Goal: Communication & Community: Share content

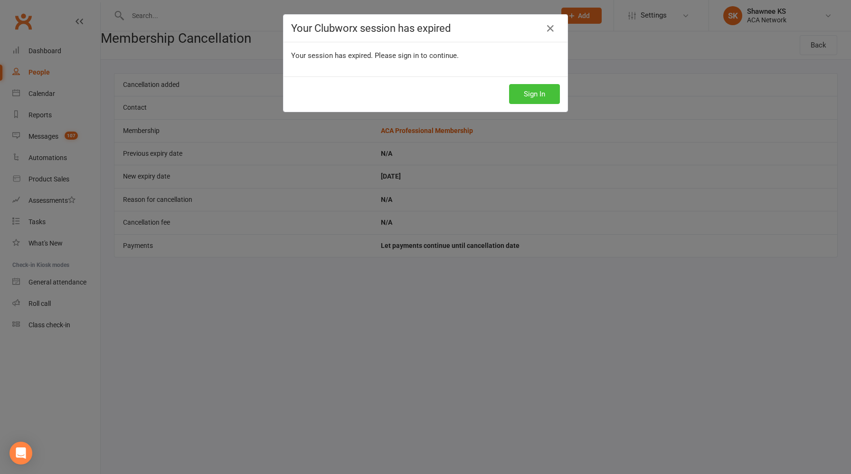
click at [528, 95] on button "Sign In" at bounding box center [534, 94] width 51 height 20
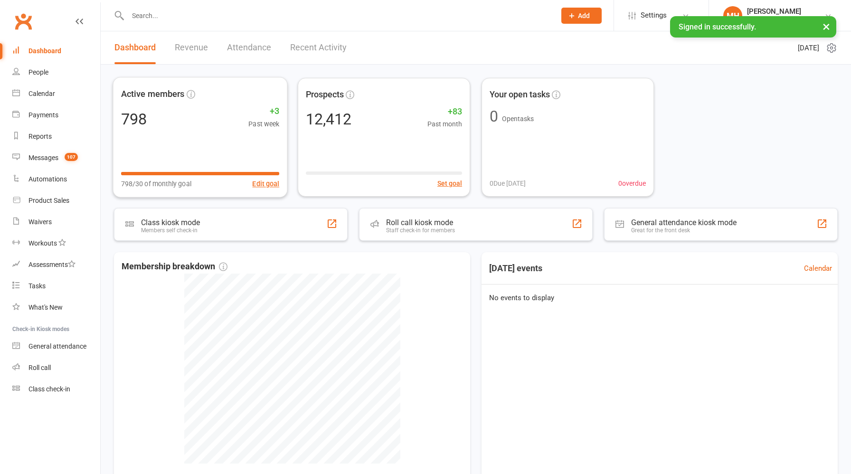
click at [187, 51] on link "Revenue" at bounding box center [191, 47] width 33 height 33
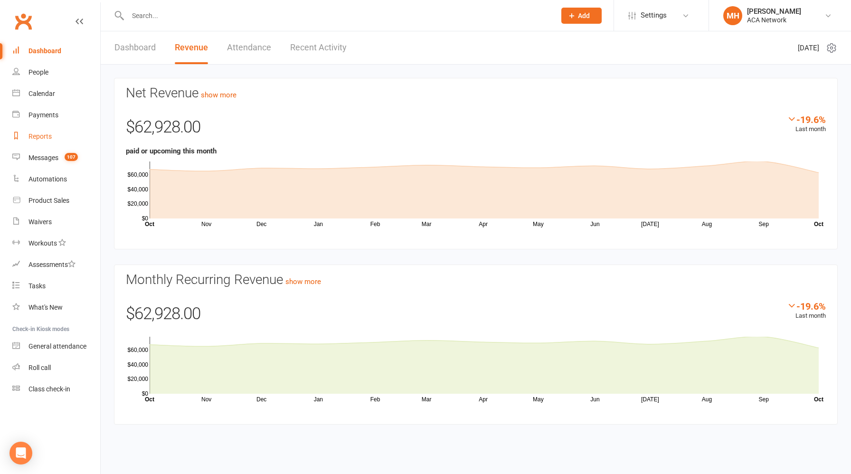
click at [44, 135] on div "Reports" at bounding box center [40, 137] width 23 height 8
select select "100"
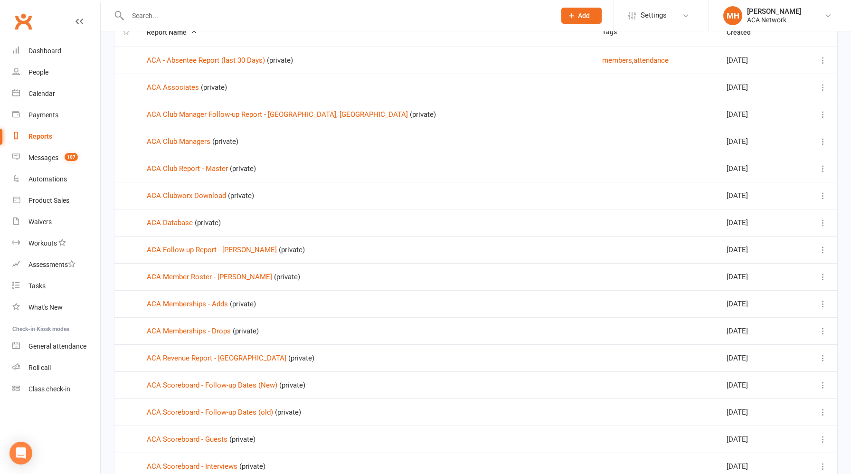
scroll to position [93, 0]
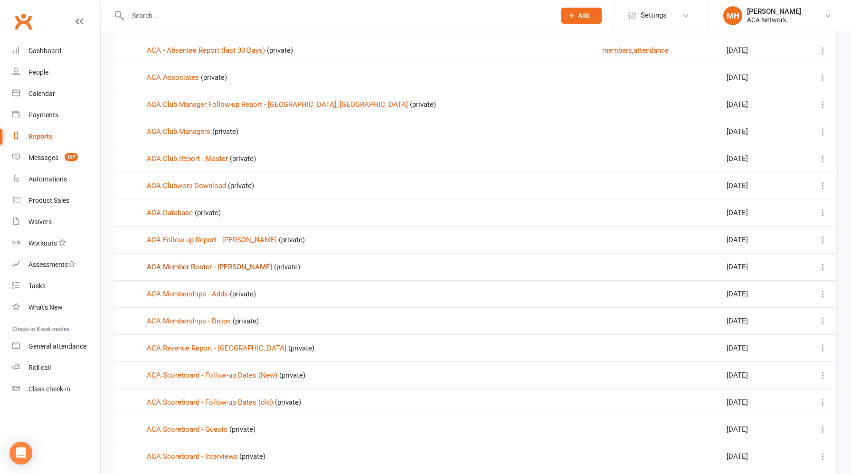
click at [200, 265] on link "ACA Member Roster - [PERSON_NAME]" at bounding box center [209, 267] width 125 height 9
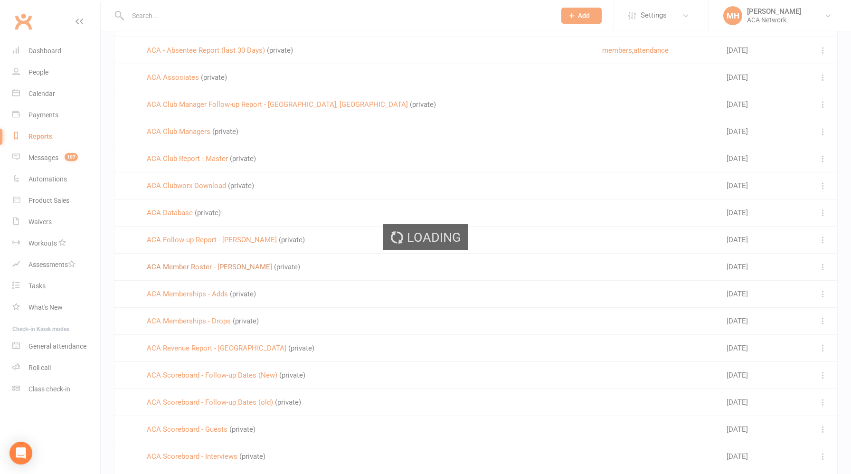
click at [200, 265] on div "Loading" at bounding box center [425, 237] width 851 height 474
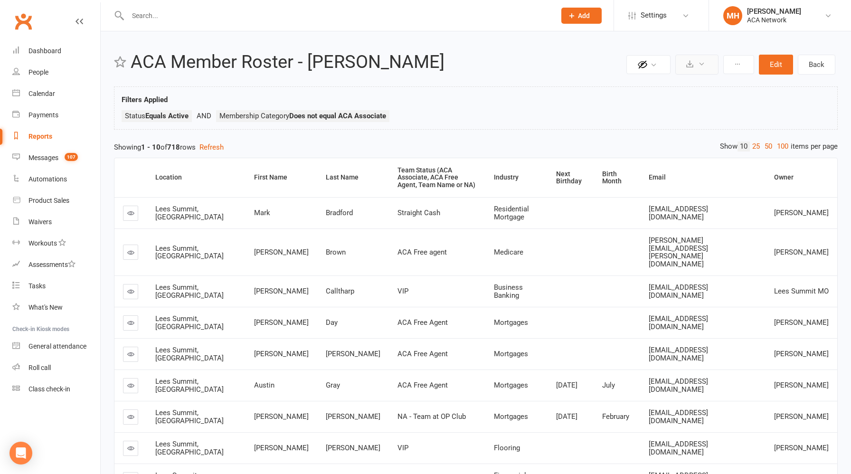
click at [690, 68] on button at bounding box center [697, 65] width 43 height 20
click at [672, 87] on link "Export to CSV" at bounding box center [669, 87] width 100 height 19
click at [252, 15] on input "text" at bounding box center [337, 15] width 424 height 13
paste input "[PERSON_NAME]"
type input "[PERSON_NAME]"
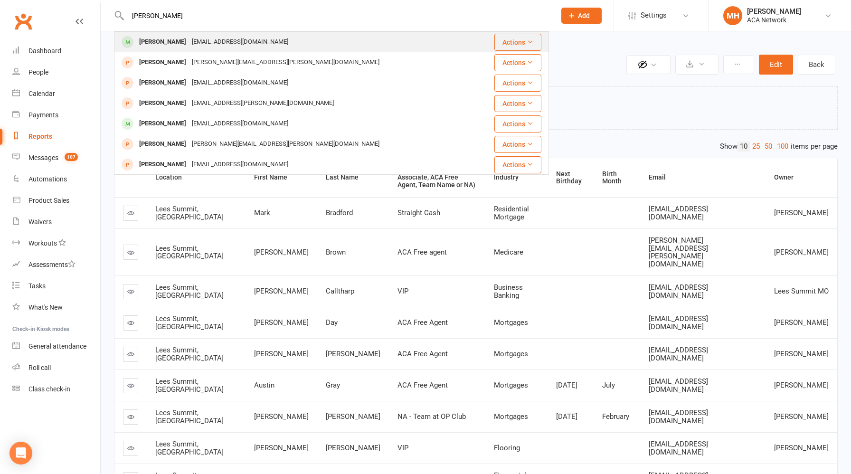
click at [190, 43] on div "[EMAIL_ADDRESS][DOMAIN_NAME]" at bounding box center [240, 42] width 102 height 14
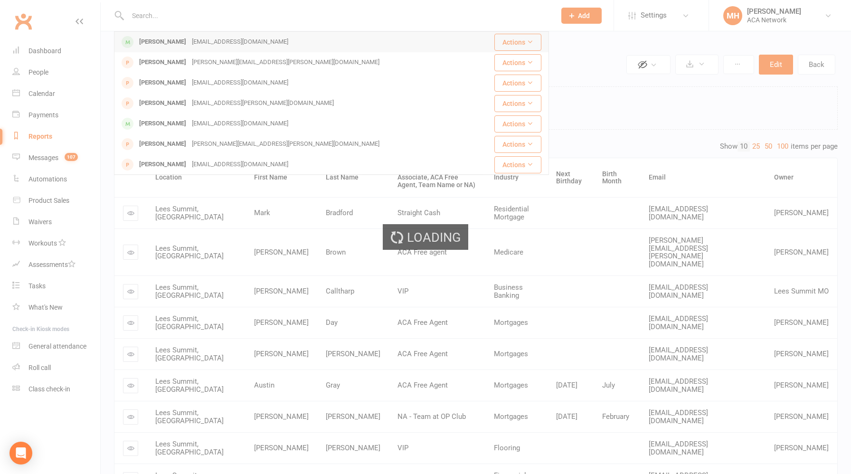
click at [190, 43] on div "Loading" at bounding box center [425, 237] width 851 height 474
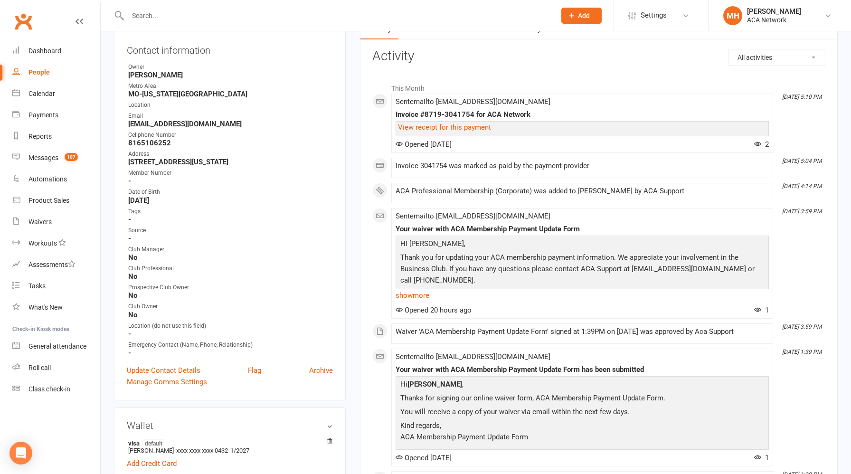
scroll to position [116, 0]
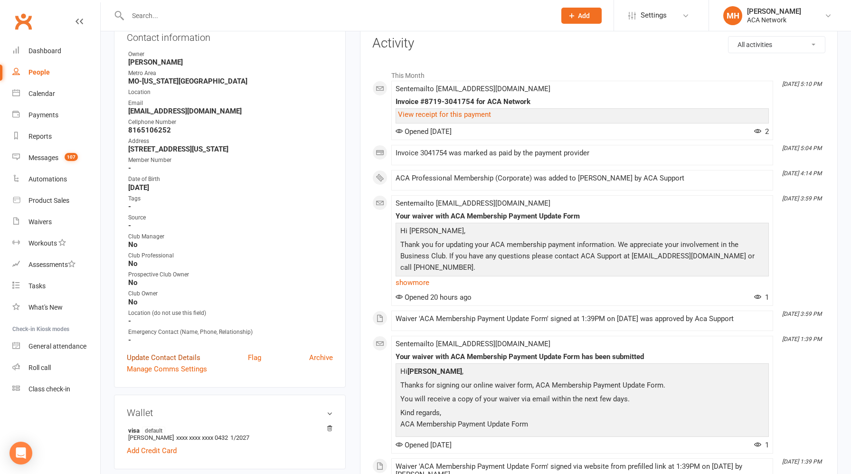
click at [186, 352] on link "Update Contact Details" at bounding box center [164, 357] width 74 height 11
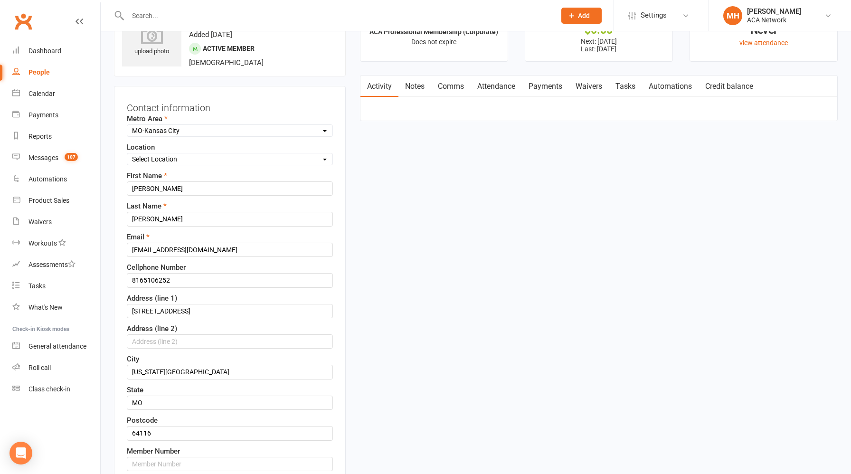
scroll to position [45, 0]
click at [187, 163] on select "Select Location ACA Global Business Club ACA Rookie Club [GEOGRAPHIC_DATA], [GE…" at bounding box center [229, 160] width 205 height 10
select select "11"
click at [127, 155] on select "Select Location ACA Global Business Club ACA Rookie Club [GEOGRAPHIC_DATA], [GE…" at bounding box center [229, 160] width 205 height 10
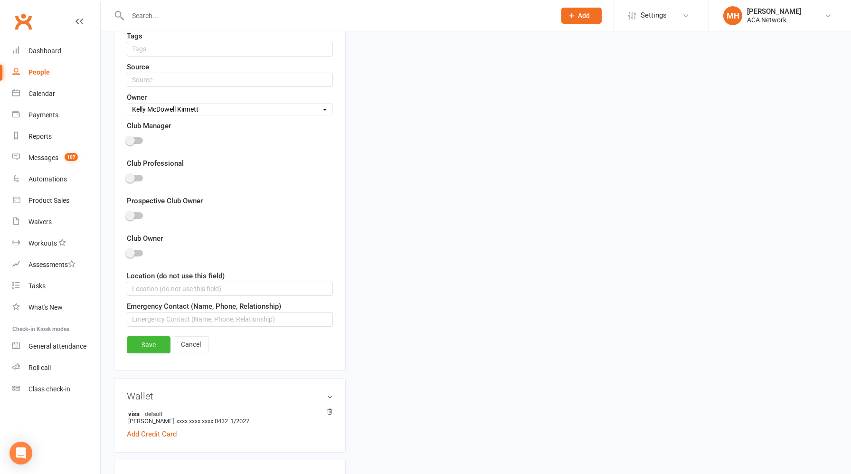
scroll to position [569, 0]
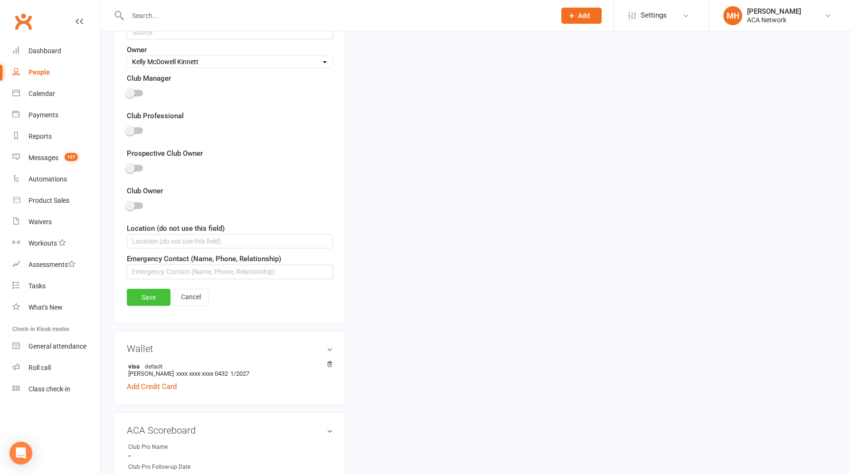
click at [154, 300] on link "Save" at bounding box center [149, 297] width 44 height 17
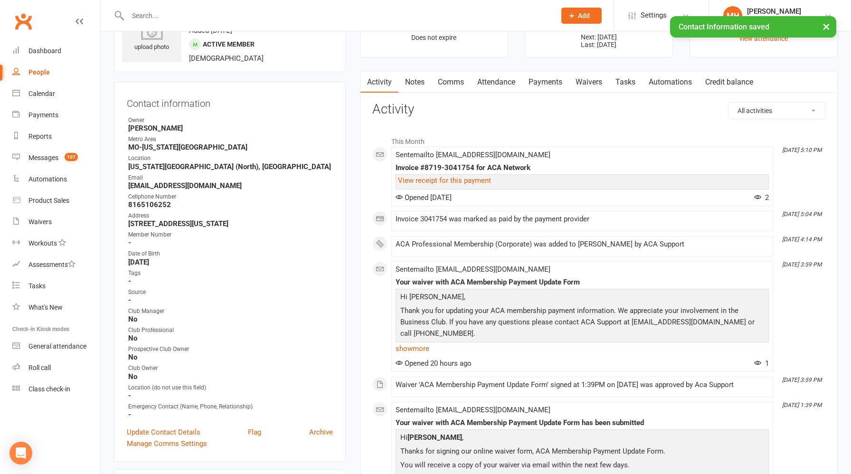
scroll to position [0, 0]
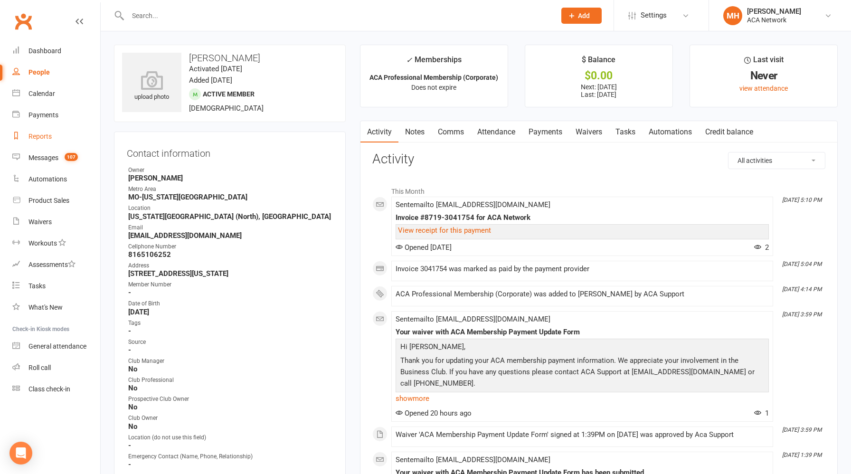
click at [41, 141] on link "Reports" at bounding box center [56, 136] width 88 height 21
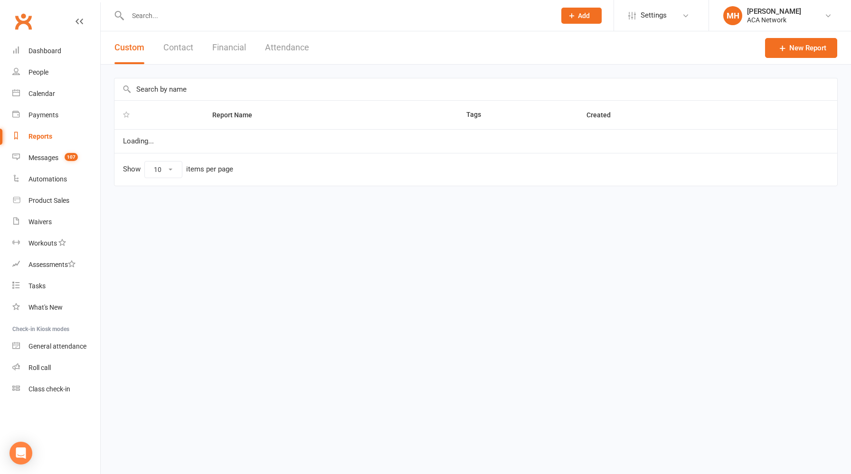
select select "100"
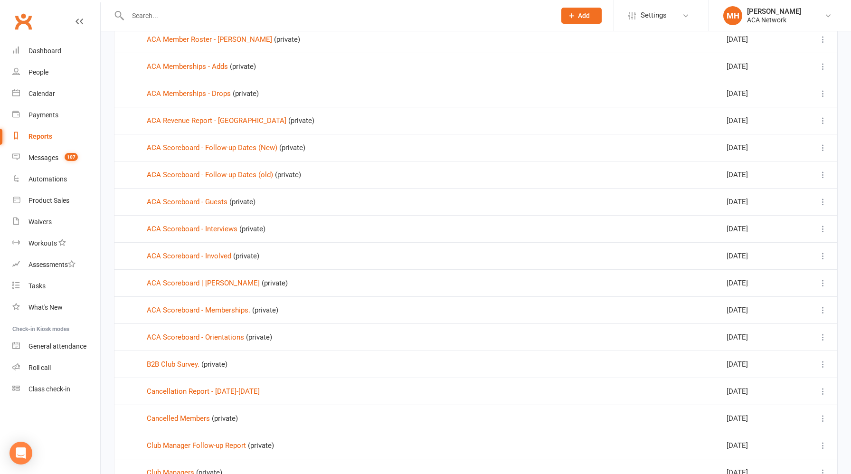
scroll to position [325, 0]
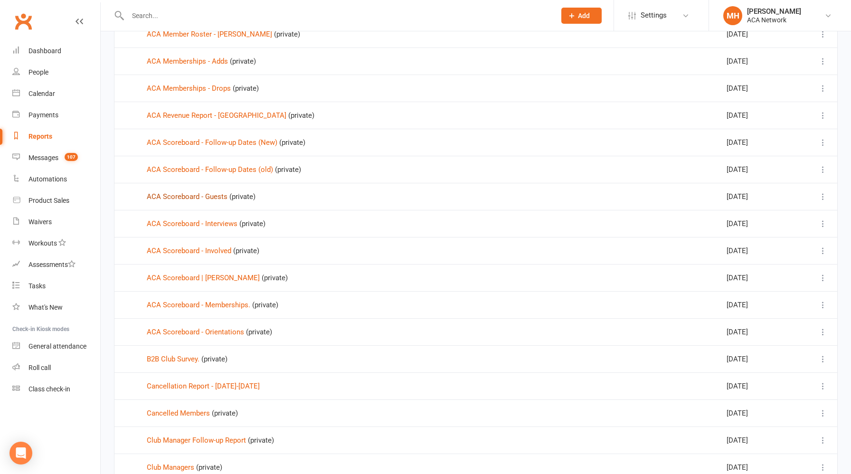
click at [212, 196] on link "ACA Scoreboard - Guests" at bounding box center [187, 196] width 81 height 9
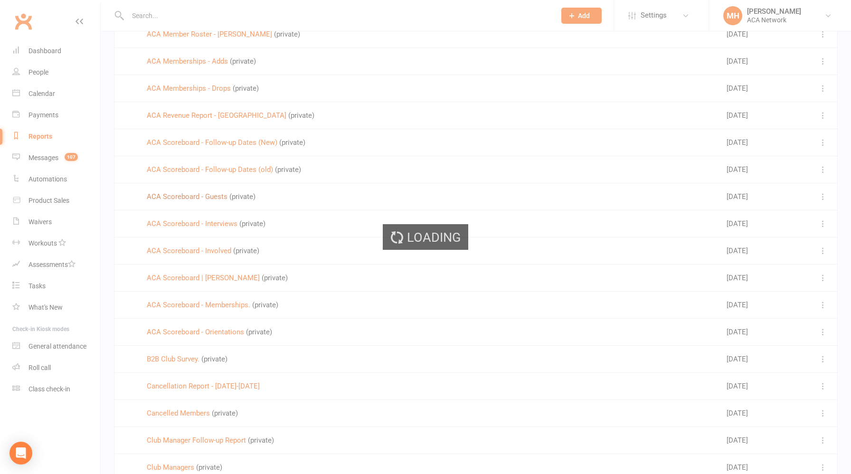
click at [212, 196] on div "Loading" at bounding box center [425, 237] width 851 height 474
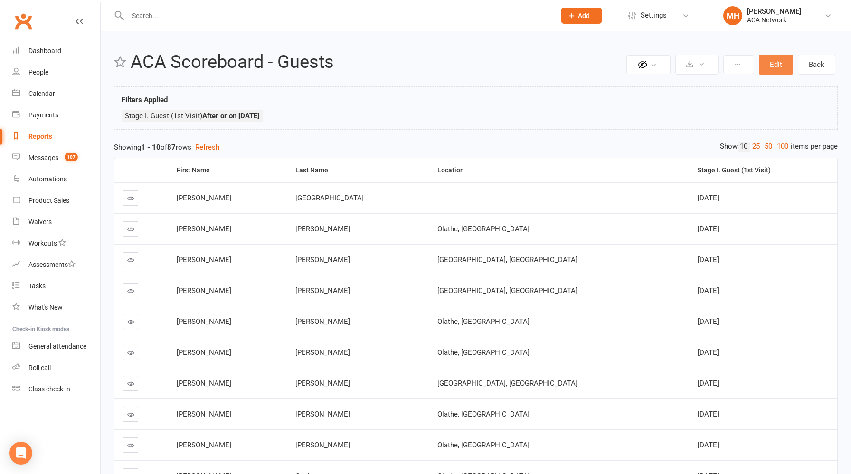
click at [777, 63] on button "Edit" at bounding box center [776, 65] width 34 height 20
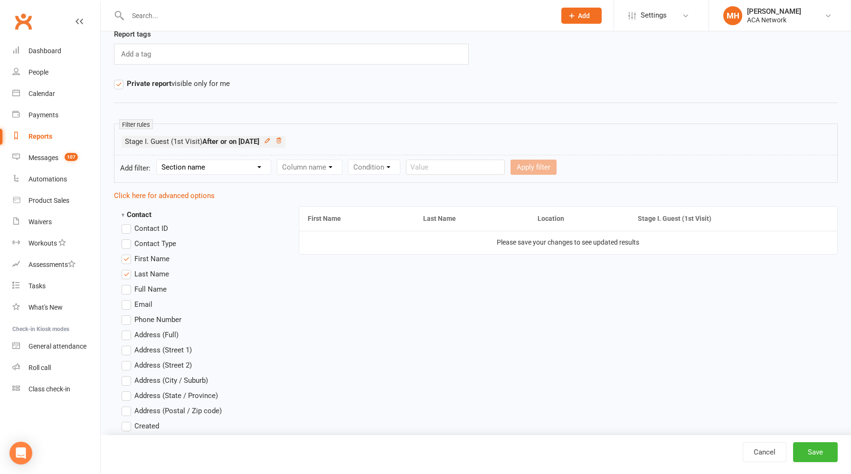
scroll to position [88, 0]
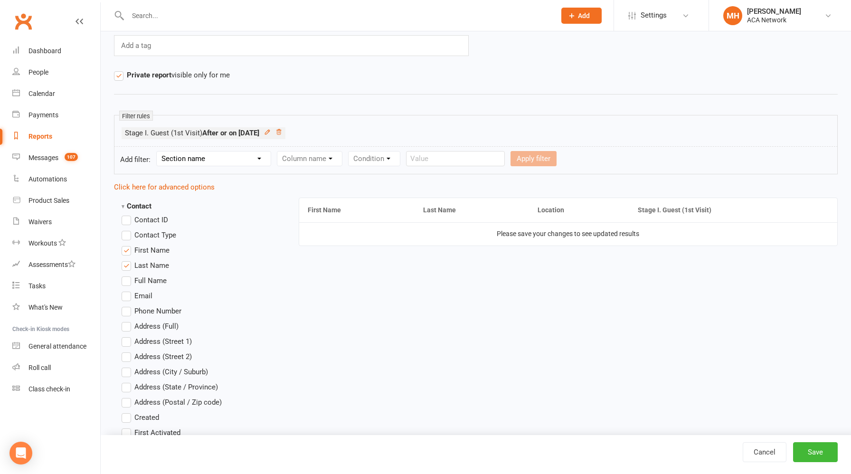
click at [237, 162] on select "Section name Contact Attendance Aggregate Payment Booking Waitlist Attendees Ca…" at bounding box center [214, 159] width 114 height 14
select select "22"
click at [158, 152] on select "Section name Contact Attendance Aggregate Payment Booking Waitlist Attendees Ca…" at bounding box center [214, 159] width 114 height 14
click at [326, 159] on select "Column name Club Pro Name Club Pro Follow-up Date Club Manager Follow-up Date S…" at bounding box center [392, 159] width 231 height 14
select select "4"
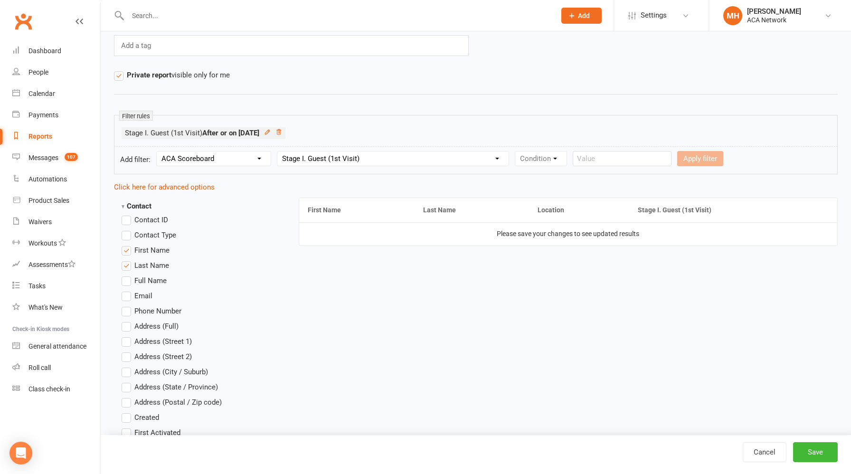
click at [278, 152] on select "Column name Club Pro Name Club Pro Follow-up Date Club Manager Follow-up Date S…" at bounding box center [392, 159] width 231 height 14
click at [536, 158] on select "Condition Is Is not Before After Before or on After or on Is blank Is not blank" at bounding box center [545, 159] width 60 height 14
select select "5"
click at [515, 152] on select "Condition Is Is not Before After Before or on After or on Is blank Is not blank" at bounding box center [545, 159] width 60 height 14
click at [638, 161] on input "text" at bounding box center [676, 158] width 99 height 15
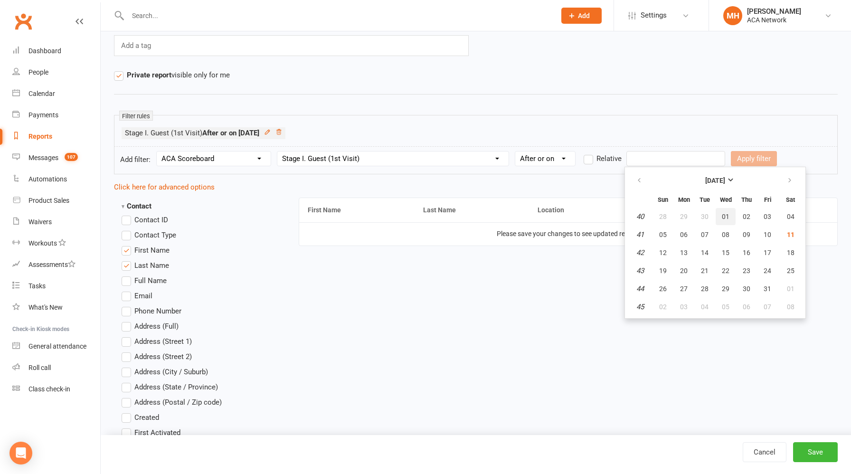
click at [723, 217] on span "01" at bounding box center [726, 217] width 8 height 8
type input "[DATE]"
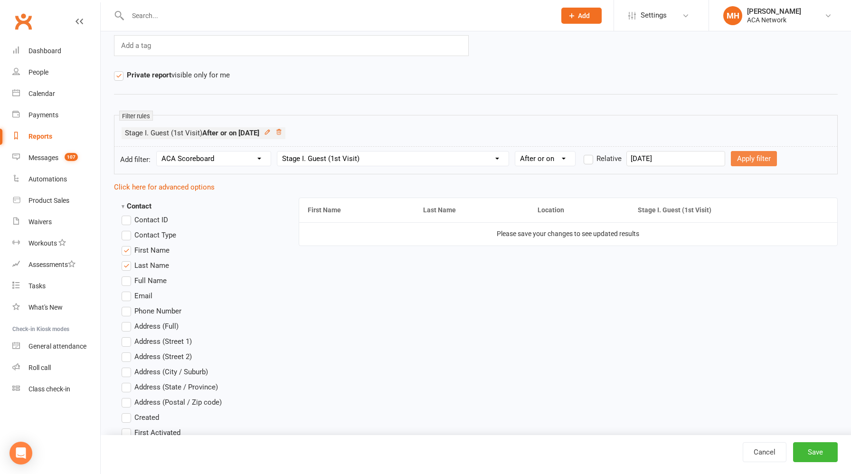
click at [737, 162] on button "Apply filter" at bounding box center [754, 158] width 46 height 15
select select
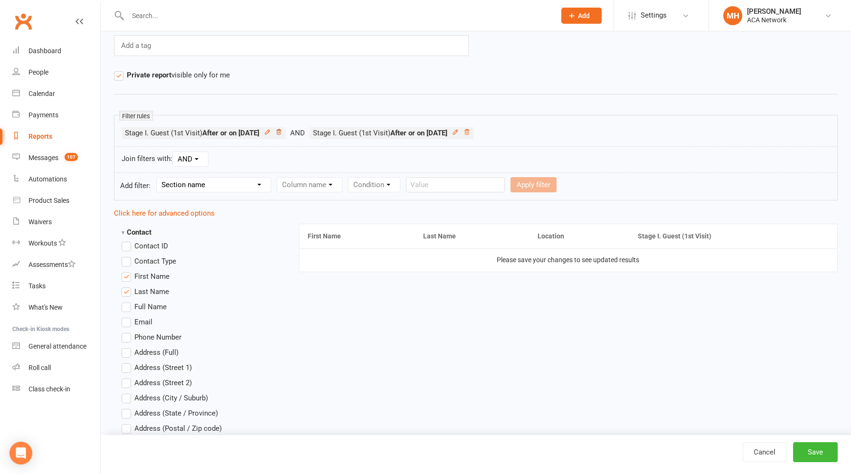
click at [282, 133] on icon at bounding box center [279, 132] width 7 height 7
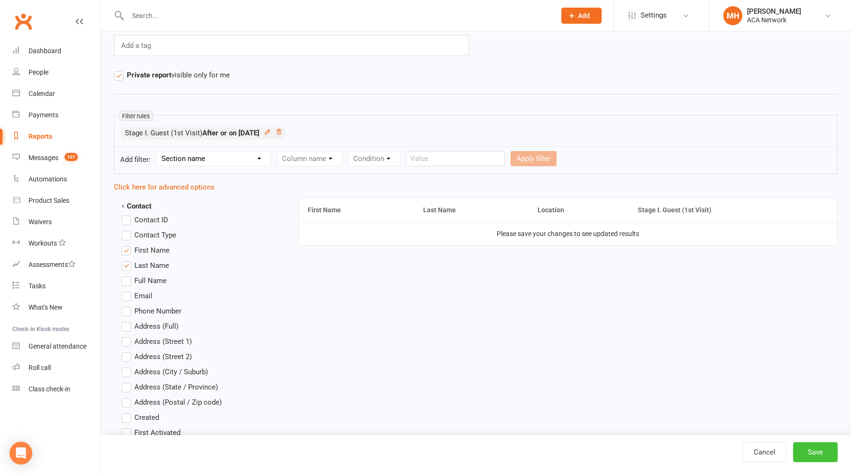
click at [799, 447] on button "Save" at bounding box center [815, 452] width 45 height 20
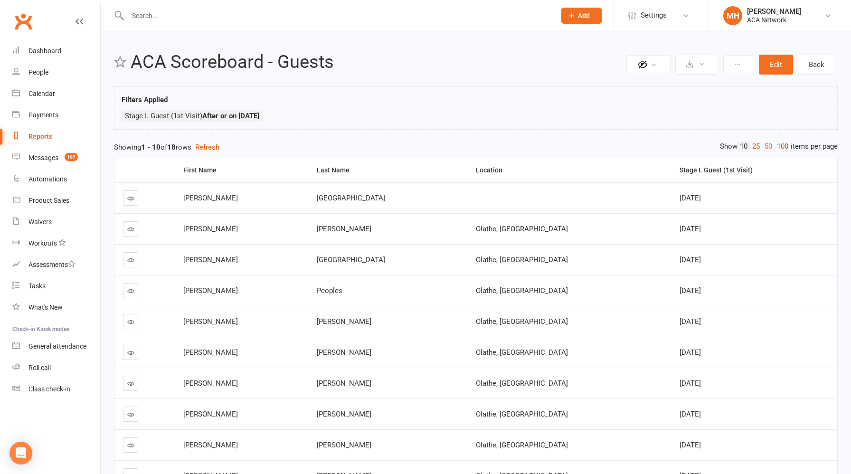
click at [782, 148] on link "100" at bounding box center [783, 147] width 16 height 10
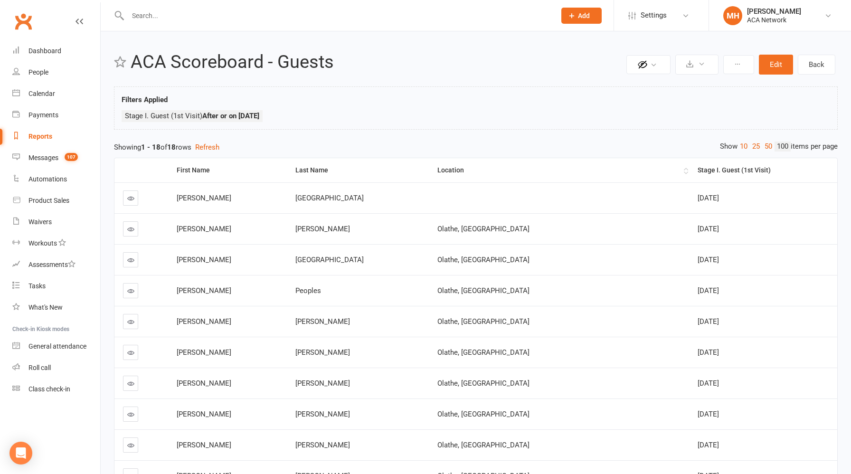
click at [463, 175] on th "Location" at bounding box center [559, 170] width 261 height 24
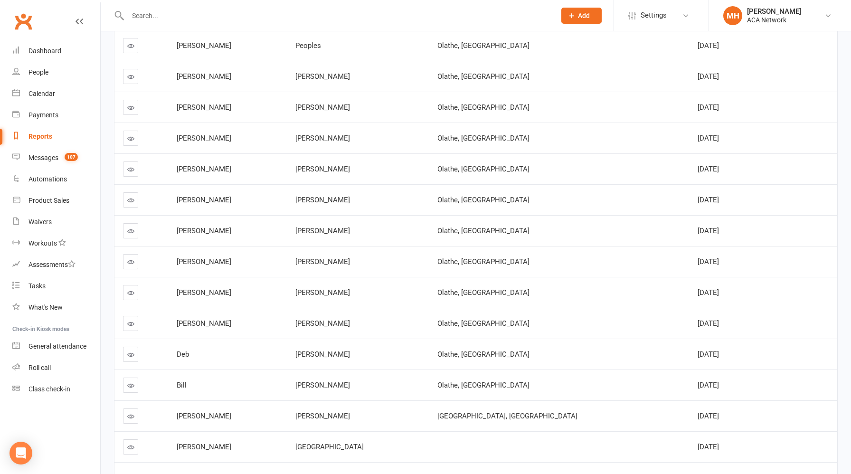
scroll to position [325, 0]
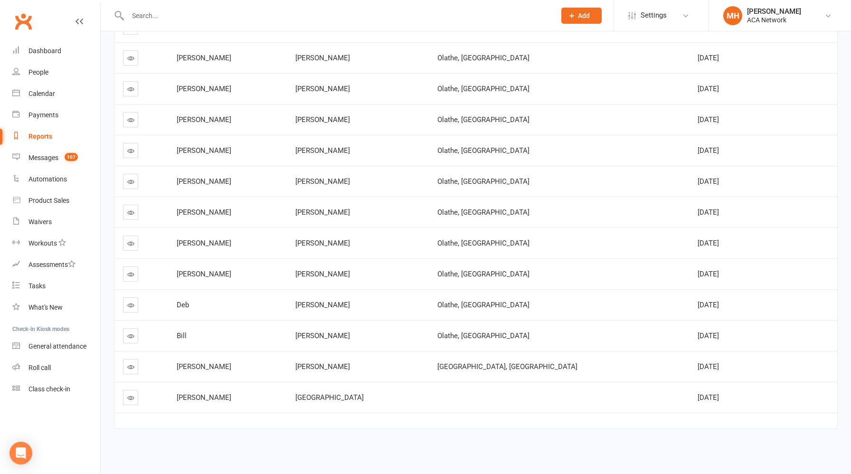
click at [132, 400] on icon at bounding box center [130, 397] width 7 height 7
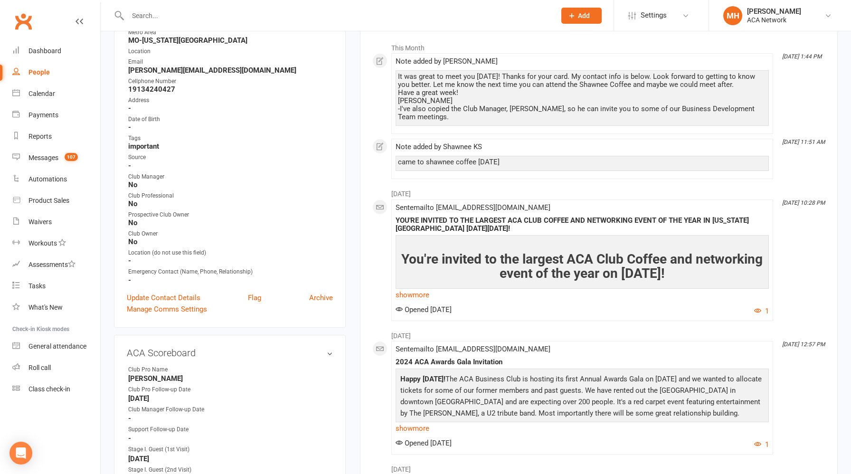
scroll to position [144, 0]
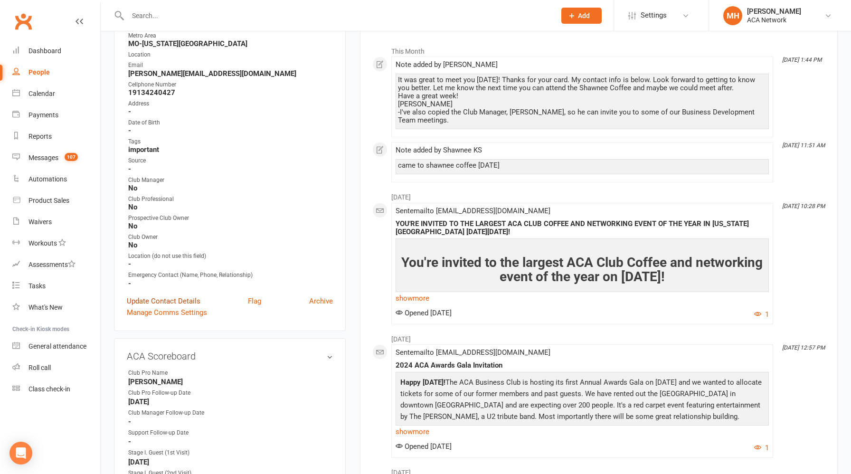
click at [181, 299] on link "Update Contact Details" at bounding box center [164, 300] width 74 height 11
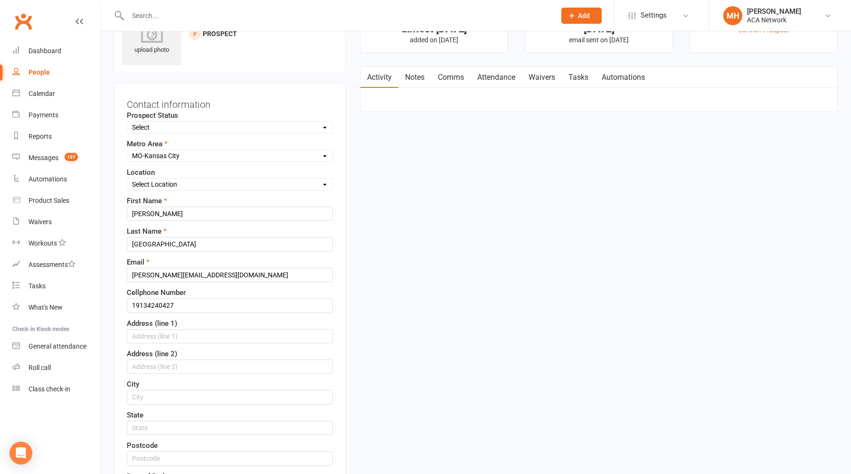
scroll to position [56, 0]
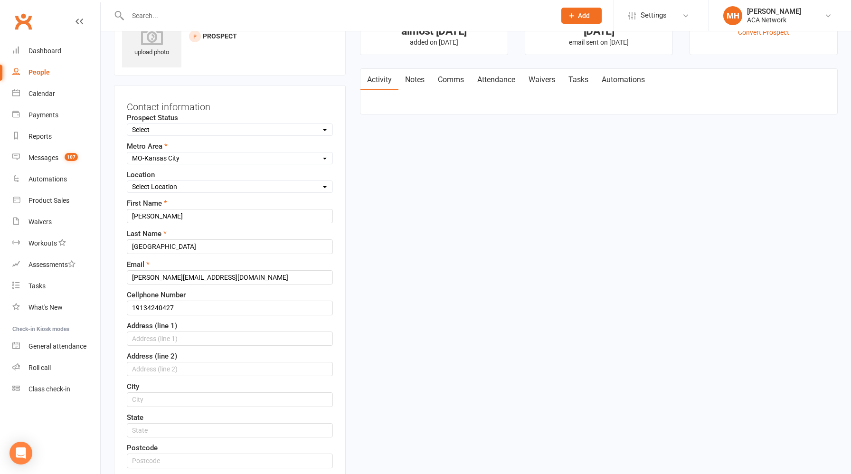
click at [178, 190] on select "Select Location ACA Global Business Club ACA Rookie Club [GEOGRAPHIC_DATA], [GE…" at bounding box center [229, 186] width 205 height 10
select select "20"
click at [127, 181] on select "Select Location ACA Global Business Club ACA Rookie Club [GEOGRAPHIC_DATA], [GE…" at bounding box center [229, 186] width 205 height 10
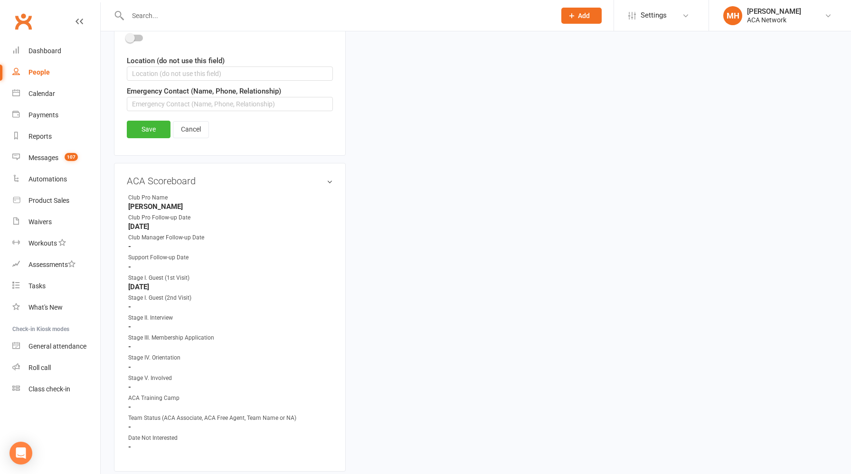
scroll to position [668, 0]
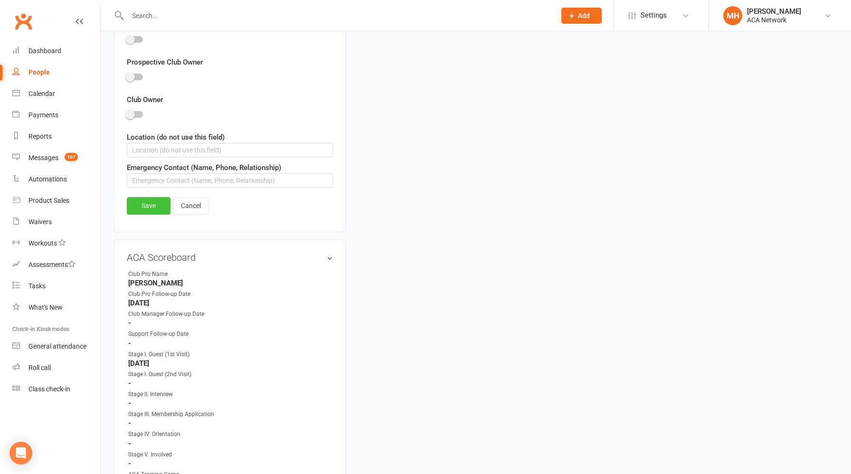
click at [151, 207] on link "Save" at bounding box center [149, 205] width 44 height 17
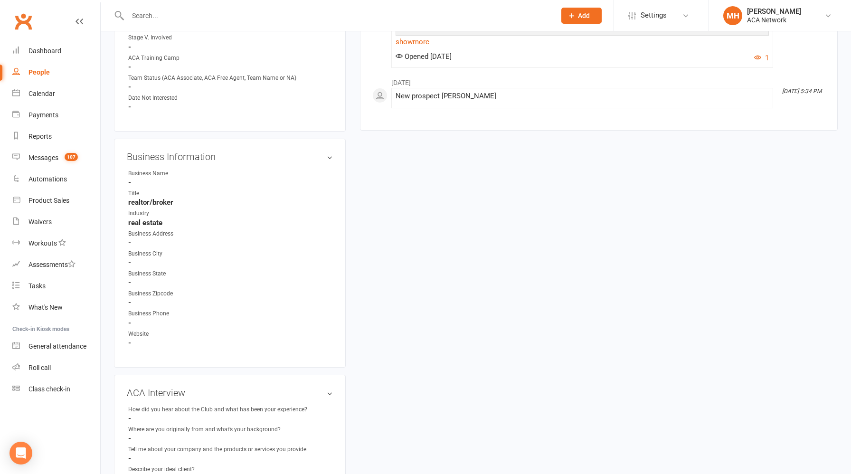
scroll to position [0, 0]
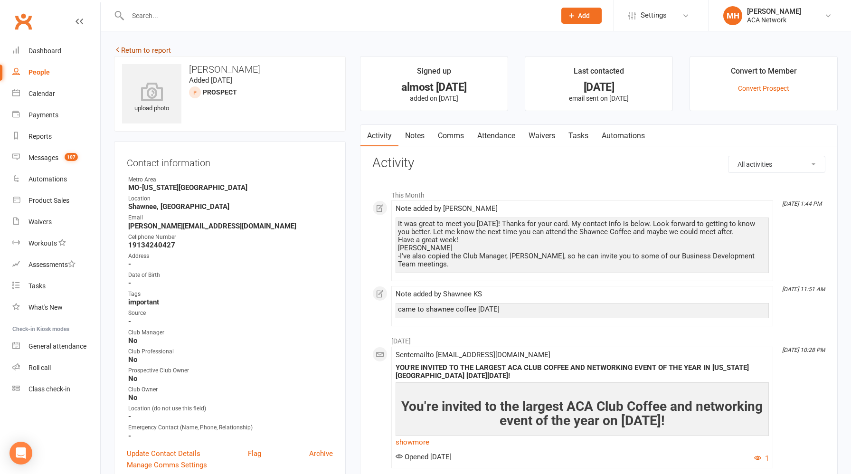
click at [163, 53] on link "Return to report" at bounding box center [142, 50] width 57 height 9
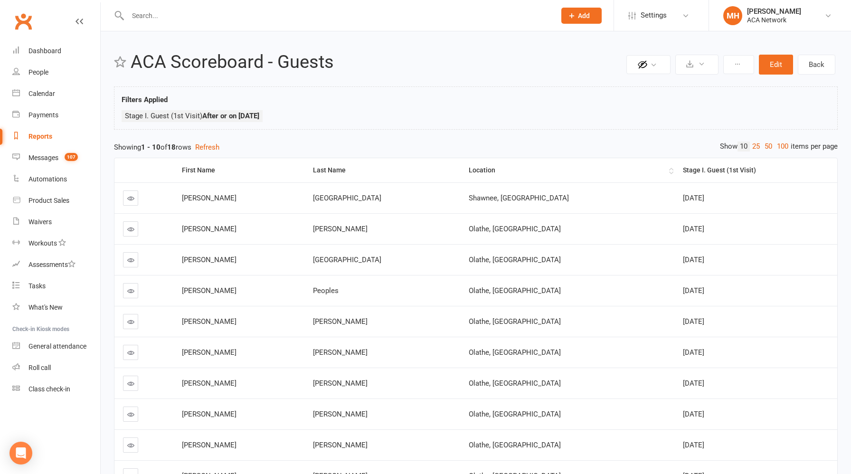
click at [484, 173] on div "Location" at bounding box center [568, 170] width 198 height 7
click at [783, 146] on link "100" at bounding box center [783, 147] width 16 height 10
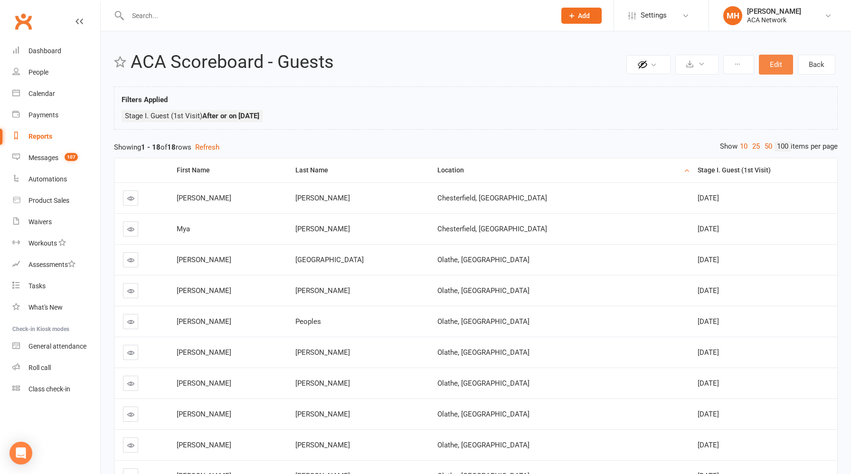
click at [767, 69] on button "Edit" at bounding box center [776, 65] width 34 height 20
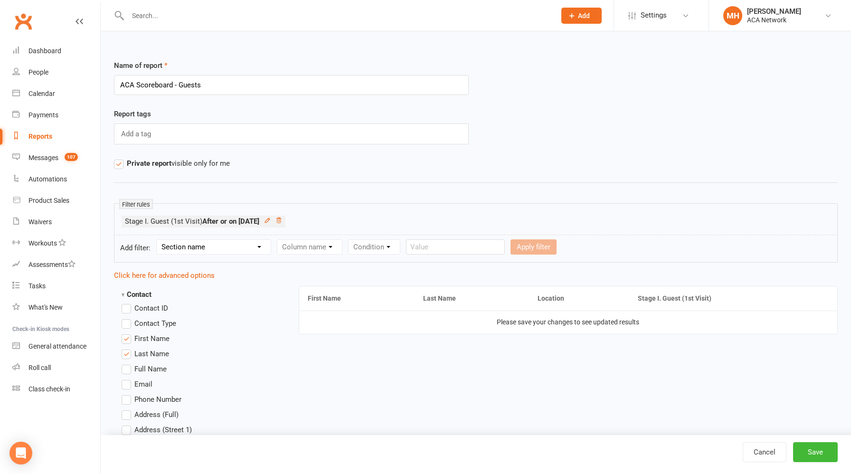
click at [238, 247] on select "Section name Contact Attendance Aggregate Payment Booking Waitlist Attendees Ca…" at bounding box center [214, 247] width 114 height 14
select select "22"
click at [158, 240] on select "Section name Contact Attendance Aggregate Payment Booking Waitlist Attendees Ca…" at bounding box center [214, 247] width 114 height 14
click at [325, 246] on select "Column name Club Pro Name Club Pro Follow-up Date Club Manager Follow-up Date S…" at bounding box center [392, 247] width 231 height 14
select select "4"
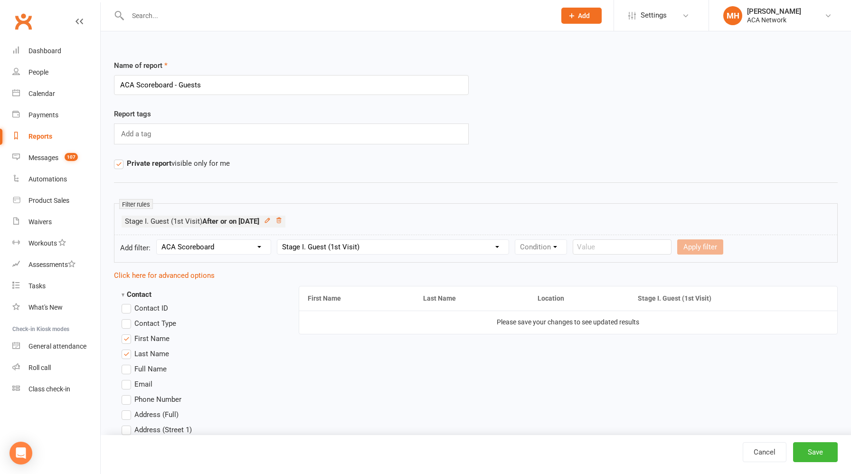
click at [278, 240] on select "Column name Club Pro Name Club Pro Follow-up Date Club Manager Follow-up Date S…" at bounding box center [392, 247] width 231 height 14
click at [553, 251] on select "Condition Is Is not Before After Before or on After or on Is blank Is not blank" at bounding box center [545, 247] width 60 height 14
select select "5"
click at [515, 240] on select "Condition Is Is not Before After Before or on After or on Is blank Is not blank" at bounding box center [545, 247] width 60 height 14
click at [643, 251] on input "text" at bounding box center [676, 246] width 99 height 15
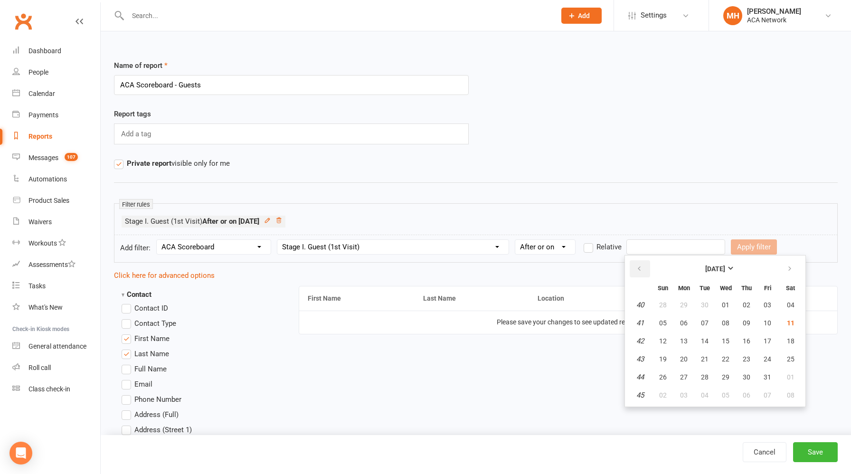
click at [638, 271] on icon "button" at bounding box center [639, 269] width 7 height 8
click at [684, 305] on span "01" at bounding box center [684, 305] width 8 height 8
type input "[DATE]"
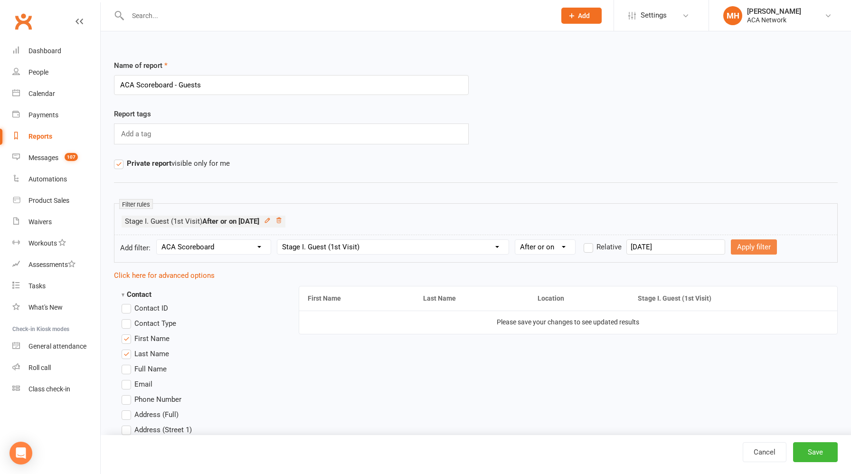
click at [733, 250] on button "Apply filter" at bounding box center [754, 246] width 46 height 15
select select
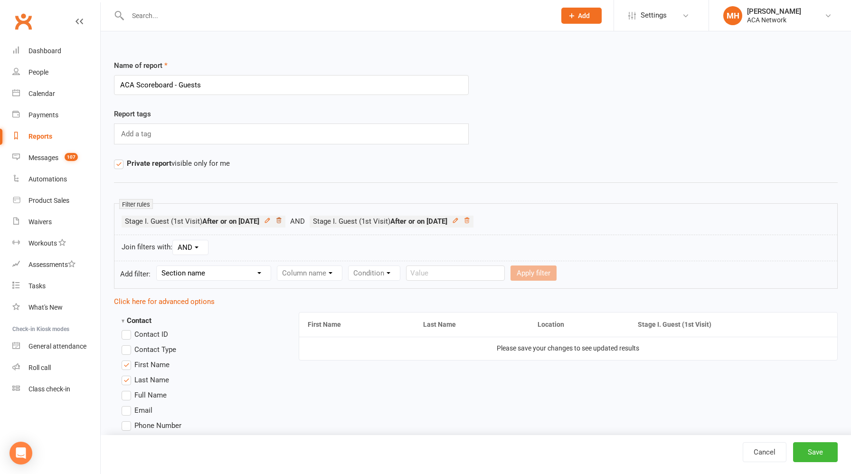
click at [282, 217] on icon at bounding box center [279, 220] width 7 height 7
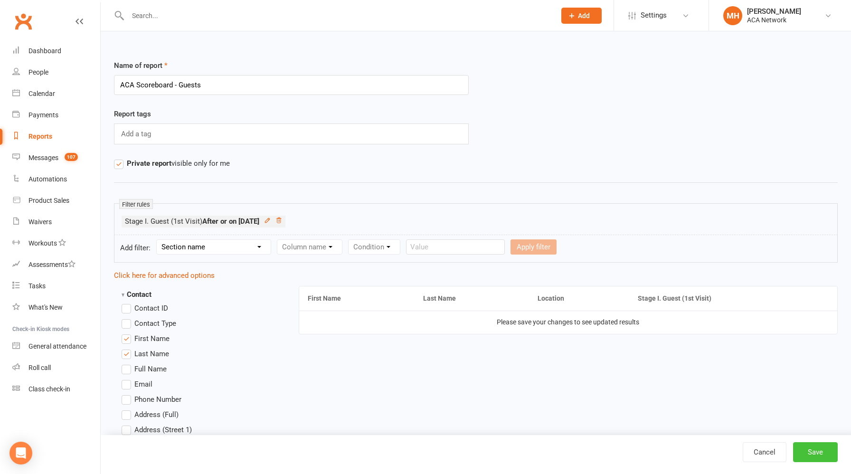
click at [809, 452] on button "Save" at bounding box center [815, 452] width 45 height 20
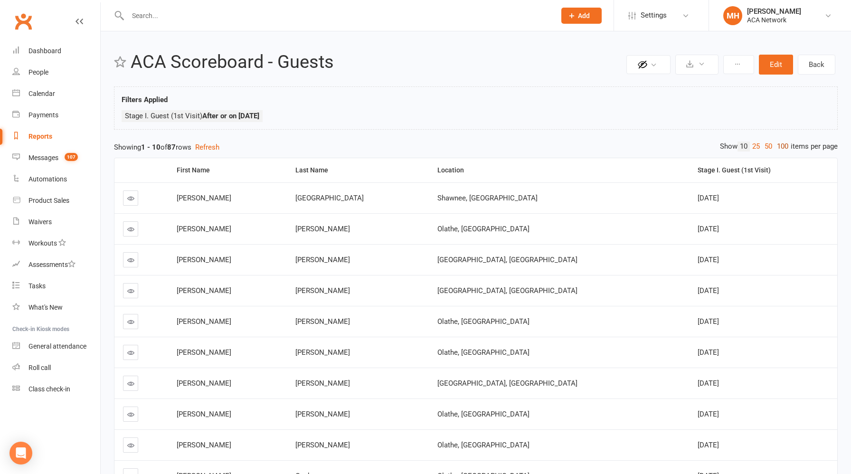
click at [779, 149] on link "100" at bounding box center [783, 147] width 16 height 10
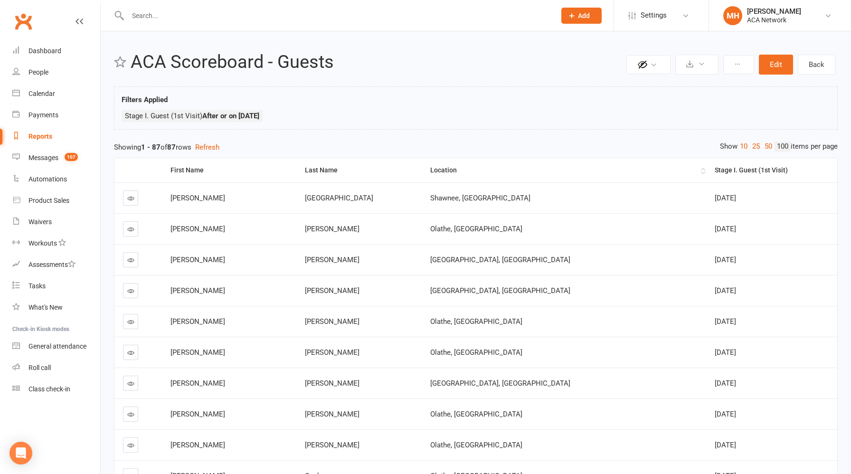
click at [457, 175] on th "Location" at bounding box center [564, 170] width 285 height 24
click at [459, 171] on div "Location" at bounding box center [564, 170] width 269 height 7
click at [448, 170] on div "Location" at bounding box center [564, 170] width 269 height 7
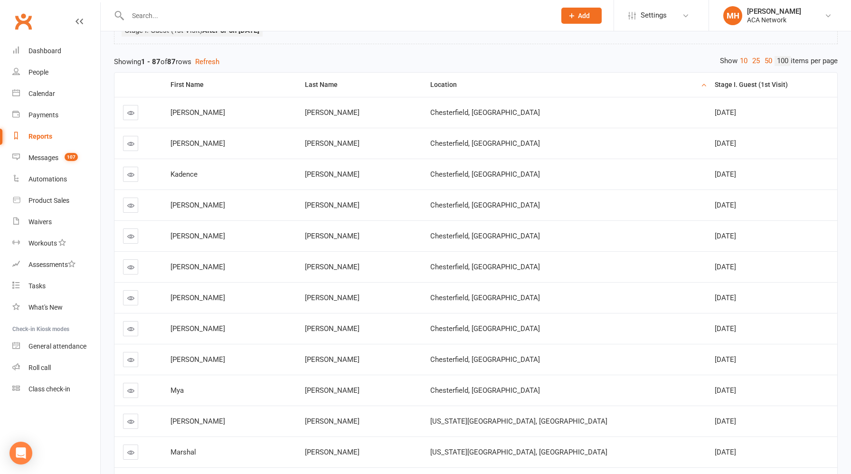
scroll to position [76, 0]
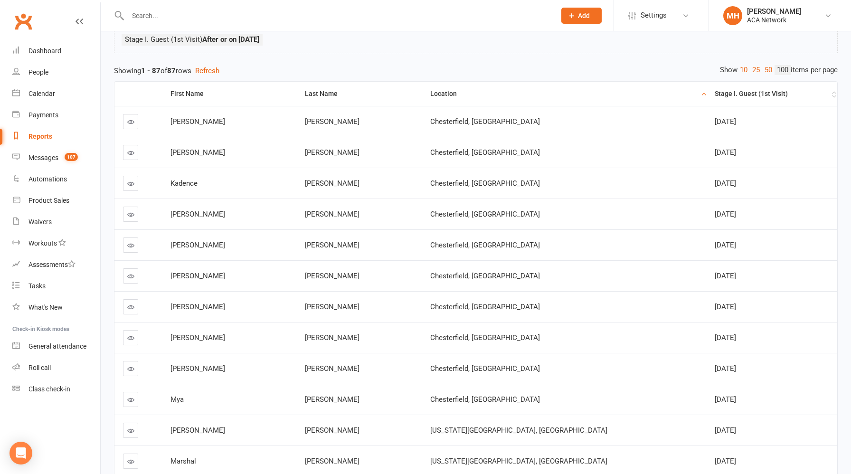
click at [715, 91] on div "Stage I. Guest (1st Visit)" at bounding box center [772, 93] width 115 height 7
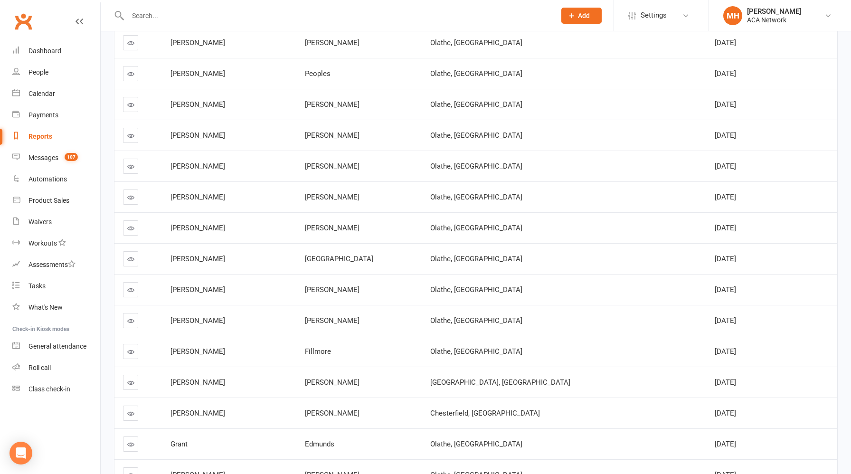
scroll to position [0, 0]
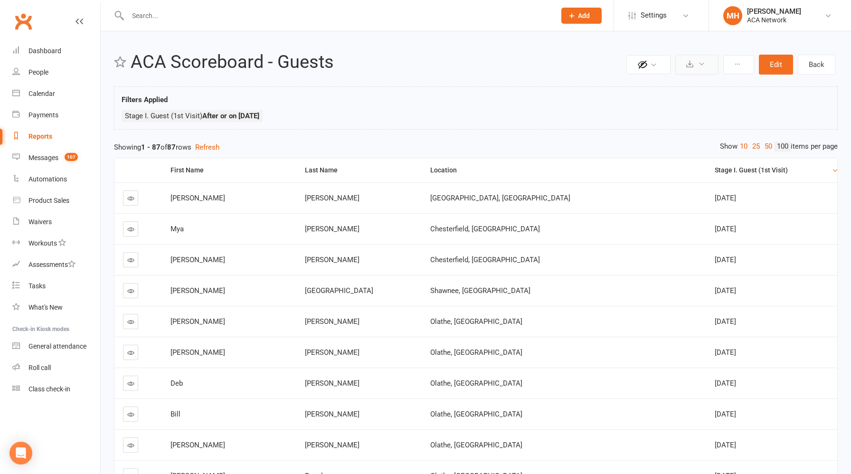
click at [693, 65] on icon at bounding box center [689, 63] width 7 height 7
click at [674, 86] on link "Export to CSV" at bounding box center [669, 87] width 100 height 19
click at [776, 64] on button "Edit" at bounding box center [776, 65] width 34 height 20
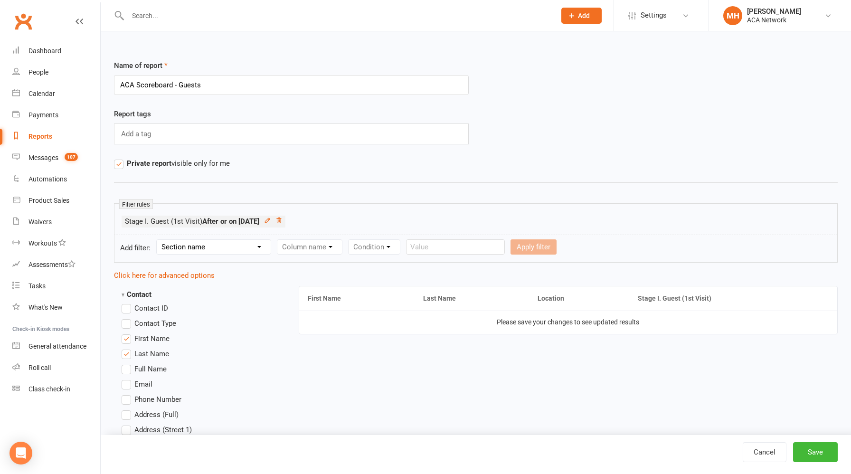
click at [226, 251] on select "Section name Contact Attendance Aggregate Payment Booking Waitlist Attendees Ca…" at bounding box center [214, 247] width 114 height 14
select select "22"
click at [158, 240] on select "Section name Contact Attendance Aggregate Payment Booking Waitlist Attendees Ca…" at bounding box center [214, 247] width 114 height 14
click at [334, 248] on select "Column name Club Pro Name Club Pro Follow-up Date Club Manager Follow-up Date S…" at bounding box center [392, 247] width 231 height 14
select select "4"
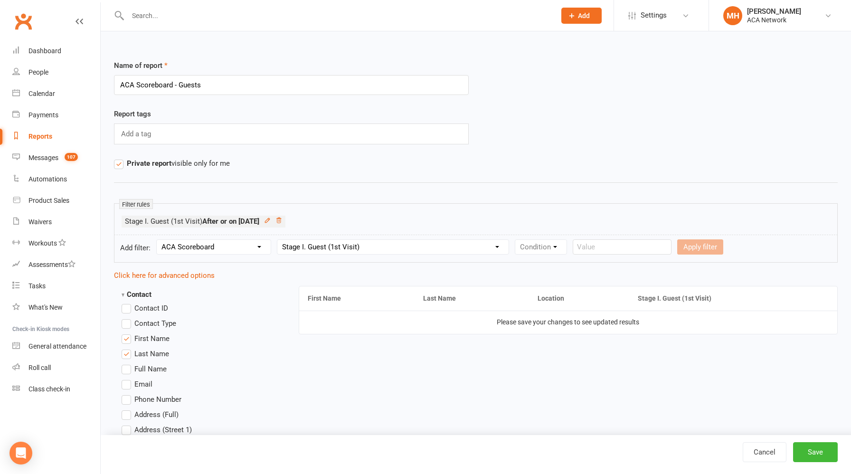
click at [278, 240] on select "Column name Club Pro Name Club Pro Follow-up Date Club Manager Follow-up Date S…" at bounding box center [392, 247] width 231 height 14
click at [534, 246] on select "Condition Is Is not Before After Before or on After or on Is blank Is not blank" at bounding box center [545, 247] width 60 height 14
select select "5"
click at [515, 240] on select "Condition Is Is not Before After Before or on After or on Is blank Is not blank" at bounding box center [545, 247] width 60 height 14
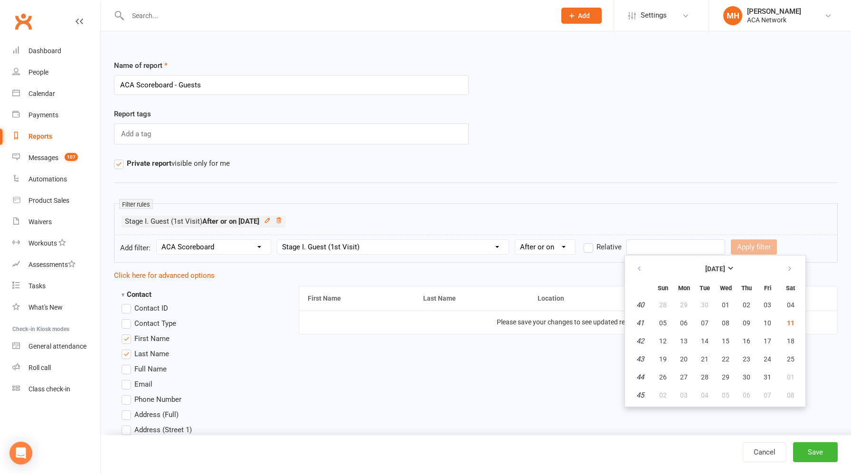
click at [641, 248] on input "text" at bounding box center [676, 246] width 99 height 15
click at [728, 307] on span "01" at bounding box center [726, 305] width 8 height 8
type input "[DATE]"
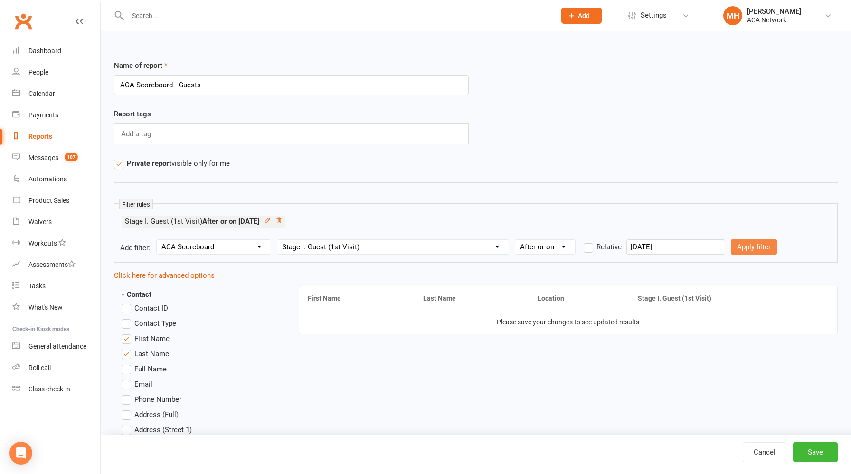
click at [738, 252] on button "Apply filter" at bounding box center [754, 246] width 46 height 15
select select
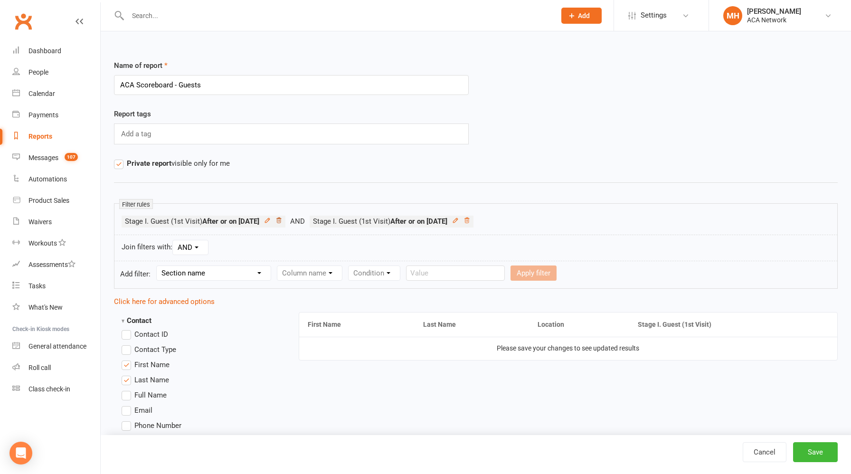
click at [282, 221] on icon at bounding box center [279, 220] width 7 height 7
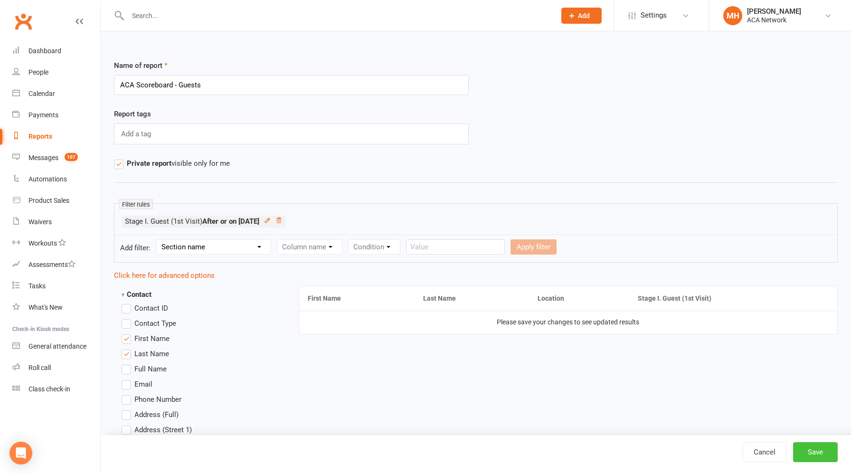
click at [801, 451] on button "Save" at bounding box center [815, 452] width 45 height 20
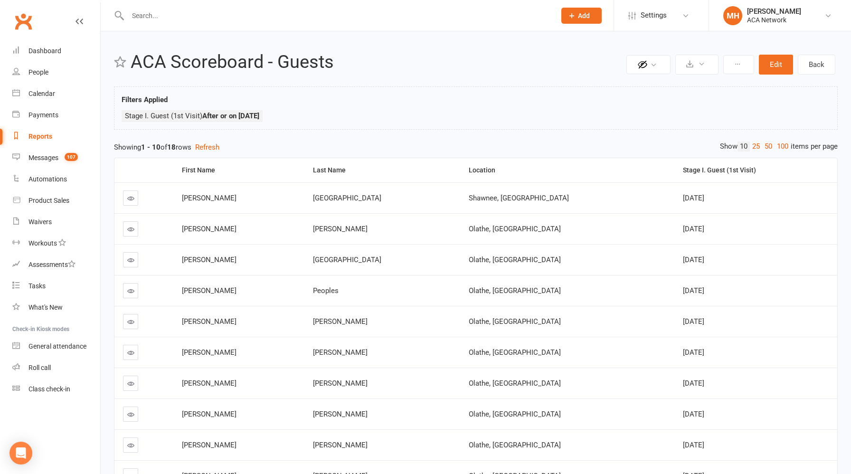
click at [48, 139] on div "Reports" at bounding box center [41, 137] width 24 height 8
select select "100"
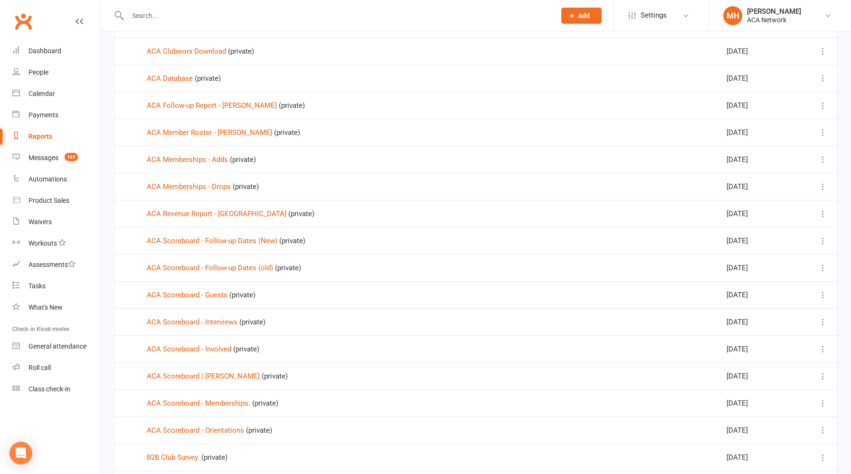
scroll to position [240, 0]
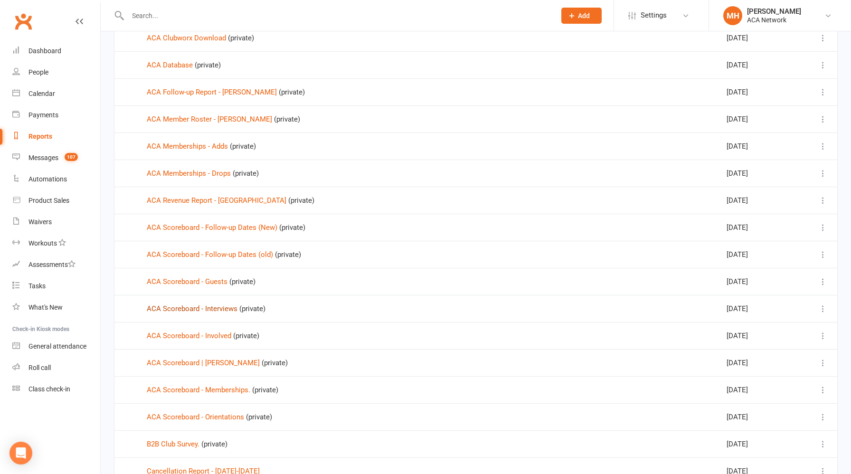
click at [221, 309] on link "ACA Scoreboard - Interviews" at bounding box center [192, 309] width 91 height 9
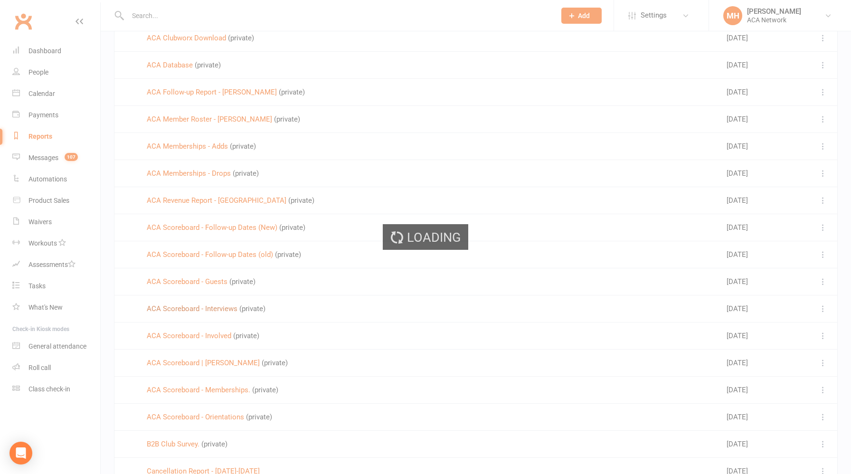
click at [221, 309] on div "Loading" at bounding box center [425, 237] width 851 height 474
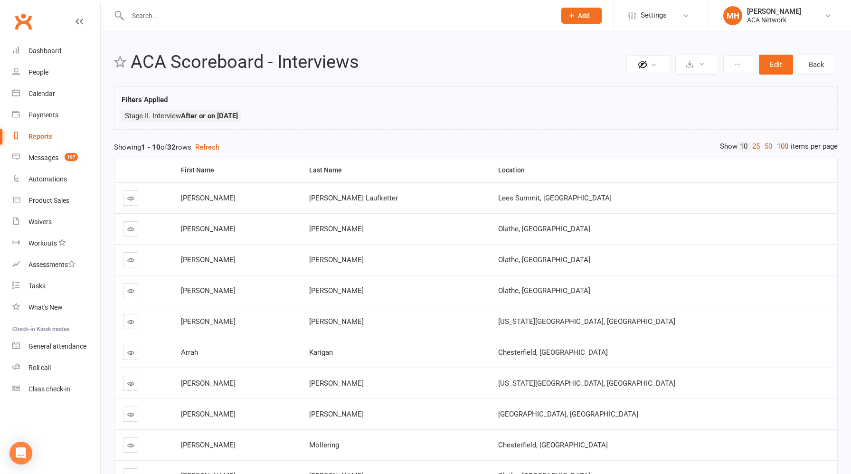
click at [780, 147] on link "100" at bounding box center [783, 147] width 16 height 10
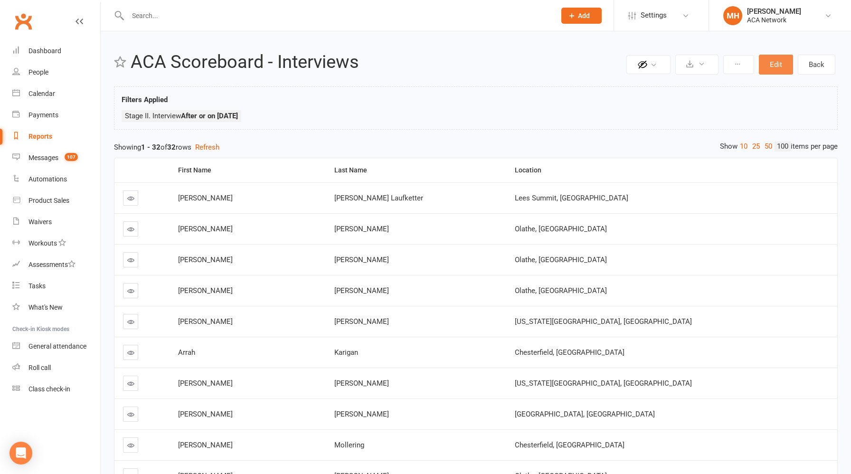
click at [771, 70] on button "Edit" at bounding box center [776, 65] width 34 height 20
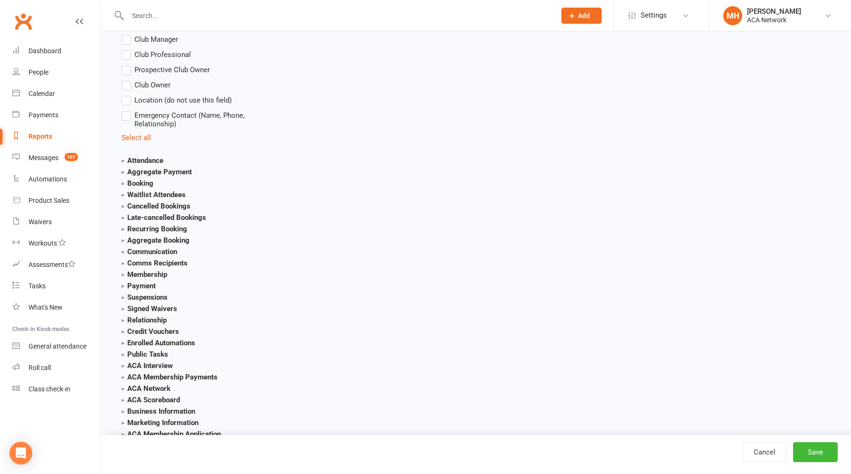
scroll to position [1076, 0]
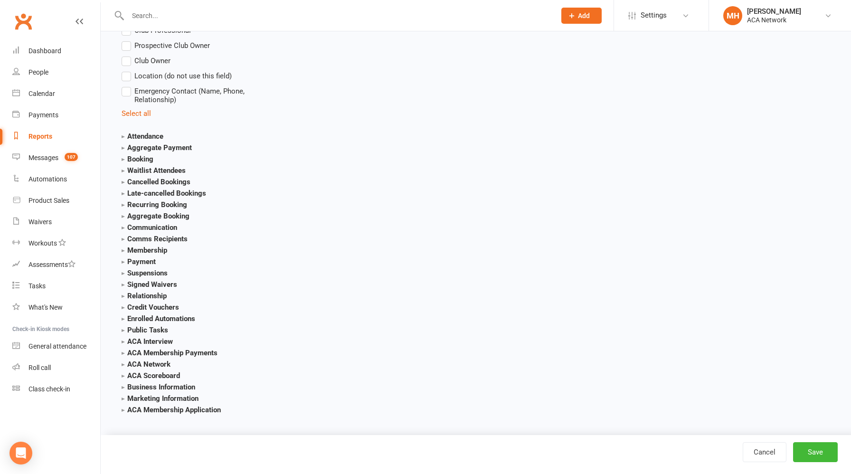
click at [171, 376] on strong "ACA Scoreboard" at bounding box center [151, 376] width 58 height 9
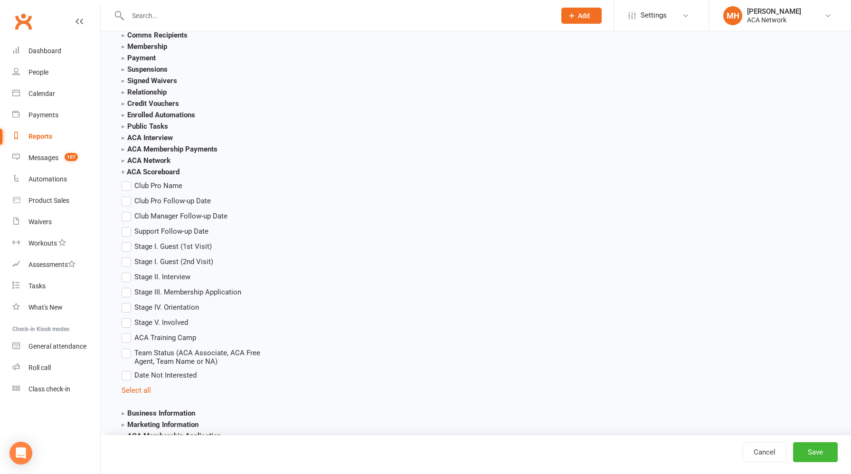
scroll to position [1283, 0]
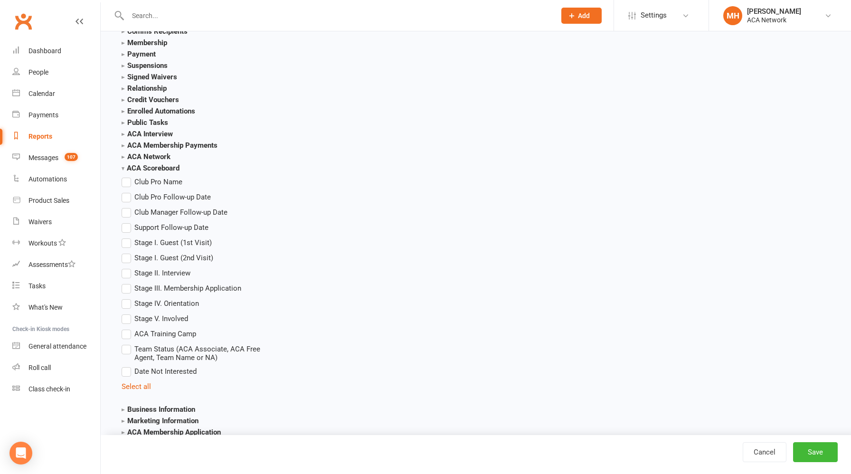
click at [126, 273] on label "Stage II. Interview" at bounding box center [156, 272] width 69 height 11
click at [126, 267] on input "Stage II. Interview" at bounding box center [125, 267] width 6 height 0
click at [803, 449] on button "Save" at bounding box center [815, 452] width 45 height 20
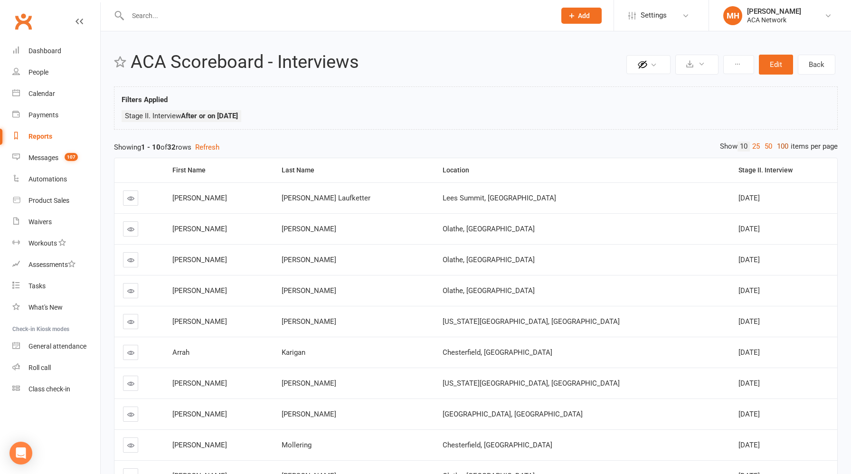
click at [784, 146] on link "100" at bounding box center [783, 147] width 16 height 10
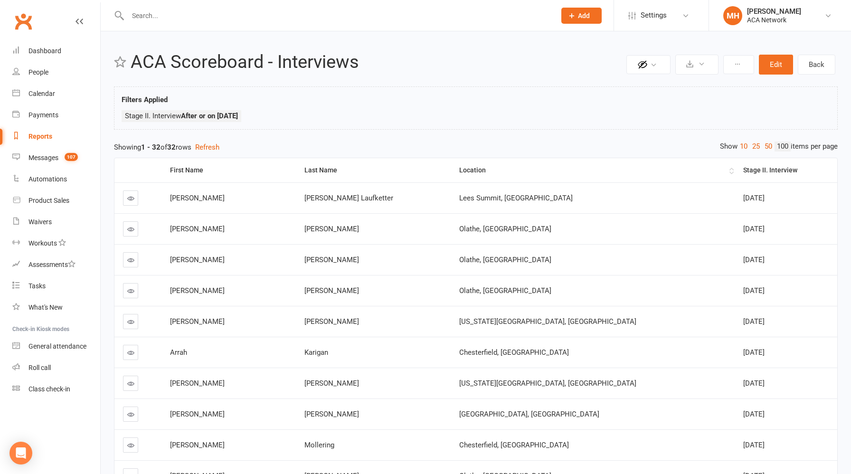
click at [508, 171] on div "Location" at bounding box center [593, 170] width 268 height 7
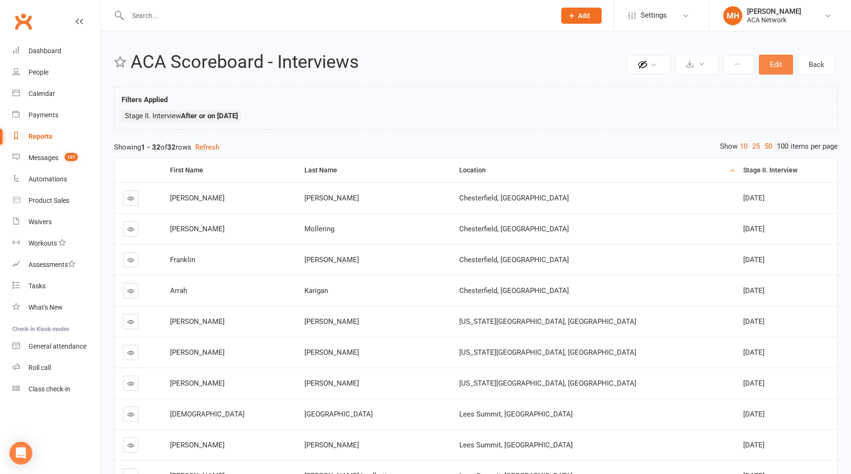
click at [771, 67] on button "Edit" at bounding box center [776, 65] width 34 height 20
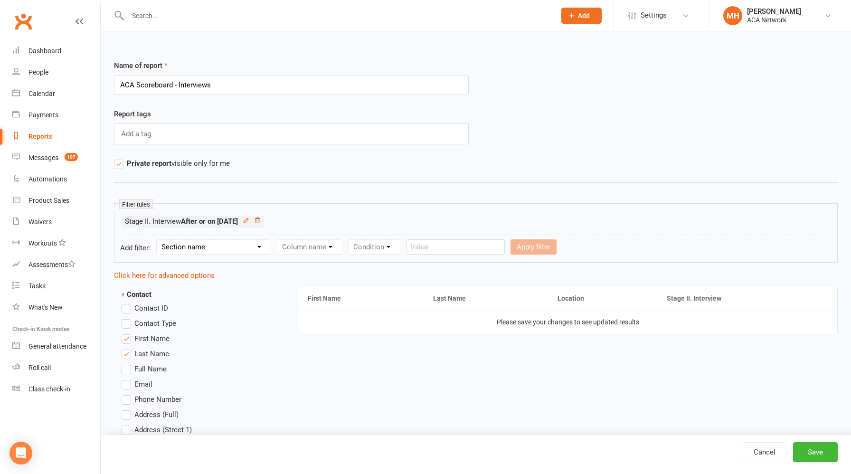
click at [261, 221] on icon at bounding box center [257, 220] width 7 height 7
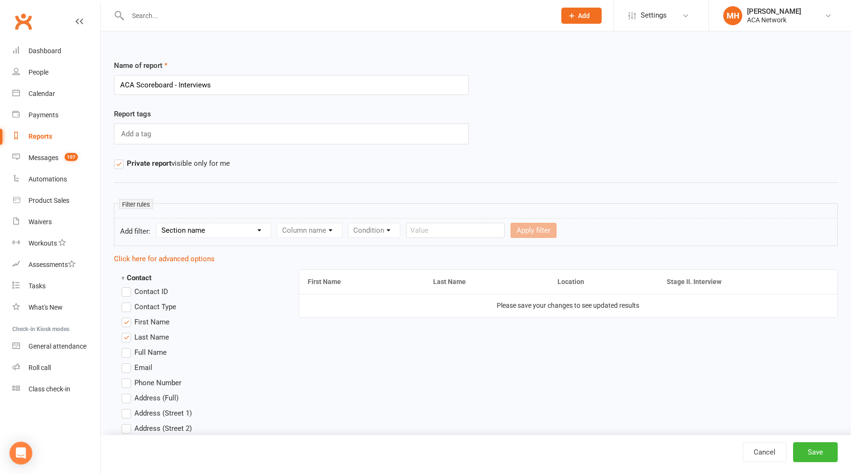
click at [238, 233] on select "Section name Contact Attendance Aggregate Payment Booking Waitlist Attendees Ca…" at bounding box center [214, 230] width 114 height 14
select select "22"
click at [158, 223] on select "Section name Contact Attendance Aggregate Payment Booking Waitlist Attendees Ca…" at bounding box center [214, 230] width 114 height 14
click at [342, 231] on select "Column name Club Pro Name Club Pro Follow-up Date Club Manager Follow-up Date S…" at bounding box center [392, 230] width 231 height 14
select select "6"
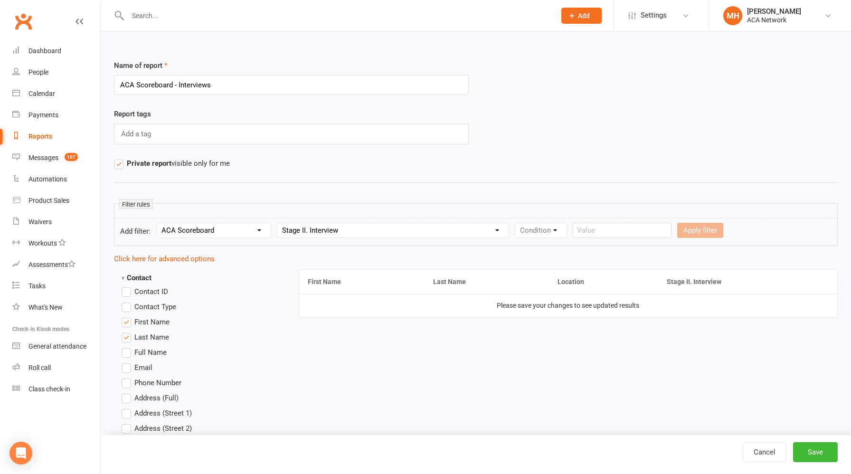
click at [278, 223] on select "Column name Club Pro Name Club Pro Follow-up Date Club Manager Follow-up Date S…" at bounding box center [392, 230] width 231 height 14
click at [542, 233] on select "Condition Is Is not Before After Before or on After or on Is blank Is not blank" at bounding box center [545, 230] width 60 height 14
select select "5"
click at [515, 223] on select "Condition Is Is not Before After Before or on After or on Is blank Is not blank" at bounding box center [545, 230] width 60 height 14
click at [646, 233] on input "text" at bounding box center [676, 230] width 99 height 15
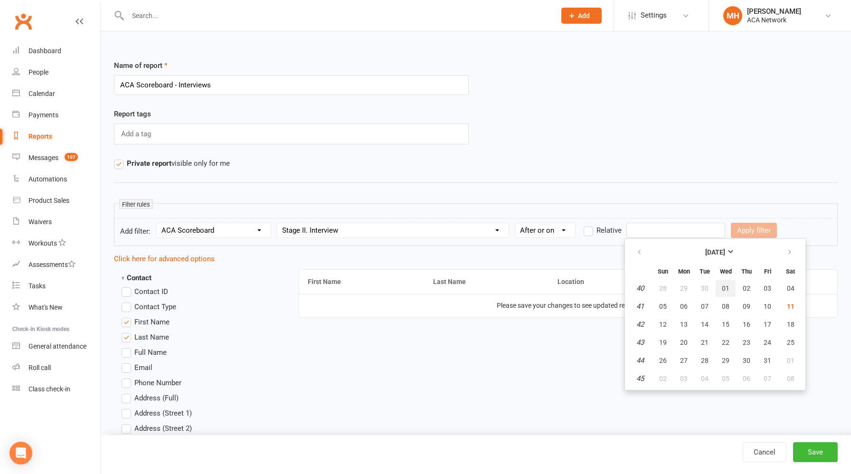
click at [724, 288] on span "01" at bounding box center [726, 289] width 8 height 8
type input "[DATE]"
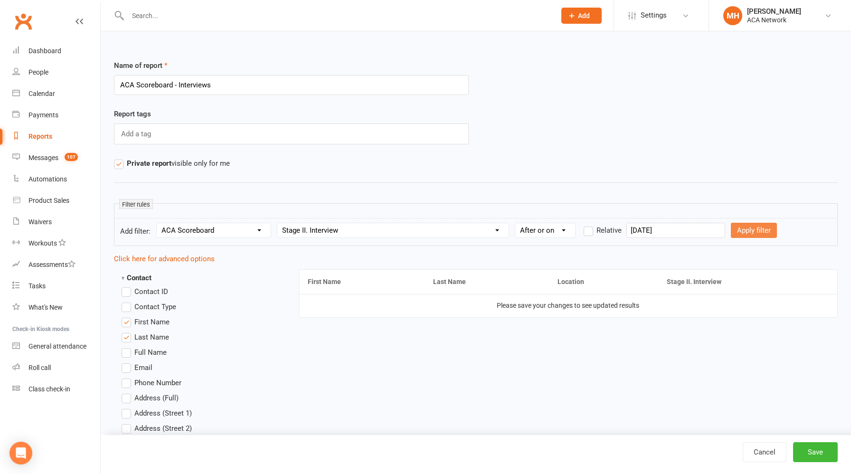
click at [737, 232] on button "Apply filter" at bounding box center [754, 230] width 46 height 15
select select
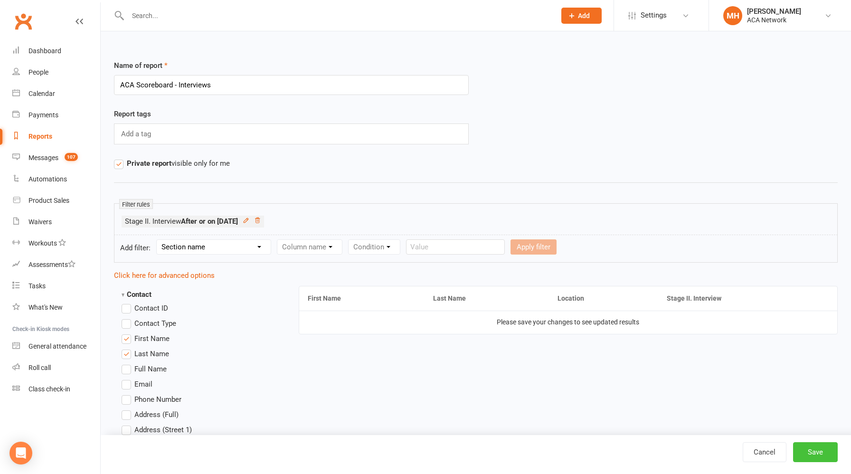
click at [809, 453] on button "Save" at bounding box center [815, 452] width 45 height 20
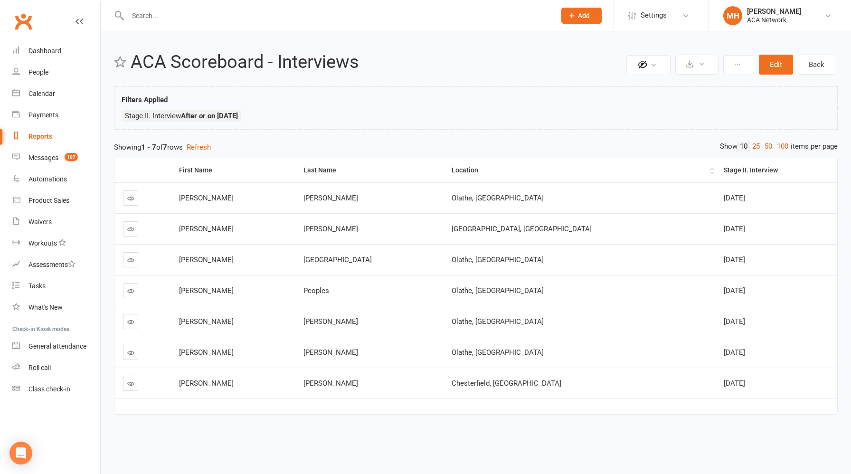
click at [494, 170] on div "Location" at bounding box center [580, 170] width 257 height 7
click at [43, 137] on div "Reports" at bounding box center [41, 137] width 24 height 8
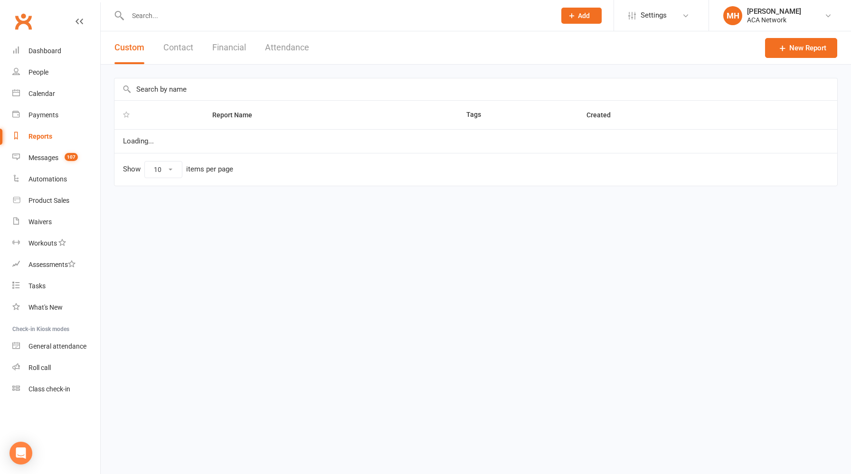
select select "100"
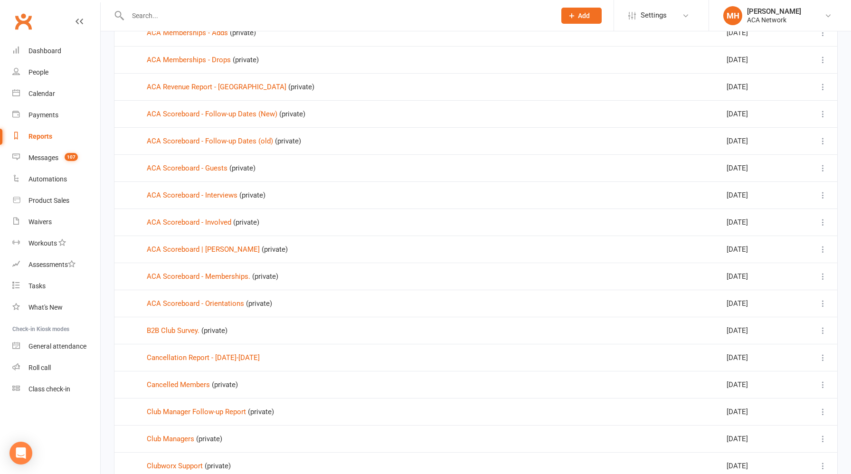
scroll to position [355, 0]
click at [234, 276] on link "ACA Scoreboard - Memberships." at bounding box center [199, 275] width 104 height 9
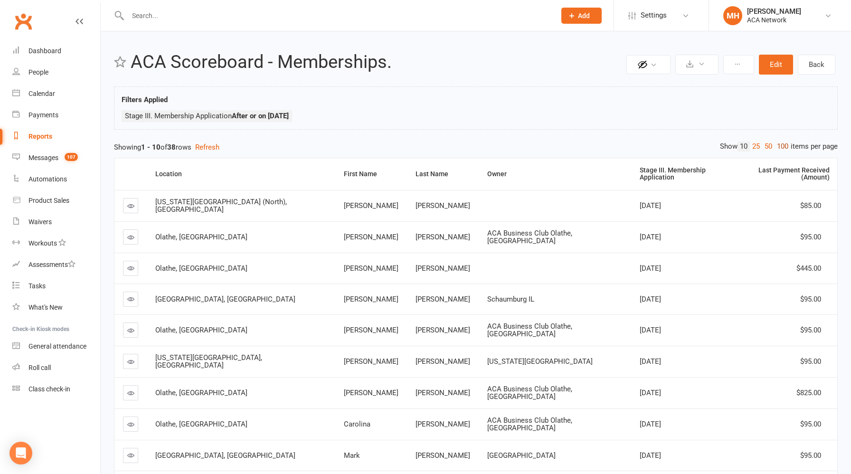
click at [781, 147] on link "100" at bounding box center [783, 147] width 16 height 10
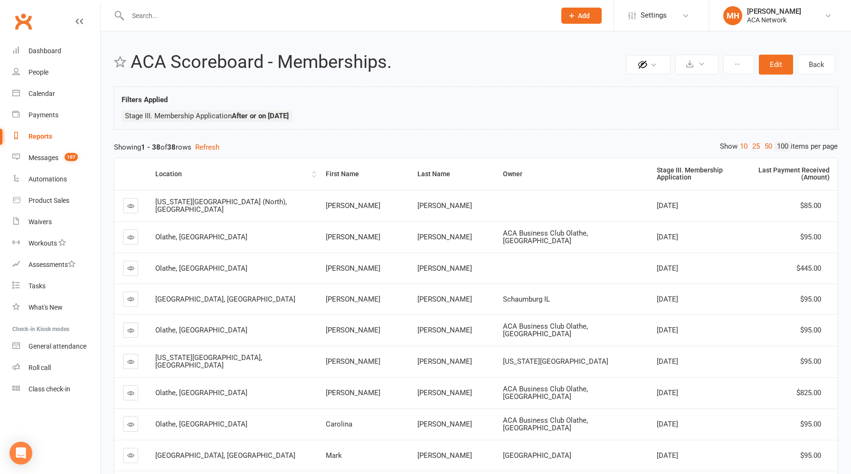
click at [192, 172] on div "Location" at bounding box center [232, 174] width 154 height 7
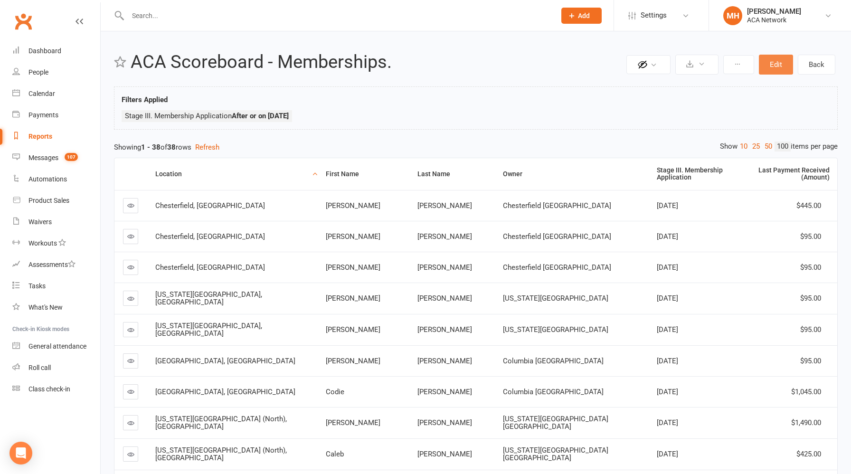
click at [776, 69] on button "Edit" at bounding box center [776, 65] width 34 height 20
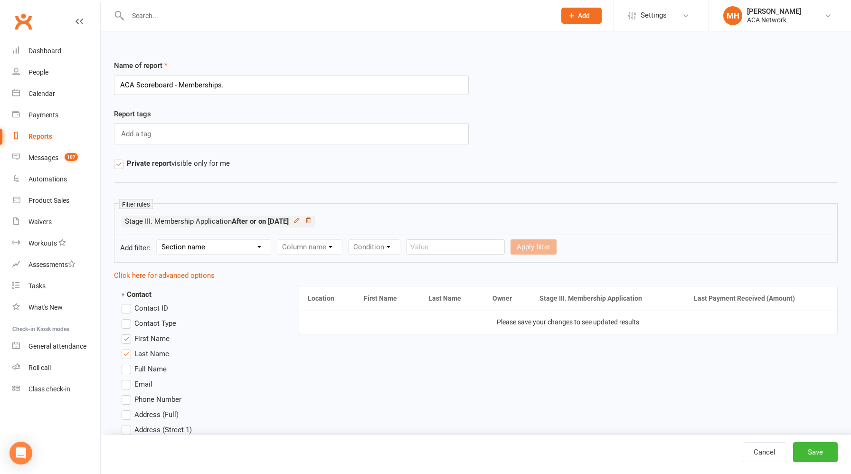
click at [312, 221] on icon at bounding box center [308, 220] width 7 height 7
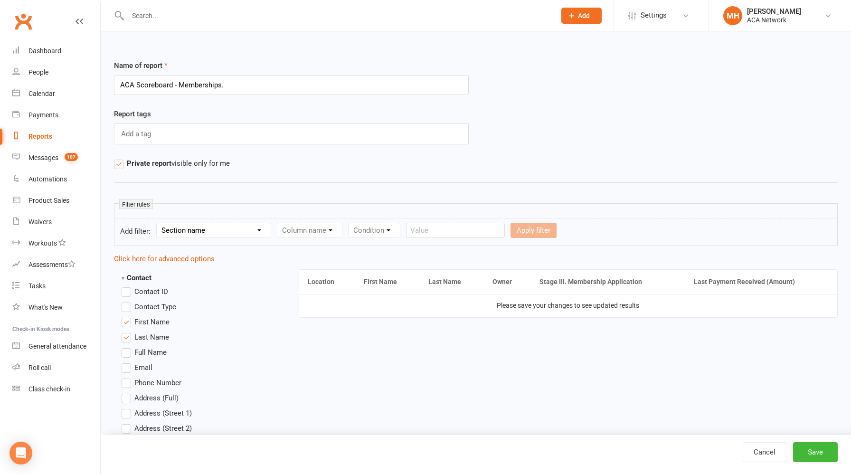
click at [227, 235] on select "Section name Contact Attendance Aggregate Payment Booking Waitlist Attendees Ca…" at bounding box center [214, 230] width 114 height 14
select select "22"
click at [158, 223] on select "Section name Contact Attendance Aggregate Payment Booking Waitlist Attendees Ca…" at bounding box center [214, 230] width 114 height 14
click at [333, 232] on select "Column name Club Pro Name Club Pro Follow-up Date Club Manager Follow-up Date S…" at bounding box center [392, 230] width 231 height 14
select select "7"
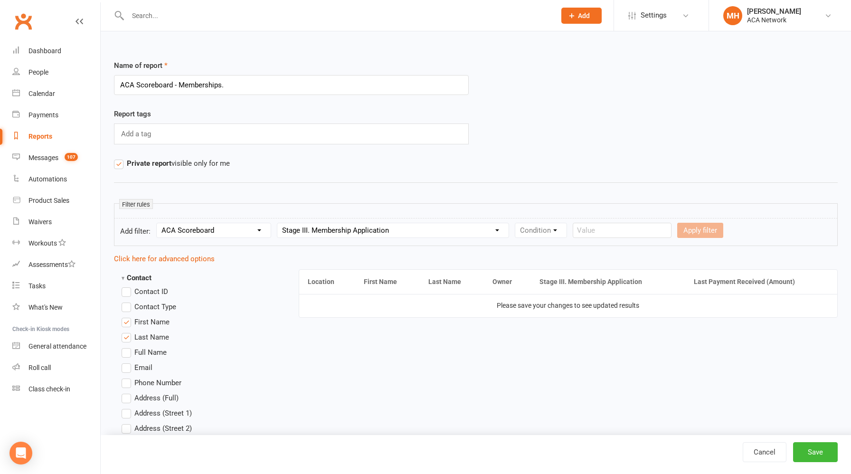
click at [278, 223] on select "Column name Club Pro Name Club Pro Follow-up Date Club Manager Follow-up Date S…" at bounding box center [392, 230] width 231 height 14
click at [532, 228] on select "Condition Is Is not Before After Before or on After or on Is blank Is not blank" at bounding box center [545, 230] width 60 height 14
select select "5"
click at [515, 223] on select "Condition Is Is not Before After Before or on After or on Is blank Is not blank" at bounding box center [545, 230] width 60 height 14
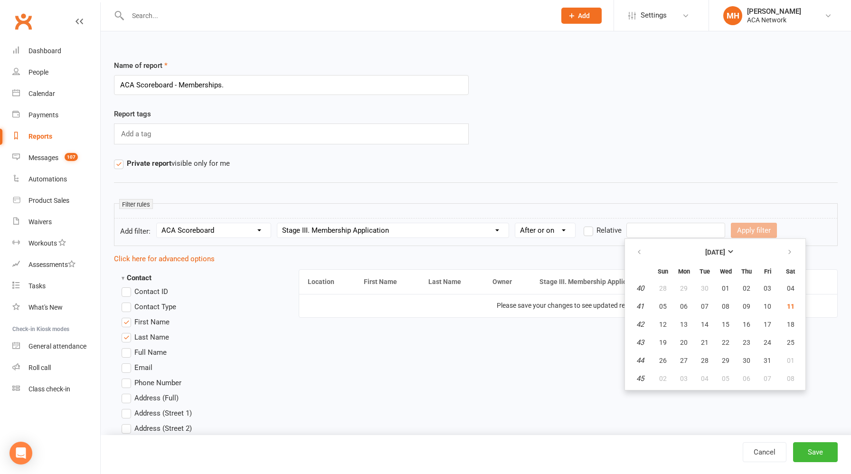
click at [641, 235] on input "text" at bounding box center [676, 230] width 99 height 15
click at [724, 286] on span "01" at bounding box center [726, 289] width 8 height 8
type input "[DATE]"
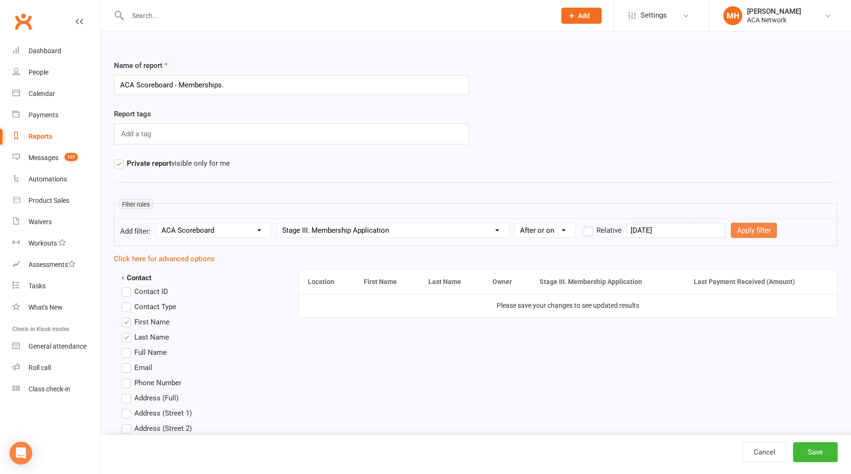
click at [739, 231] on button "Apply filter" at bounding box center [754, 230] width 46 height 15
select select
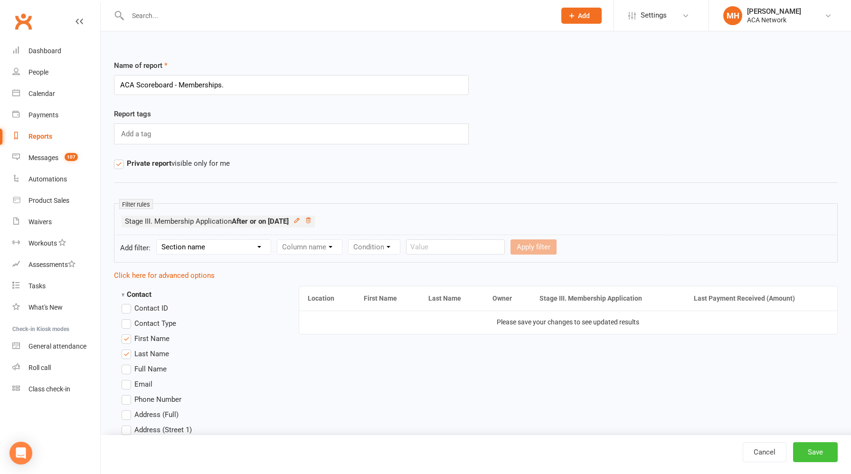
click at [810, 450] on button "Save" at bounding box center [815, 452] width 45 height 20
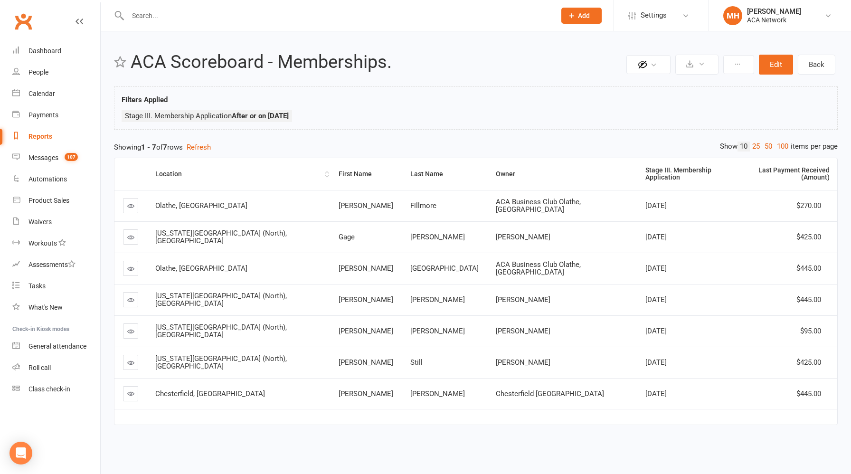
click at [176, 172] on div "Location" at bounding box center [238, 174] width 167 height 7
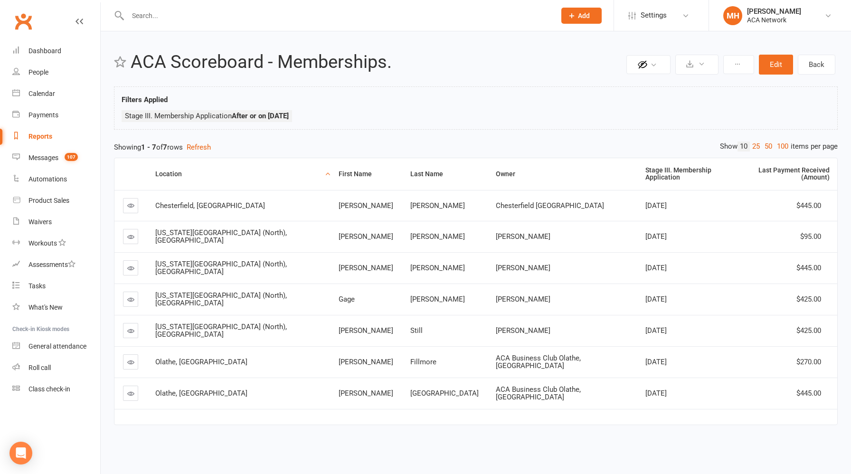
click at [44, 138] on div "Reports" at bounding box center [41, 137] width 24 height 8
select select "100"
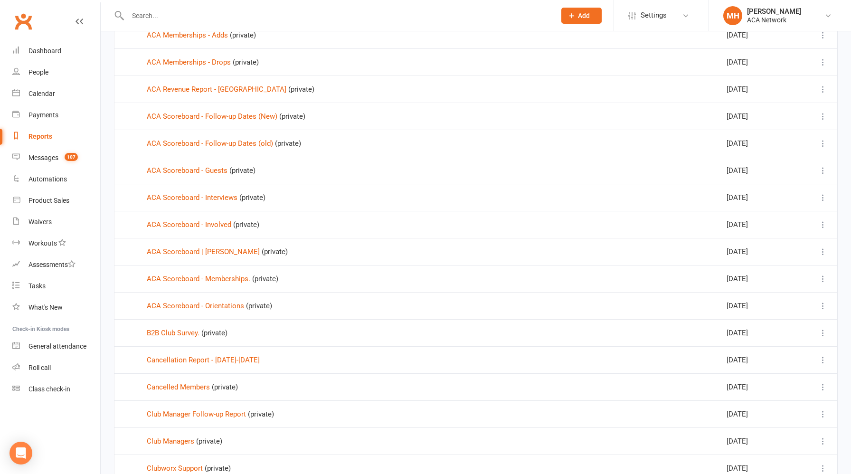
scroll to position [356, 0]
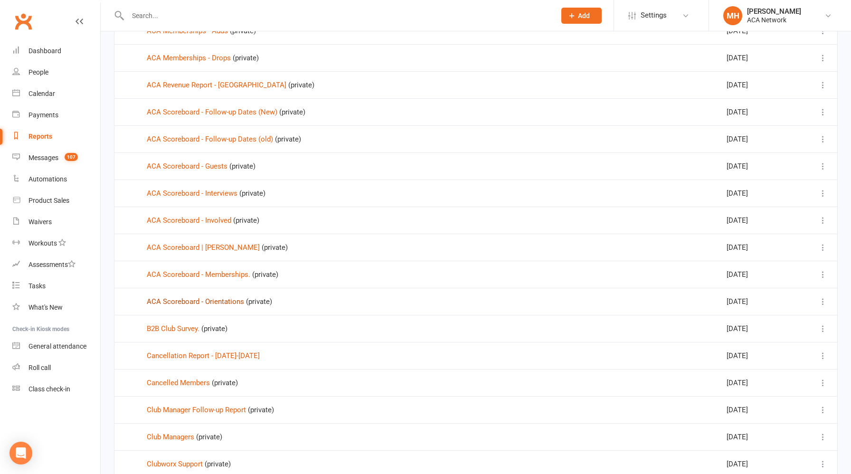
click at [230, 300] on link "ACA Scoreboard - Orientations" at bounding box center [195, 301] width 97 height 9
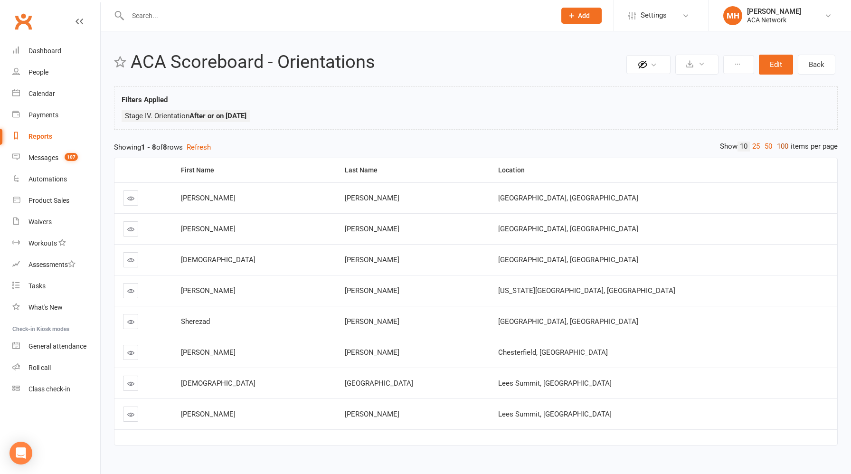
click at [781, 150] on link "100" at bounding box center [783, 147] width 16 height 10
click at [770, 67] on button "Edit" at bounding box center [776, 65] width 34 height 20
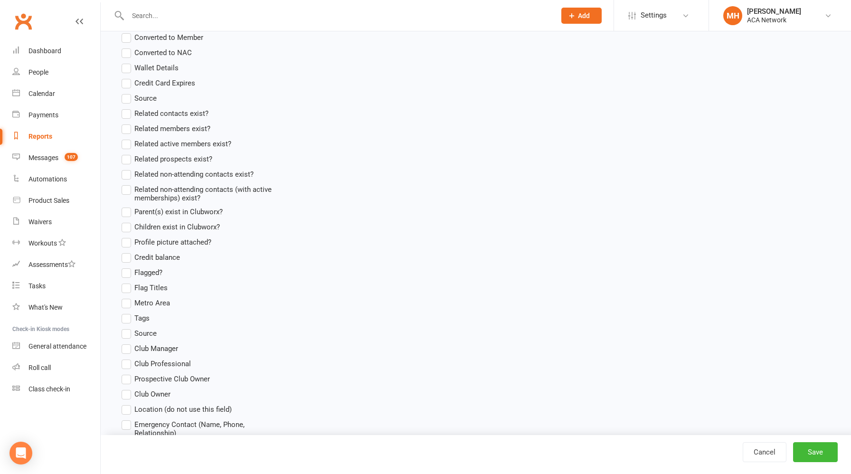
scroll to position [1076, 0]
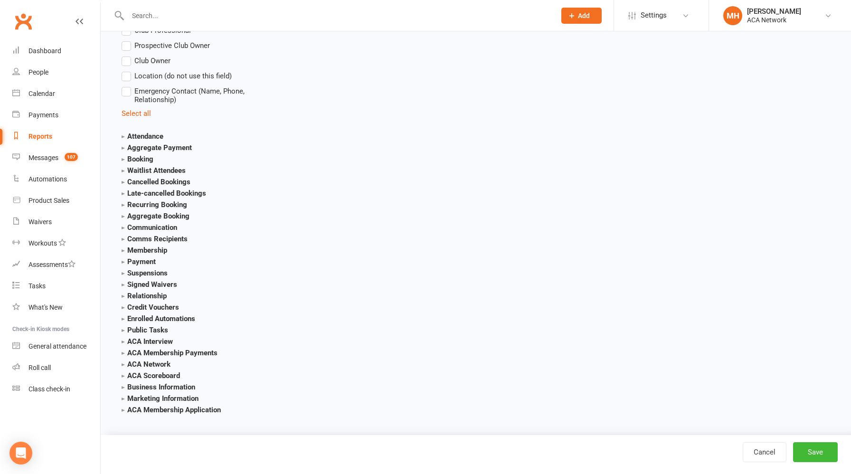
click at [175, 375] on strong "ACA Scoreboard" at bounding box center [151, 376] width 58 height 9
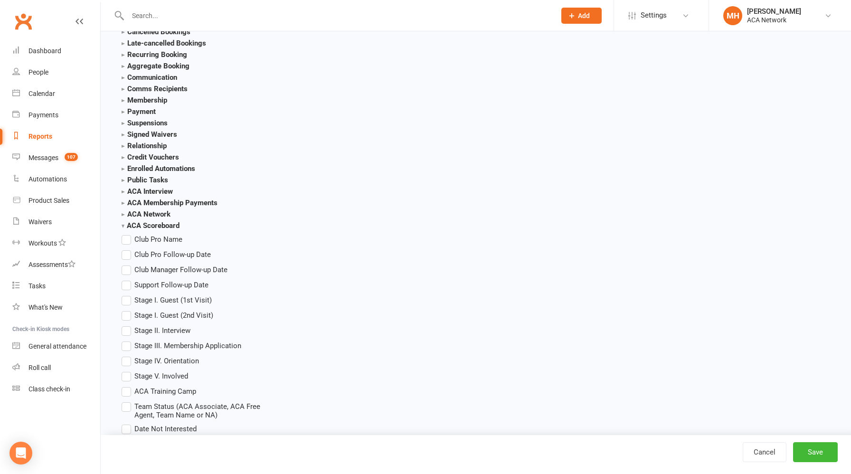
scroll to position [1295, 0]
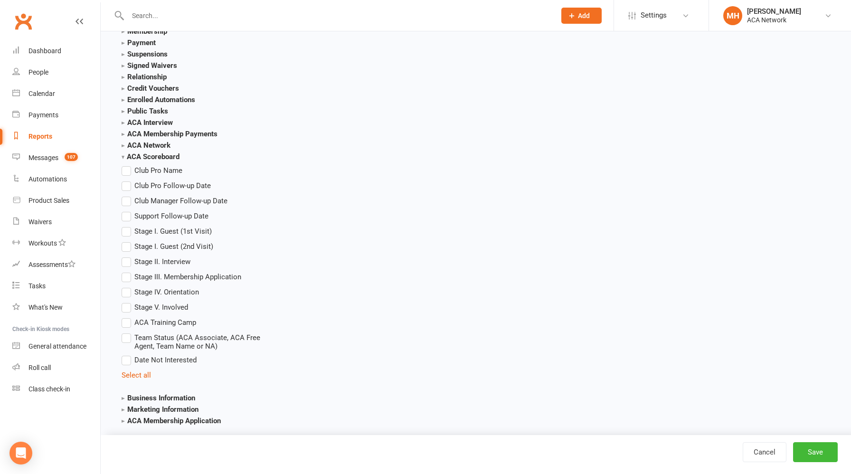
click at [127, 291] on label "Stage IV. Orientation" at bounding box center [160, 291] width 77 height 11
click at [127, 286] on input "Stage IV. Orientation" at bounding box center [125, 286] width 6 height 0
click at [801, 453] on button "Save" at bounding box center [815, 452] width 45 height 20
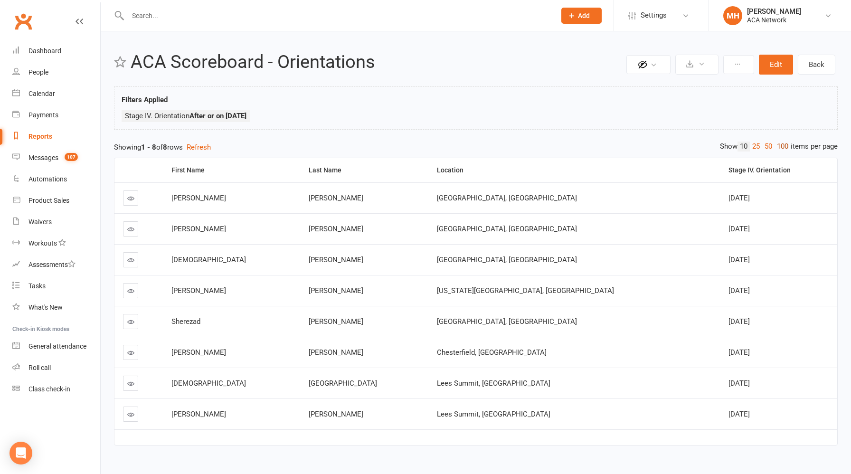
click at [779, 149] on link "100" at bounding box center [783, 147] width 16 height 10
click at [467, 172] on div "Location" at bounding box center [574, 170] width 275 height 7
click at [776, 69] on button "Edit" at bounding box center [776, 65] width 34 height 20
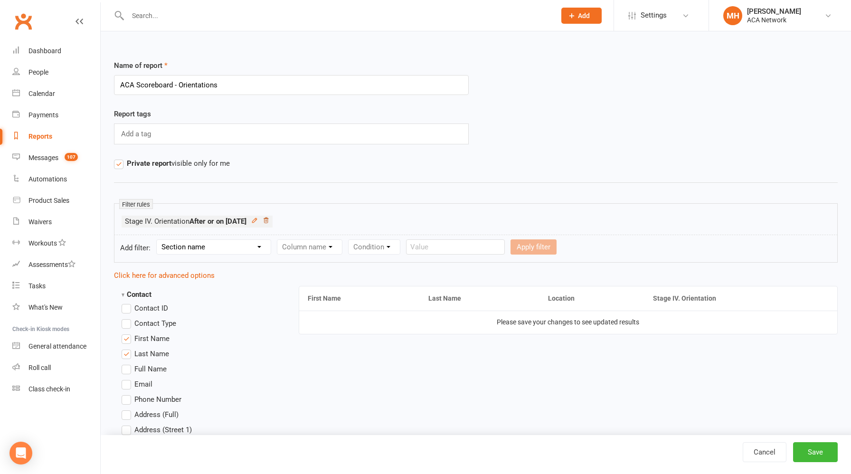
click at [268, 221] on icon at bounding box center [266, 220] width 5 height 5
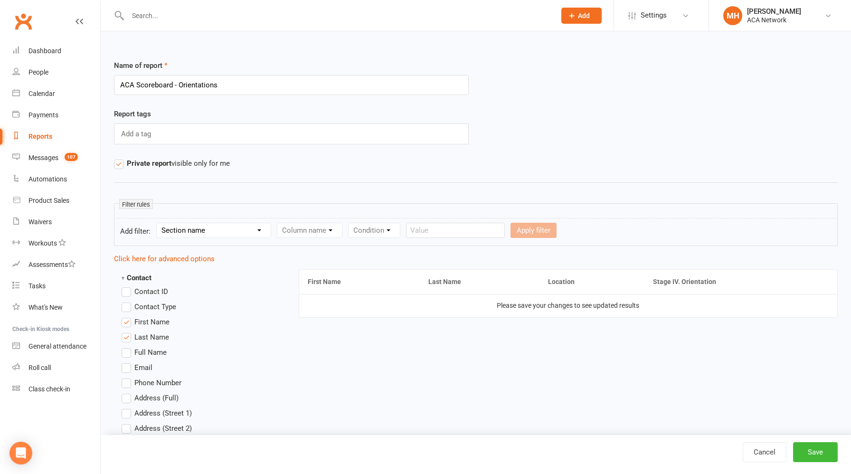
click at [233, 230] on select "Section name Contact Attendance Aggregate Payment Booking Waitlist Attendees Ca…" at bounding box center [214, 230] width 114 height 14
select select "22"
click at [158, 223] on select "Section name Contact Attendance Aggregate Payment Booking Waitlist Attendees Ca…" at bounding box center [214, 230] width 114 height 14
click at [343, 228] on select "Column name Club Pro Name Club Pro Follow-up Date Club Manager Follow-up Date S…" at bounding box center [392, 230] width 231 height 14
select select "8"
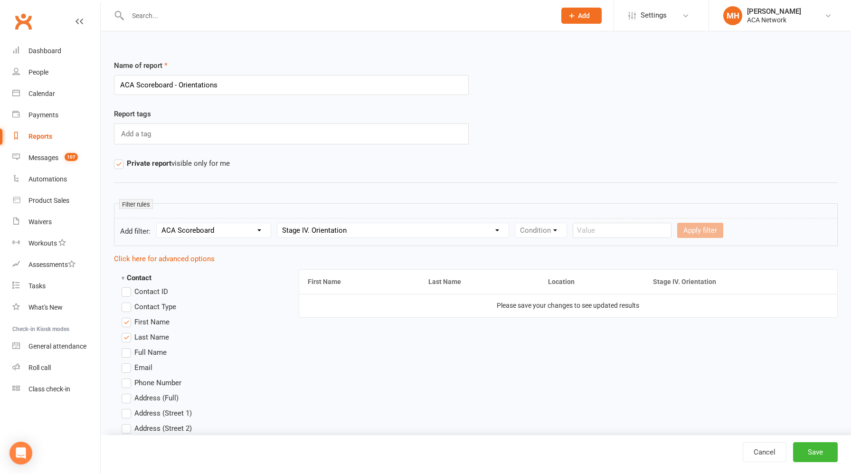
click at [278, 223] on select "Column name Club Pro Name Club Pro Follow-up Date Club Manager Follow-up Date S…" at bounding box center [392, 230] width 231 height 14
click at [548, 230] on select "Condition Is Is not Before After Before or on After or on Is blank Is not blank" at bounding box center [545, 230] width 60 height 14
select select "5"
click at [515, 223] on select "Condition Is Is not Before After Before or on After or on Is blank Is not blank" at bounding box center [545, 230] width 60 height 14
click at [640, 229] on input "text" at bounding box center [676, 230] width 99 height 15
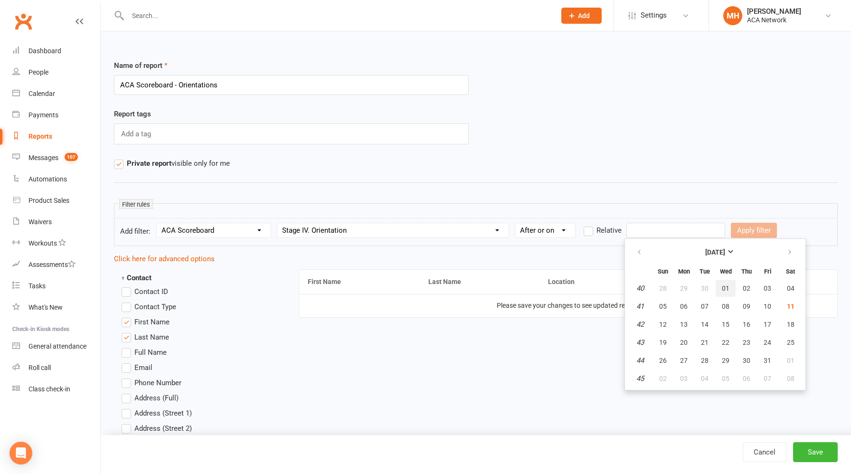
click at [723, 287] on span "01" at bounding box center [726, 289] width 8 height 8
type input "[DATE]"
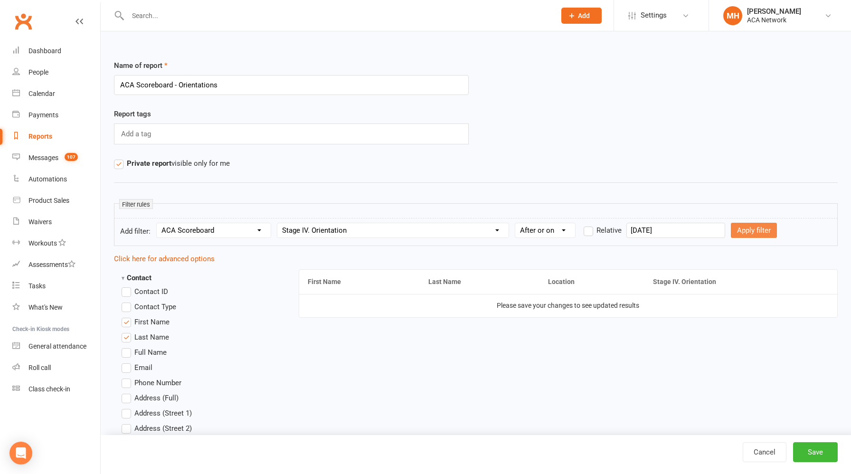
click at [733, 234] on button "Apply filter" at bounding box center [754, 230] width 46 height 15
select select
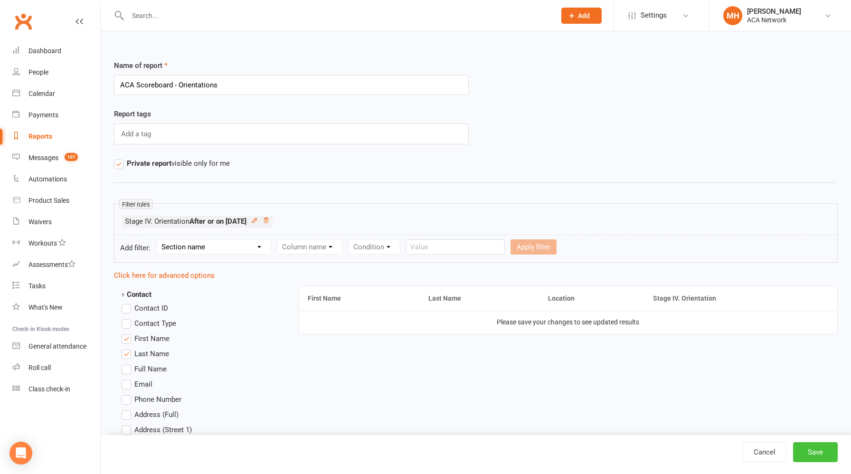
click at [810, 453] on button "Save" at bounding box center [815, 452] width 45 height 20
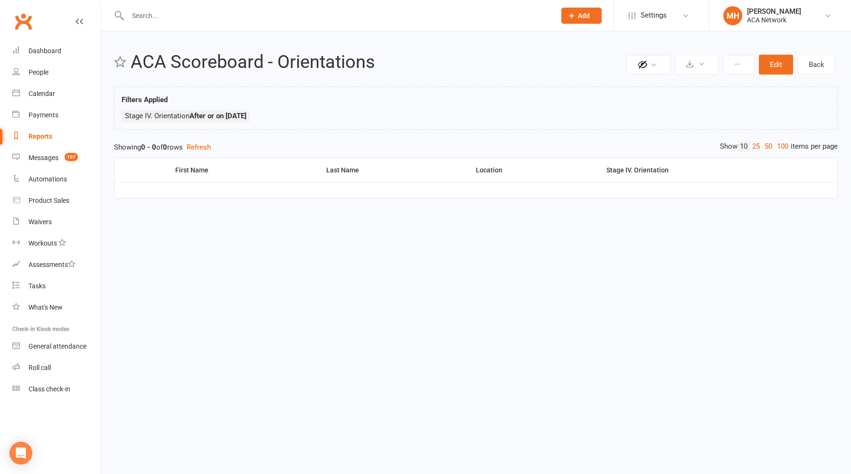
click at [43, 139] on div "Reports" at bounding box center [41, 137] width 24 height 8
select select "100"
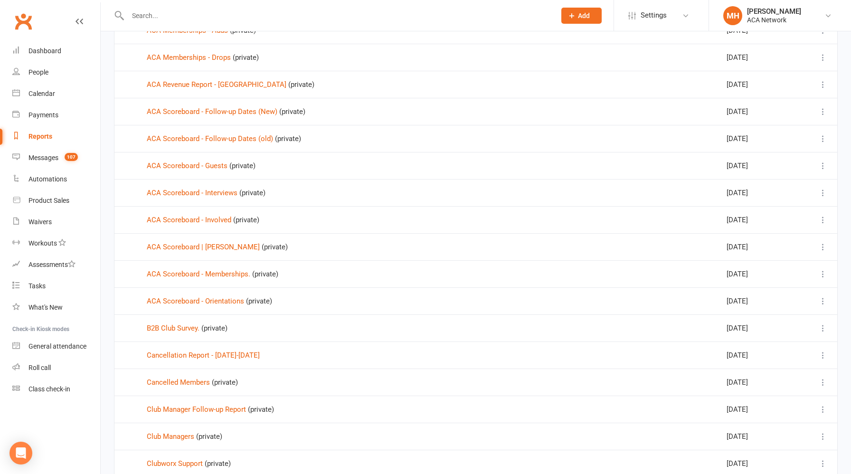
scroll to position [367, 0]
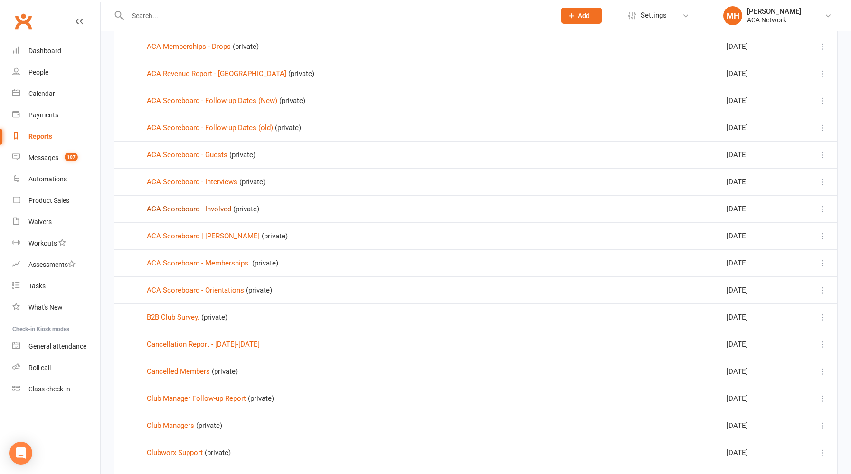
click at [218, 212] on link "ACA Scoreboard - Involved" at bounding box center [189, 209] width 85 height 9
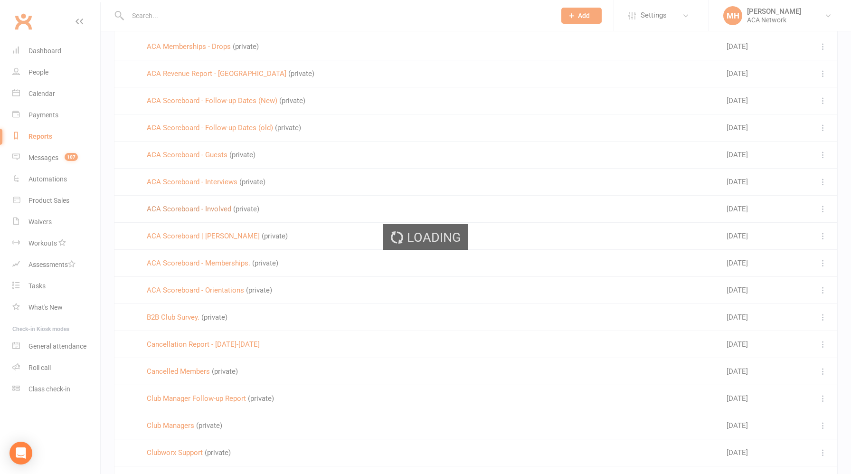
click at [218, 212] on div "Loading" at bounding box center [425, 237] width 851 height 474
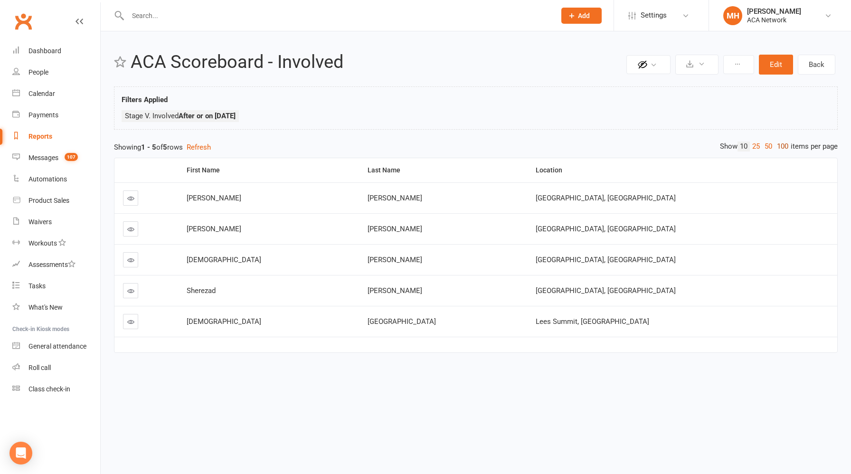
click at [778, 148] on link "100" at bounding box center [783, 147] width 16 height 10
click at [775, 67] on button "Edit" at bounding box center [776, 65] width 34 height 20
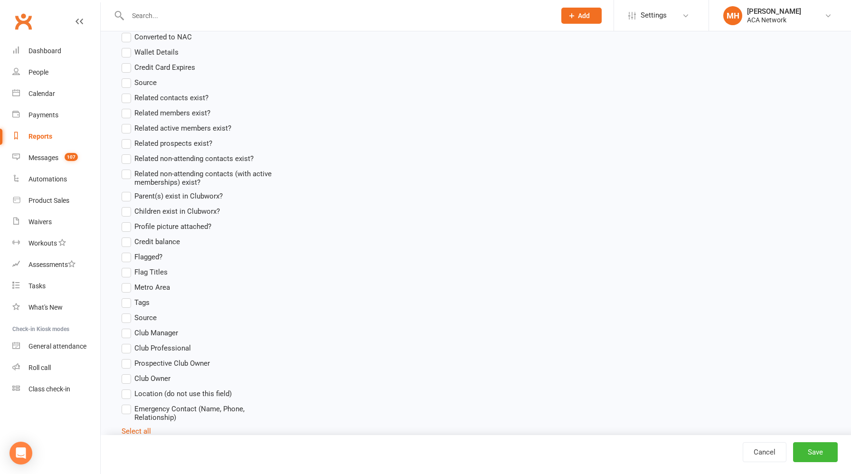
scroll to position [1076, 0]
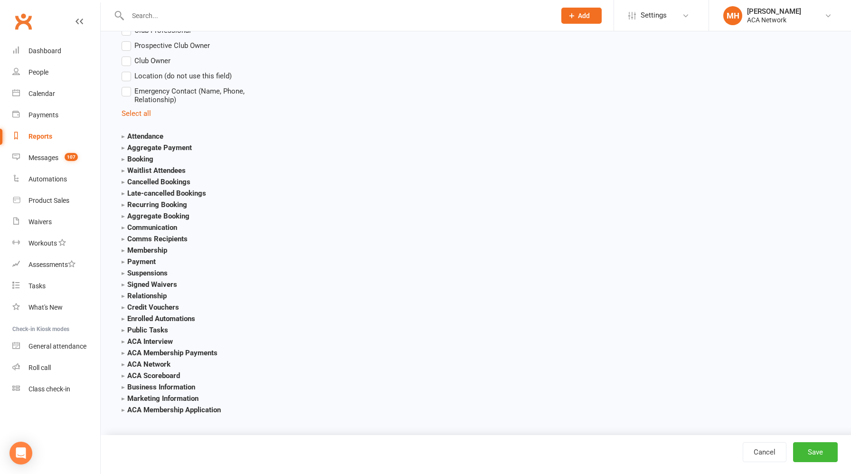
click at [162, 376] on strong "ACA Scoreboard" at bounding box center [151, 376] width 58 height 9
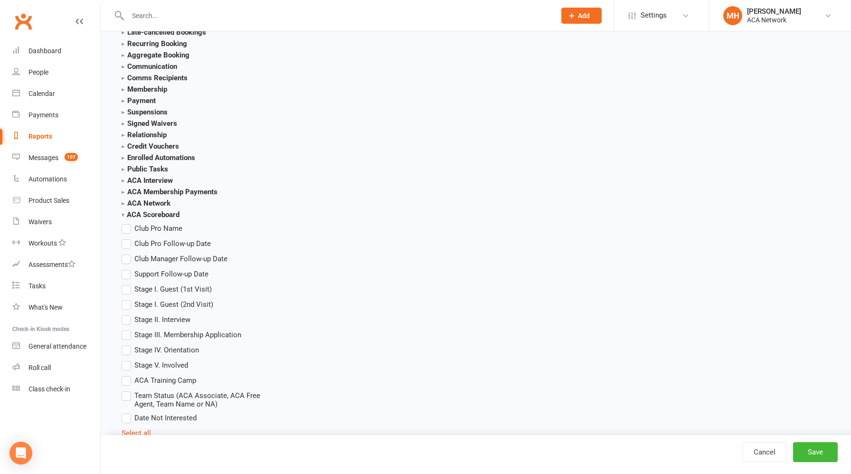
scroll to position [1283, 0]
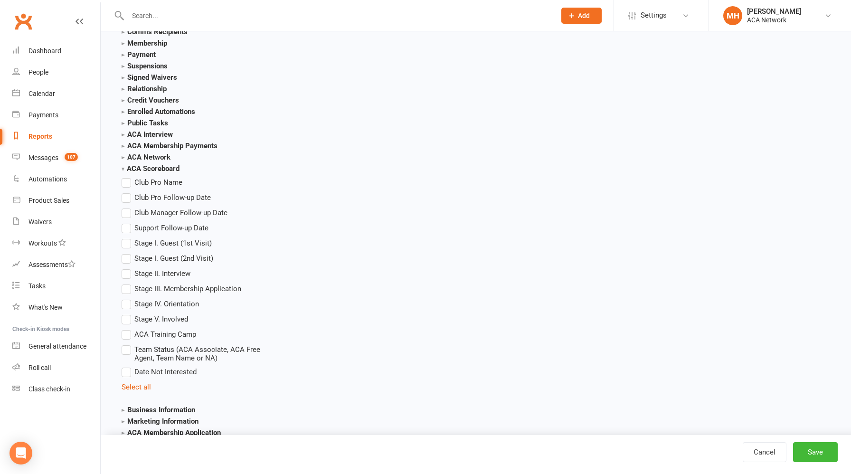
click at [128, 318] on label "Stage V. Involved" at bounding box center [155, 319] width 67 height 11
click at [128, 314] on input "Stage V. Involved" at bounding box center [125, 314] width 6 height 0
click at [817, 451] on button "Save" at bounding box center [815, 452] width 45 height 20
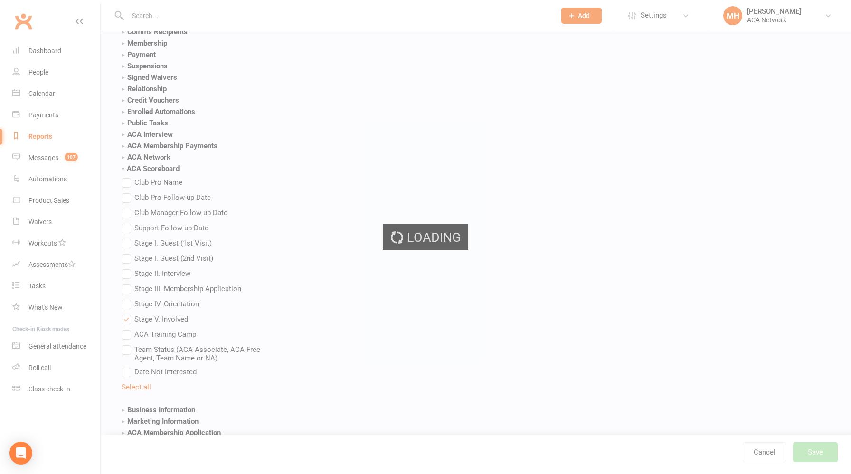
scroll to position [0, 0]
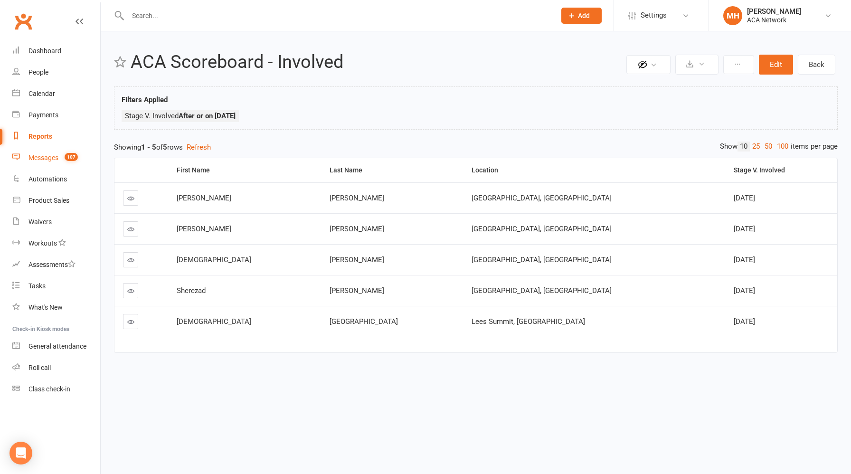
click at [48, 161] on div "Messages" at bounding box center [44, 158] width 30 height 8
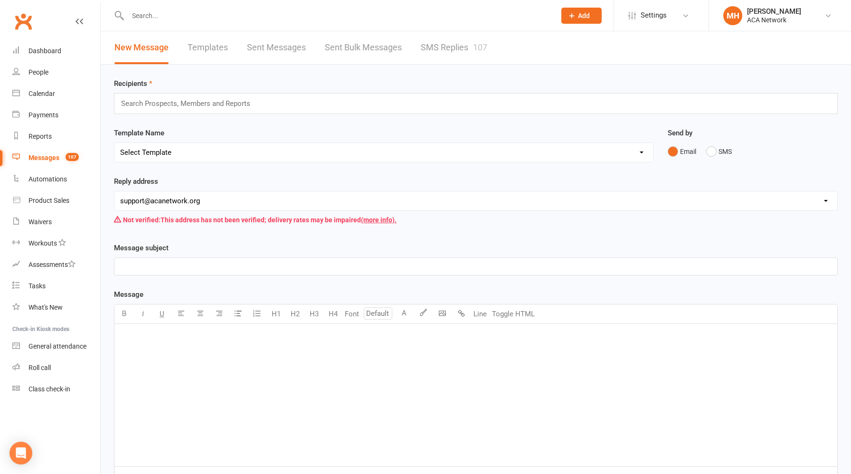
click at [211, 49] on link "Templates" at bounding box center [208, 47] width 40 height 33
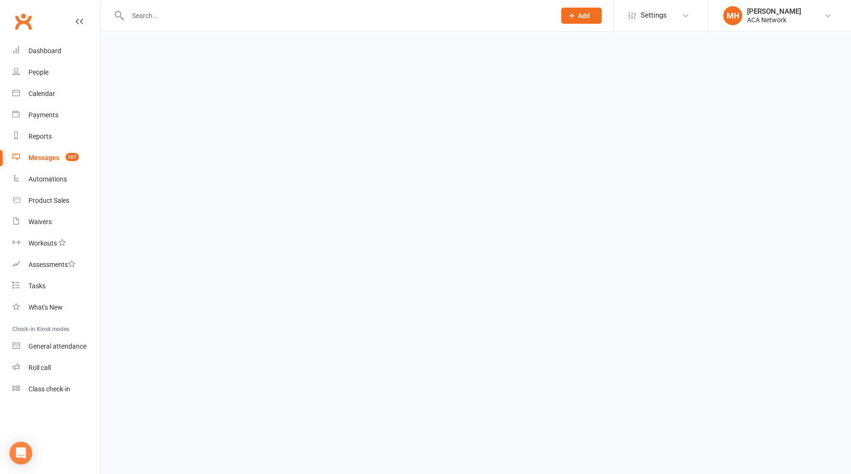
select select "grid"
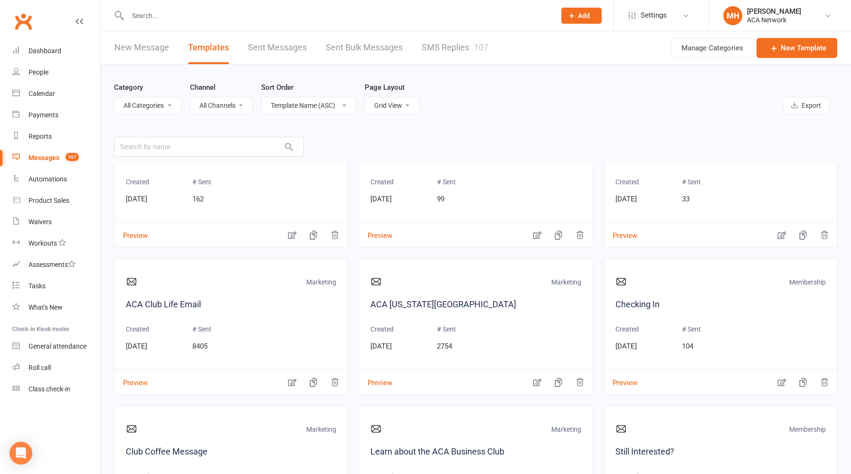
scroll to position [233, 0]
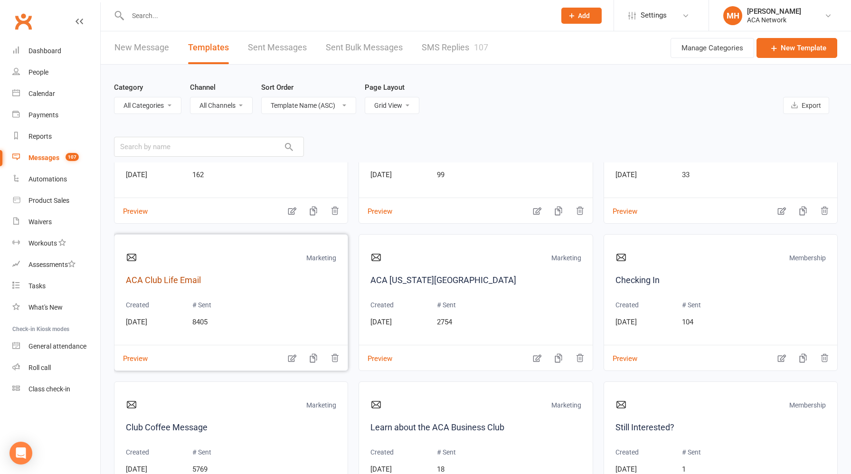
click at [186, 279] on link "ACA Club Life Email" at bounding box center [231, 281] width 210 height 14
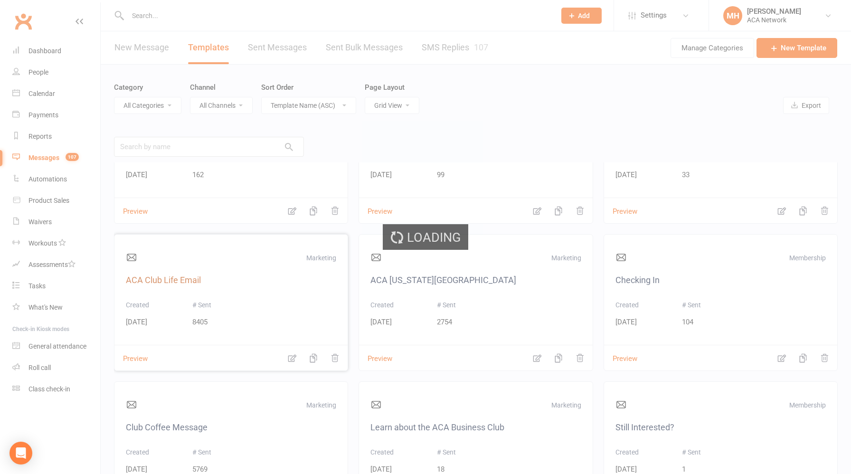
select select "9955"
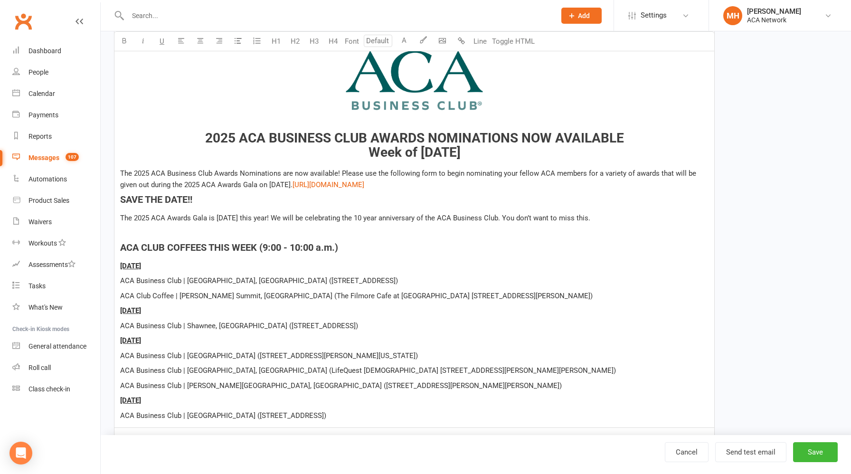
scroll to position [243, 0]
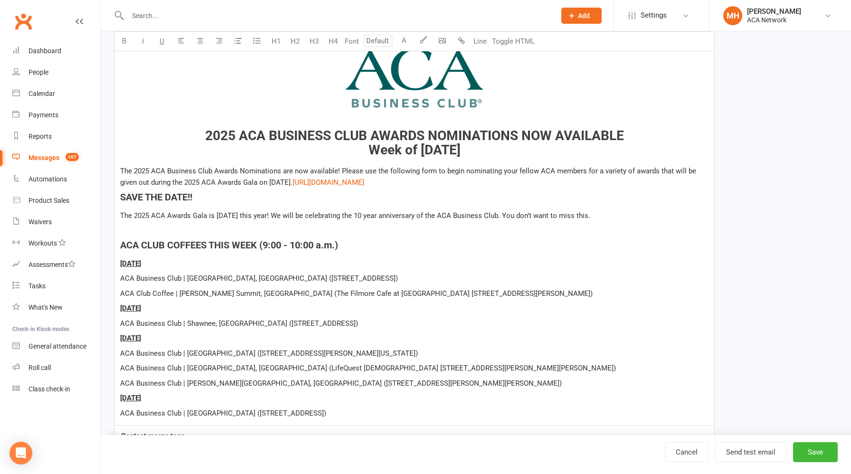
click at [621, 134] on h3 "﻿ 2025 ACA BUSINESS CLUB AWARDS NOMINATIONS NOW AVAILABLE Week of [DATE]" at bounding box center [414, 82] width 589 height 152
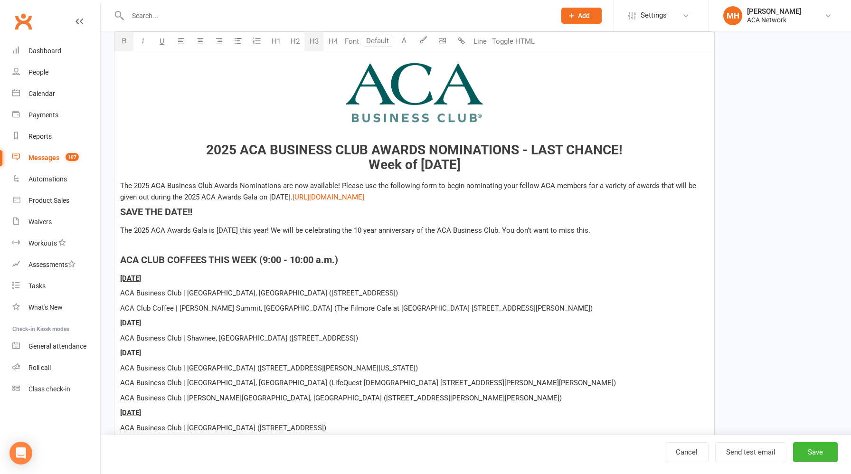
click at [461, 165] on span "Week of [DATE]" at bounding box center [415, 165] width 92 height 16
click at [303, 208] on h4 "SAVE THE DATE!!" at bounding box center [414, 212] width 589 height 10
drag, startPoint x: 202, startPoint y: 210, endPoint x: 110, endPoint y: 211, distance: 92.2
click at [110, 211] on div "Template Name ACA Club Life Email Send by Email SMS Category Manage categories …" at bounding box center [414, 185] width 615 height 722
click at [278, 238] on div "﻿ ﻿ 2025 ACA BUSINESS CLUB AWARDS NOMINATIONS - LAST CHANCE! Week of [DATE] The…" at bounding box center [414, 221] width 600 height 437
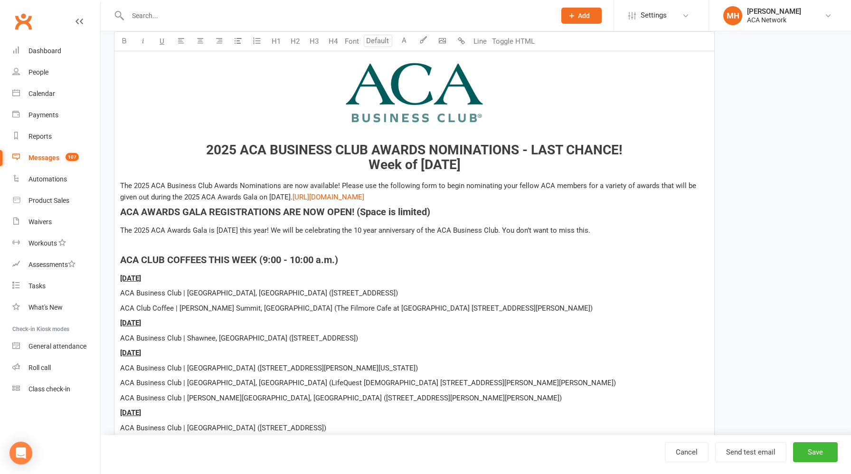
click at [642, 230] on p "The 2025 ACA Awards Gala is [DATE] this year! We will be celebrating the 10 yea…" at bounding box center [414, 230] width 589 height 11
click at [353, 209] on span "ACA AWARDS GALA REGISTRATIONS ARE NOW OPEN! (Space is limited)" at bounding box center [275, 211] width 310 height 11
click at [645, 233] on p "The 2025 ACA Awards Gala is [DATE] this year! We will be celebrating the 10 yea…" at bounding box center [414, 230] width 589 height 11
drag, startPoint x: 640, startPoint y: 228, endPoint x: 651, endPoint y: 236, distance: 13.6
click at [651, 236] on p "The 2025 ACA Awards Gala is [DATE] this year! We will be celebrating the 10 yea…" at bounding box center [414, 230] width 589 height 11
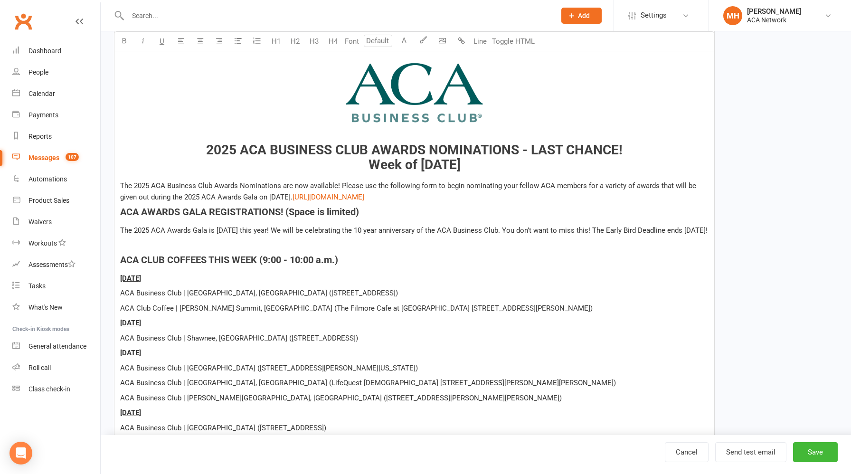
click at [651, 236] on p "The 2025 ACA Awards Gala is [DATE] this year! We will be celebrating the 10 yea…" at bounding box center [414, 230] width 589 height 11
drag, startPoint x: 640, startPoint y: 230, endPoint x: 642, endPoint y: 241, distance: 11.6
click at [642, 236] on p "The 2025 ACA Awards Gala is [DATE] this year! We will be celebrating the 10 yea…" at bounding box center [414, 230] width 589 height 11
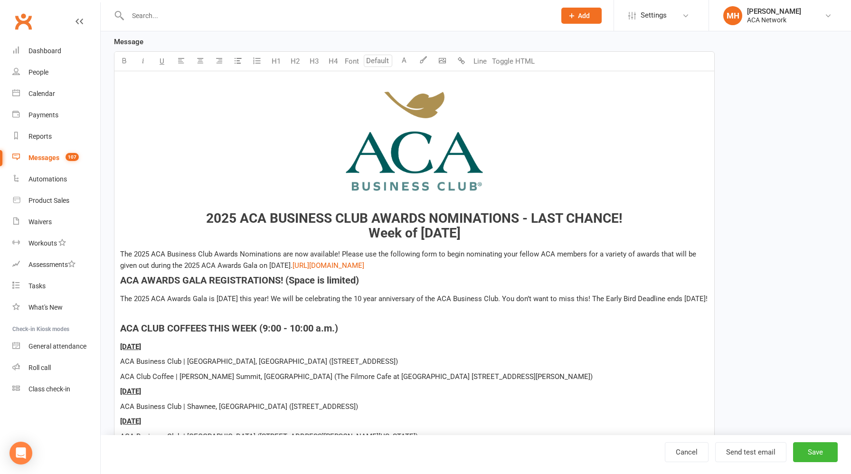
scroll to position [150, 0]
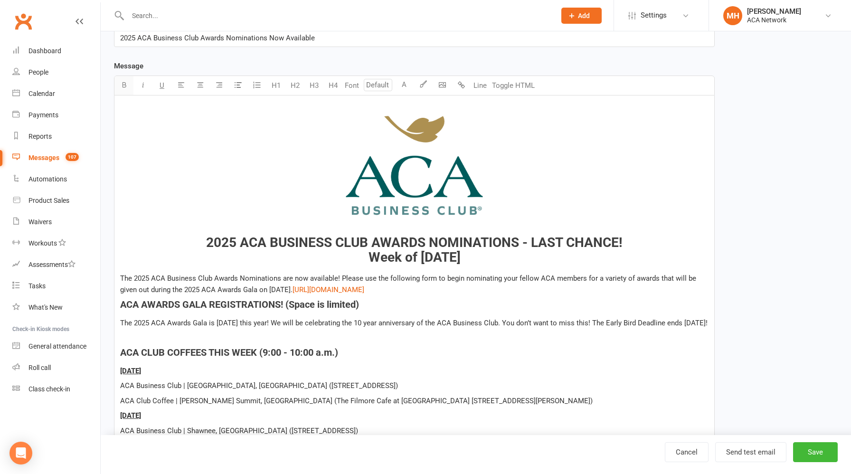
click at [125, 86] on icon "button" at bounding box center [124, 84] width 7 height 7
click at [298, 329] on p "The 2025 ACA Awards Gala is [DATE] this year! We will be celebrating the 10 yea…" at bounding box center [414, 322] width 589 height 11
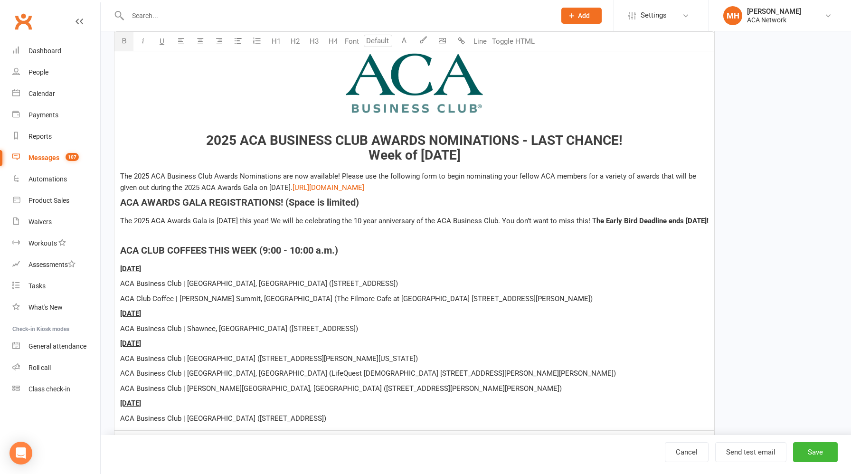
scroll to position [279, 0]
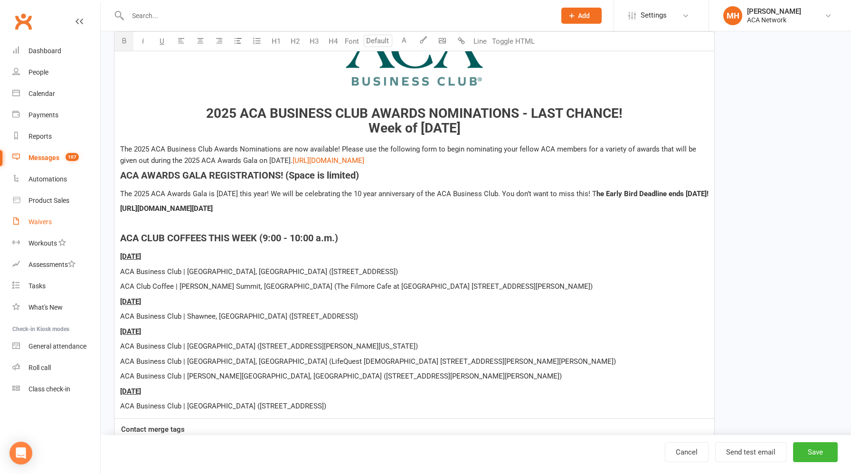
drag, startPoint x: 405, startPoint y: 219, endPoint x: 91, endPoint y: 222, distance: 313.6
click at [91, 222] on ui-view "Prospect Member Non-attending contact Class / event Appointment Task Membership…" at bounding box center [425, 127] width 851 height 809
click at [442, 229] on p at bounding box center [414, 223] width 589 height 11
click at [338, 147] on span "The 2025 ACA Business Club Awards Nominations are now available! Please use the…" at bounding box center [409, 155] width 578 height 20
click at [517, 151] on span "The 2025 ACA Business Club Awards Nominations are wrapping up shortly. Please u…" at bounding box center [413, 155] width 587 height 20
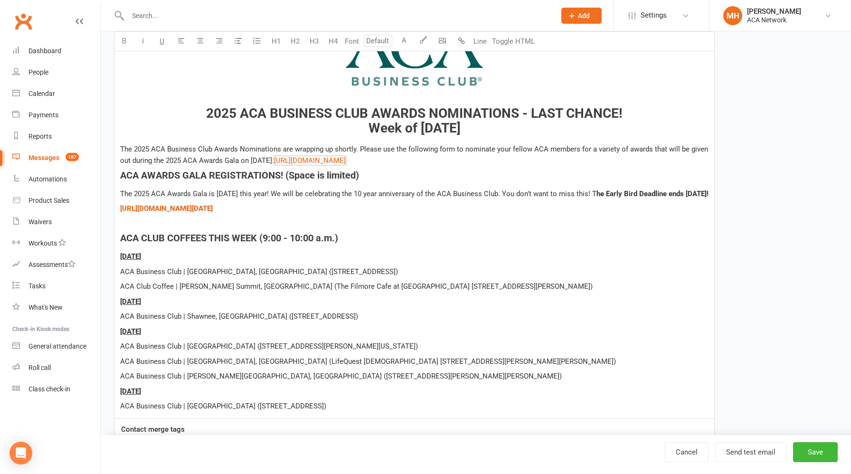
click at [506, 162] on p "The 2025 ACA Business Club Awards Nominations are wrapping up shortly. Please u…" at bounding box center [414, 154] width 589 height 23
click at [496, 176] on h4 "ACA AWARDS GALA REGISTRATIONS! (Space is limited)" at bounding box center [414, 175] width 589 height 10
click at [280, 176] on span "ACA AWARDS GALA REGISTRATIONS! (Space is limited)" at bounding box center [239, 175] width 239 height 11
click at [121, 175] on span "ACA AWARDS GALA REGISTRATION! (Space is limited)" at bounding box center [236, 175] width 233 height 11
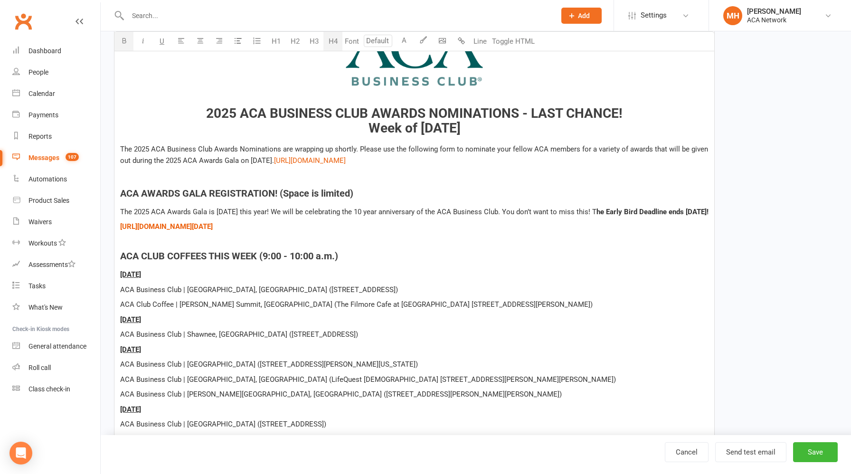
click at [681, 213] on span "he Early Bird Deadline ends [DATE]!" at bounding box center [653, 212] width 112 height 9
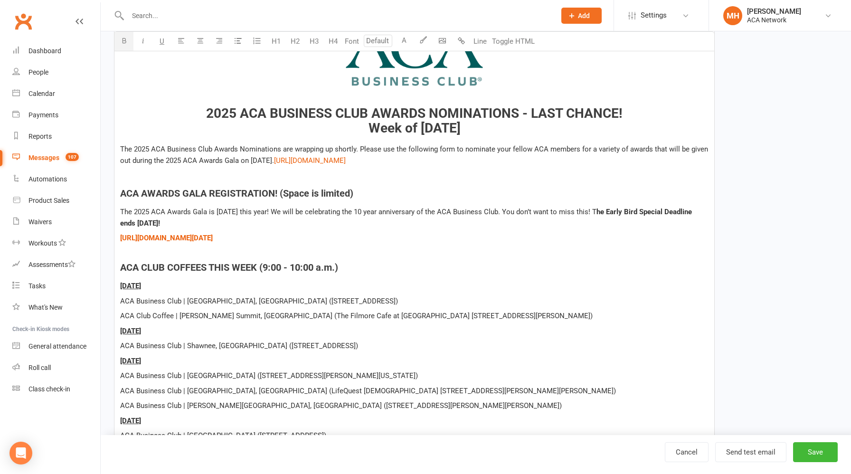
click at [123, 220] on span "he Early Bird Special Deadline ends [DATE]!" at bounding box center [407, 218] width 574 height 20
click at [241, 224] on p "The 2025 ACA Awards Gala is [DATE] this year! We will be celebrating the 10 yea…" at bounding box center [414, 217] width 589 height 23
drag, startPoint x: 437, startPoint y: 162, endPoint x: 303, endPoint y: 162, distance: 134.0
click at [303, 162] on p "The 2025 ACA Business Club Awards Nominations are wrapping up shortly. Please u…" at bounding box center [414, 154] width 589 height 23
copy link "$ [URL][DOMAIN_NAME]"
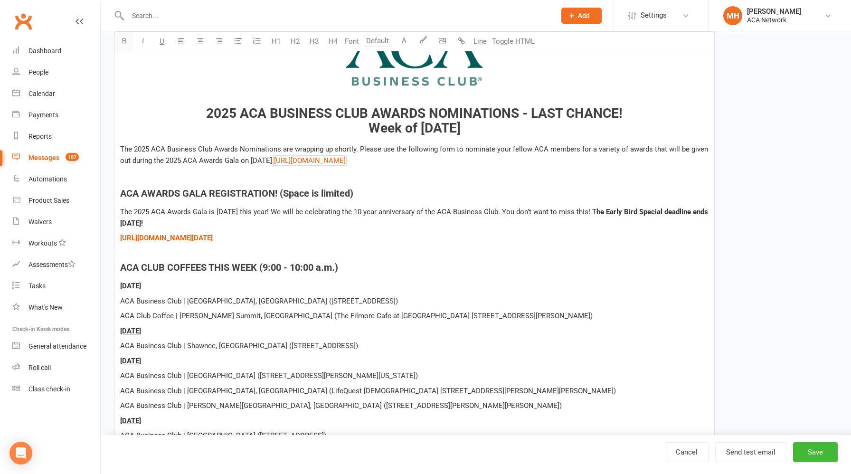
click at [128, 42] on button "button" at bounding box center [123, 41] width 19 height 19
click at [371, 176] on h4 "﻿" at bounding box center [414, 175] width 589 height 10
drag, startPoint x: 434, startPoint y: 162, endPoint x: 303, endPoint y: 163, distance: 130.7
click at [303, 163] on p "The 2025 ACA Business Club Awards Nominations are wrapping up shortly. Please u…" at bounding box center [414, 154] width 589 height 23
click at [121, 42] on icon "button" at bounding box center [124, 40] width 7 height 7
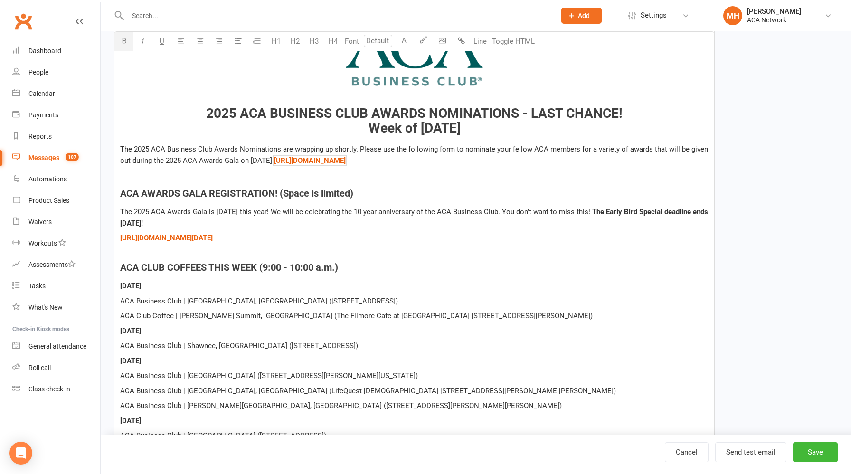
click at [339, 172] on h4 "﻿" at bounding box center [414, 175] width 589 height 10
click at [517, 115] on span "2025 ACA BUSINESS CLUB AWARDS NOMINATIONS - LAST CHANCE!" at bounding box center [414, 113] width 417 height 16
click at [577, 111] on h3 "﻿ ﻿ 2025 ACA BUSINESS CLUB AWARDS - LAST CHANCE! Week of [DATE]" at bounding box center [414, 52] width 589 height 167
drag, startPoint x: 405, startPoint y: 235, endPoint x: 119, endPoint y: 215, distance: 286.7
click at [119, 215] on div "﻿ ﻿ 2025 ACA BUSINESS CLUB AWARDS Week of [DATE] The 2025 ACA Business Club Awa…" at bounding box center [414, 207] width 600 height 482
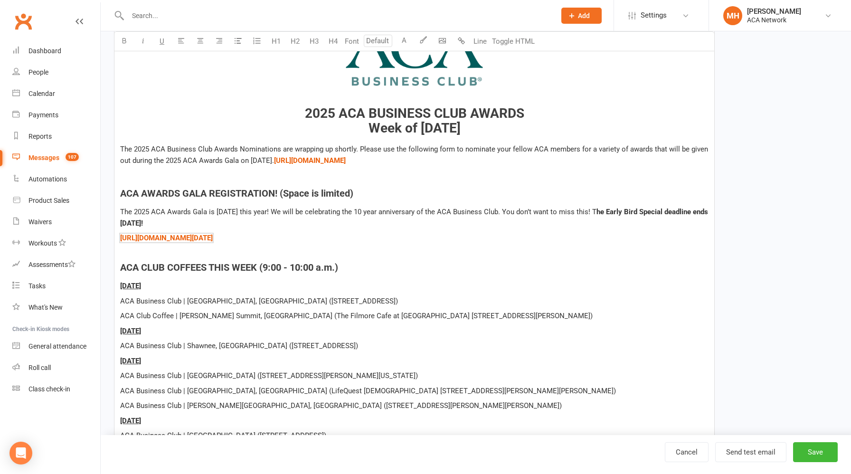
copy div "The 2025 ACA Awards Gala is [DATE] this year! We will be celebrating the 10 yea…"
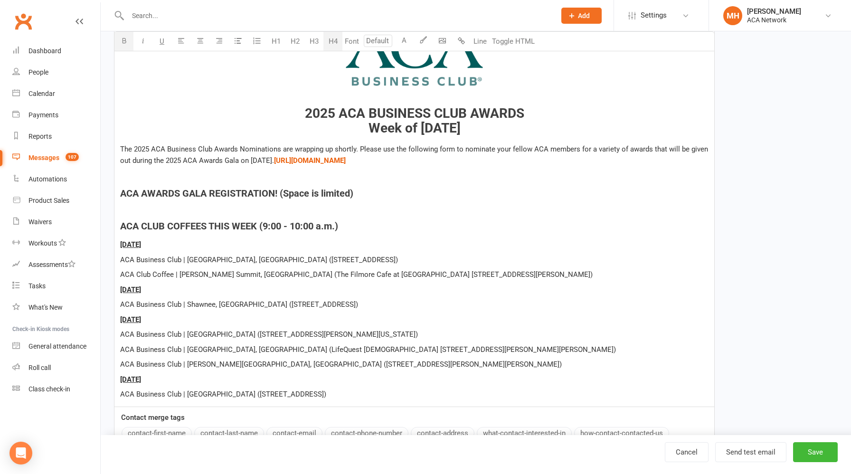
click at [122, 147] on span "The 2025 ACA Business Club Awards Nominations are wrapping up shortly. Please u…" at bounding box center [415, 155] width 590 height 20
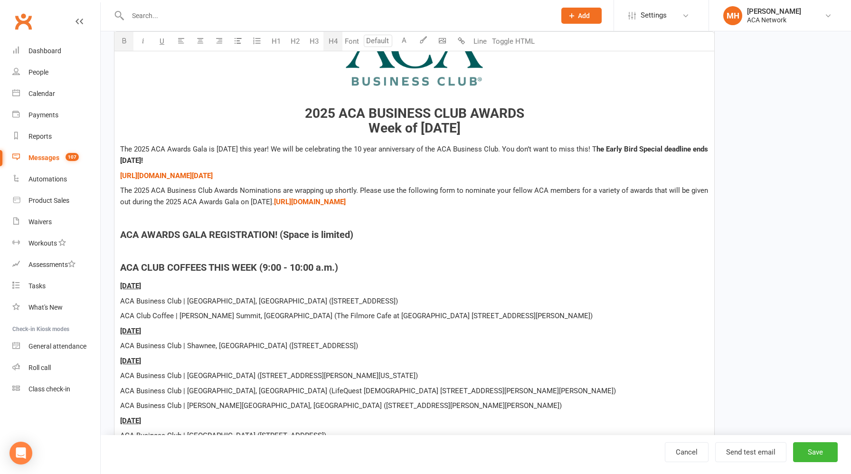
click at [214, 211] on h4 "﻿" at bounding box center [414, 216] width 589 height 10
click at [292, 191] on span "The 2025 ACA Business Club Awards Nominations are wrapping up shortly. Please u…" at bounding box center [415, 196] width 590 height 20
click at [121, 176] on span "[URL][DOMAIN_NAME][DATE]" at bounding box center [166, 176] width 93 height 9
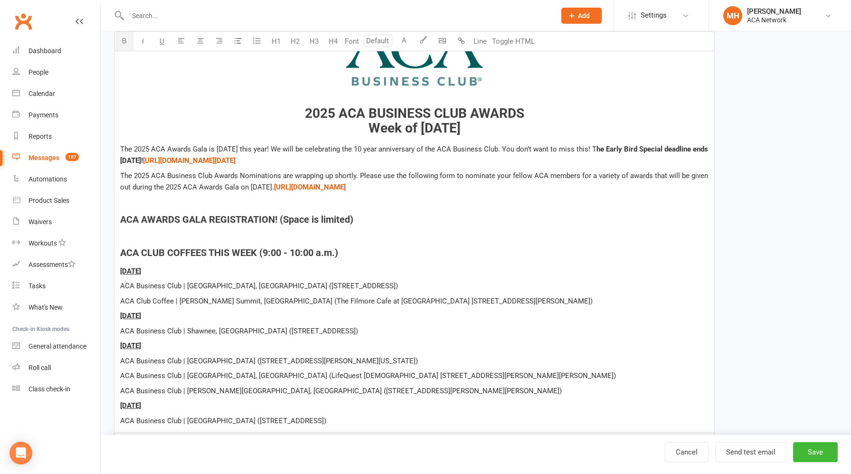
click at [170, 202] on h4 "﻿" at bounding box center [414, 201] width 589 height 10
click at [203, 202] on h4 "﻿" at bounding box center [414, 201] width 589 height 10
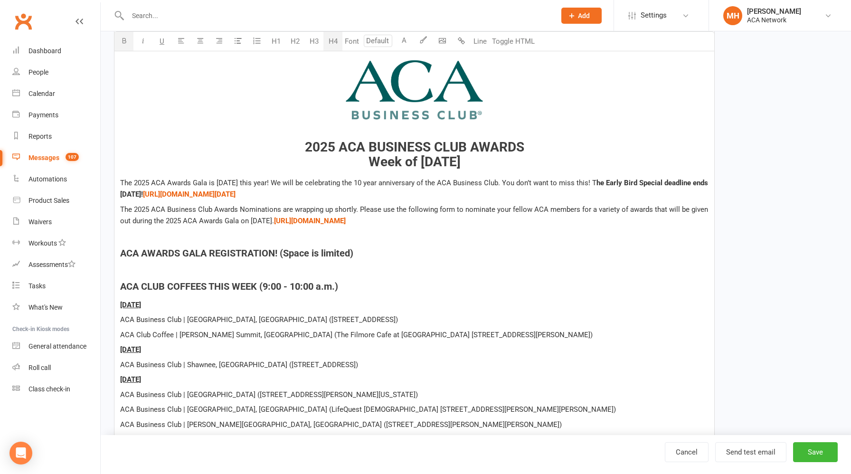
scroll to position [245, 0]
drag, startPoint x: 504, startPoint y: 162, endPoint x: 336, endPoint y: 166, distance: 167.7
click at [336, 166] on h3 "﻿ ﻿ 2025 ACA BUSINESS CLUB AWARDS Week of [DATE]" at bounding box center [414, 86] width 589 height 167
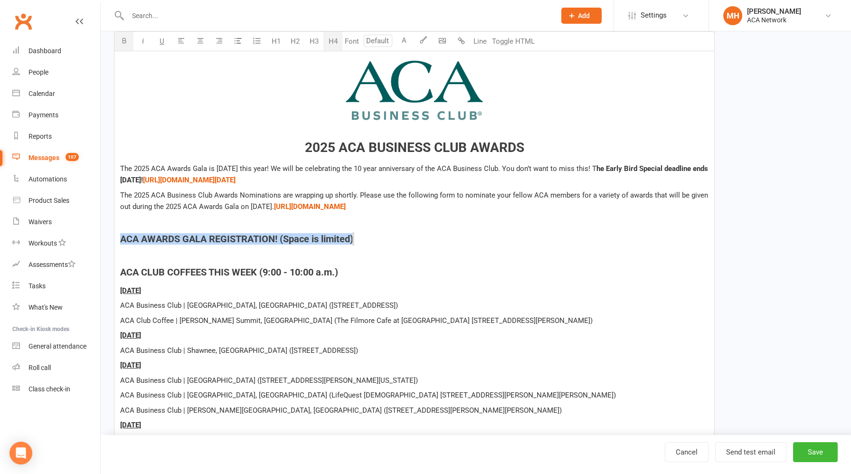
drag, startPoint x: 360, startPoint y: 236, endPoint x: 118, endPoint y: 231, distance: 241.9
click at [118, 231] on div "﻿ ﻿ 2025 ACA BUSINESS CLUB AWARDS The 2025 ACA Awards Gala is [DATE] this year!…" at bounding box center [414, 226] width 600 height 452
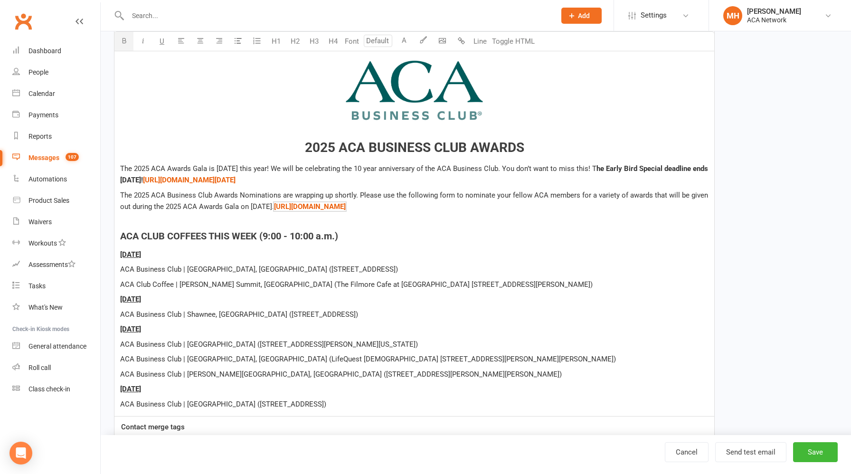
click at [233, 181] on span "he Early Bird Special deadline ends [DATE]!" at bounding box center [415, 174] width 590 height 20
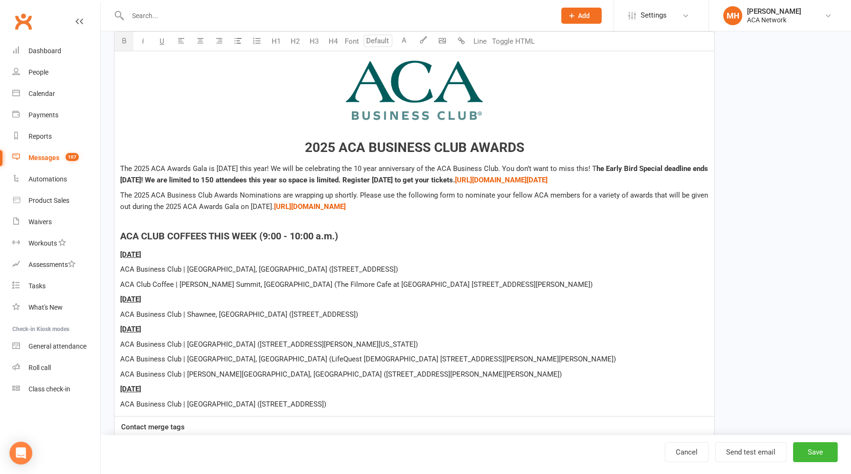
drag, startPoint x: 540, startPoint y: 183, endPoint x: 238, endPoint y: 185, distance: 302.2
click at [238, 185] on p "The 2025 ACA Awards Gala is [DATE] this year! We will be celebrating the 10 yea…" at bounding box center [414, 174] width 589 height 23
click at [124, 45] on button "button" at bounding box center [123, 41] width 19 height 19
click at [298, 186] on p "The 2025 ACA Awards Gala is [DATE] this year! We will be celebrating the 10 yea…" at bounding box center [414, 174] width 589 height 23
drag, startPoint x: 534, startPoint y: 181, endPoint x: 534, endPoint y: 160, distance: 20.9
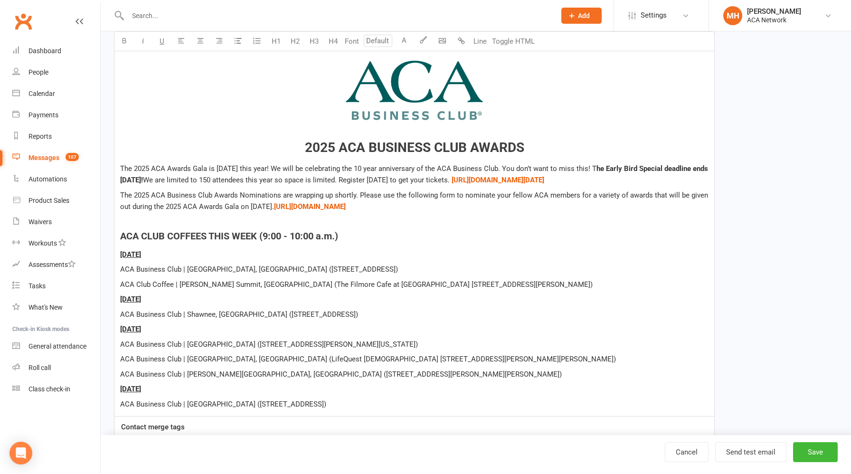
click at [452, 181] on span at bounding box center [451, 180] width 2 height 9
click at [380, 197] on div "﻿ ﻿ 2025 ACA BUSINESS CLUB AWARDS The 2025 ACA Awards Gala is [DATE] this year!…" at bounding box center [414, 208] width 600 height 416
click at [536, 181] on span "[URL][DOMAIN_NAME][DATE]" at bounding box center [498, 180] width 93 height 9
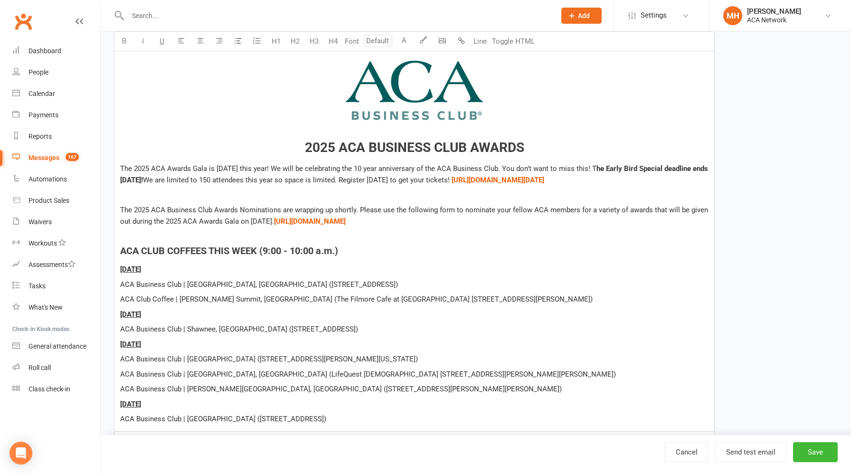
click at [450, 178] on span "We are limited to 150 attendees this year so space is limited. Register [DATE] …" at bounding box center [296, 180] width 307 height 9
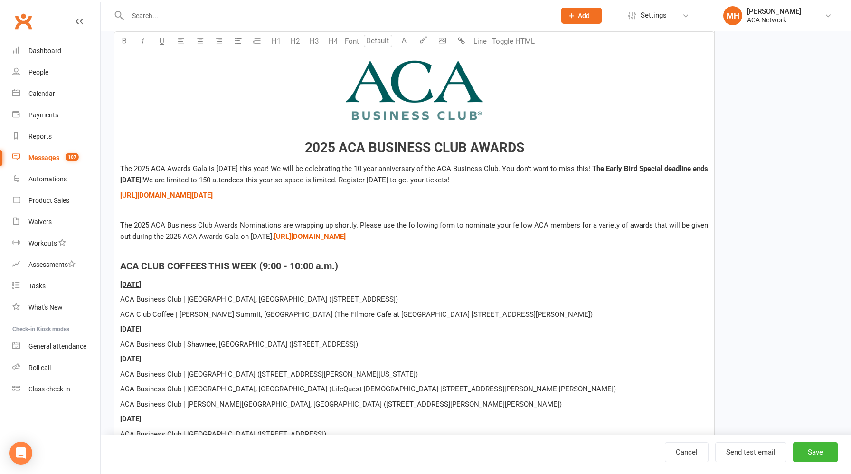
click at [257, 213] on p "﻿" at bounding box center [414, 209] width 589 height 11
click at [245, 214] on p "﻿" at bounding box center [414, 209] width 589 height 11
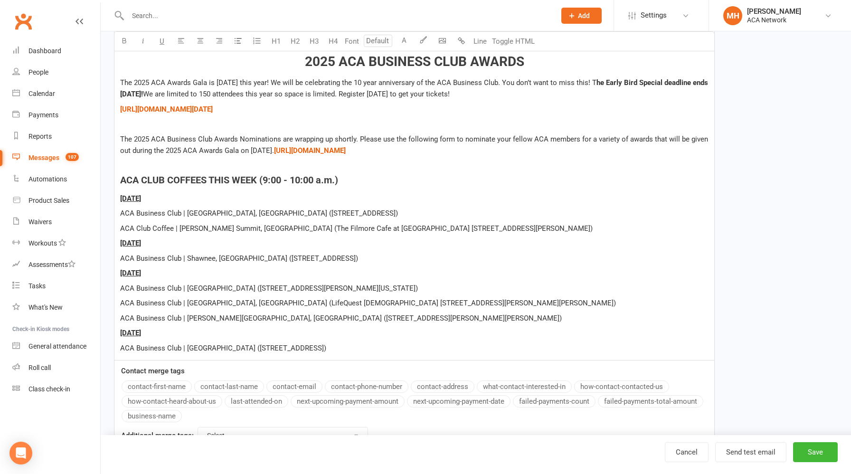
scroll to position [369, 0]
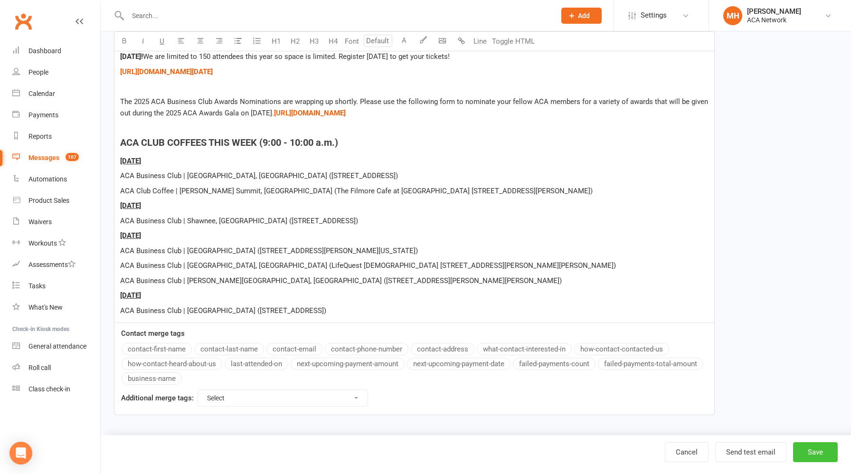
click at [809, 448] on button "Save" at bounding box center [815, 452] width 45 height 20
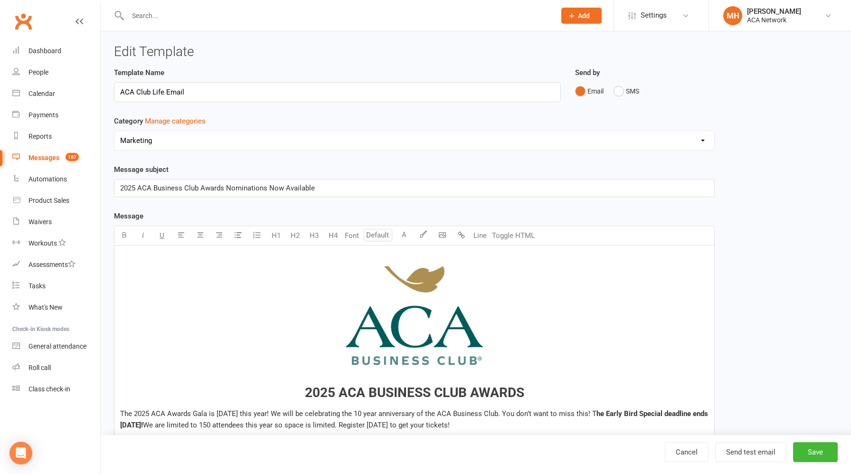
select select "grid"
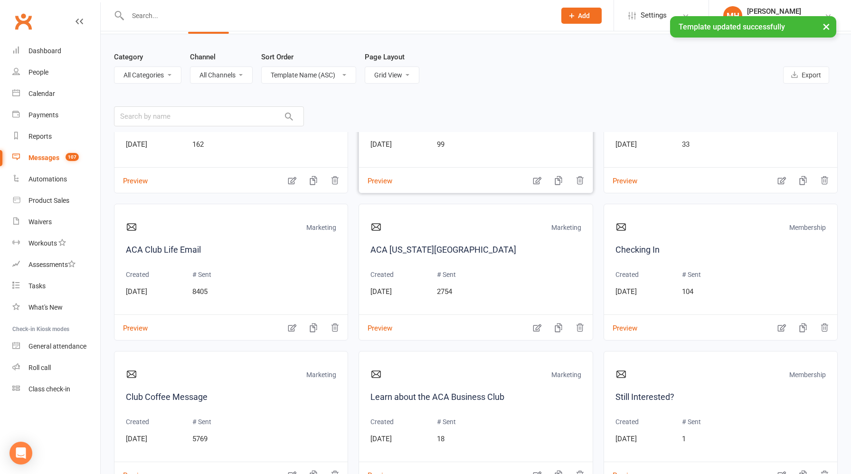
scroll to position [41, 0]
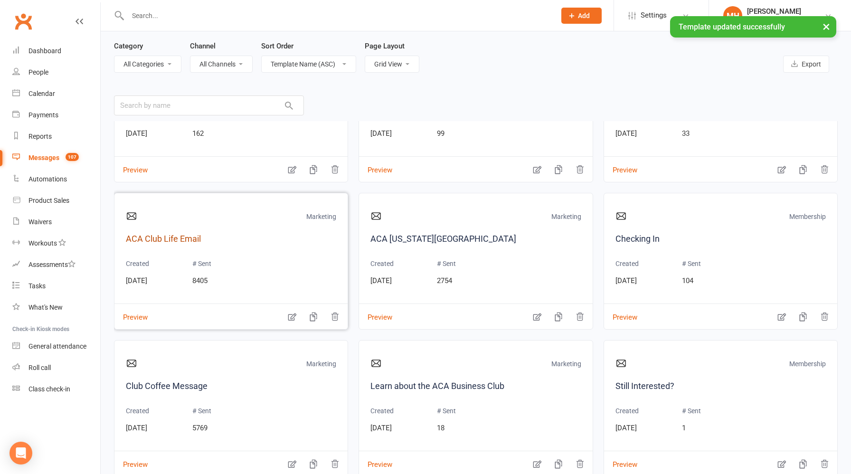
click at [195, 238] on link "ACA Club Life Email" at bounding box center [231, 239] width 210 height 14
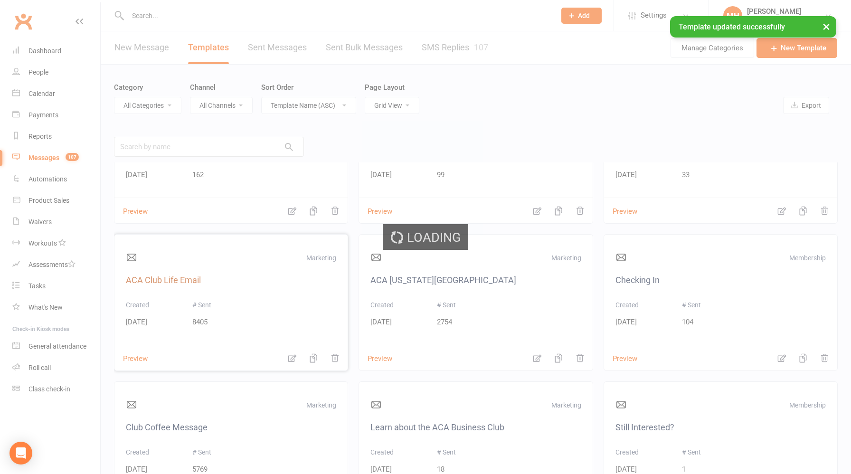
select select "9955"
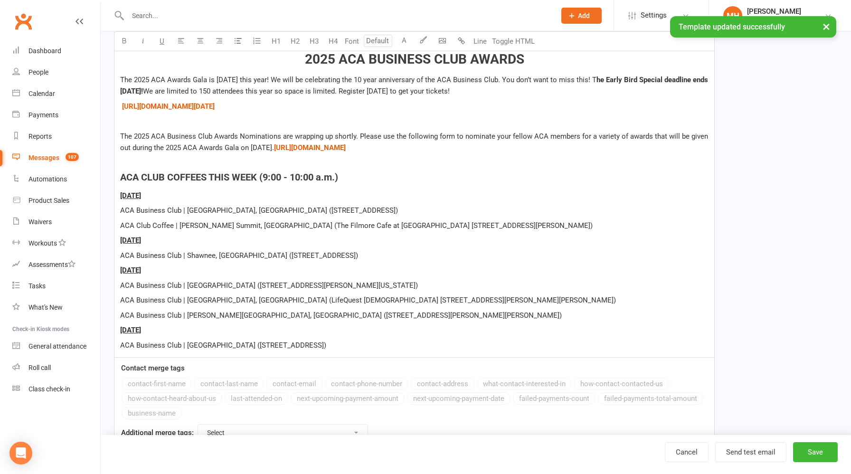
scroll to position [327, 0]
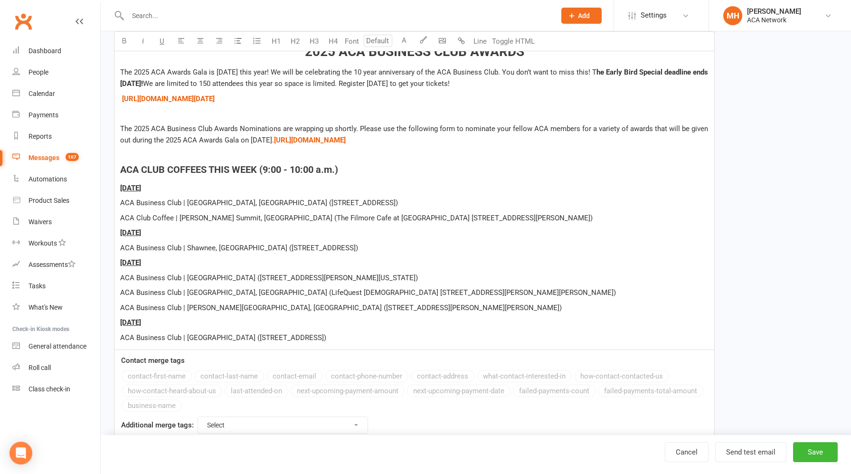
click at [121, 190] on span "[DATE]" at bounding box center [130, 188] width 21 height 9
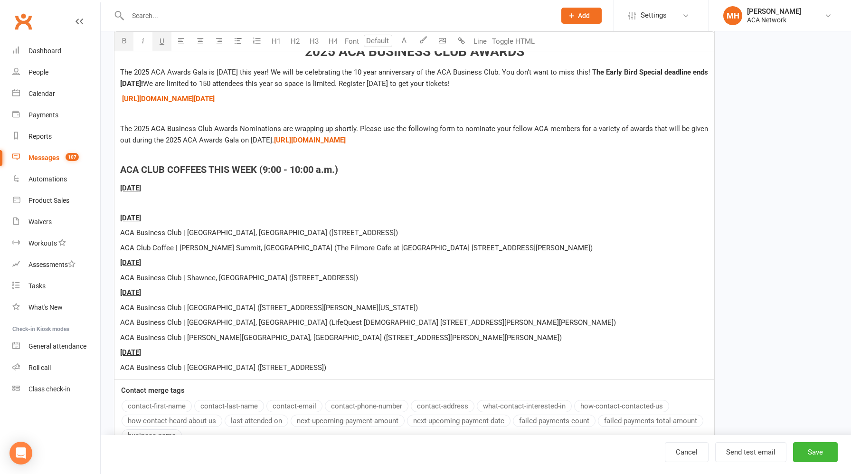
click at [162, 48] on button "U" at bounding box center [161, 41] width 19 height 19
drag, startPoint x: 200, startPoint y: 206, endPoint x: 119, endPoint y: 206, distance: 80.8
click at [119, 206] on div "﻿ 2025 ACA BUSINESS CLUB AWARDS The 2025 ACA Awards Gala is [DATE] this year! W…" at bounding box center [414, 149] width 600 height 461
click at [127, 43] on icon "button" at bounding box center [124, 40] width 7 height 7
click at [227, 203] on p "ACA Global Club Coffee" at bounding box center [414, 202] width 589 height 11
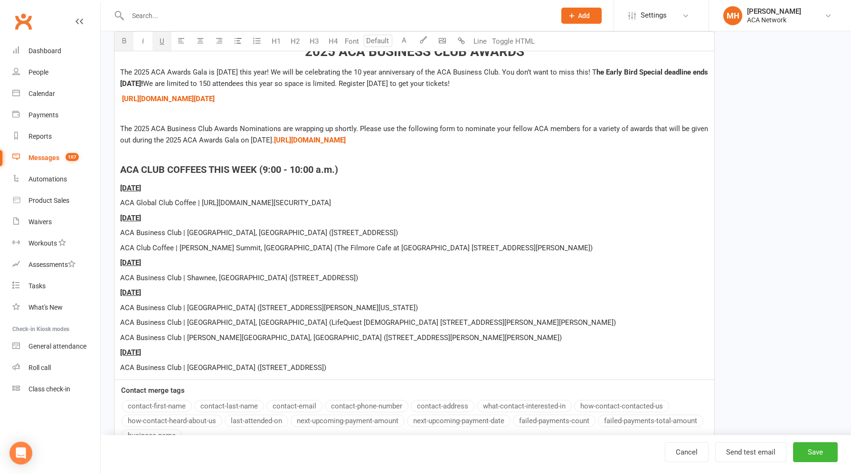
drag, startPoint x: 512, startPoint y: 202, endPoint x: 202, endPoint y: 209, distance: 309.8
click at [202, 209] on div "﻿ 2025 ACA BUSINESS CLUB AWARDS The 2025 ACA Awards Gala is [DATE] this year! W…" at bounding box center [414, 149] width 600 height 461
drag, startPoint x: 512, startPoint y: 202, endPoint x: 200, endPoint y: 205, distance: 311.7
click at [200, 205] on p "ACA Global Club Coffee | [URL][DOMAIN_NAME][SECURITY_DATA]" at bounding box center [414, 202] width 589 height 11
copy span "[URL][DOMAIN_NAME][SECURITY_DATA]"
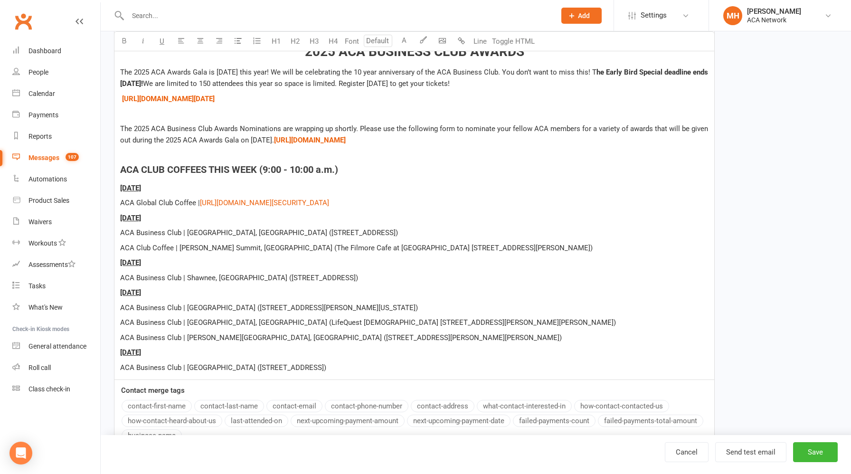
click at [429, 226] on div "﻿ 2025 ACA BUSINESS CLUB AWARDS The 2025 ACA Awards Gala is [DATE] this year! W…" at bounding box center [414, 149] width 600 height 461
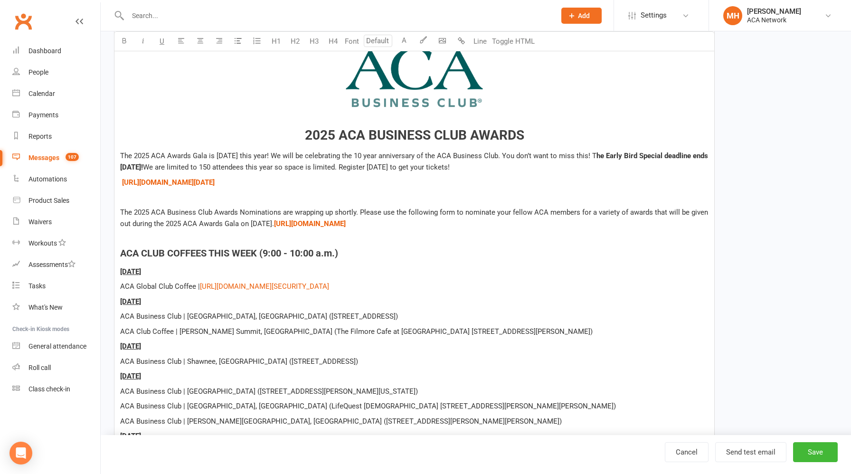
scroll to position [238, 0]
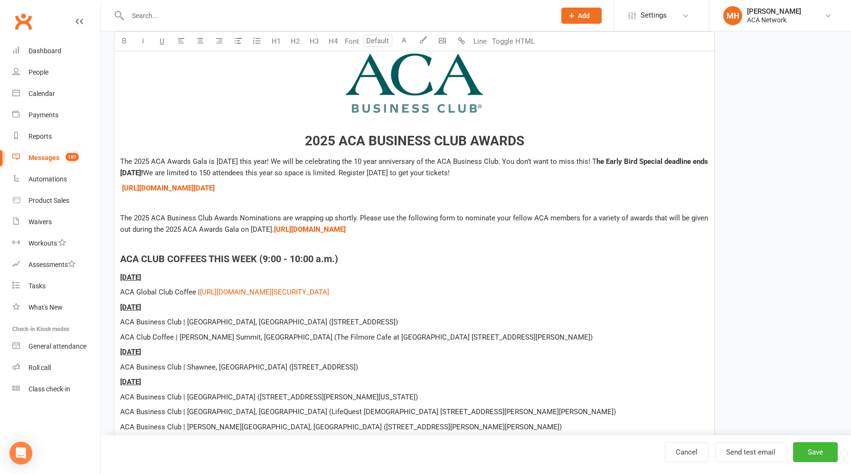
click at [419, 143] on span "2025 ACA BUSINESS CLUB AWARDS" at bounding box center [414, 141] width 219 height 16
click at [811, 452] on button "Save" at bounding box center [815, 452] width 45 height 20
select select "grid"
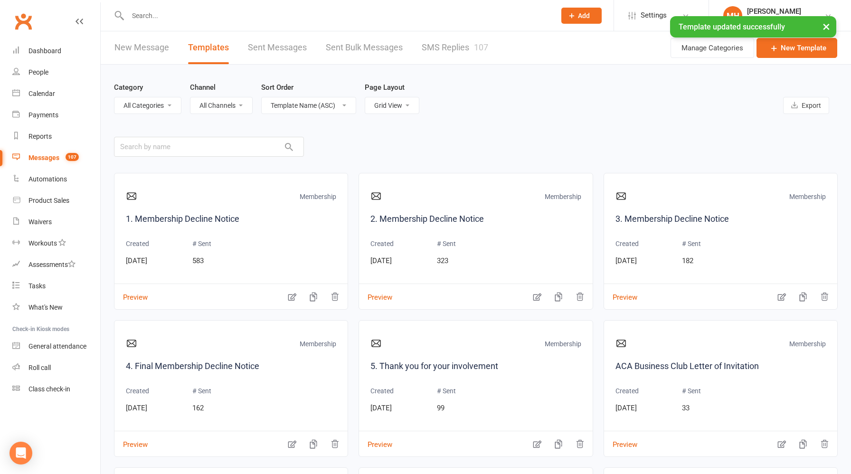
scroll to position [233, 0]
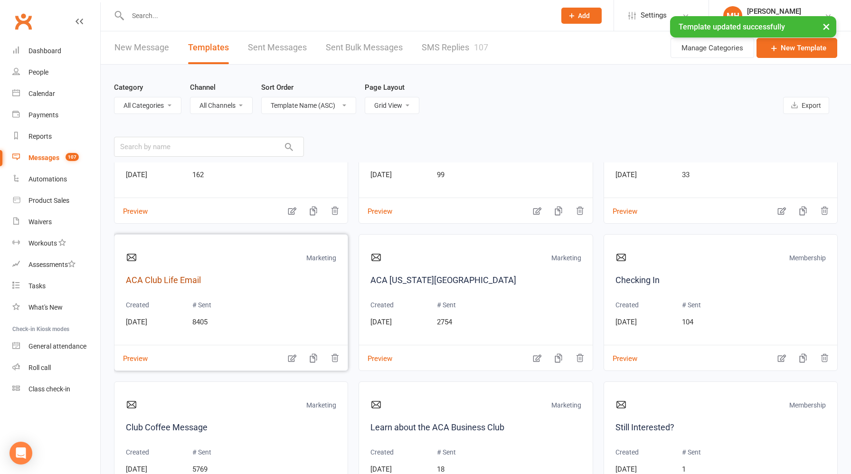
click at [197, 277] on link "ACA Club Life Email" at bounding box center [231, 281] width 210 height 14
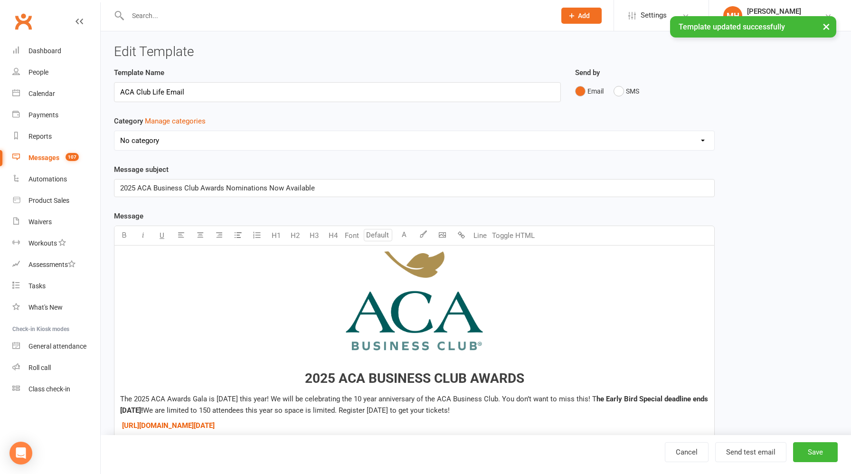
select select "9955"
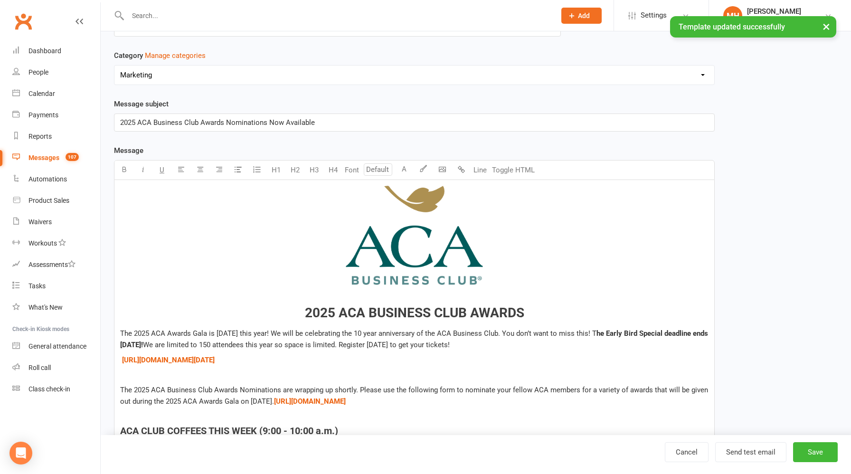
scroll to position [82, 0]
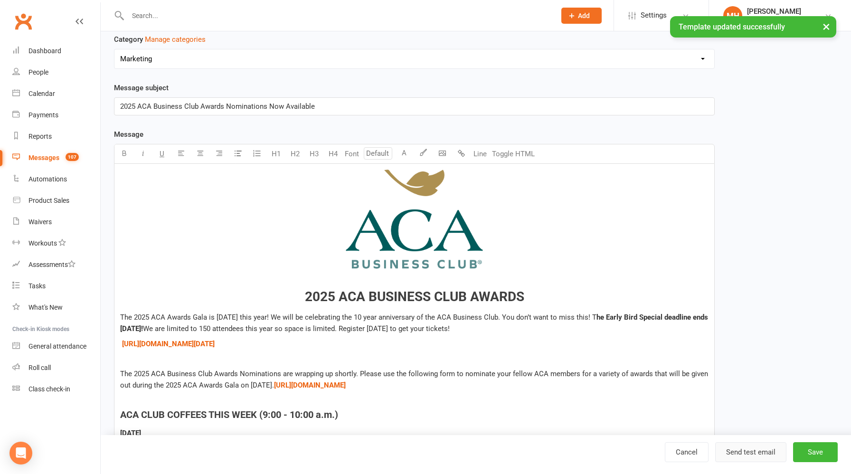
click at [745, 451] on button "Send test email" at bounding box center [750, 452] width 71 height 20
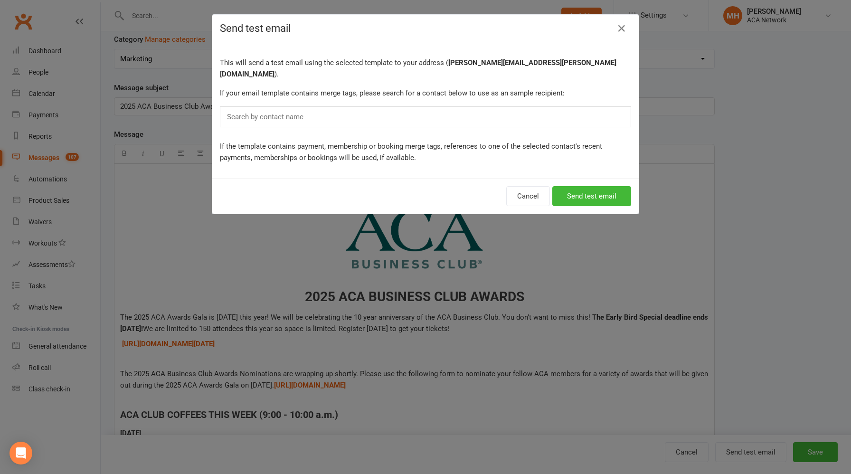
click at [384, 111] on div "Search by contact name" at bounding box center [425, 116] width 411 height 21
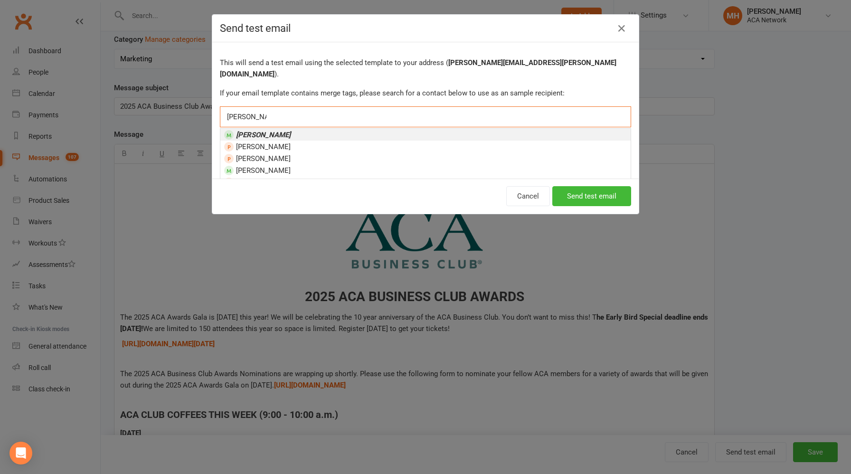
type input "[PERSON_NAME]"
click at [279, 129] on li "[PERSON_NAME]" at bounding box center [425, 135] width 410 height 12
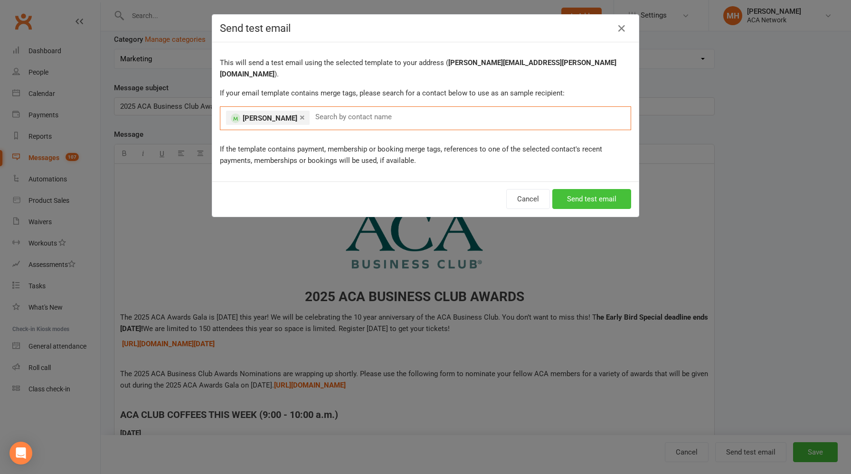
click at [588, 189] on button "Send test email" at bounding box center [592, 199] width 79 height 20
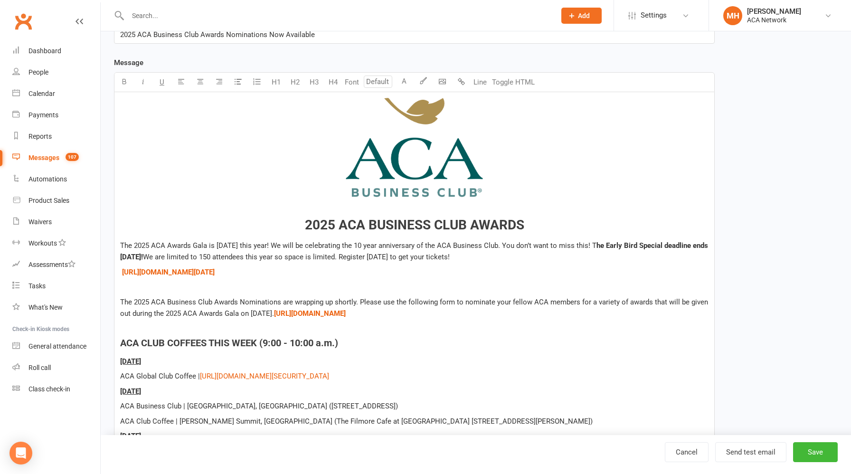
scroll to position [181, 0]
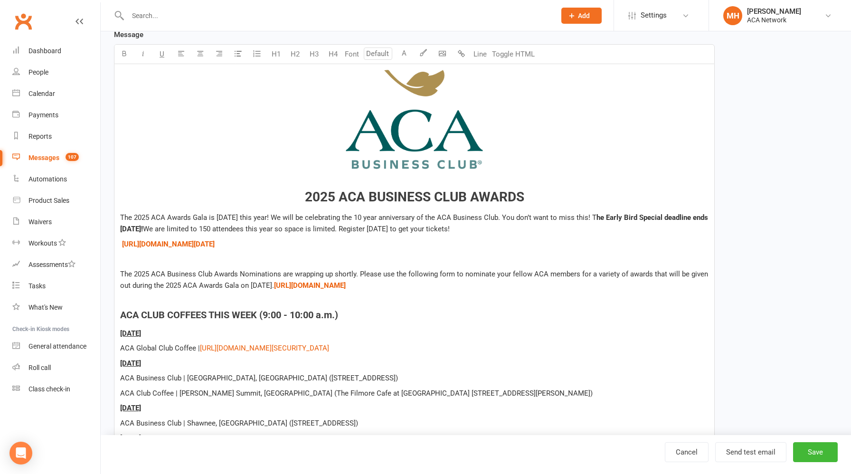
click at [314, 216] on span "The 2025 ACA Awards Gala is [DATE] this year! We will be celebrating the 10 yea…" at bounding box center [358, 217] width 476 height 9
click at [384, 213] on span "The 2025 ACA Awards Gala is [DATE]! We will be celebrating the 10 year annivers…" at bounding box center [344, 217] width 448 height 9
click at [244, 255] on p at bounding box center [414, 258] width 589 height 11
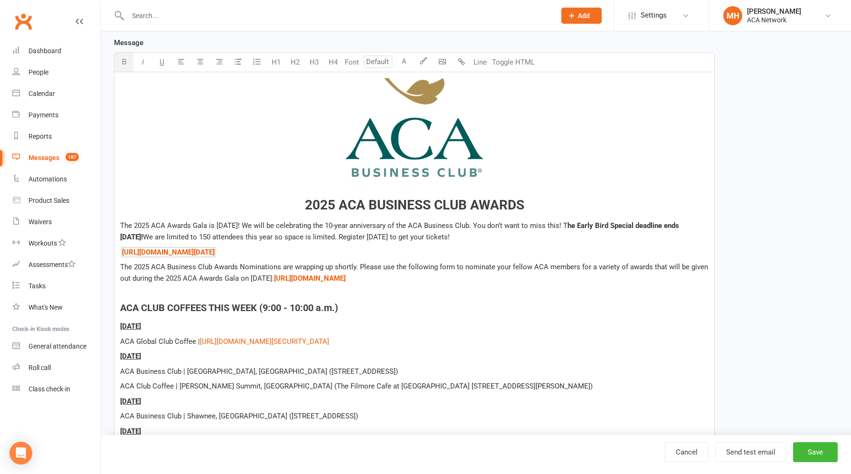
scroll to position [115, 0]
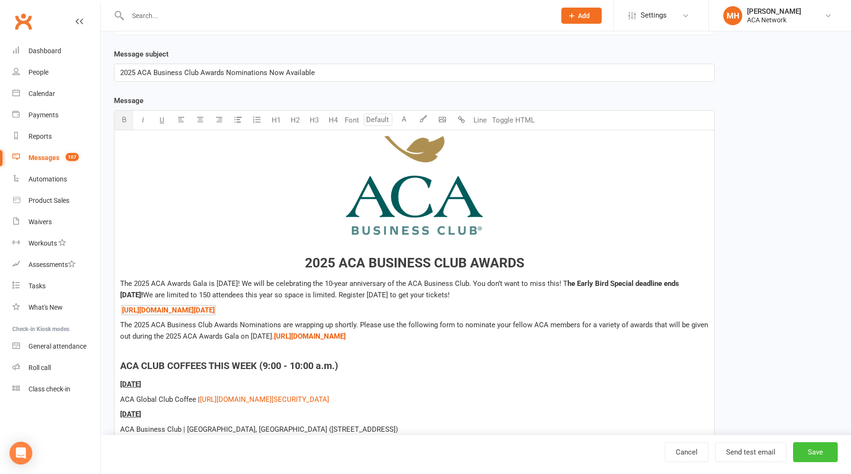
click at [812, 452] on button "Save" at bounding box center [815, 452] width 45 height 20
select select "grid"
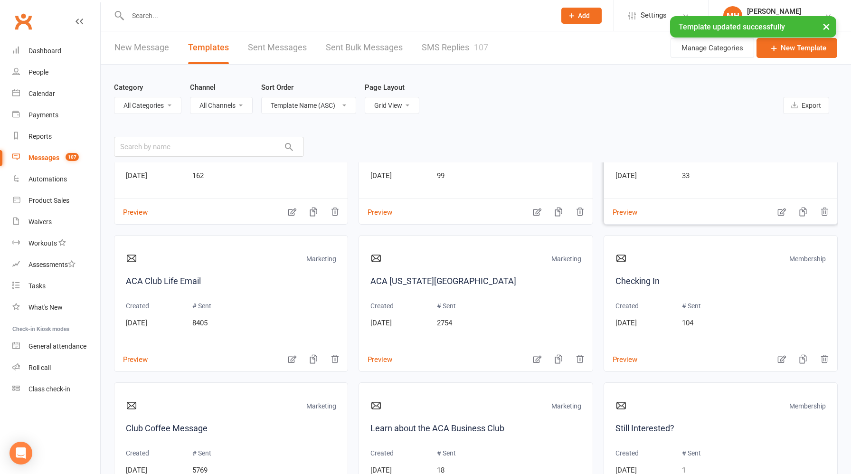
scroll to position [233, 0]
click at [194, 279] on link "ACA Club Life Email" at bounding box center [231, 281] width 210 height 14
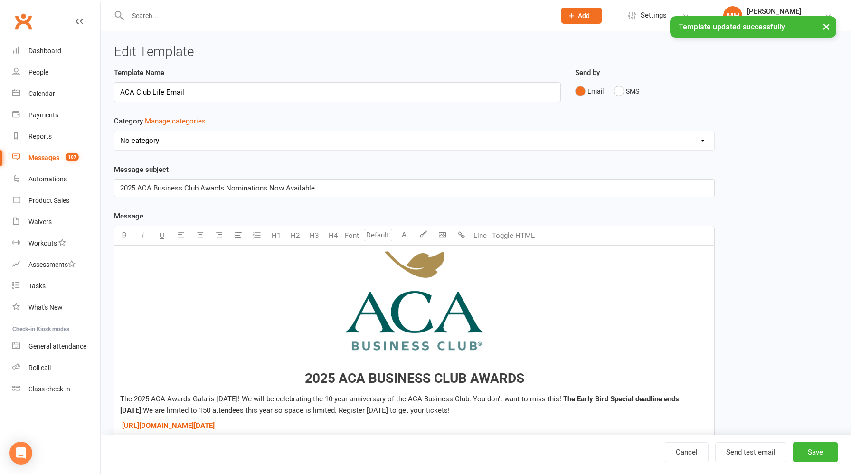
select select "9955"
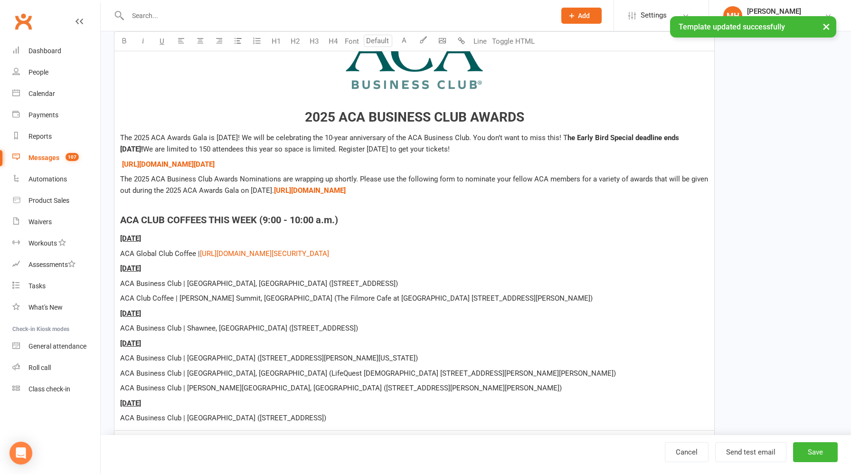
scroll to position [282, 0]
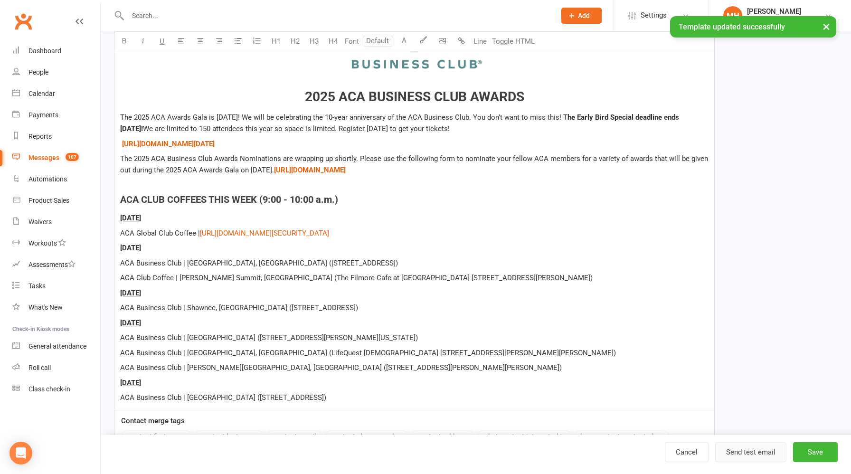
click at [753, 454] on button "Send test email" at bounding box center [750, 452] width 71 height 20
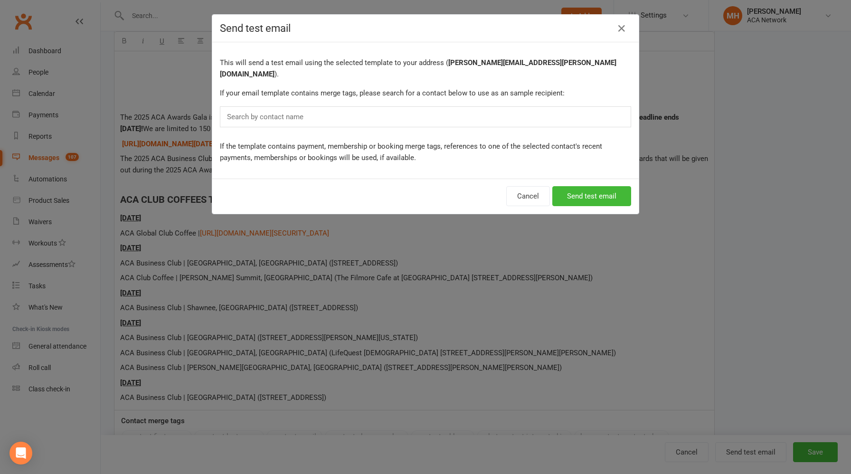
click at [353, 107] on div "Search by contact name" at bounding box center [425, 116] width 411 height 21
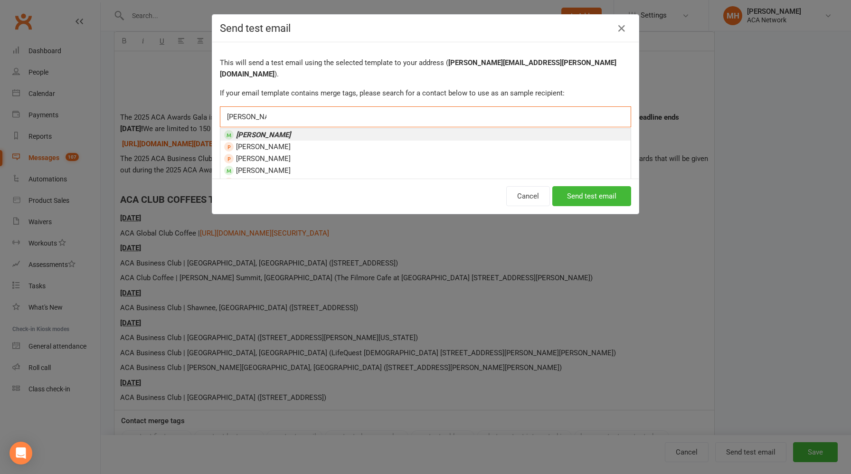
type input "[PERSON_NAME]"
click at [298, 129] on li "[PERSON_NAME]" at bounding box center [425, 135] width 410 height 12
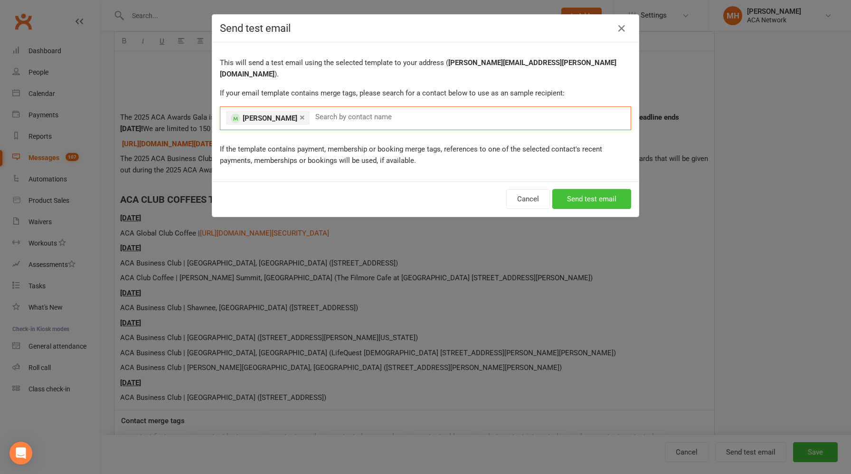
click at [568, 189] on button "Send test email" at bounding box center [592, 199] width 79 height 20
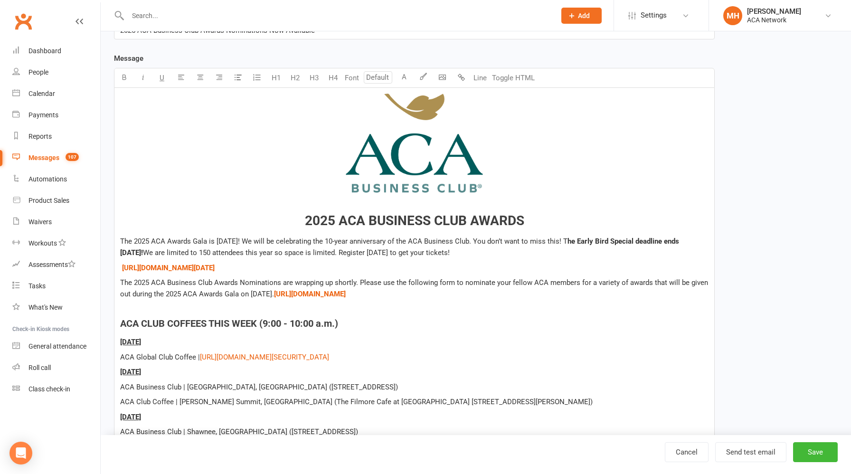
scroll to position [160, 0]
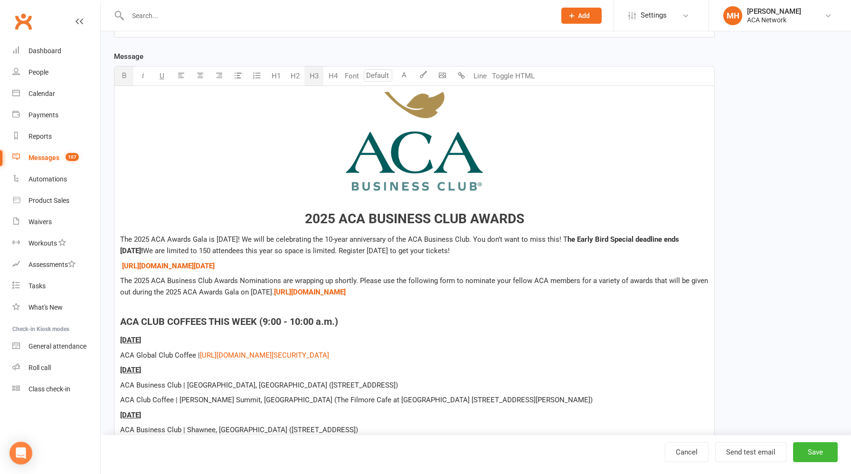
click at [464, 220] on span "2025 ACA BUSINESS CLUB AWARDS" at bounding box center [414, 219] width 219 height 16
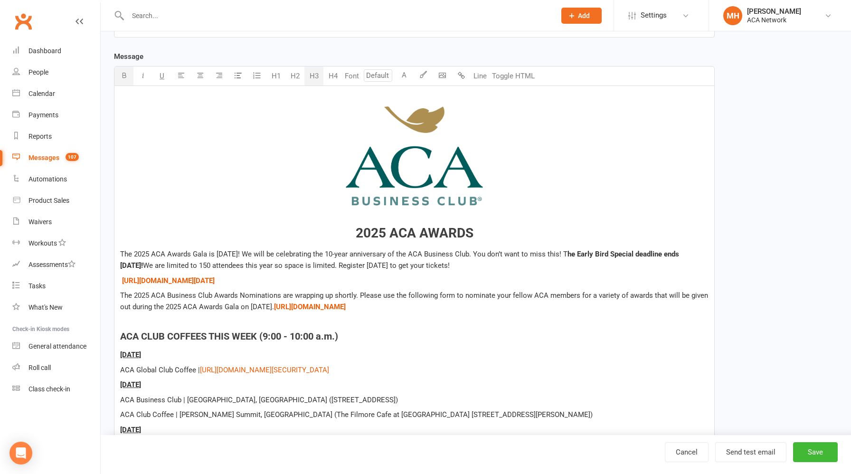
click at [490, 231] on h3 "﻿ ﻿ 2025 ACA AWARDS" at bounding box center [414, 165] width 589 height 152
click at [807, 453] on button "Save" at bounding box center [815, 452] width 45 height 20
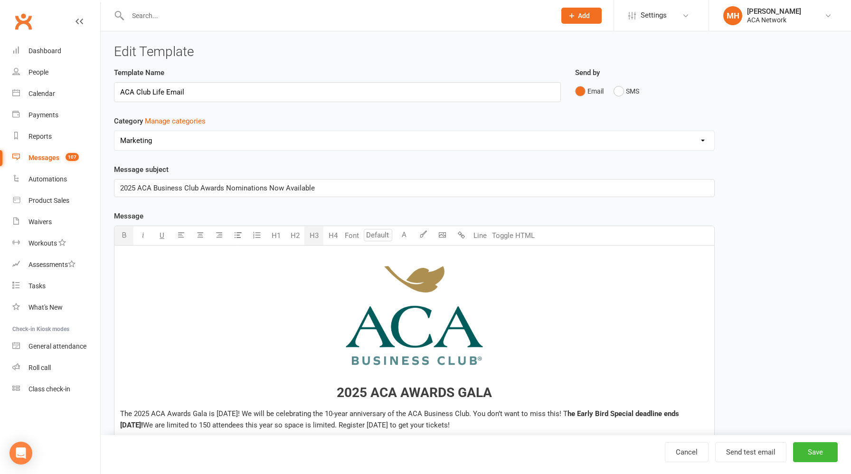
select select "grid"
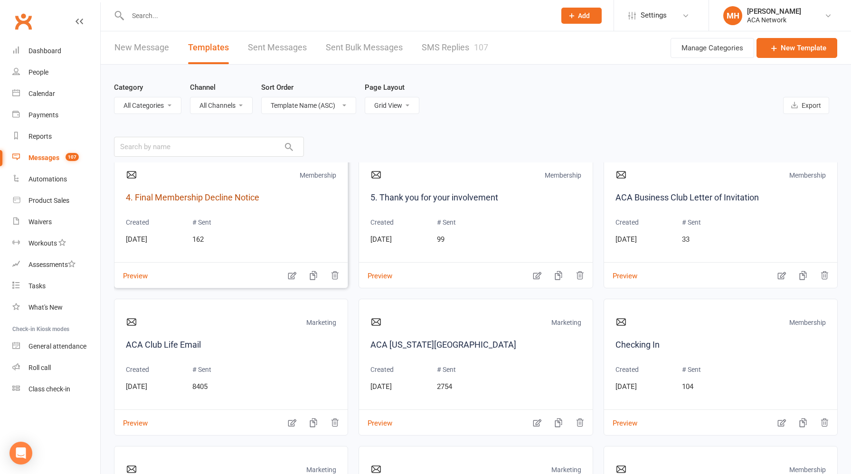
scroll to position [233, 0]
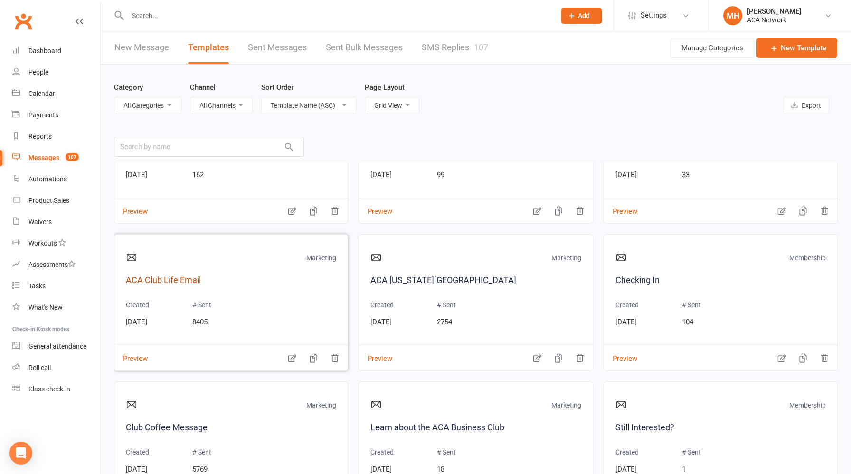
click at [182, 284] on link "ACA Club Life Email" at bounding box center [231, 281] width 210 height 14
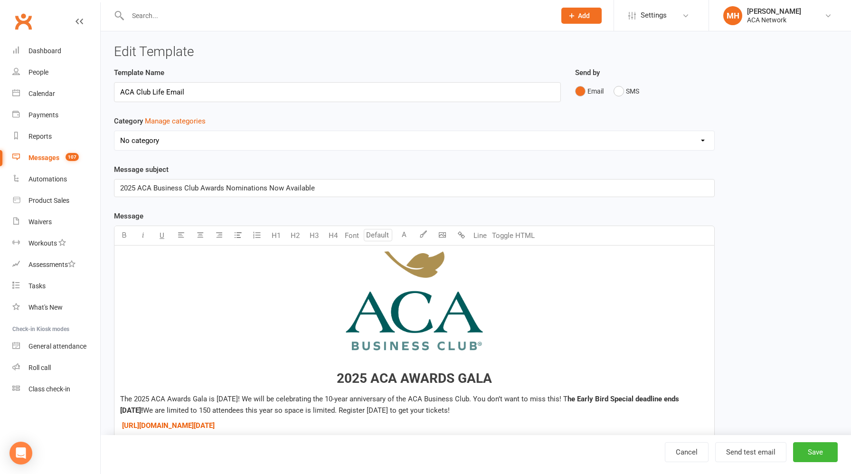
select select "9955"
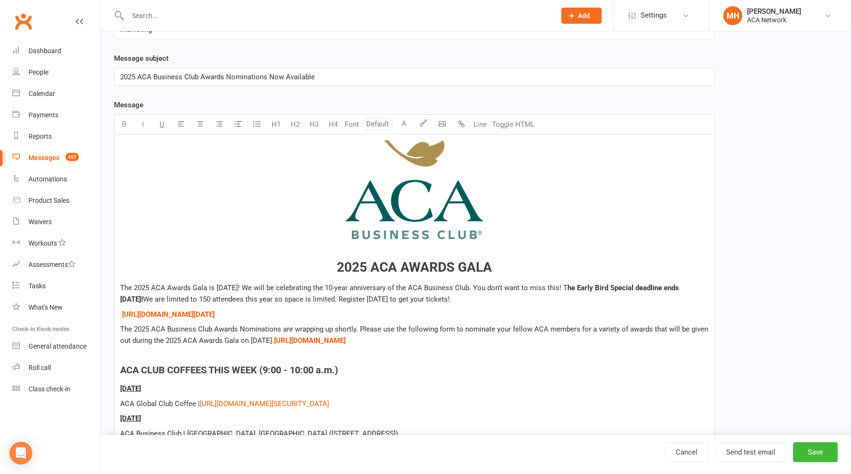
scroll to position [245, 0]
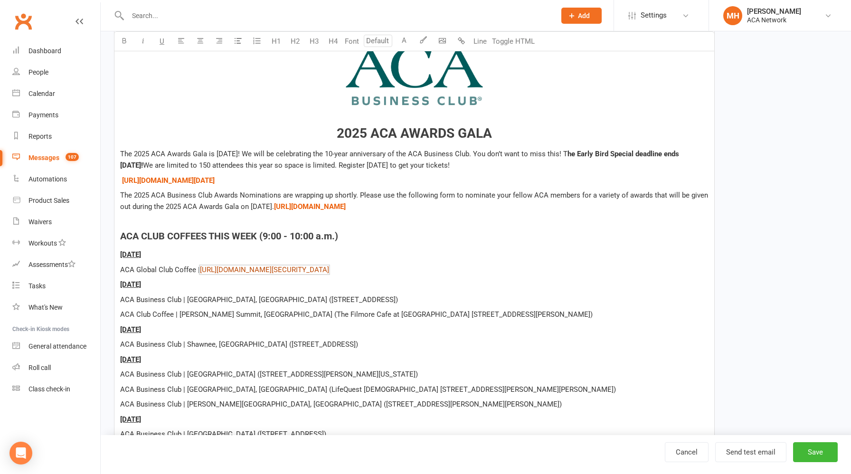
drag, startPoint x: 511, startPoint y: 272, endPoint x: 200, endPoint y: 272, distance: 310.2
click at [200, 272] on p "ACA Global Club Coffee | $ [URL][DOMAIN_NAME][SECURITY_DATA] $" at bounding box center [414, 269] width 589 height 11
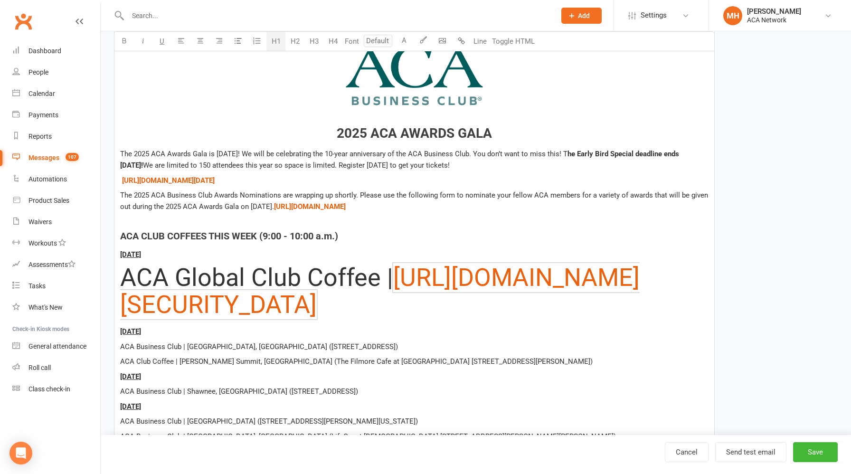
click at [278, 46] on button "H1" at bounding box center [276, 41] width 19 height 19
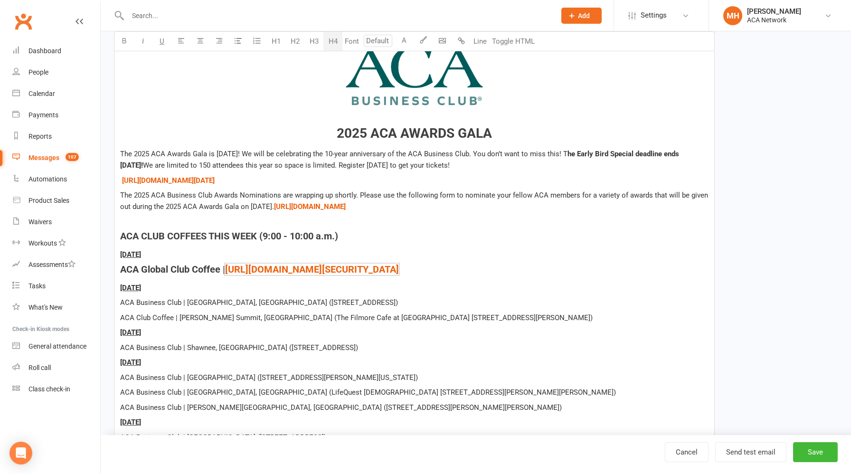
click at [330, 43] on button "H4" at bounding box center [333, 41] width 19 height 19
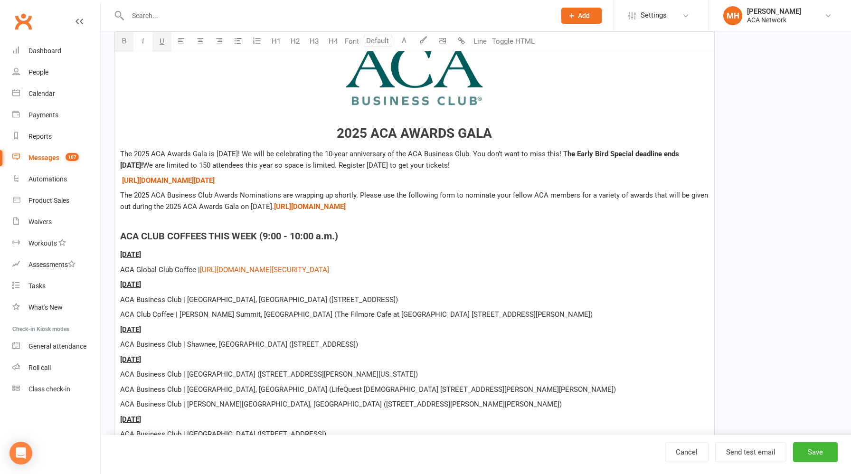
click at [366, 247] on div "﻿ 2025 ACA AWARDS GALA The 2025 ACA Awards Gala is [DATE]! We will be celebrati…" at bounding box center [414, 223] width 600 height 446
click at [400, 287] on p "[DATE]" at bounding box center [414, 284] width 589 height 11
click at [488, 219] on p at bounding box center [414, 221] width 589 height 11
click at [472, 137] on span "2025 ACA AWARDS GALA" at bounding box center [414, 133] width 155 height 16
click at [818, 451] on button "Save" at bounding box center [815, 452] width 45 height 20
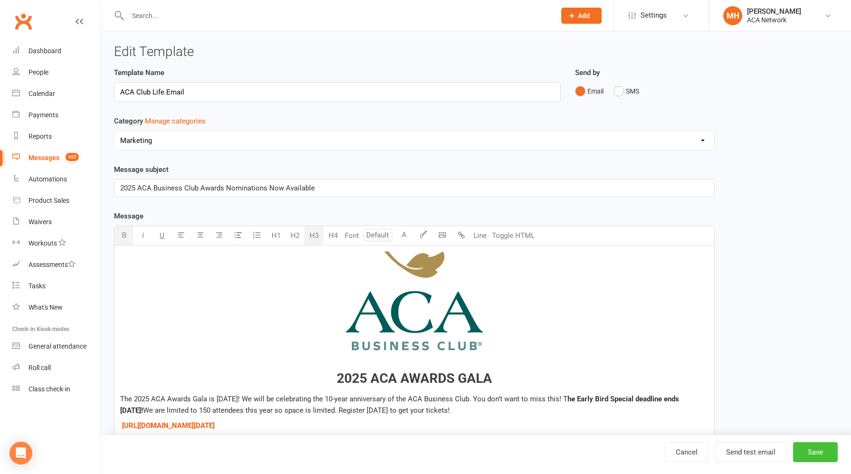
select select "grid"
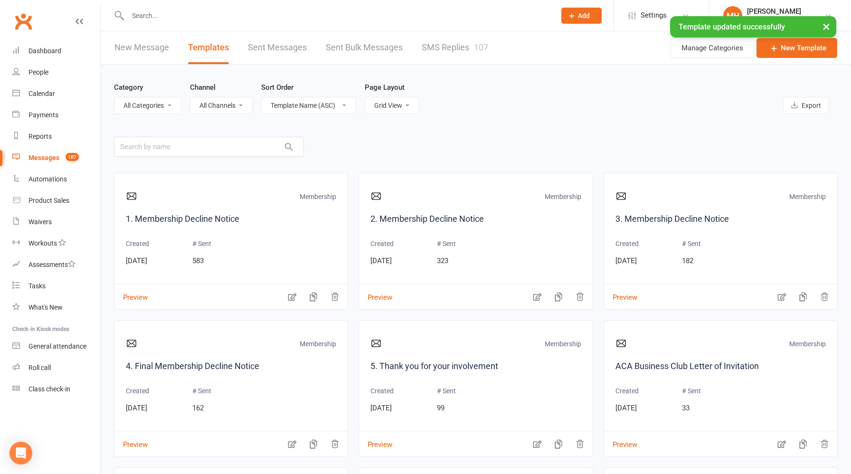
click at [151, 48] on link "New Message" at bounding box center [141, 47] width 55 height 33
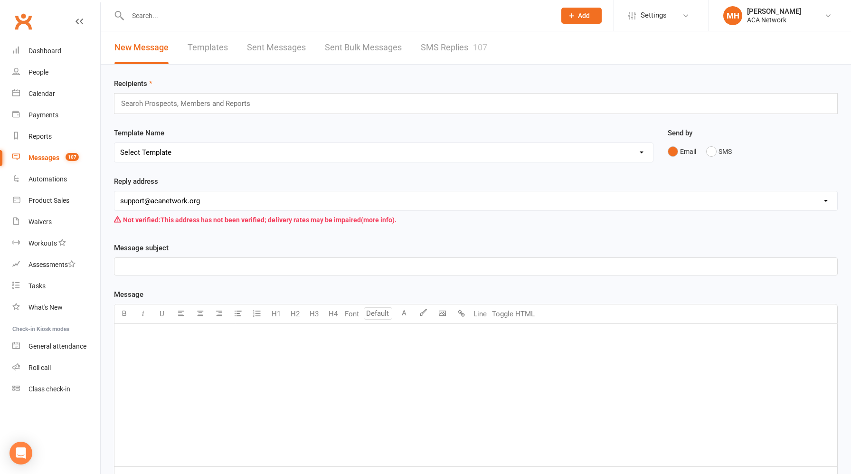
click at [273, 106] on div "Search Prospects, Members and Reports" at bounding box center [476, 103] width 724 height 21
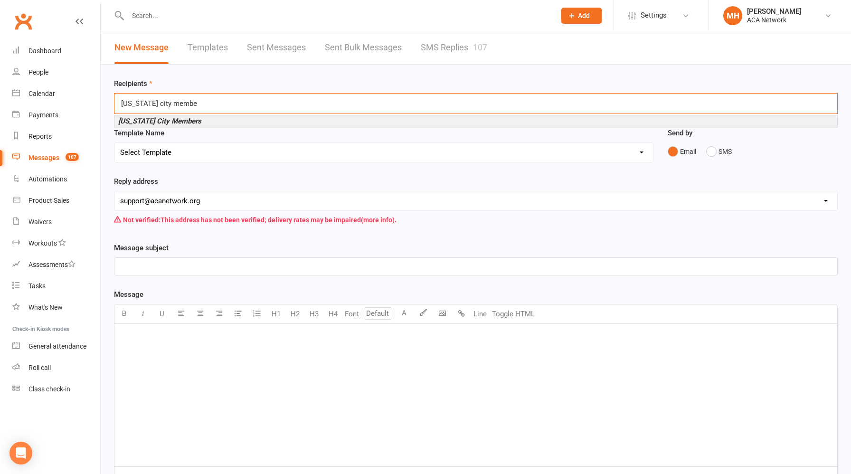
type input "[US_STATE] city members"
click at [185, 123] on em "[US_STATE] City Members" at bounding box center [159, 121] width 83 height 9
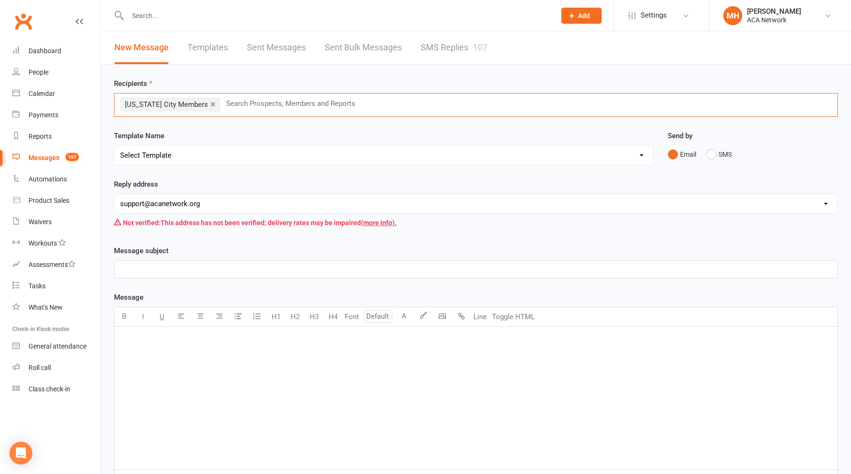
click at [203, 158] on select "Select Template [Email] ACA Club Life Email [Email] ACA [US_STATE][GEOGRAPHIC_D…" at bounding box center [383, 155] width 539 height 19
select select "0"
click at [114, 146] on select "Select Template [Email] ACA Club Life Email [Email] ACA [US_STATE][GEOGRAPHIC_D…" at bounding box center [383, 155] width 539 height 19
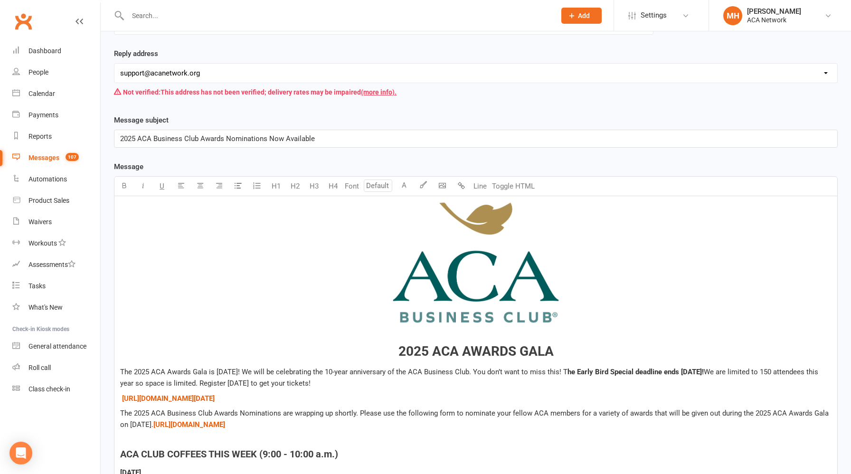
scroll to position [130, 0]
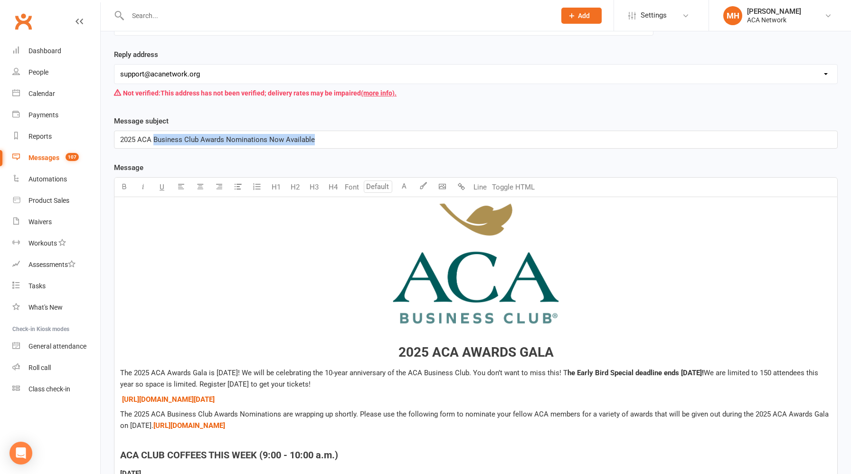
drag, startPoint x: 321, startPoint y: 141, endPoint x: 155, endPoint y: 142, distance: 165.8
click at [155, 142] on p "2025 ACA Business Club Awards Nominations Now Available" at bounding box center [476, 139] width 712 height 11
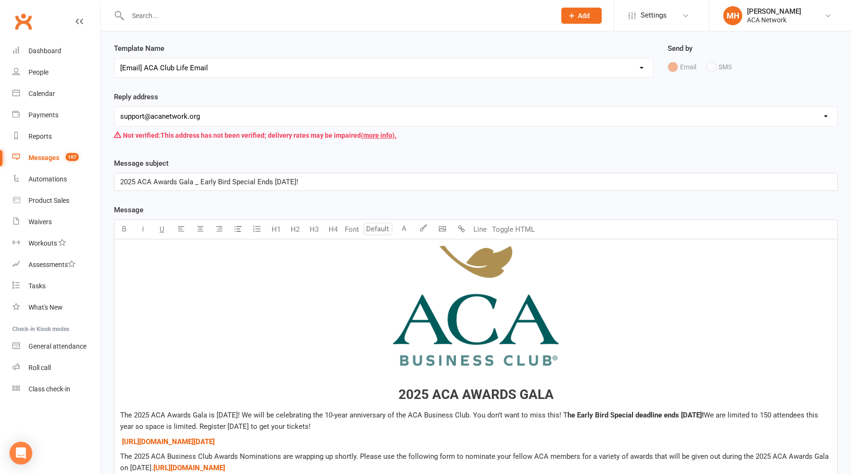
scroll to position [100, 0]
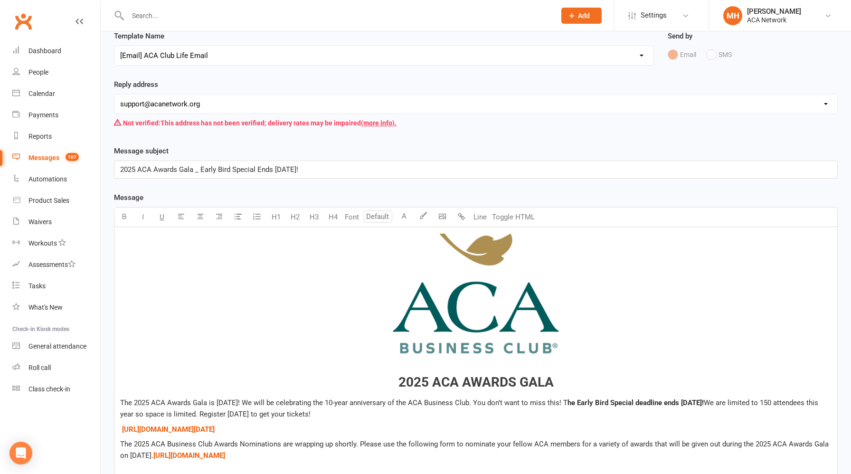
click at [192, 172] on span "2025 ACA Awards Gala _ Early Bird Special Ends [DATE]!" at bounding box center [209, 169] width 178 height 9
click at [189, 257] on span "﻿" at bounding box center [476, 295] width 712 height 130
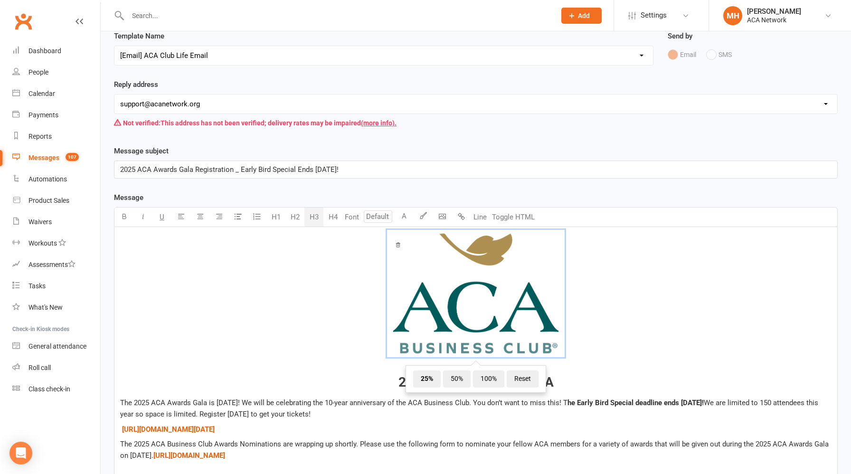
click at [240, 172] on span "2025 ACA Awards Gala Registration _ Early Bird Special Ends [DATE]!" at bounding box center [229, 169] width 219 height 9
click at [271, 275] on span "﻿ 25% 50% 100% Reset" at bounding box center [476, 295] width 712 height 130
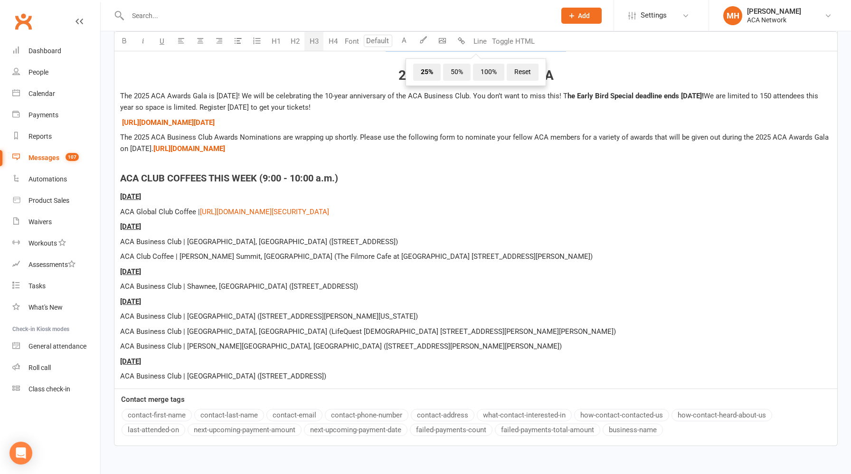
scroll to position [407, 0]
click at [396, 169] on div "﻿ 2025 ACA AWARDS GALA The 2025 ACA Awards Gala is [DATE]! We will be celebrati…" at bounding box center [475, 154] width 723 height 468
click at [372, 161] on p at bounding box center [476, 163] width 712 height 11
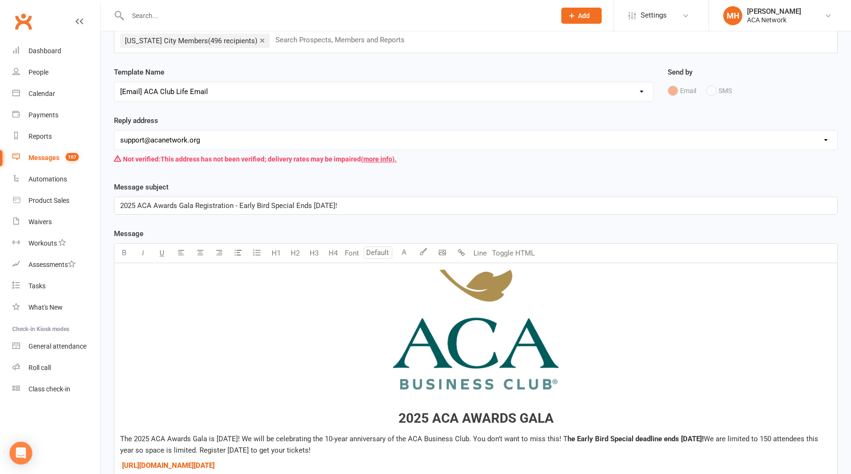
scroll to position [61, 0]
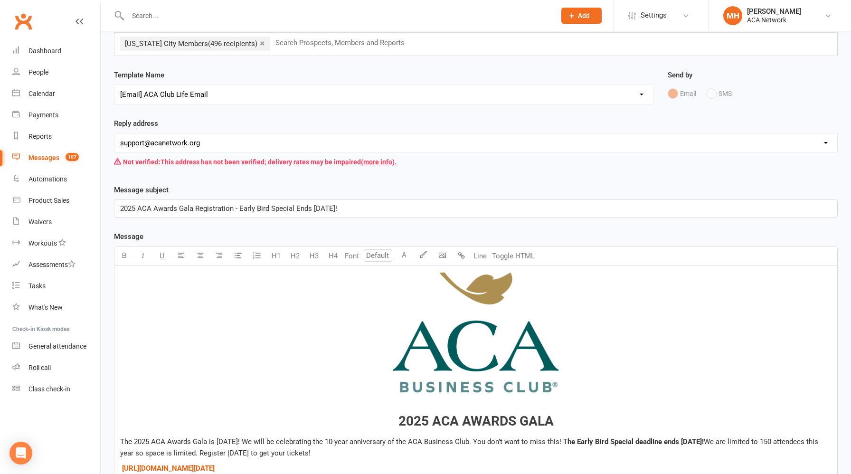
click at [295, 210] on span "2025 ACA Awards Gala Registration - Early Bird Special Ends [DATE]!" at bounding box center [228, 208] width 217 height 9
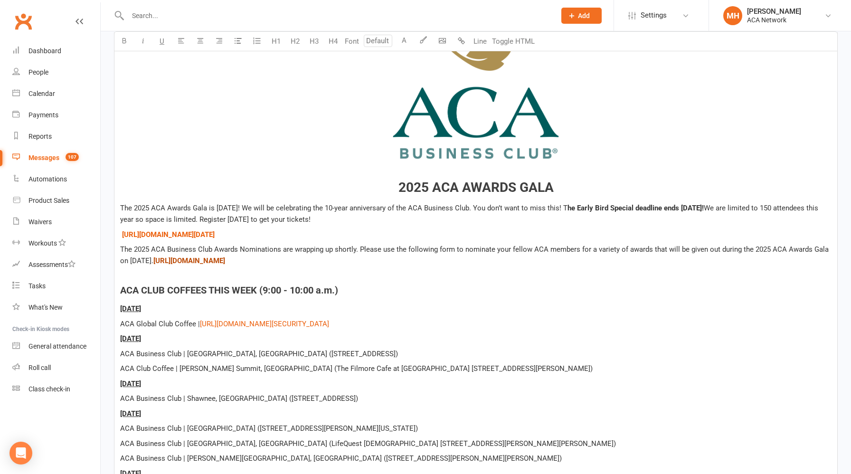
scroll to position [298, 0]
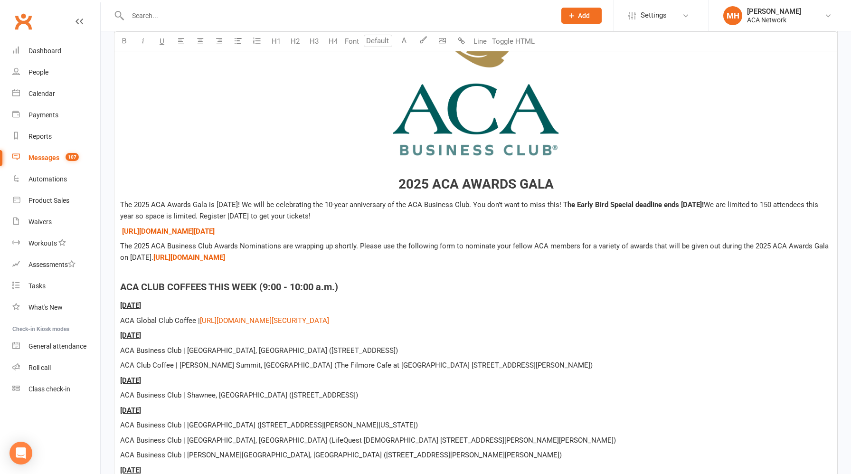
click at [285, 271] on p at bounding box center [476, 272] width 712 height 11
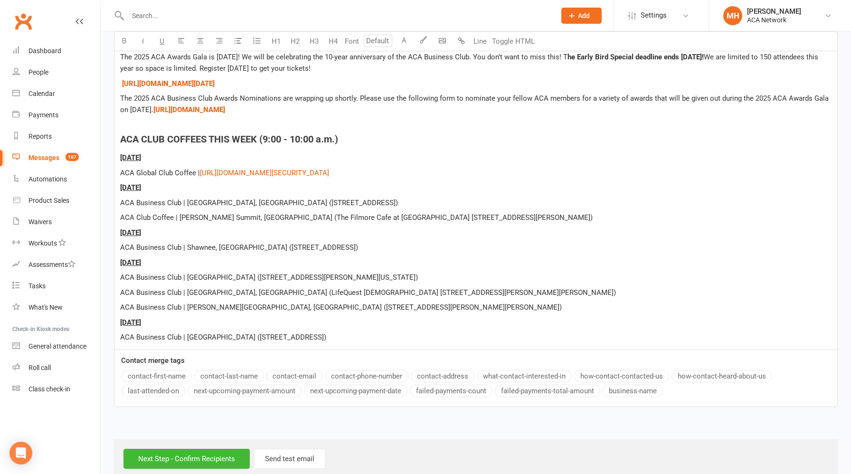
scroll to position [463, 0]
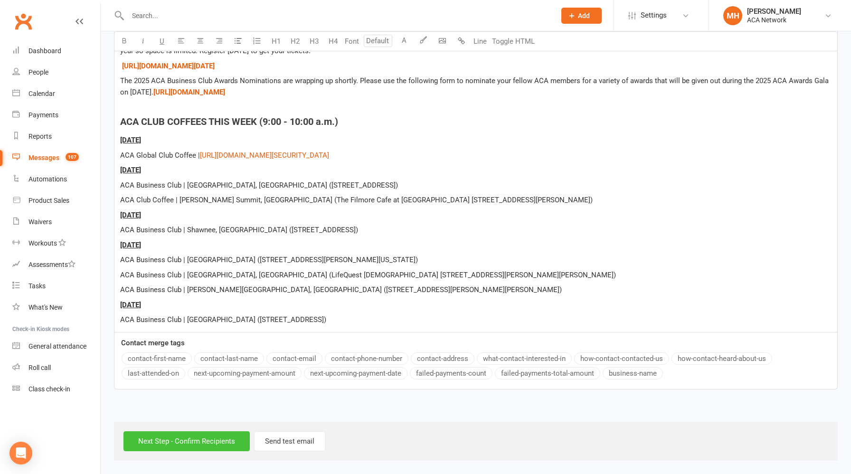
click at [196, 439] on input "Next Step - Confirm Recipients" at bounding box center [187, 441] width 126 height 20
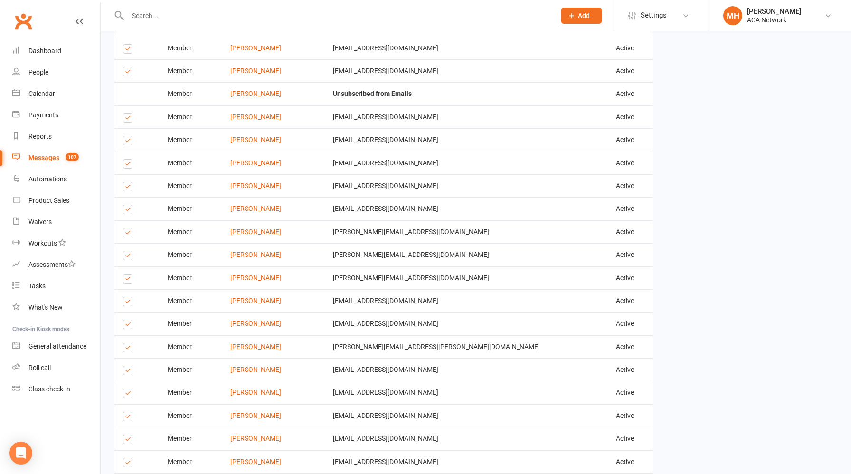
scroll to position [1472, 0]
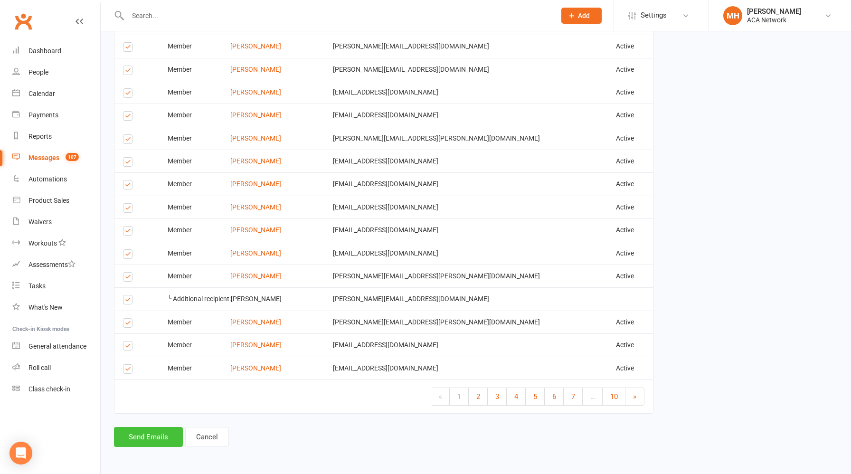
click at [155, 436] on button "Send Emails" at bounding box center [148, 437] width 69 height 20
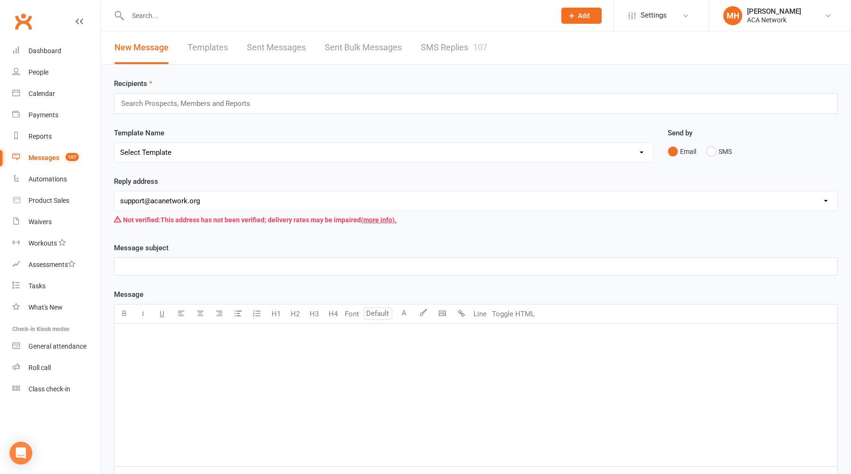
click at [248, 13] on input "text" at bounding box center [337, 15] width 424 height 13
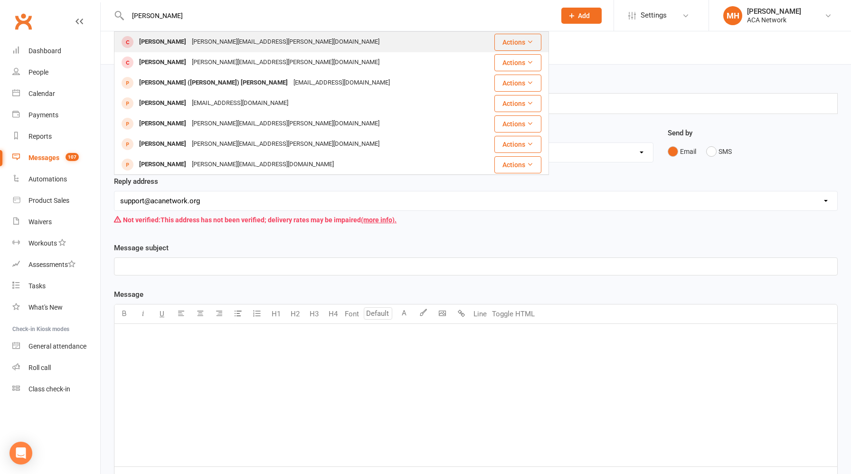
type input "[PERSON_NAME]"
click at [224, 43] on div "[PERSON_NAME][EMAIL_ADDRESS][PERSON_NAME][DOMAIN_NAME]" at bounding box center [285, 42] width 193 height 14
click at [0, 0] on div "Loading" at bounding box center [0, 0] width 0 height 0
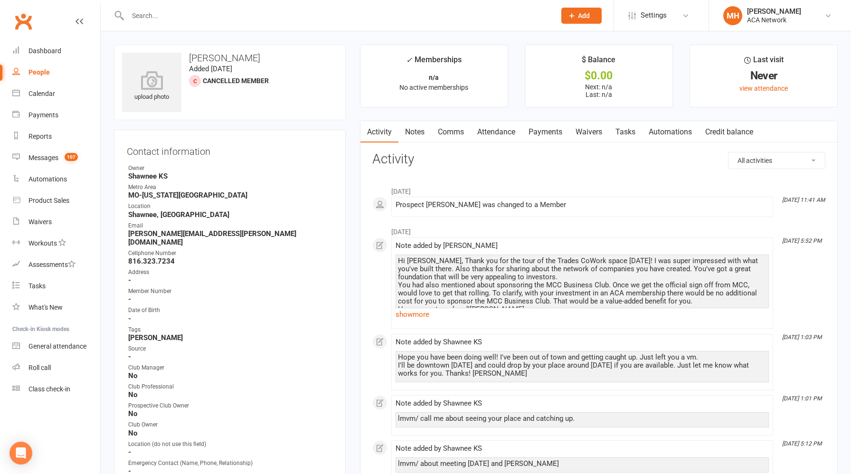
click at [550, 130] on link "Payments" at bounding box center [545, 132] width 47 height 22
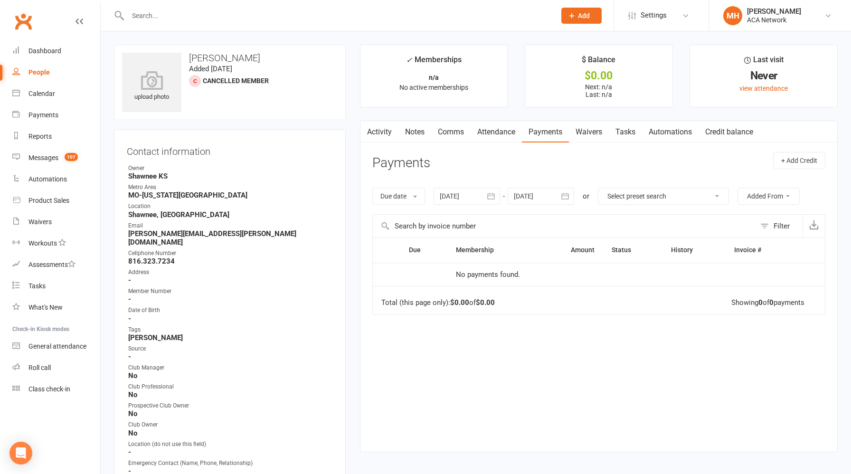
click at [469, 196] on div at bounding box center [467, 196] width 67 height 17
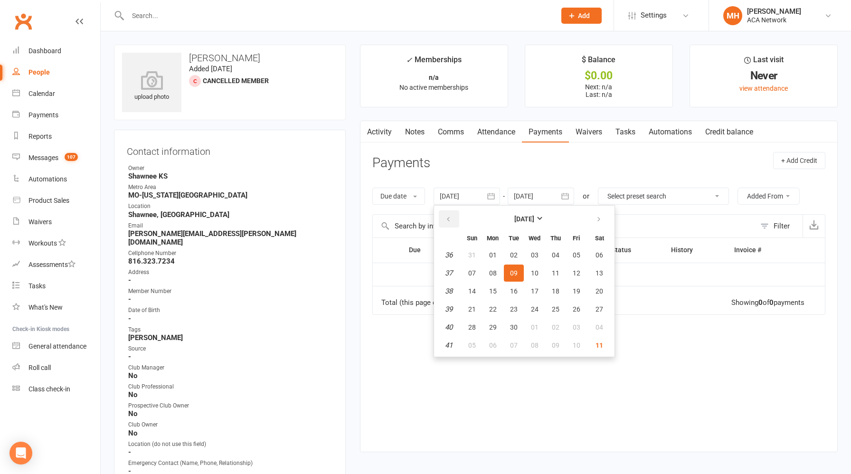
click at [451, 216] on icon "button" at bounding box center [448, 220] width 7 height 8
click at [475, 251] on span "01" at bounding box center [472, 255] width 8 height 8
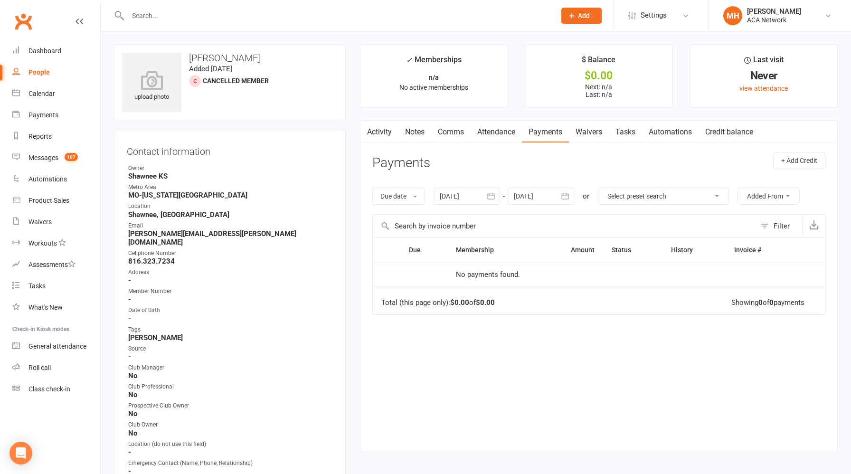
click at [455, 199] on div at bounding box center [467, 196] width 67 height 17
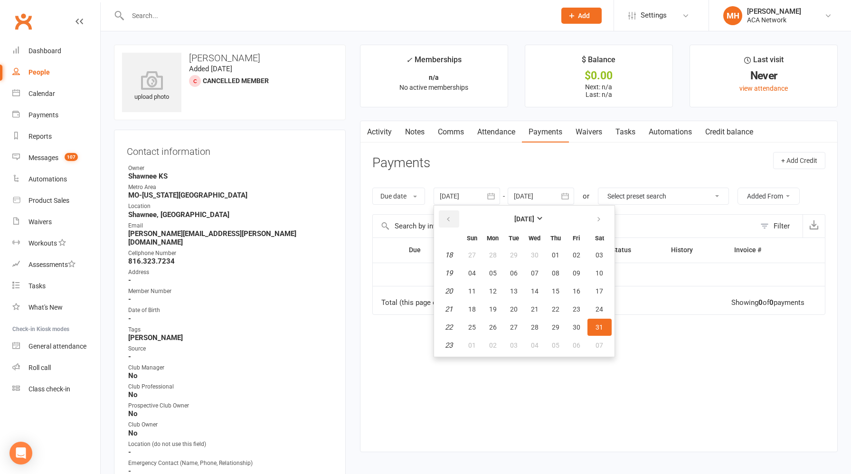
click at [450, 220] on icon "button" at bounding box center [448, 220] width 7 height 8
click at [595, 256] on button "01" at bounding box center [600, 255] width 24 height 17
type input "[DATE]"
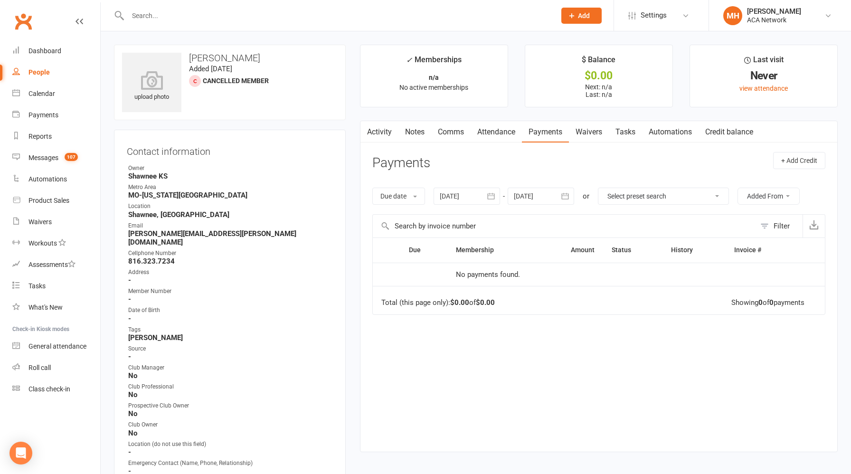
click at [173, 19] on input "text" at bounding box center [337, 15] width 424 height 13
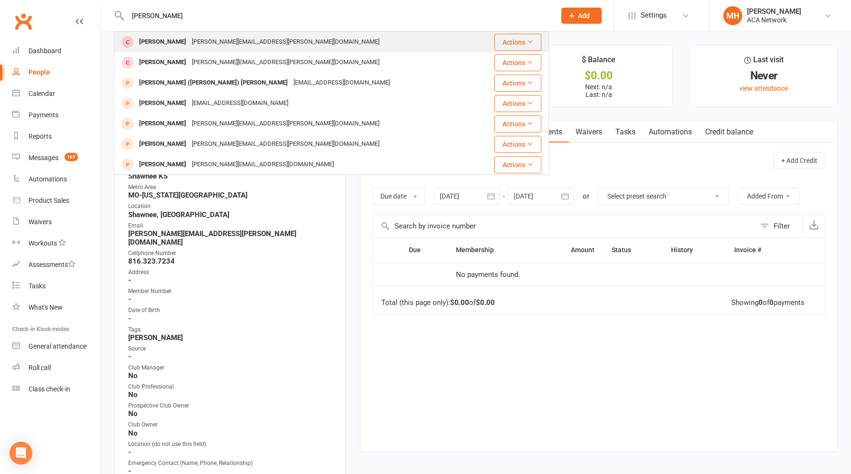
type input "[PERSON_NAME]"
click at [201, 41] on div "[PERSON_NAME][EMAIL_ADDRESS][PERSON_NAME][DOMAIN_NAME]" at bounding box center [285, 42] width 193 height 14
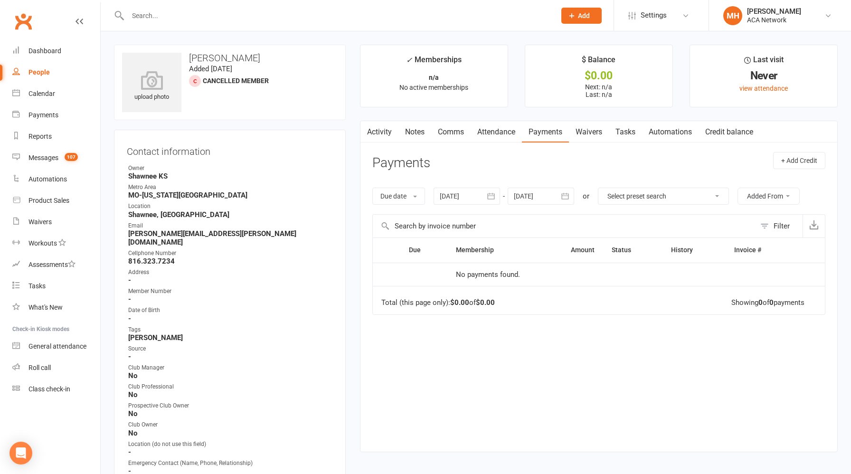
click at [191, 16] on input "text" at bounding box center [337, 15] width 424 height 13
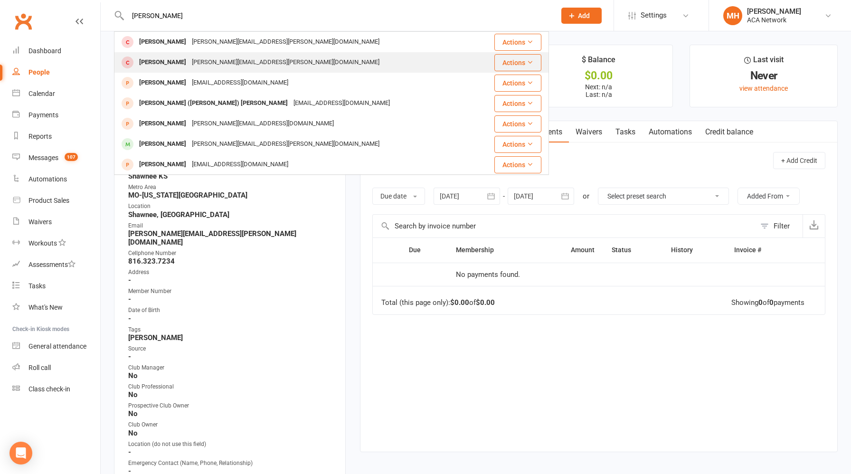
type input "[PERSON_NAME]"
click at [199, 60] on div "[PERSON_NAME][EMAIL_ADDRESS][PERSON_NAME][DOMAIN_NAME]" at bounding box center [285, 63] width 193 height 14
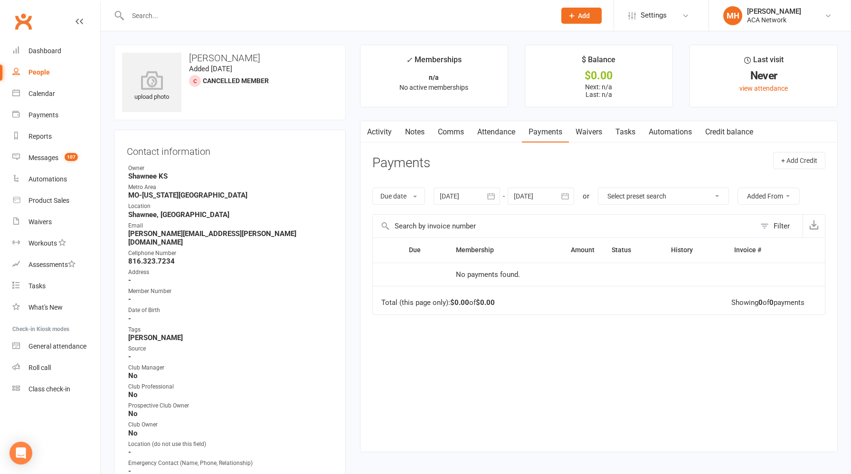
click at [548, 136] on link "Payments" at bounding box center [545, 132] width 47 height 22
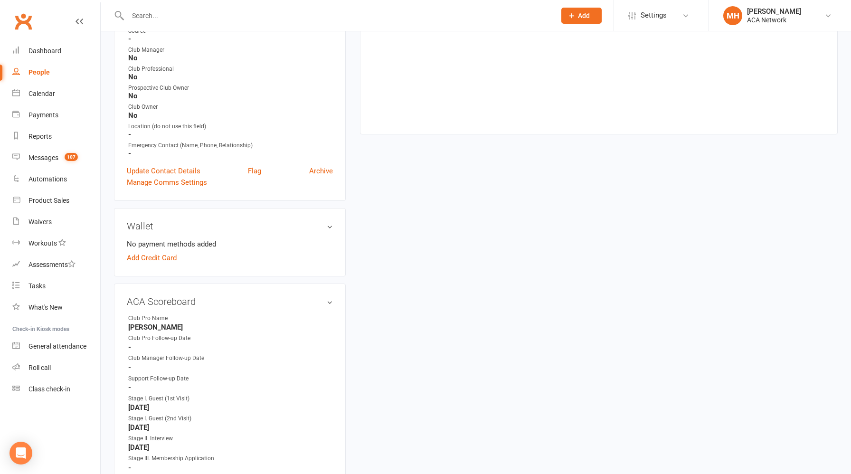
scroll to position [339, 0]
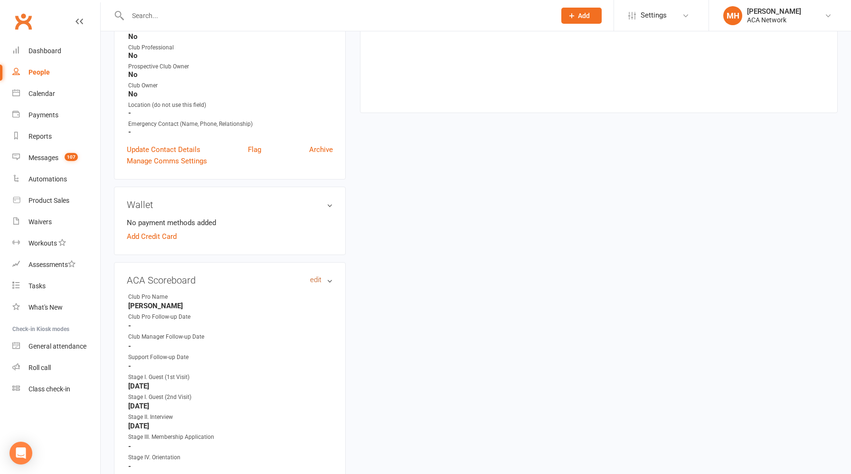
click at [313, 276] on link "edit" at bounding box center [315, 280] width 11 height 8
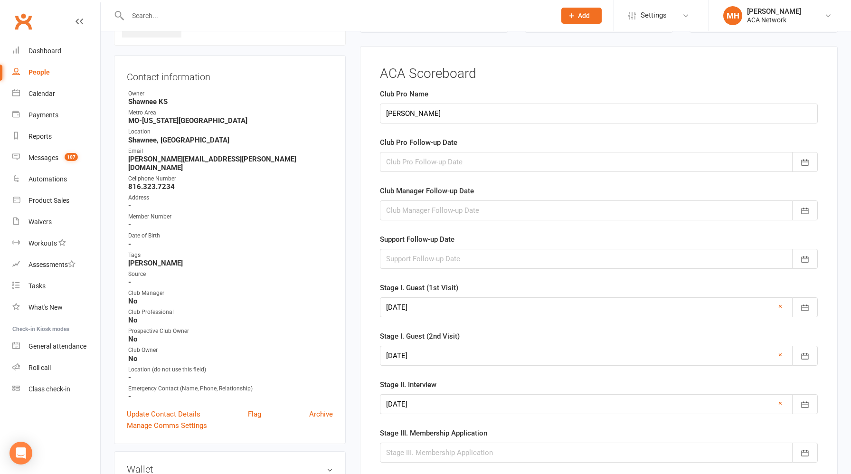
scroll to position [73, 0]
click at [437, 165] on div at bounding box center [599, 164] width 438 height 20
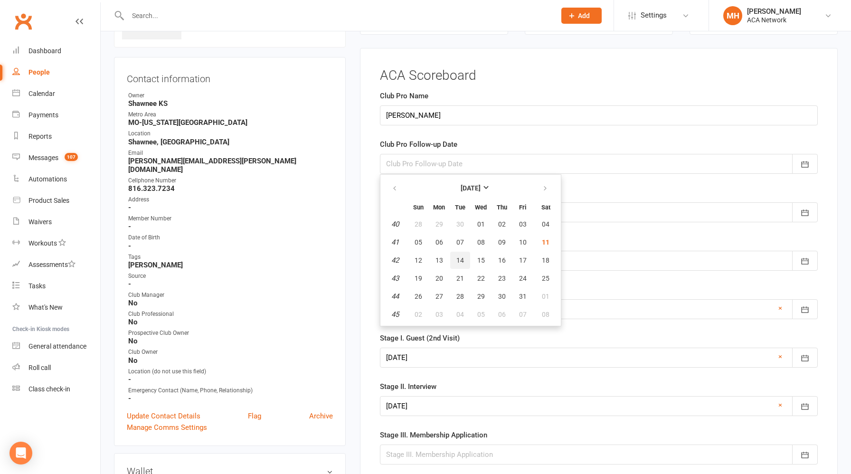
click at [460, 262] on span "14" at bounding box center [461, 261] width 8 height 8
type input "[DATE]"
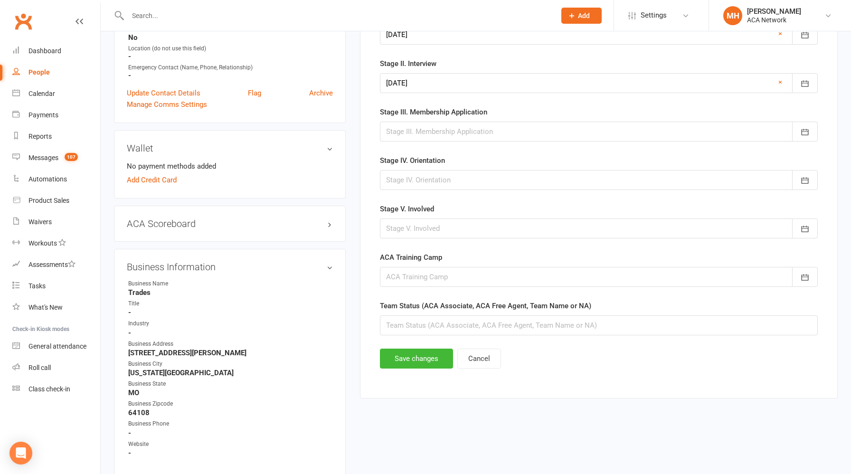
scroll to position [410, 0]
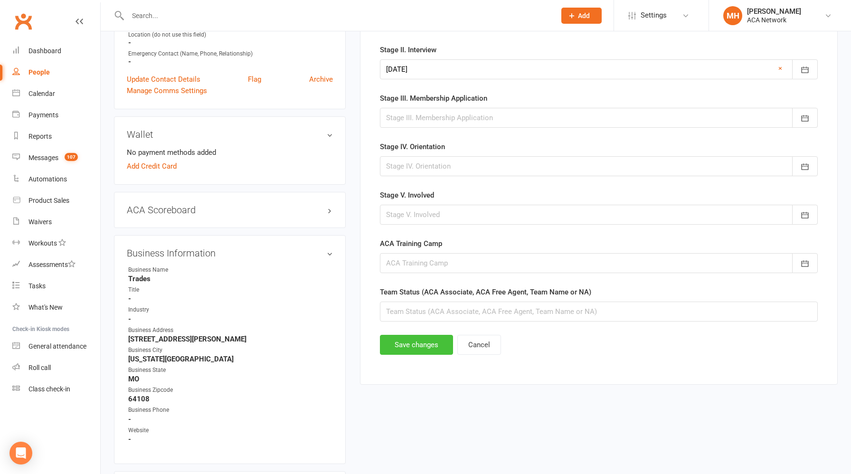
click at [418, 351] on button "Save changes" at bounding box center [416, 345] width 73 height 20
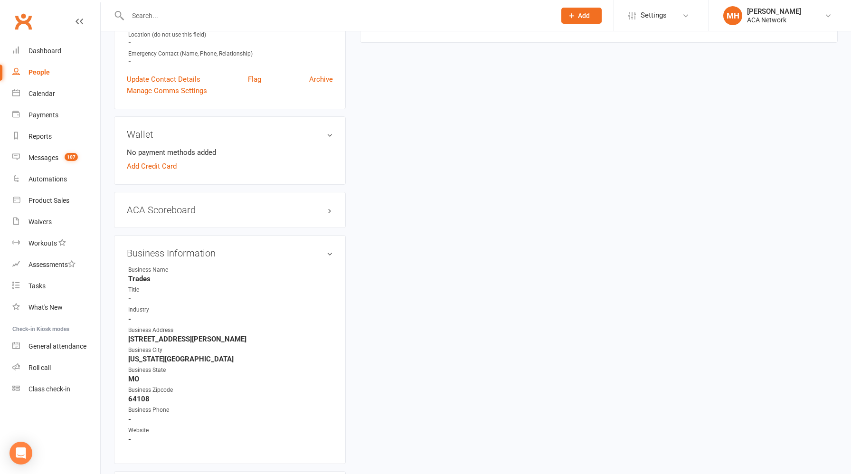
click at [327, 15] on input "text" at bounding box center [337, 15] width 424 height 13
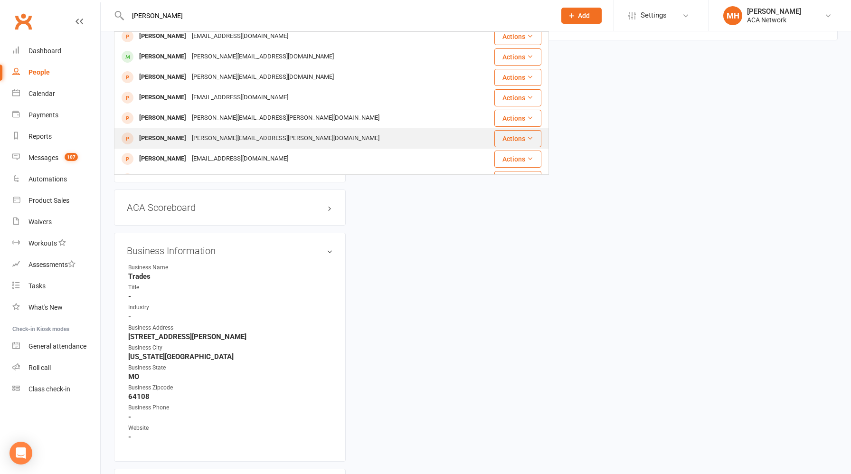
scroll to position [0, 0]
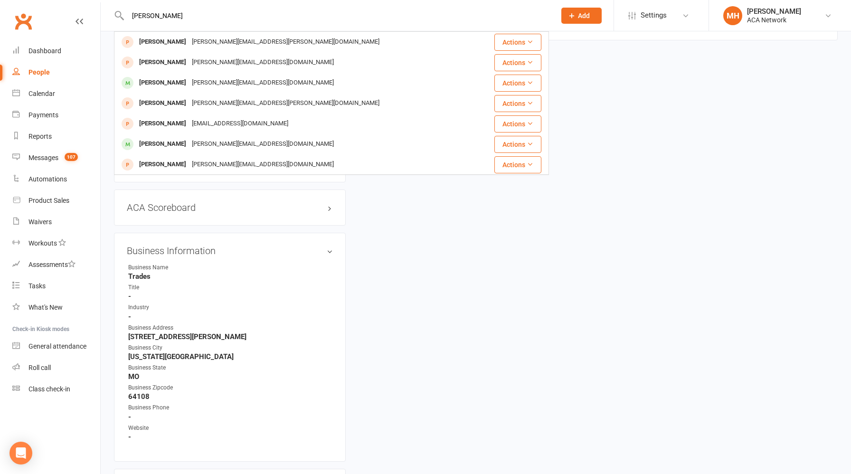
type input "[PERSON_NAME]"
click at [574, 122] on div "upload photo [PERSON_NAME] Added [DATE] Cancelled member Contact information Ow…" at bounding box center [476, 341] width 738 height 1416
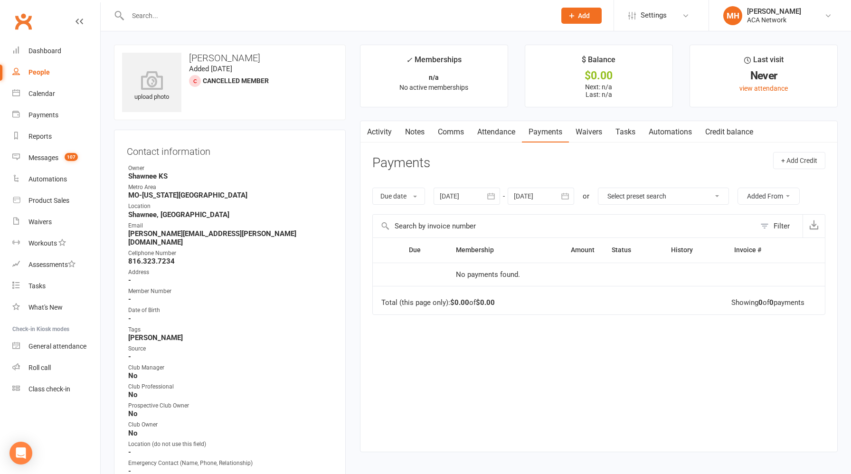
click at [263, 13] on input "text" at bounding box center [337, 15] width 424 height 13
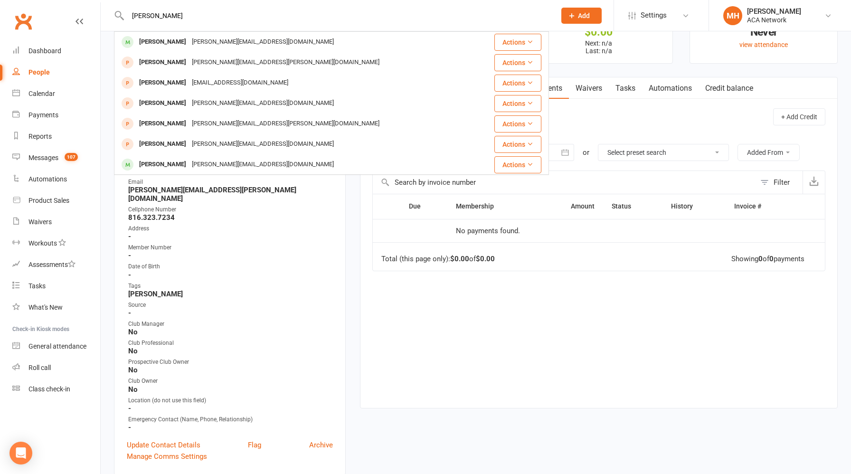
click at [310, 16] on input "[PERSON_NAME]" at bounding box center [337, 15] width 424 height 13
type input "j"
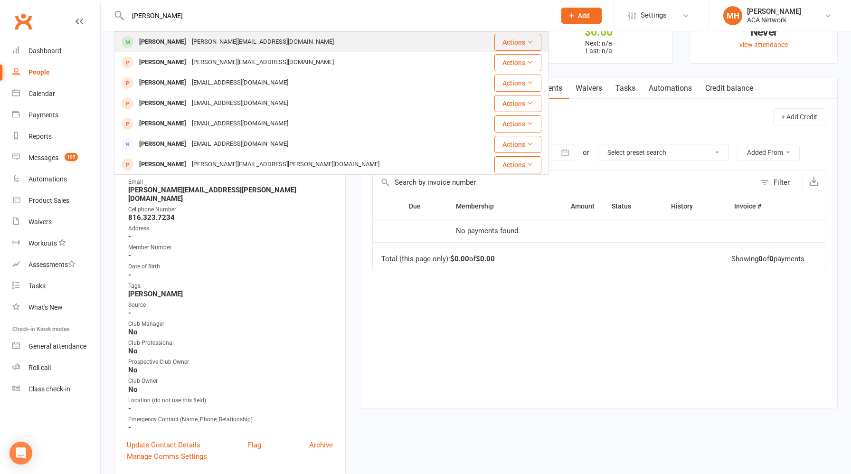
type input "[PERSON_NAME]"
click at [245, 44] on div "[PERSON_NAME][EMAIL_ADDRESS][DOMAIN_NAME]" at bounding box center [263, 42] width 148 height 14
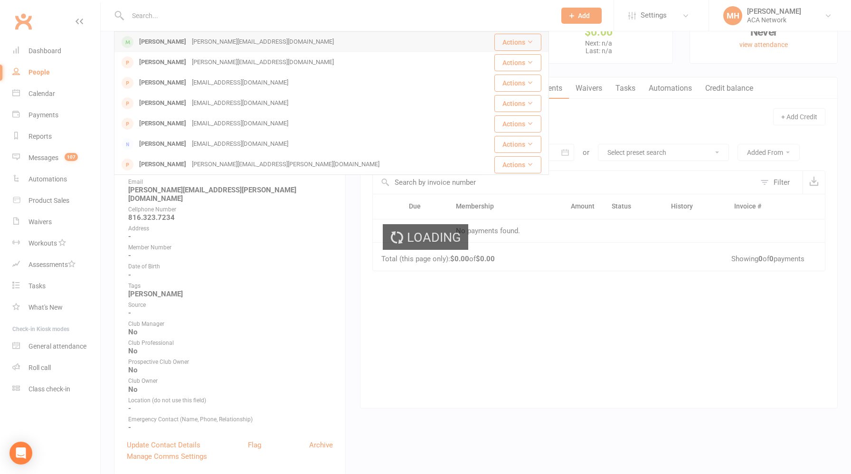
click at [245, 44] on div "Loading" at bounding box center [425, 237] width 851 height 474
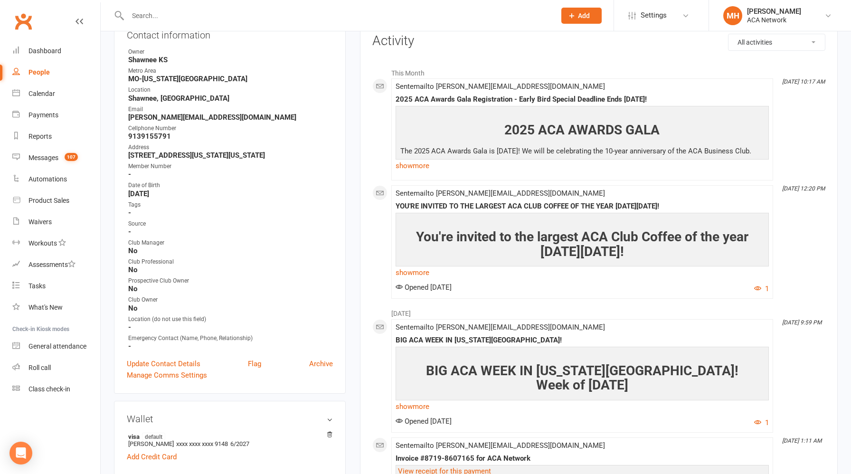
scroll to position [91, 0]
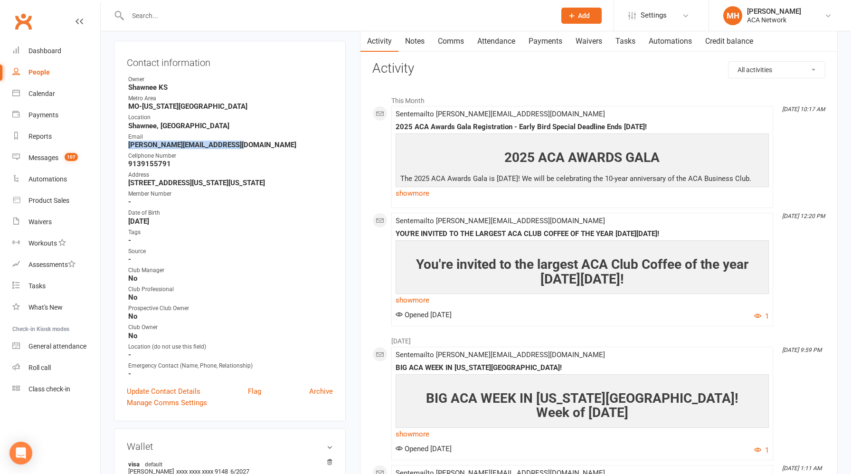
drag, startPoint x: 232, startPoint y: 146, endPoint x: 127, endPoint y: 145, distance: 105.0
click at [127, 145] on li "Email [PERSON_NAME][EMAIL_ADDRESS][DOMAIN_NAME]" at bounding box center [230, 141] width 206 height 17
copy strong "[PERSON_NAME][EMAIL_ADDRESS][DOMAIN_NAME]"
click at [414, 44] on link "Notes" at bounding box center [415, 41] width 33 height 22
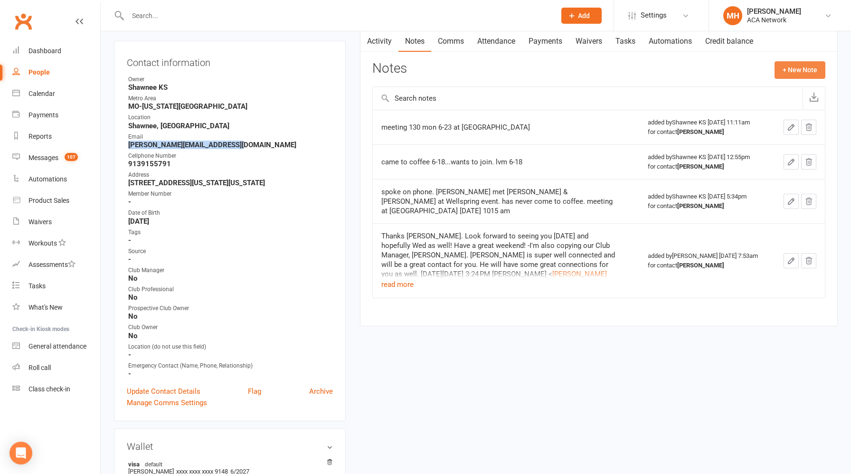
click at [794, 73] on button "+ New Note" at bounding box center [800, 69] width 51 height 17
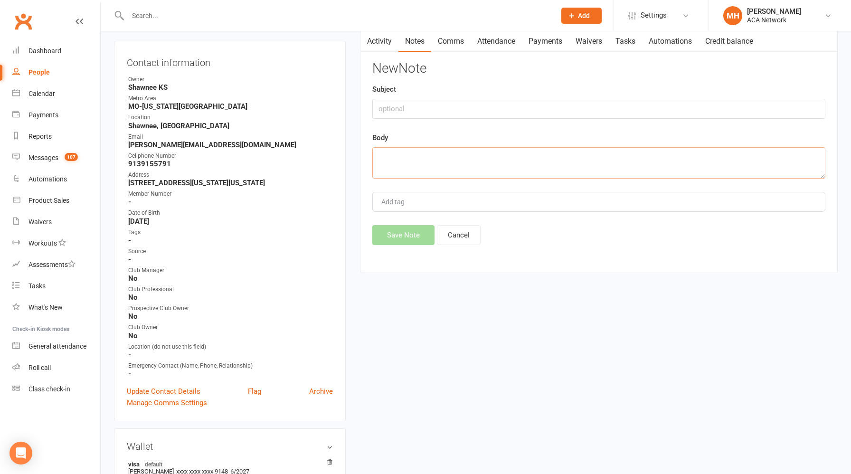
click at [453, 159] on textarea at bounding box center [598, 162] width 453 height 31
paste textarea "Hope you have been doing well! I've been on the road a bit but look forward to …"
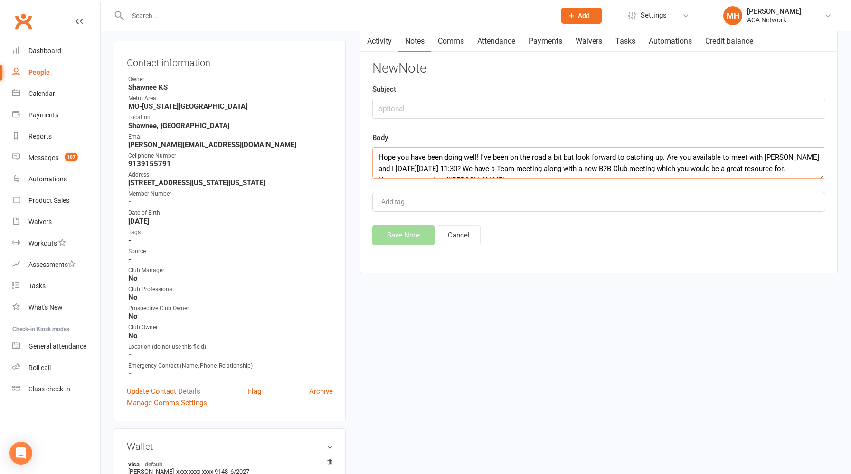
scroll to position [17, 0]
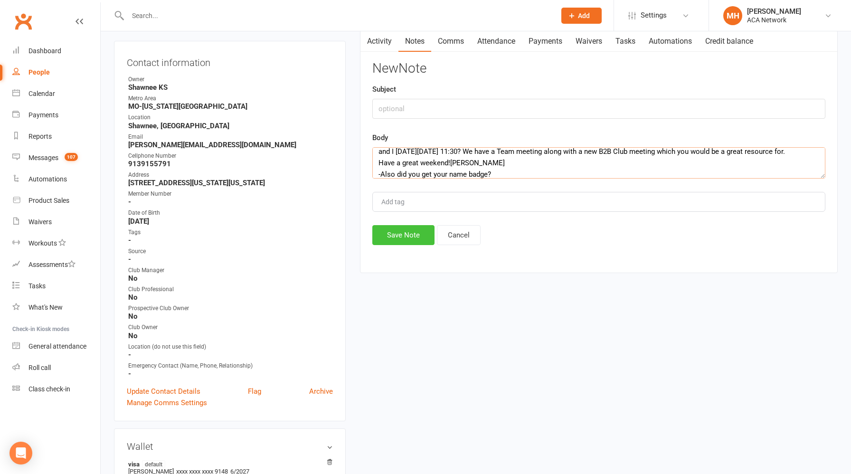
type textarea "Hope you have been doing well! I've been on the road a bit but look forward to …"
click at [410, 233] on button "Save Note" at bounding box center [403, 235] width 62 height 20
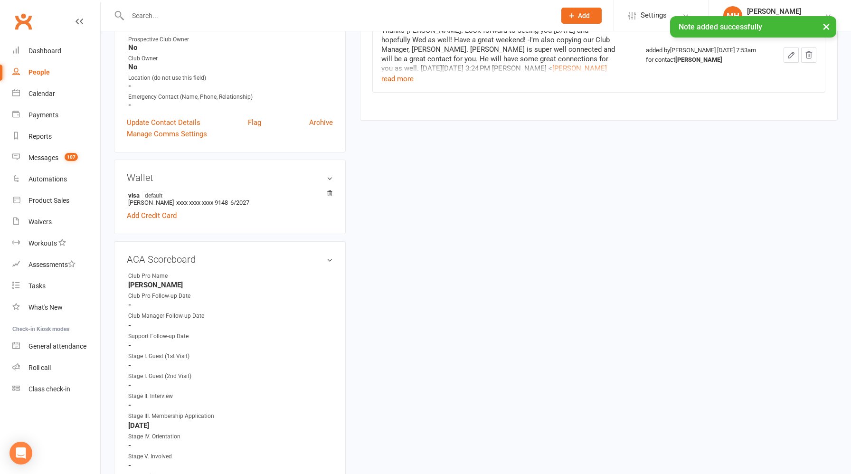
scroll to position [362, 0]
click at [315, 254] on link "edit" at bounding box center [315, 257] width 11 height 8
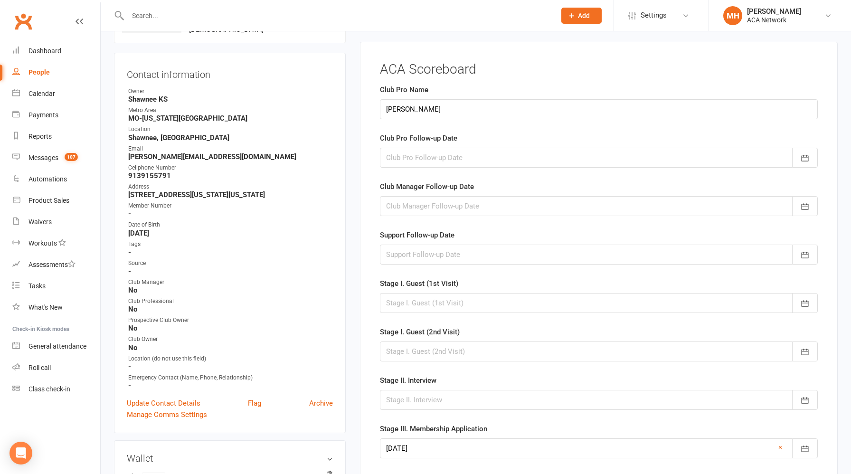
scroll to position [73, 0]
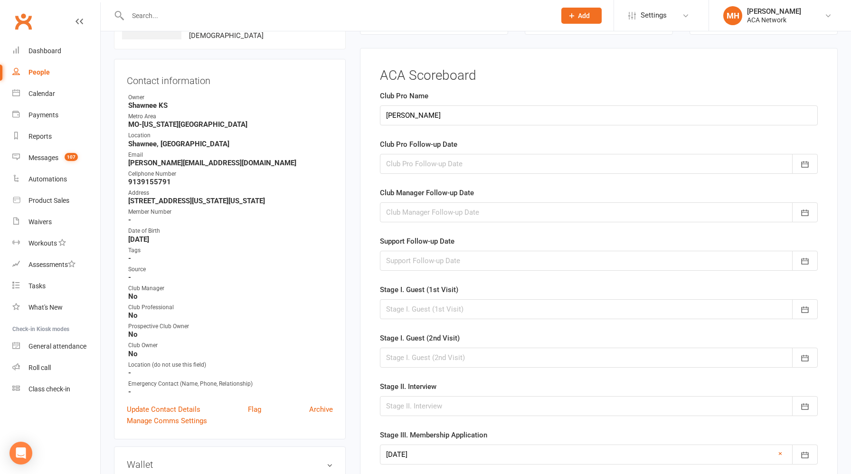
click at [435, 167] on div at bounding box center [599, 164] width 438 height 20
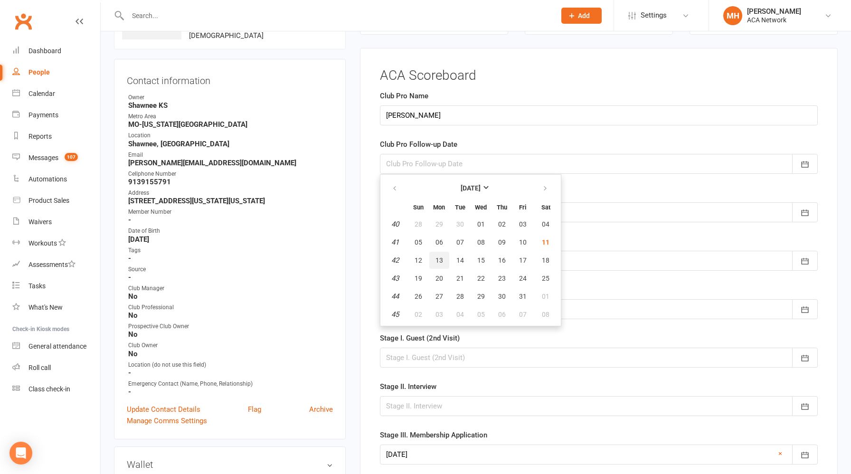
click at [444, 261] on button "13" at bounding box center [439, 260] width 20 height 17
type input "[DATE]"
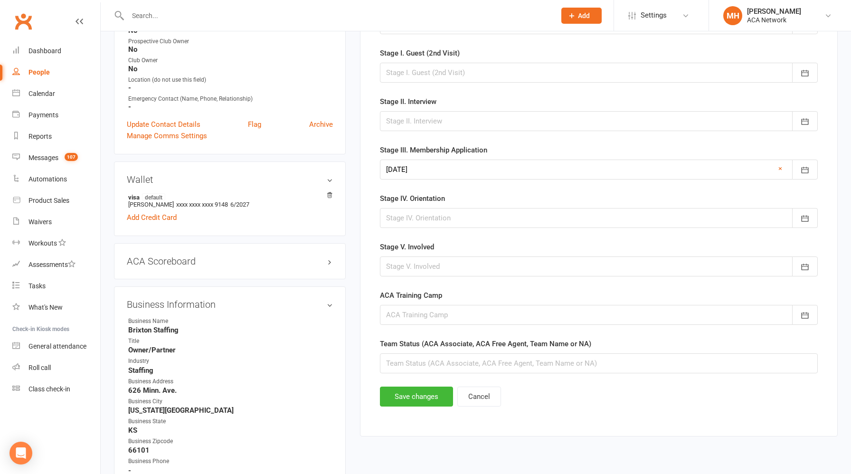
scroll to position [372, 0]
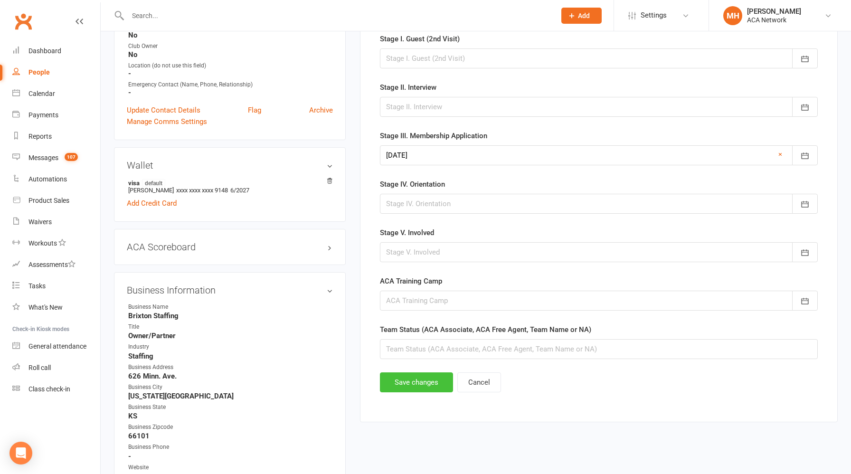
click at [419, 382] on button "Save changes" at bounding box center [416, 382] width 73 height 20
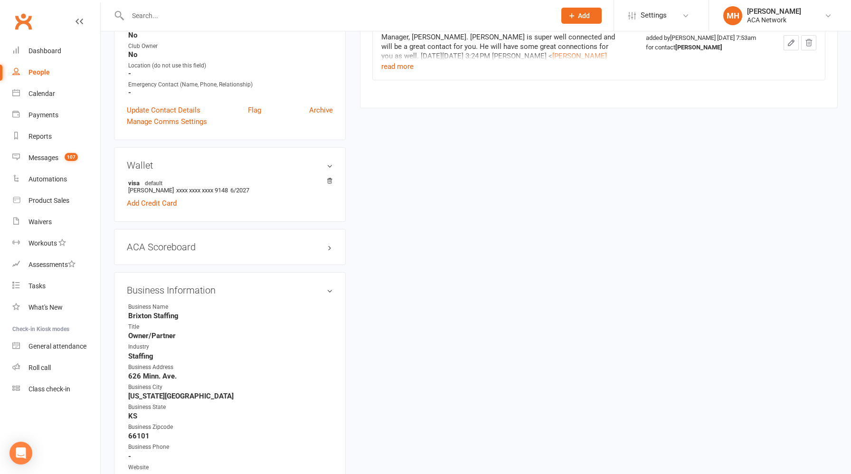
click at [259, 13] on input "text" at bounding box center [337, 15] width 424 height 13
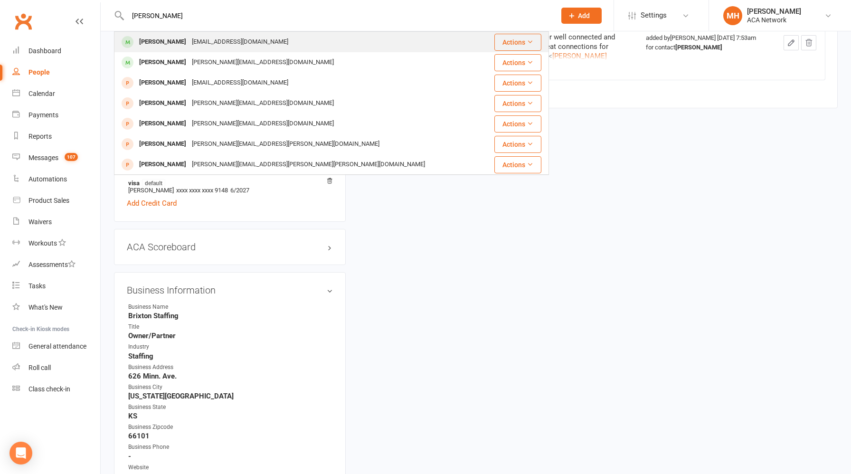
type input "[PERSON_NAME]"
click at [215, 44] on div "[EMAIL_ADDRESS][DOMAIN_NAME]" at bounding box center [240, 42] width 102 height 14
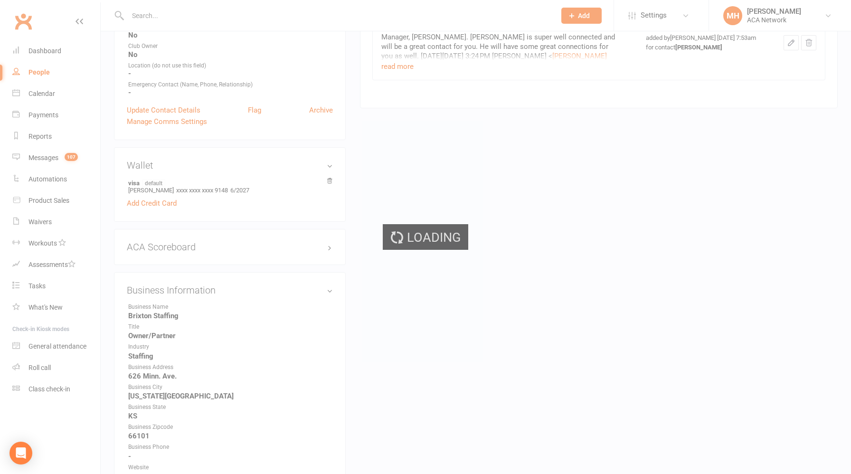
click at [215, 44] on div "Loading" at bounding box center [425, 237] width 851 height 474
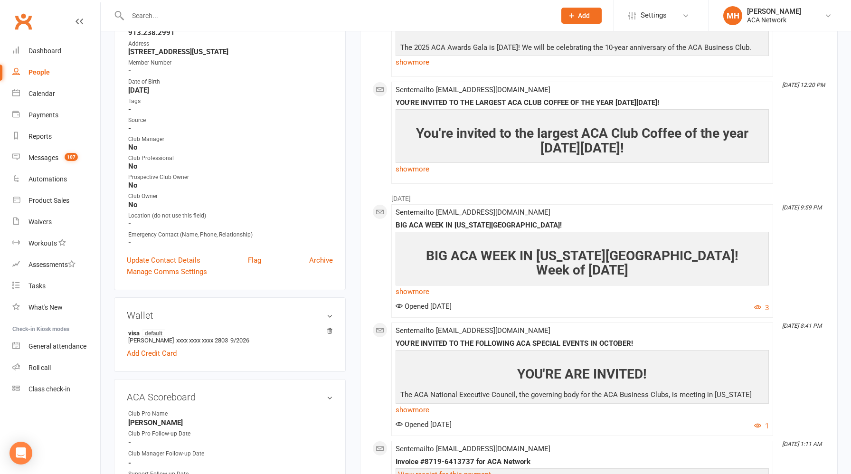
scroll to position [67, 0]
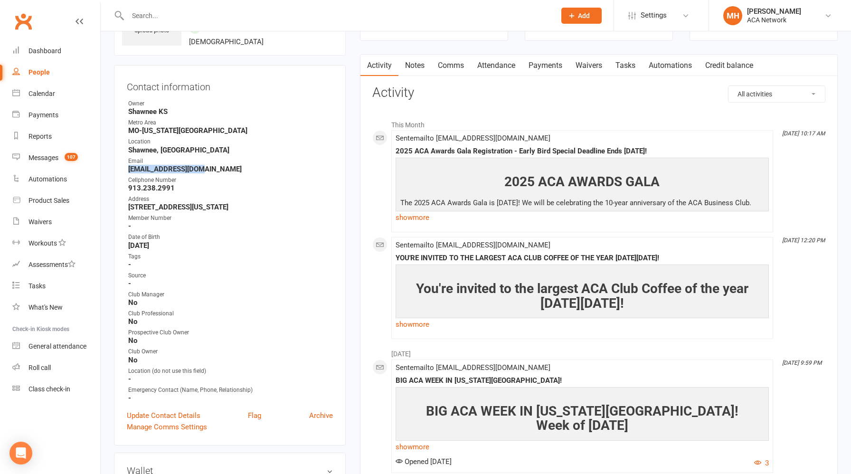
drag, startPoint x: 199, startPoint y: 169, endPoint x: 129, endPoint y: 171, distance: 69.9
click at [129, 171] on strong "[EMAIL_ADDRESS][DOMAIN_NAME]" at bounding box center [230, 169] width 205 height 9
copy strong "[EMAIL_ADDRESS][DOMAIN_NAME]"
click at [416, 65] on link "Notes" at bounding box center [415, 66] width 33 height 22
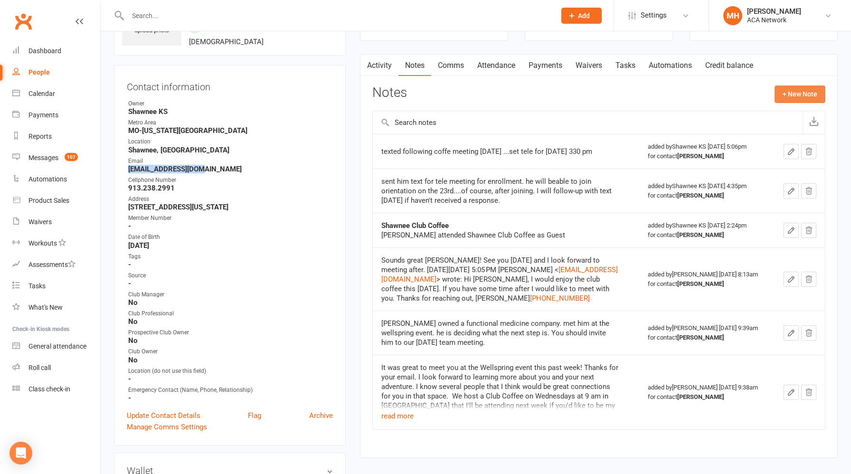
click at [783, 98] on button "+ New Note" at bounding box center [800, 94] width 51 height 17
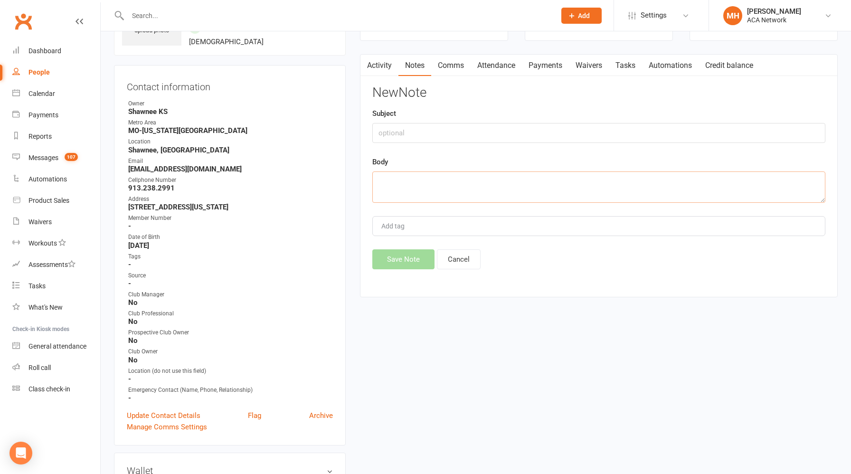
click at [431, 183] on textarea at bounding box center [598, 187] width 453 height 31
paste textarea "Hope you have been doing well! I've been on the road a bit but look forward to …"
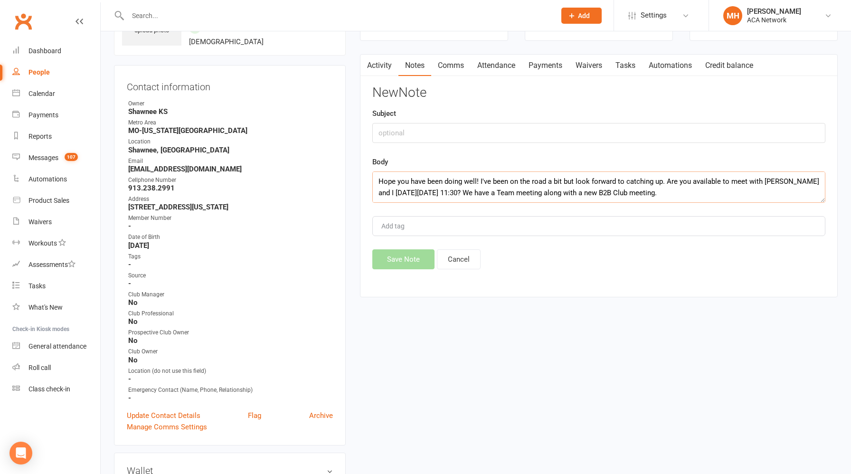
scroll to position [86, 0]
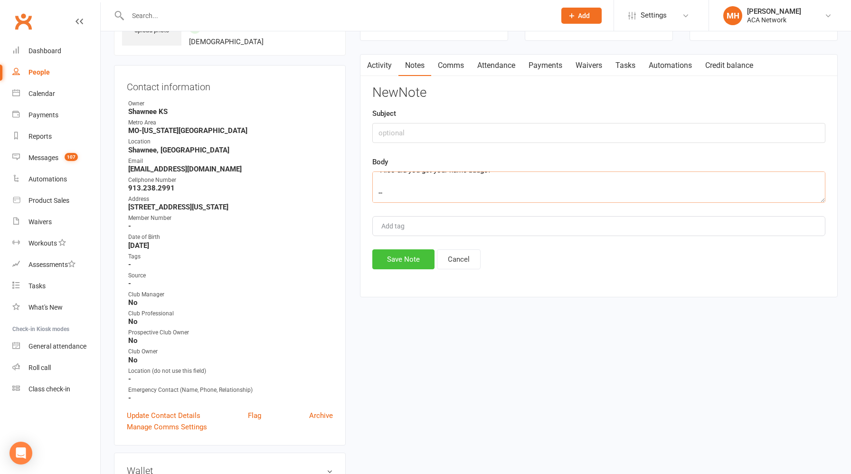
type textarea "Hope you have been doing well! I've been on the road a bit but look forward to …"
click at [401, 260] on button "Save Note" at bounding box center [403, 259] width 62 height 20
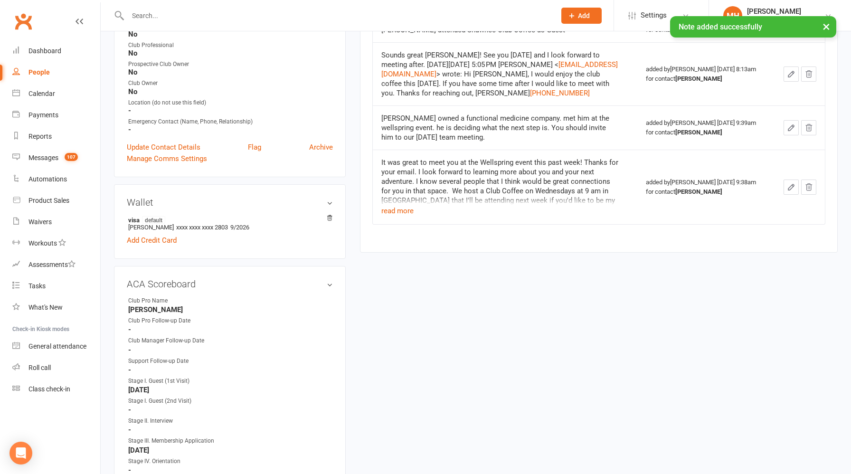
scroll to position [343, 0]
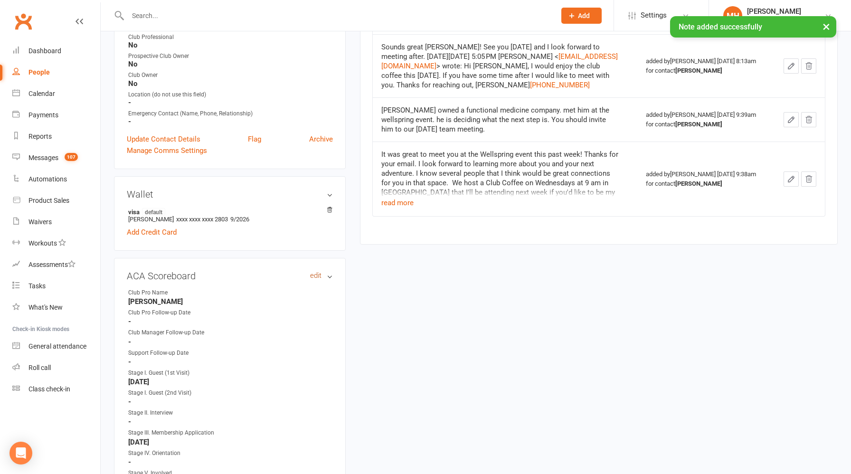
click at [314, 273] on link "edit" at bounding box center [315, 276] width 11 height 8
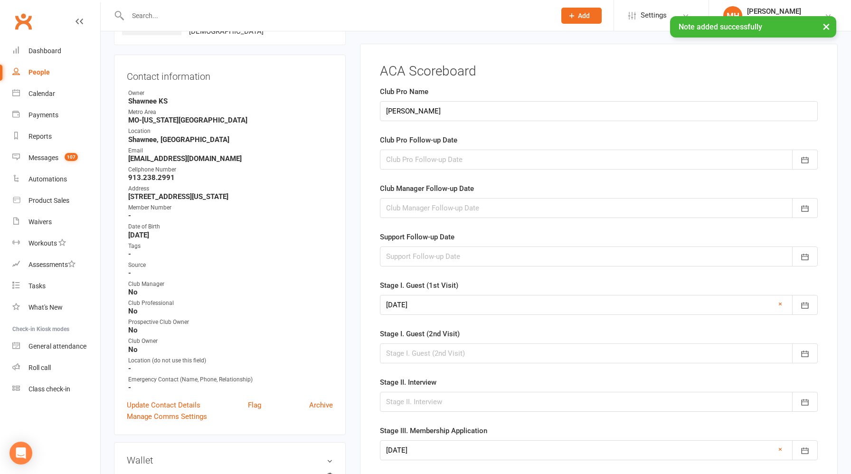
scroll to position [73, 0]
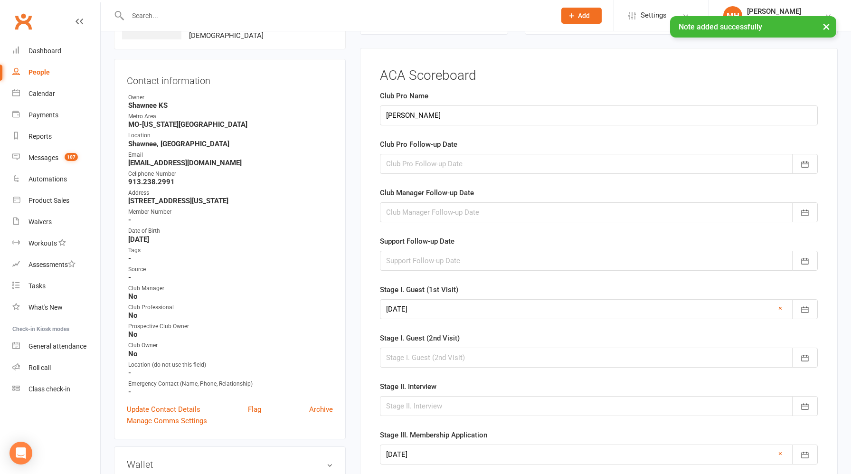
click at [463, 165] on div at bounding box center [599, 164] width 438 height 20
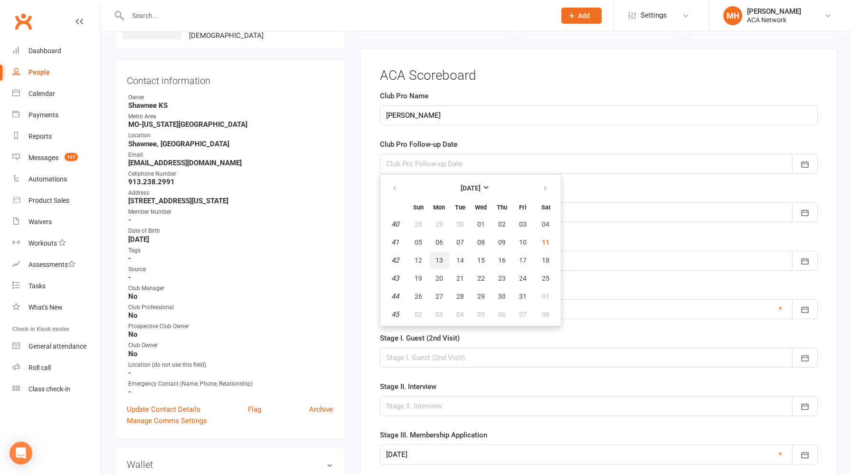
click at [439, 261] on span "13" at bounding box center [440, 261] width 8 height 8
type input "[DATE]"
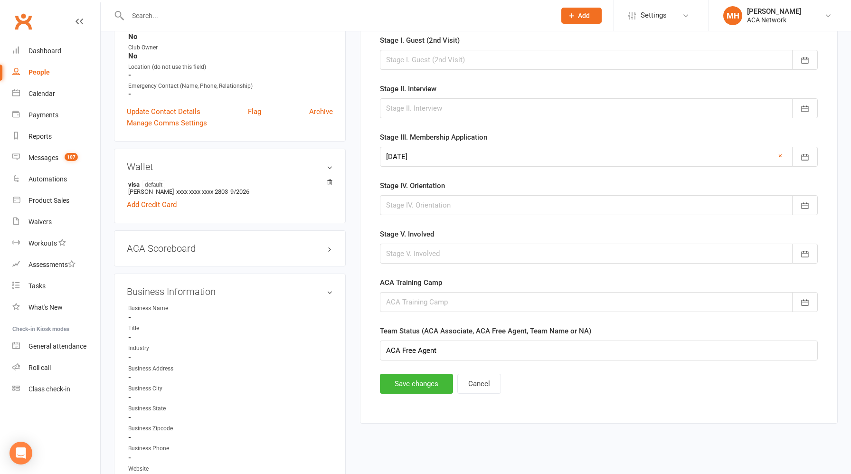
scroll to position [461, 0]
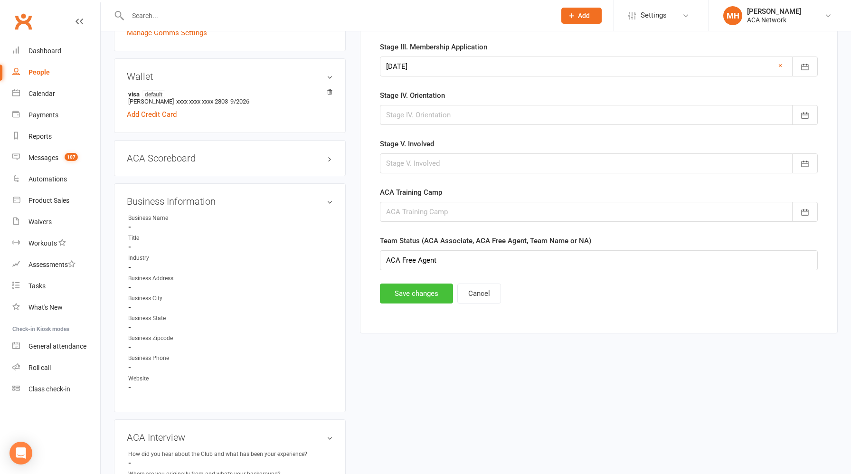
click at [421, 290] on button "Save changes" at bounding box center [416, 294] width 73 height 20
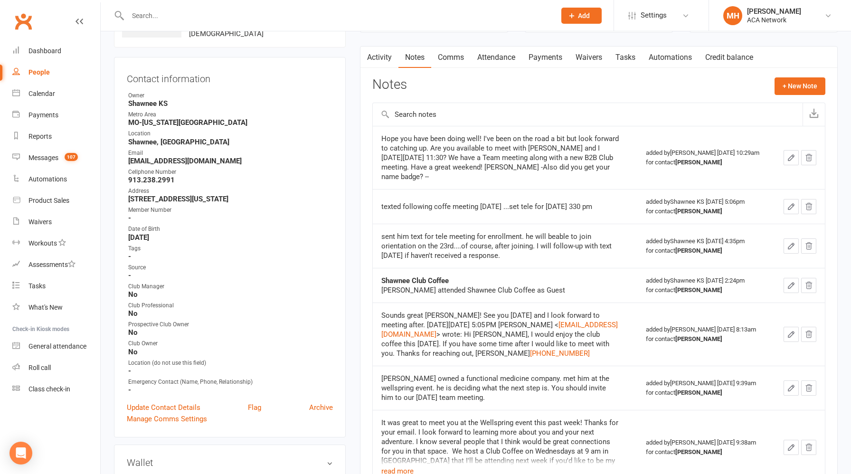
scroll to position [0, 0]
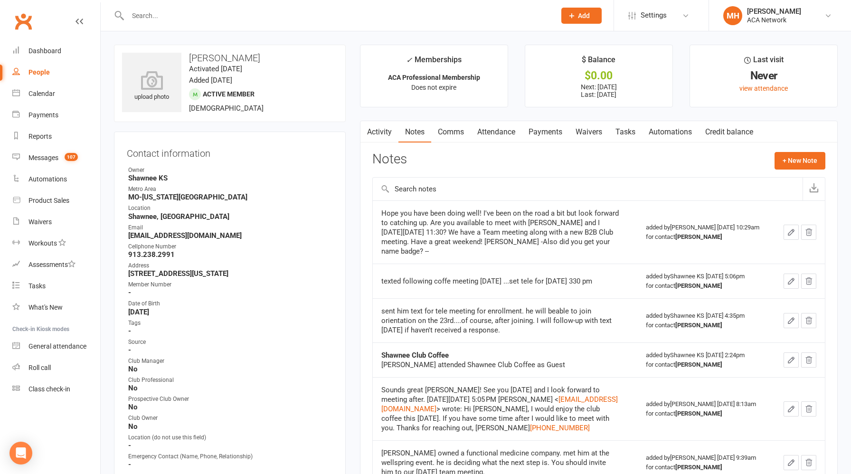
click at [229, 16] on input "text" at bounding box center [337, 15] width 424 height 13
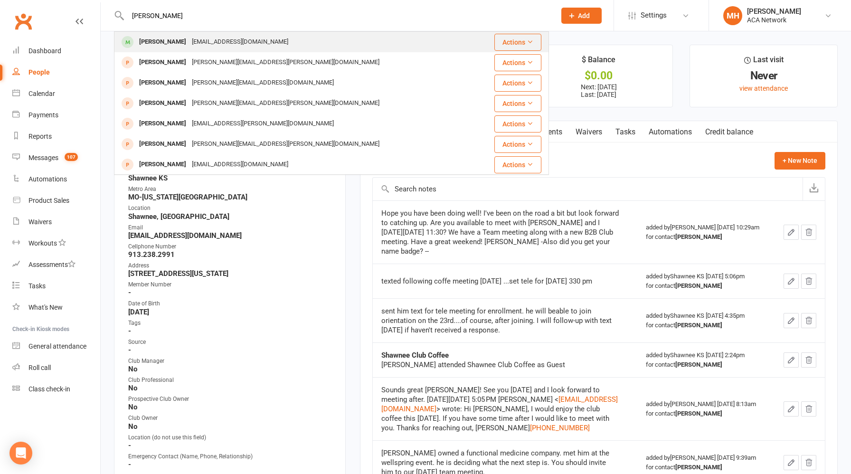
type input "[PERSON_NAME]"
click at [214, 40] on div "[EMAIL_ADDRESS][DOMAIN_NAME]" at bounding box center [240, 42] width 102 height 14
click at [0, 0] on div "Loading" at bounding box center [0, 0] width 0 height 0
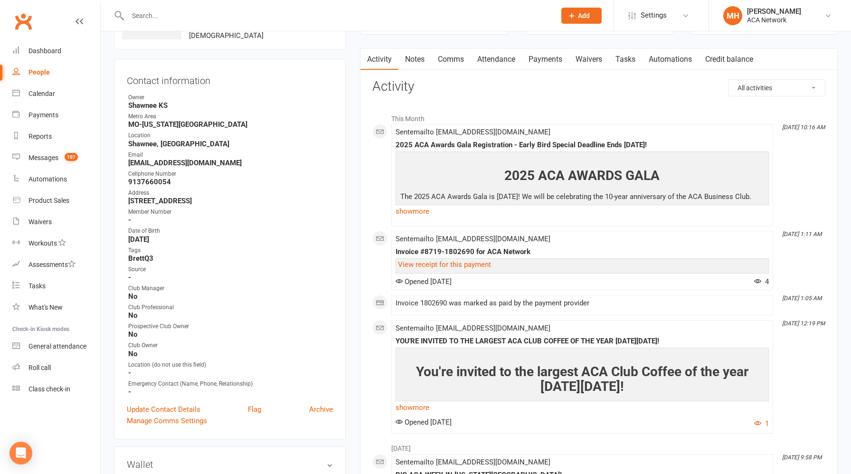
scroll to position [99, 0]
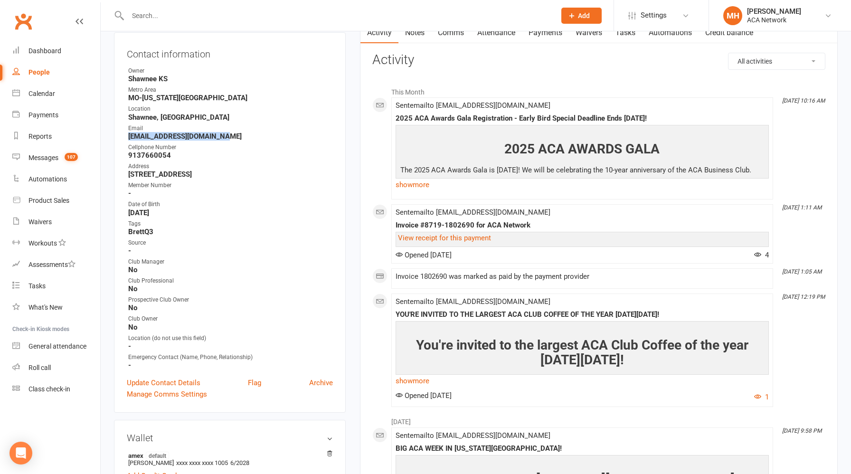
drag, startPoint x: 224, startPoint y: 134, endPoint x: 126, endPoint y: 138, distance: 97.9
click at [126, 138] on div "Contact information Owner [GEOGRAPHIC_DATA] [GEOGRAPHIC_DATA]-[US_STATE][GEOGRA…" at bounding box center [230, 222] width 232 height 381
copy strong "[EMAIL_ADDRESS][DOMAIN_NAME]"
click at [267, 15] on input "text" at bounding box center [337, 15] width 424 height 13
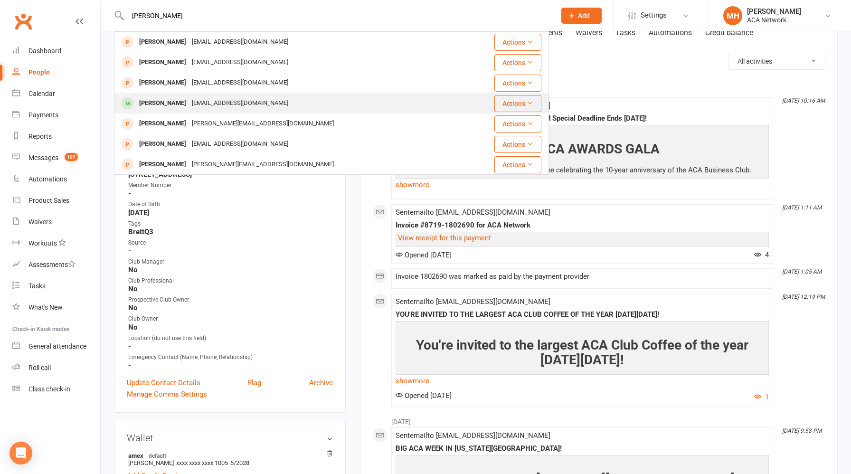
type input "[PERSON_NAME]"
click at [215, 105] on div "[EMAIL_ADDRESS][DOMAIN_NAME]" at bounding box center [240, 103] width 102 height 14
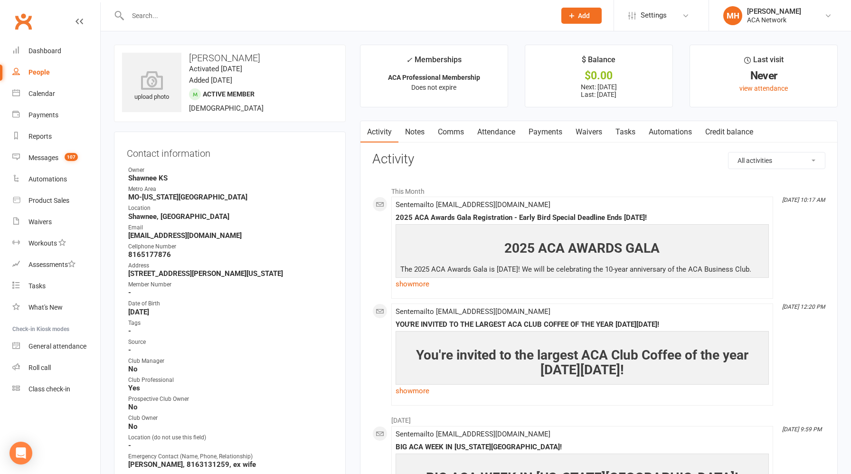
drag, startPoint x: 249, startPoint y: 234, endPoint x: 128, endPoint y: 237, distance: 121.7
click at [128, 237] on li "Email [EMAIL_ADDRESS][DOMAIN_NAME]" at bounding box center [230, 231] width 206 height 17
copy strong "[EMAIL_ADDRESS][DOMAIN_NAME]"
click at [295, 12] on input "text" at bounding box center [337, 15] width 424 height 13
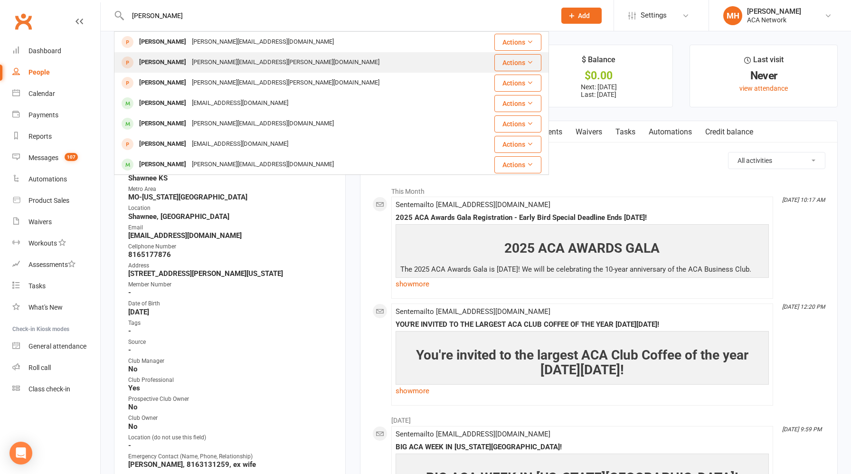
scroll to position [110, 0]
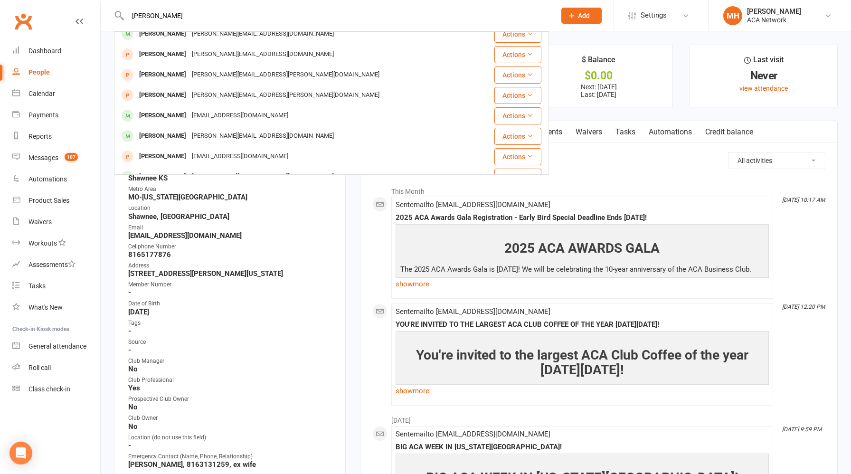
type input "[PERSON_NAME]"
click at [46, 142] on link "Reports" at bounding box center [56, 136] width 88 height 21
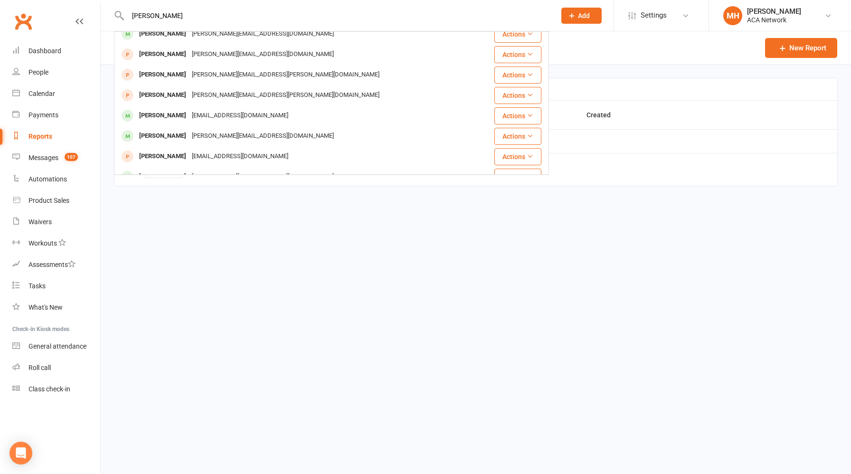
select select "100"
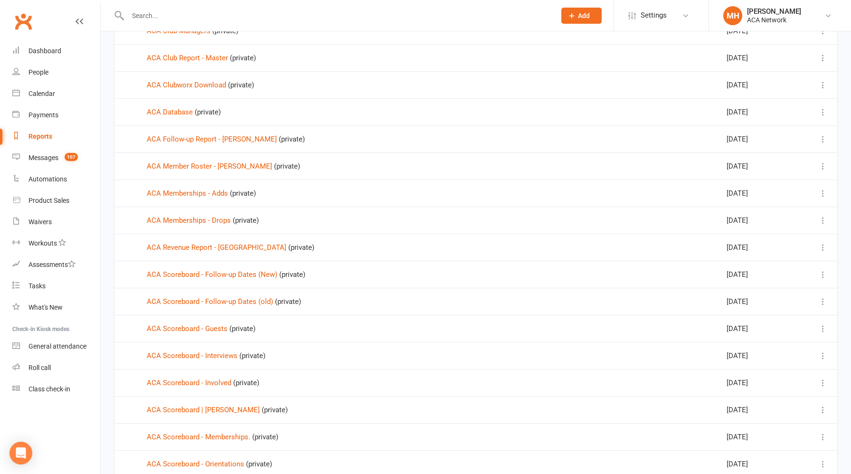
scroll to position [201, 0]
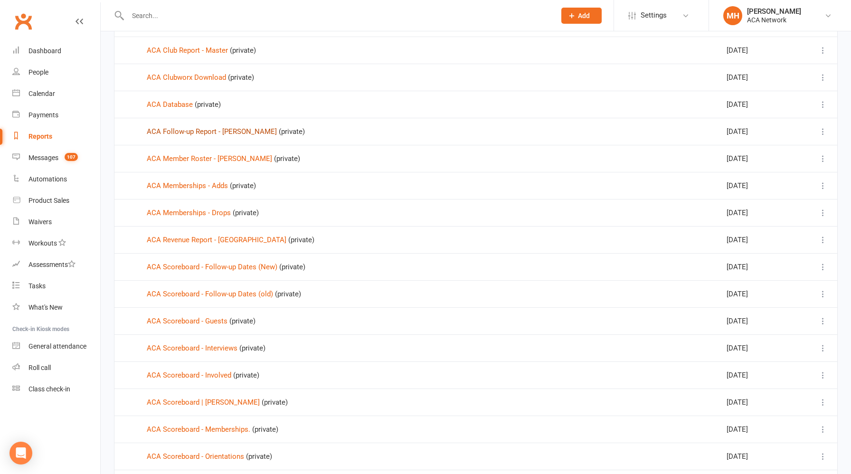
click at [240, 133] on link "ACA Follow-up Report - [PERSON_NAME]" at bounding box center [212, 131] width 130 height 9
click at [0, 0] on div "Loading" at bounding box center [0, 0] width 0 height 0
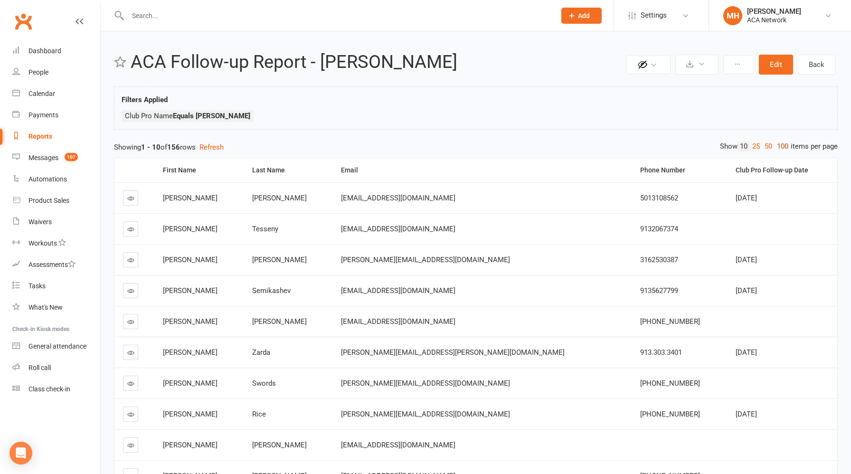
click at [781, 143] on link "100" at bounding box center [783, 147] width 16 height 10
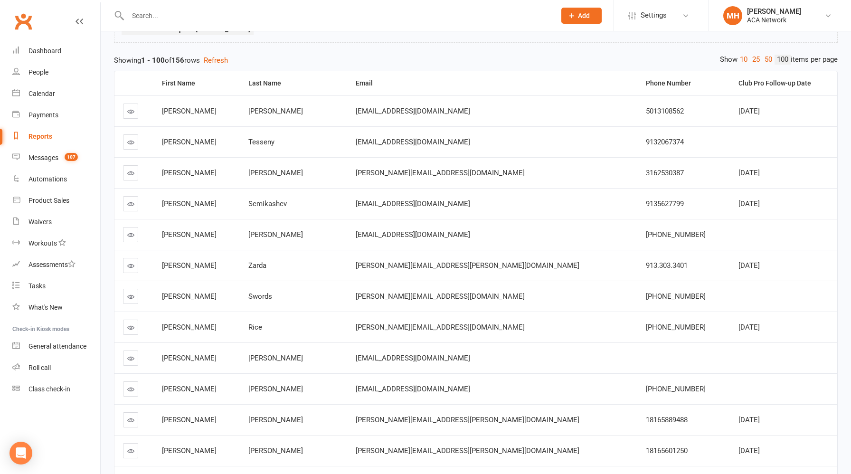
scroll to position [84, 0]
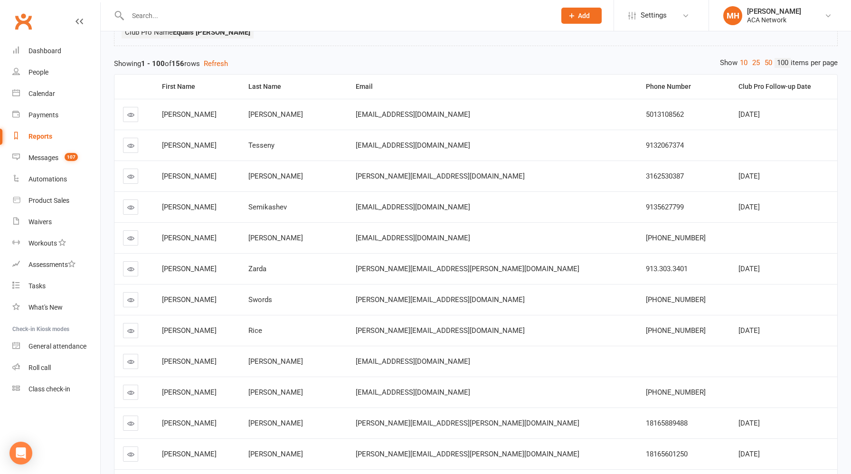
click at [132, 114] on icon at bounding box center [130, 114] width 7 height 7
click at [0, 0] on div "Loading" at bounding box center [0, 0] width 0 height 0
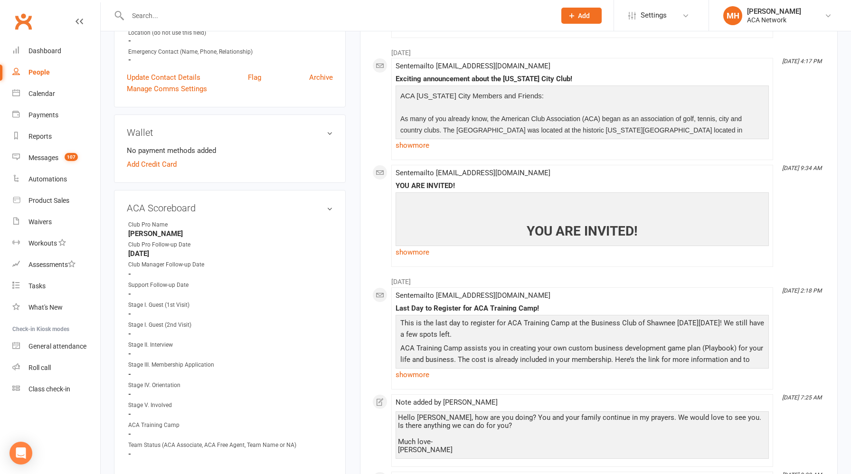
scroll to position [442, 0]
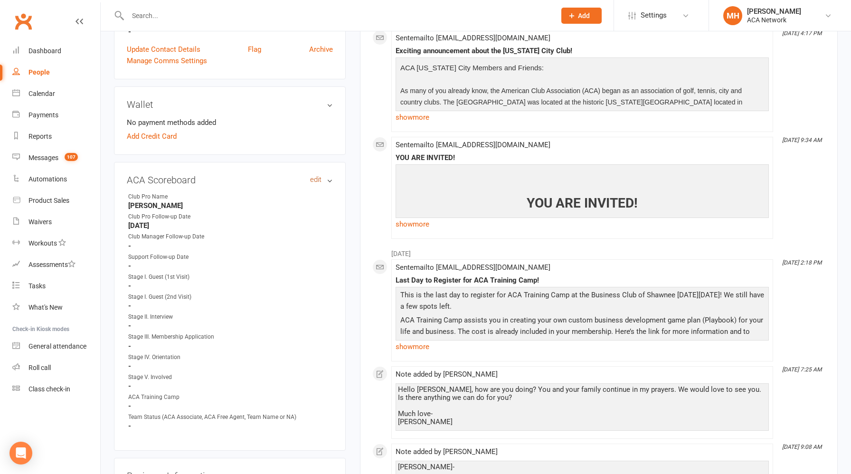
click at [317, 178] on link "edit" at bounding box center [315, 180] width 11 height 8
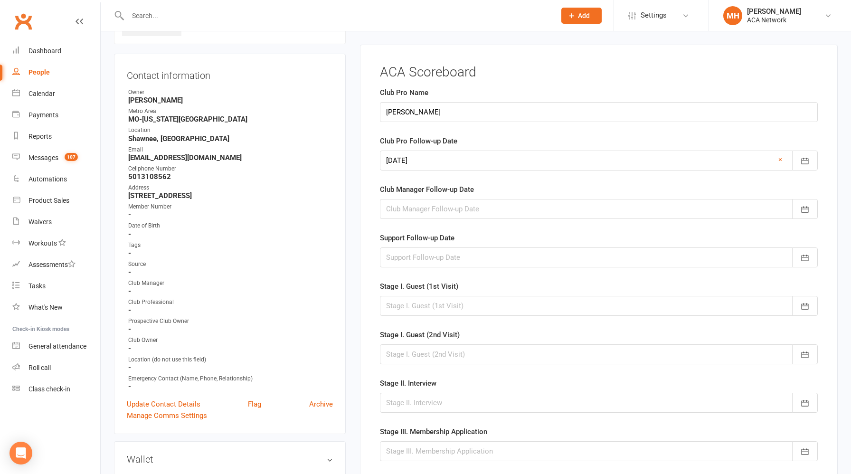
scroll to position [84, 0]
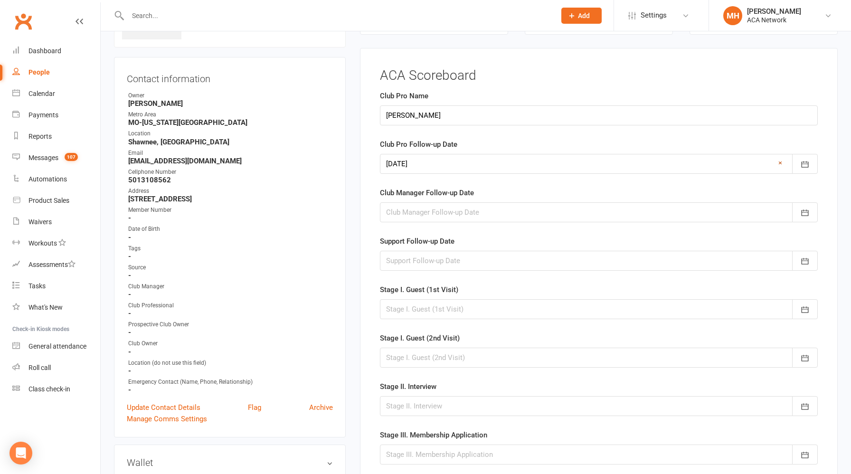
click at [780, 164] on link "×" at bounding box center [781, 162] width 4 height 11
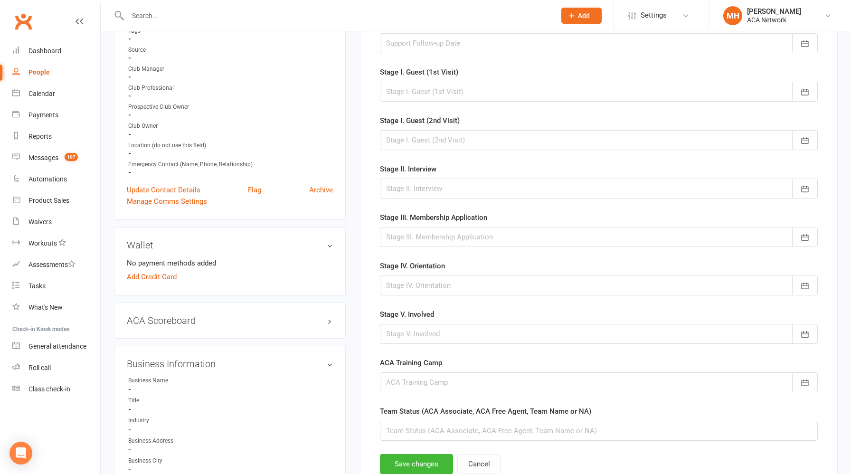
scroll to position [309, 0]
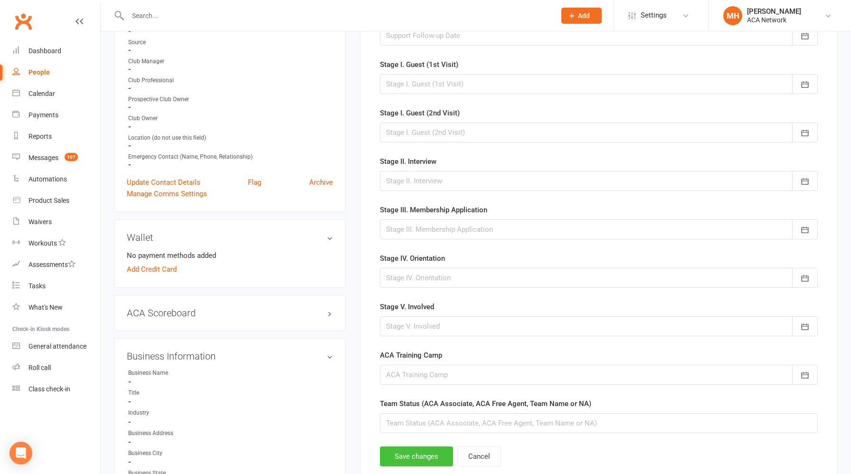
click at [410, 455] on button "Save changes" at bounding box center [416, 457] width 73 height 20
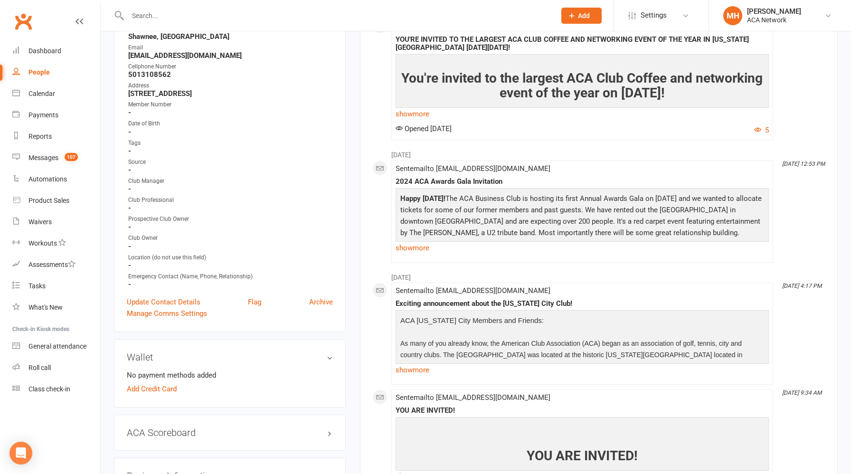
scroll to position [0, 0]
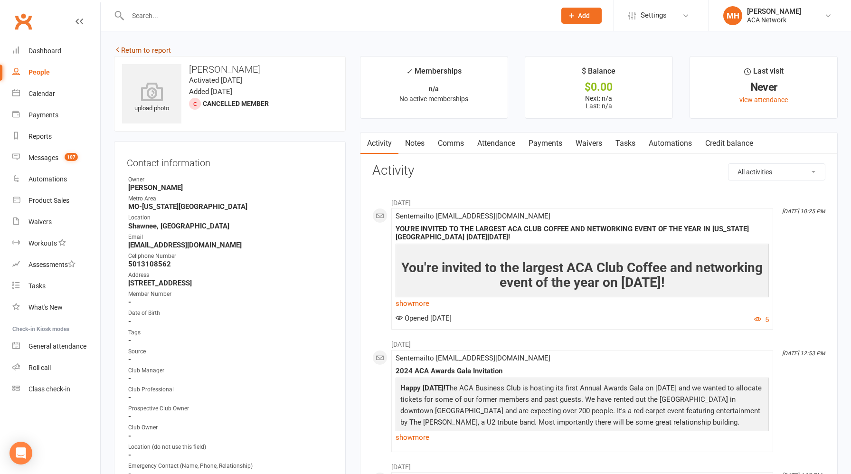
click at [160, 50] on link "Return to report" at bounding box center [142, 50] width 57 height 9
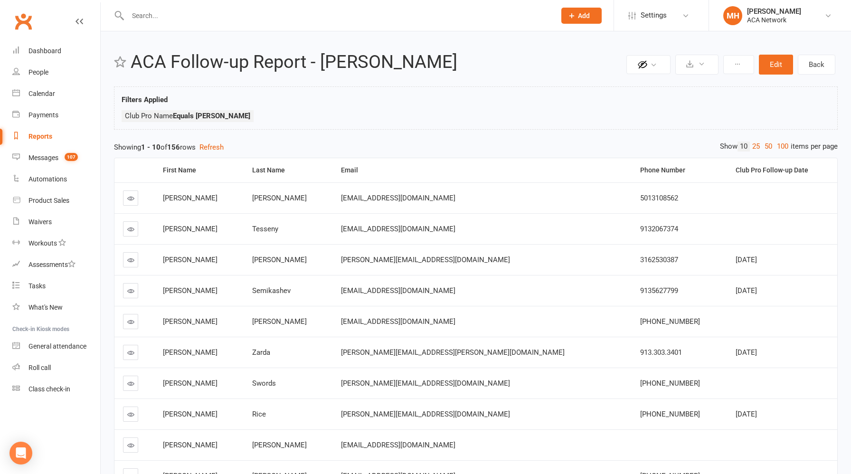
click at [270, 18] on input "text" at bounding box center [337, 15] width 424 height 13
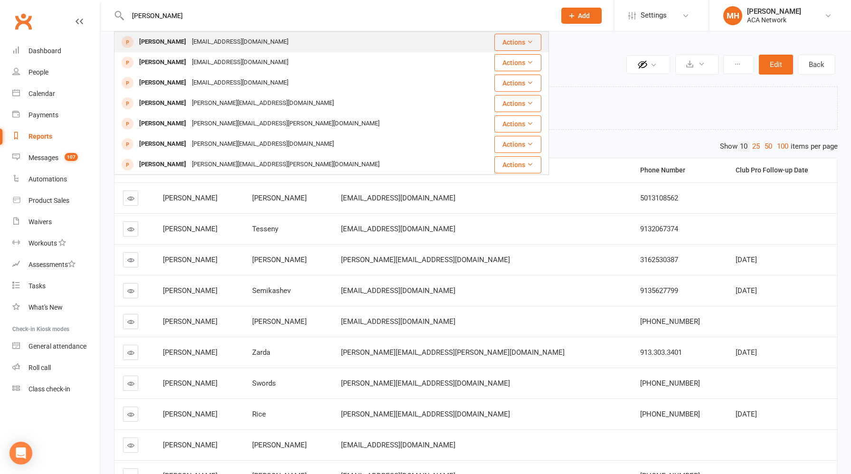
type input "[PERSON_NAME]"
click at [235, 39] on div "[EMAIL_ADDRESS][DOMAIN_NAME]" at bounding box center [240, 42] width 102 height 14
click at [0, 0] on div "Loading" at bounding box center [0, 0] width 0 height 0
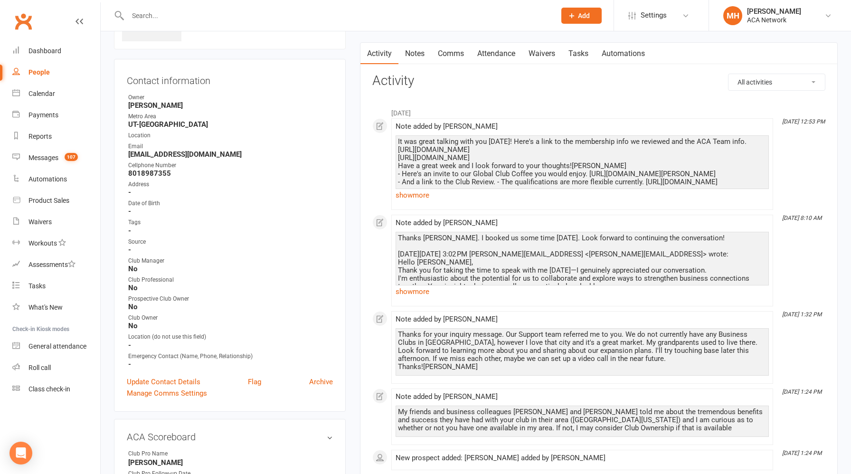
scroll to position [76, 0]
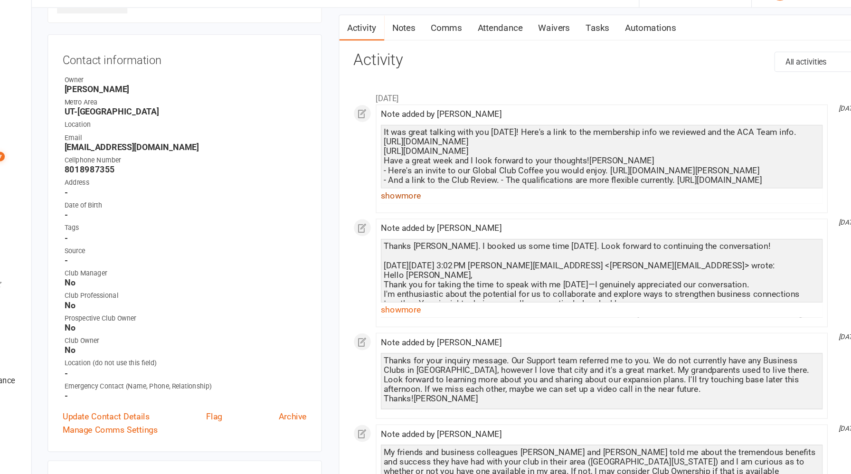
click at [425, 191] on link "show more" at bounding box center [582, 189] width 373 height 13
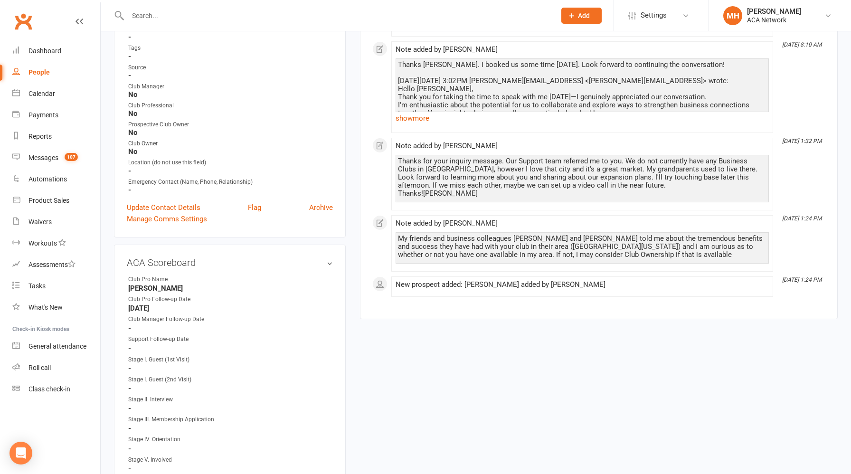
scroll to position [250, 0]
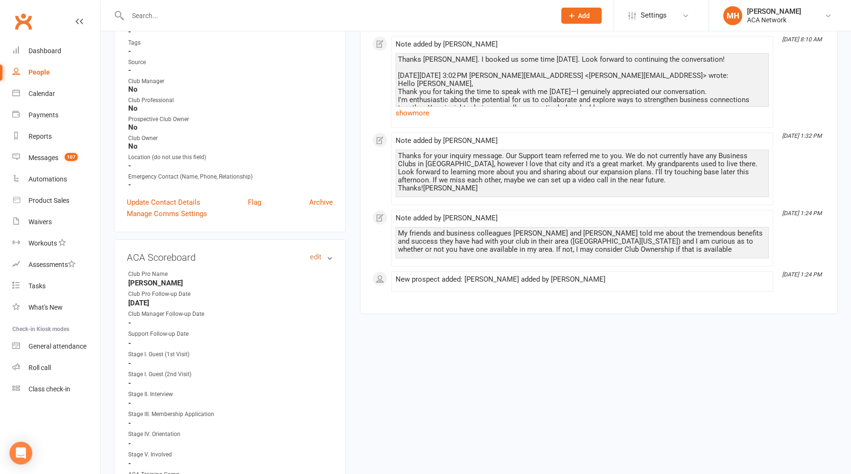
click at [317, 255] on link "edit" at bounding box center [315, 257] width 11 height 8
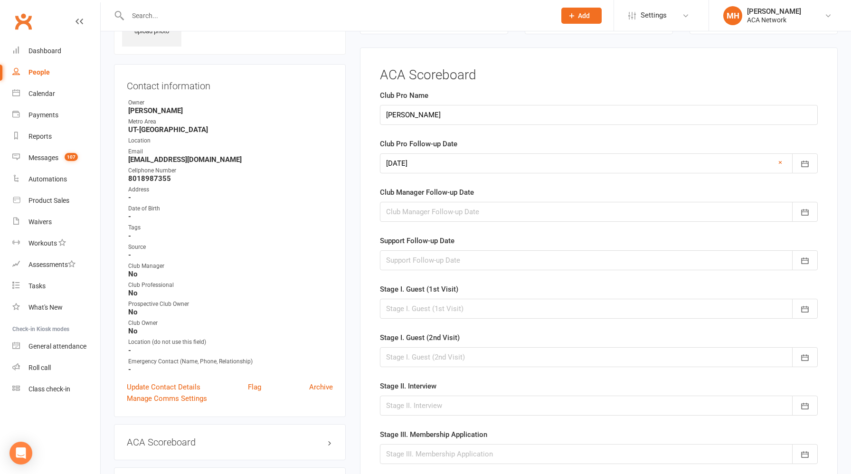
scroll to position [65, 0]
click at [476, 168] on div at bounding box center [599, 164] width 438 height 20
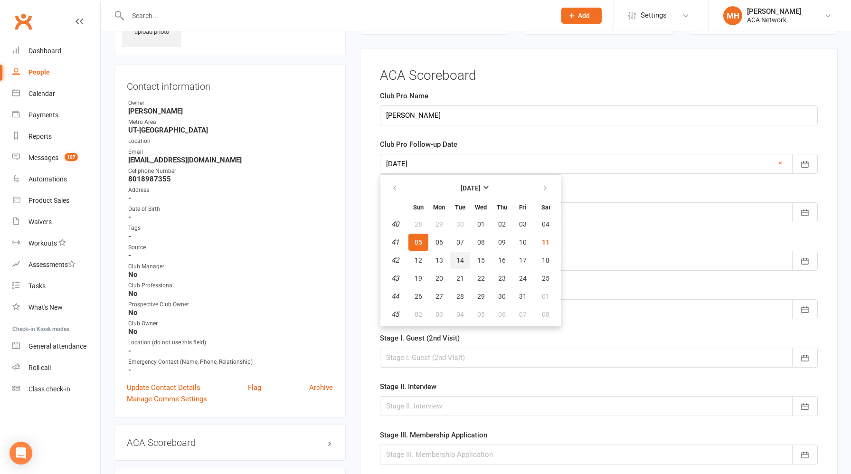
click at [457, 259] on span "14" at bounding box center [461, 261] width 8 height 8
type input "[DATE]"
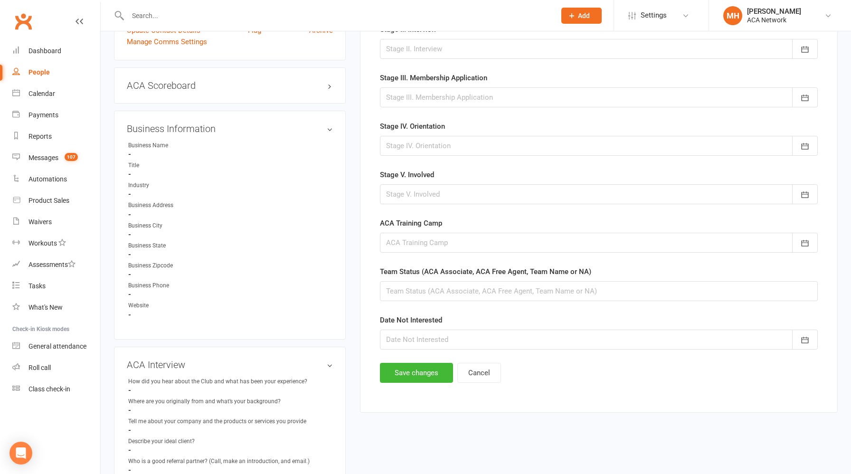
scroll to position [430, 0]
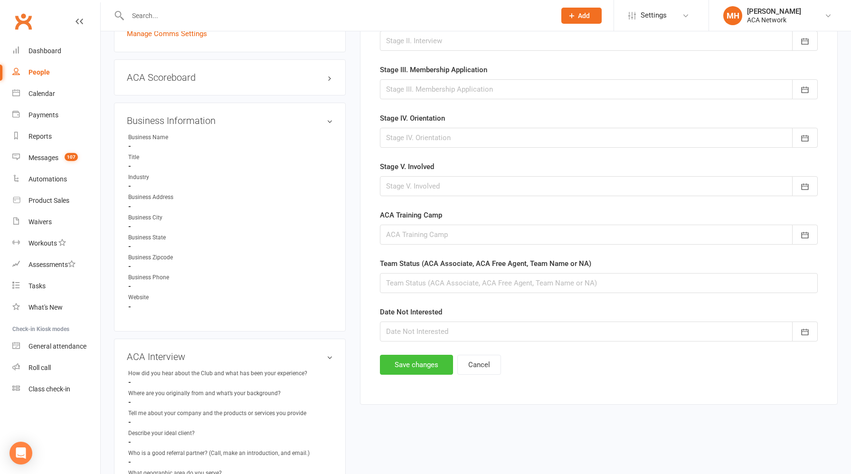
click at [409, 366] on button "Save changes" at bounding box center [416, 365] width 73 height 20
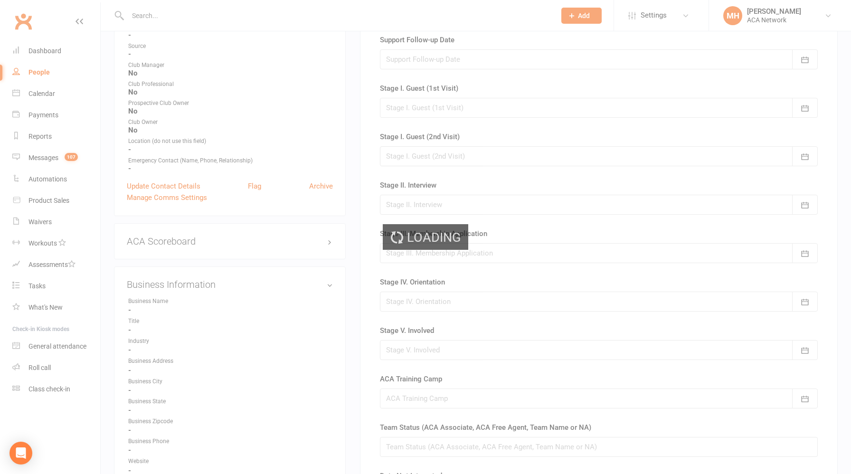
scroll to position [0, 0]
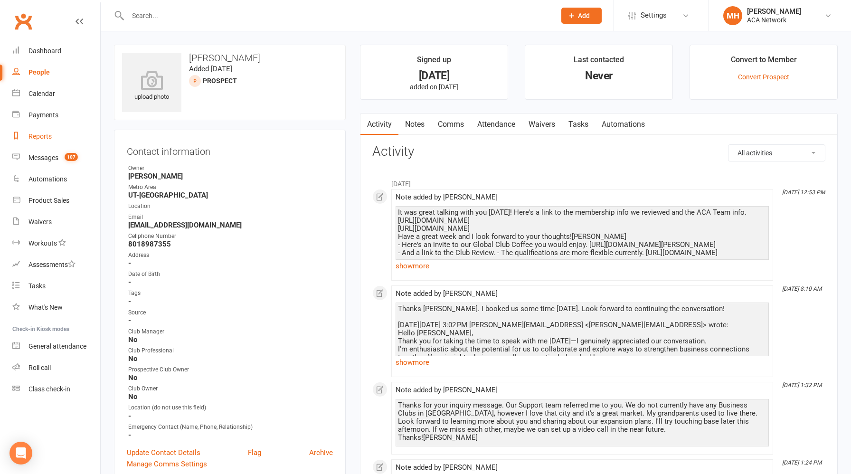
click at [36, 136] on div "Reports" at bounding box center [40, 137] width 23 height 8
select select "100"
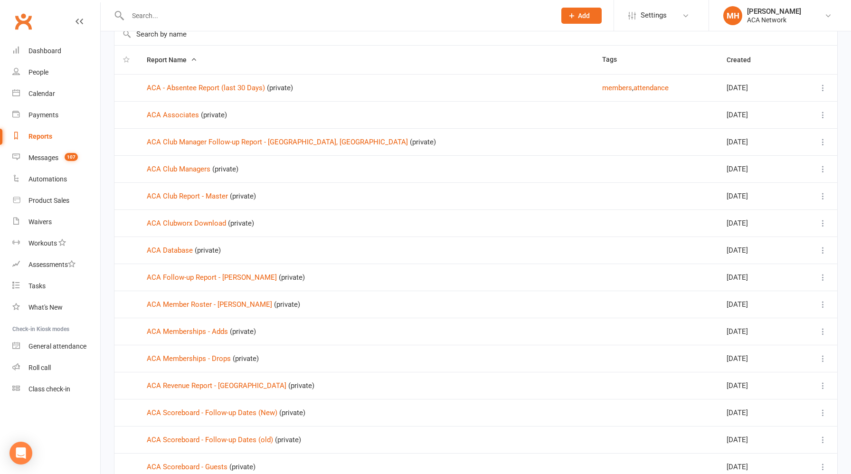
scroll to position [68, 0]
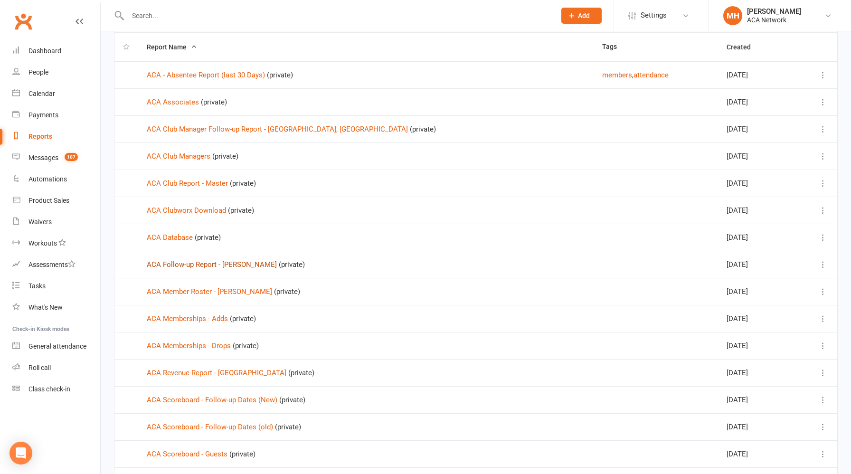
click at [217, 266] on link "ACA Follow-up Report - [PERSON_NAME]" at bounding box center [212, 264] width 130 height 9
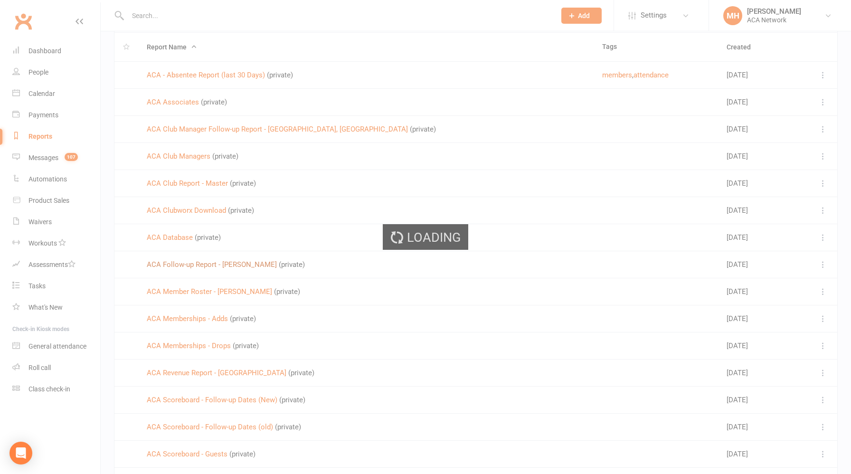
click at [217, 266] on div "Loading" at bounding box center [425, 237] width 851 height 474
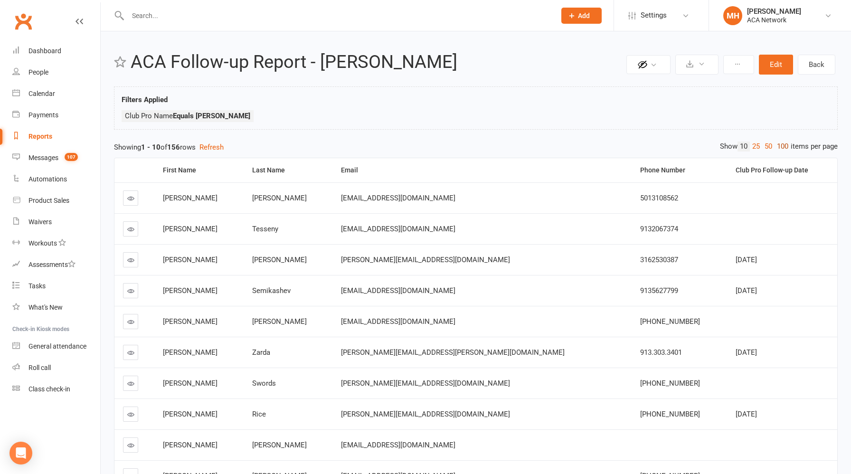
click at [782, 148] on link "100" at bounding box center [783, 147] width 16 height 10
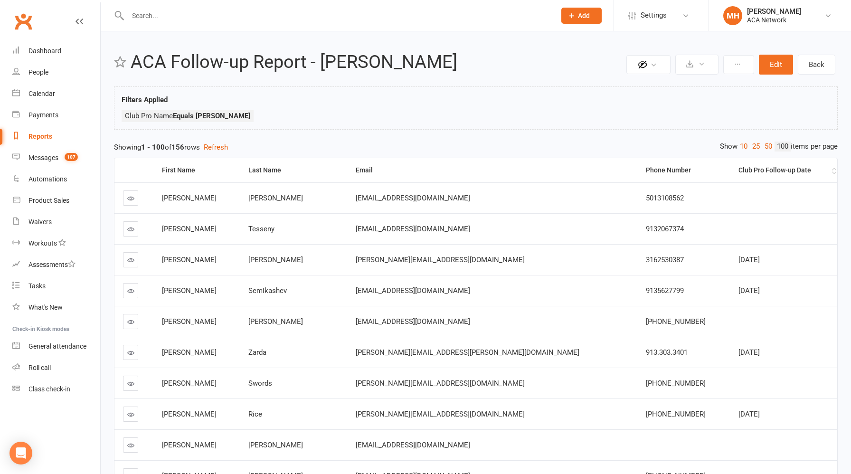
click at [739, 172] on div "Club Pro Follow-up Date" at bounding box center [784, 170] width 91 height 7
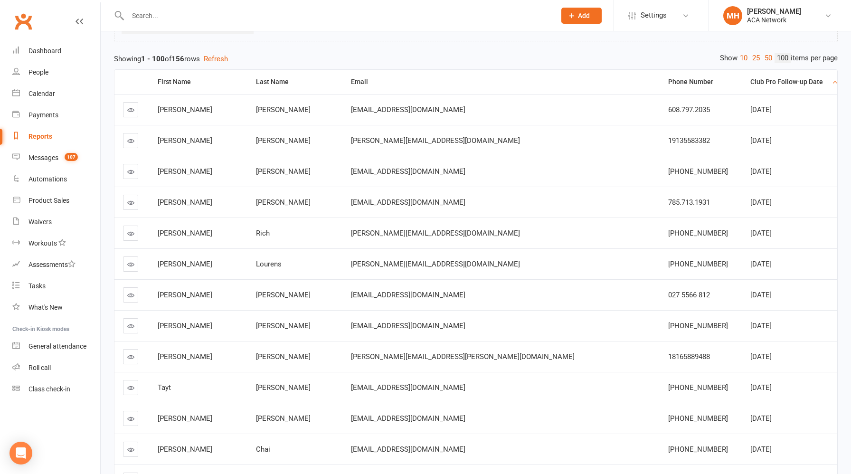
scroll to position [86, 0]
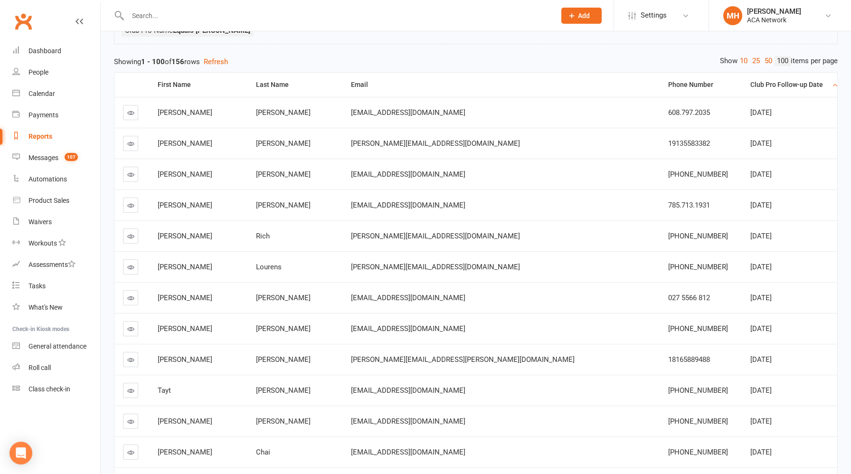
click at [751, 88] on div "Club Pro Follow-up Date" at bounding box center [790, 84] width 79 height 7
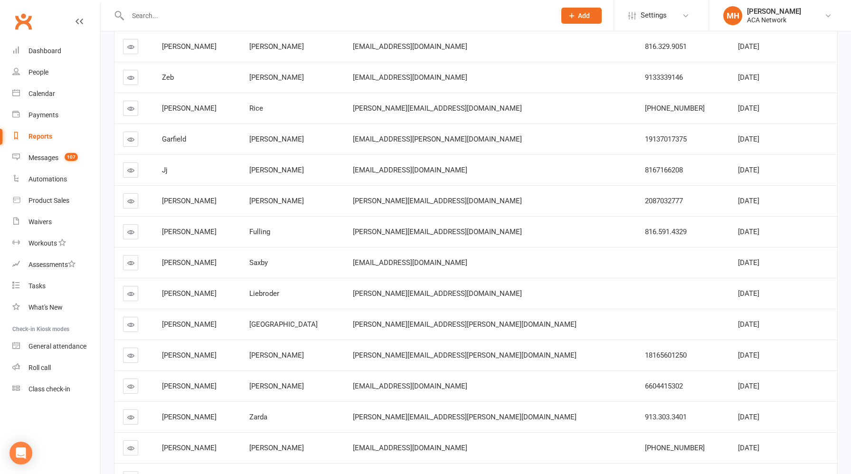
scroll to position [2872, 0]
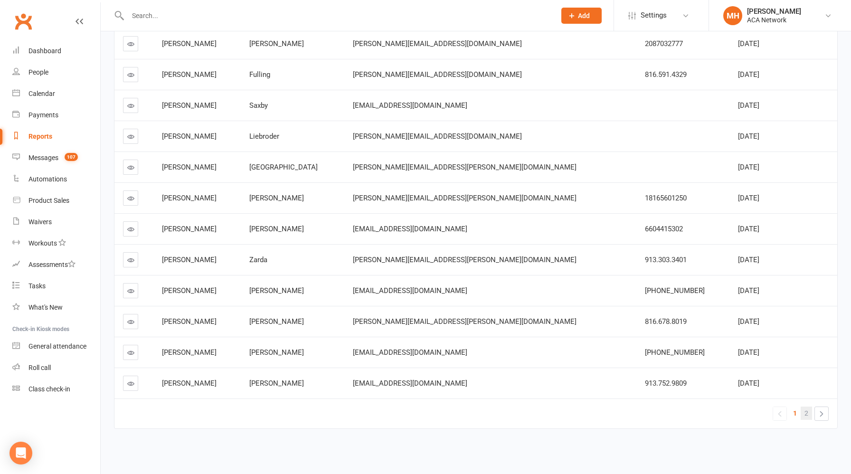
click at [806, 415] on span "2" at bounding box center [807, 413] width 4 height 13
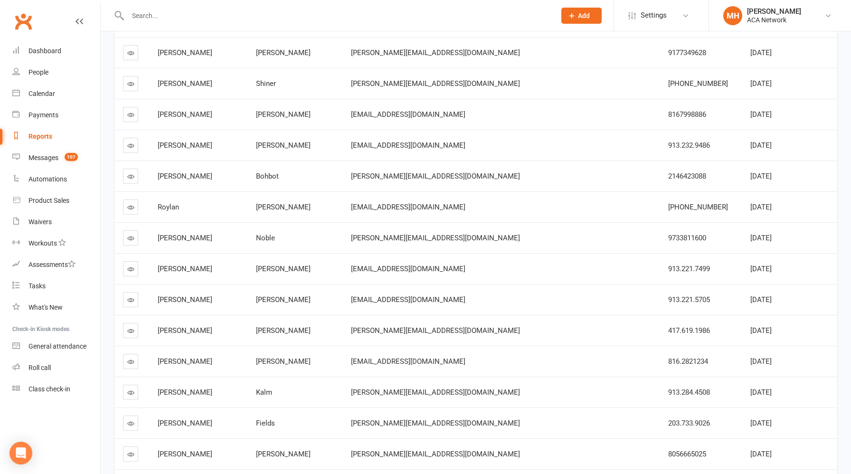
scroll to position [1513, 0]
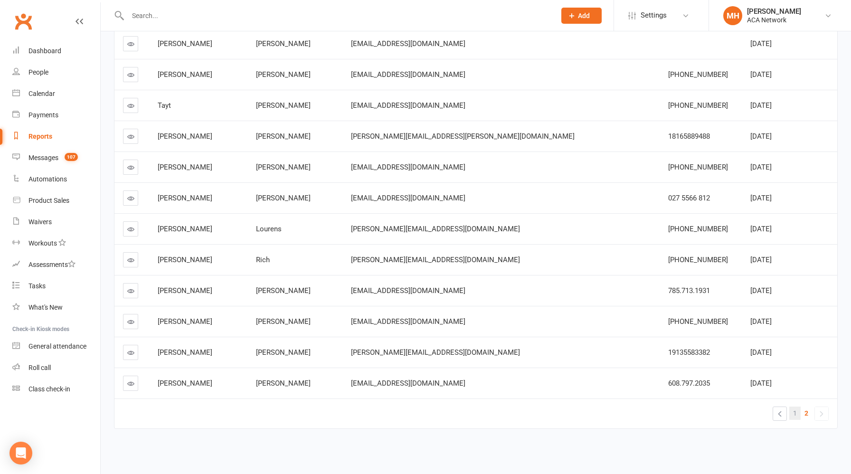
click at [795, 414] on span "1" at bounding box center [795, 413] width 4 height 13
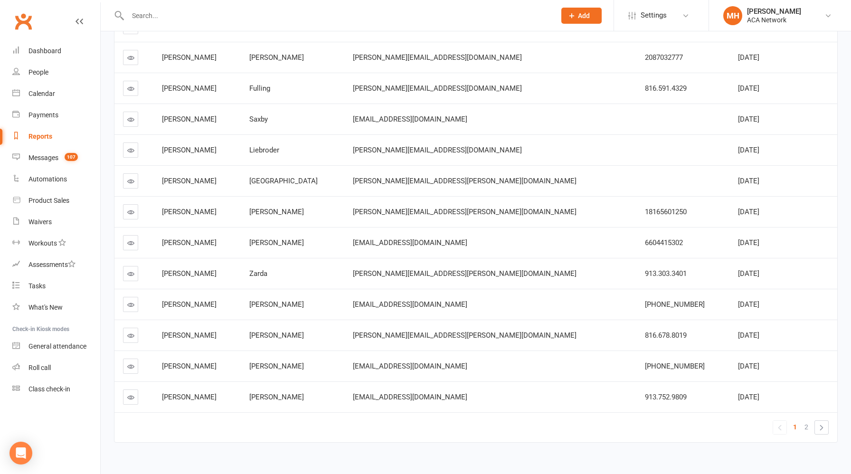
scroll to position [2859, 0]
click at [129, 274] on icon at bounding box center [130, 272] width 7 height 7
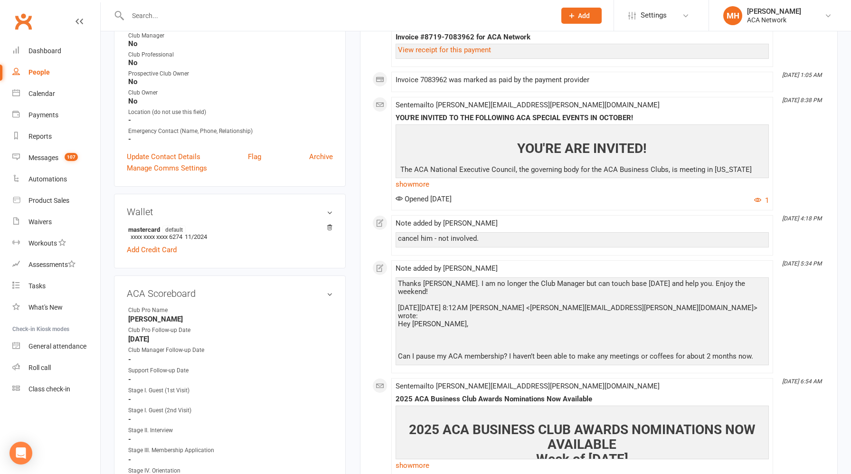
scroll to position [373, 0]
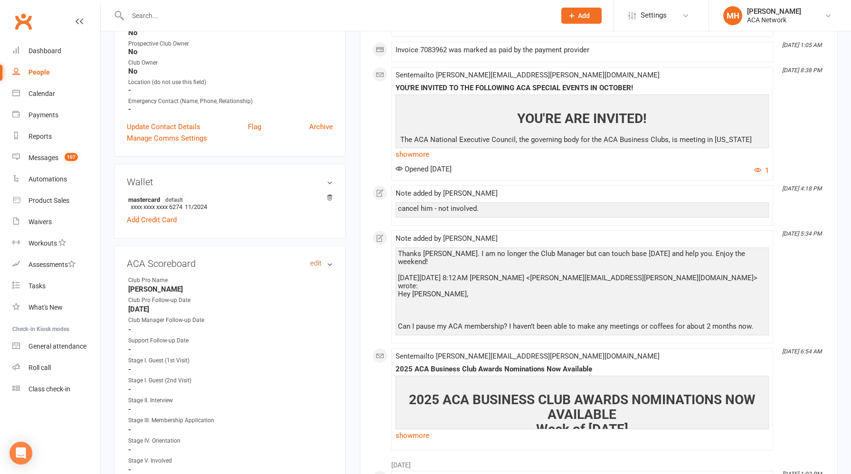
click at [316, 259] on link "edit" at bounding box center [315, 263] width 11 height 8
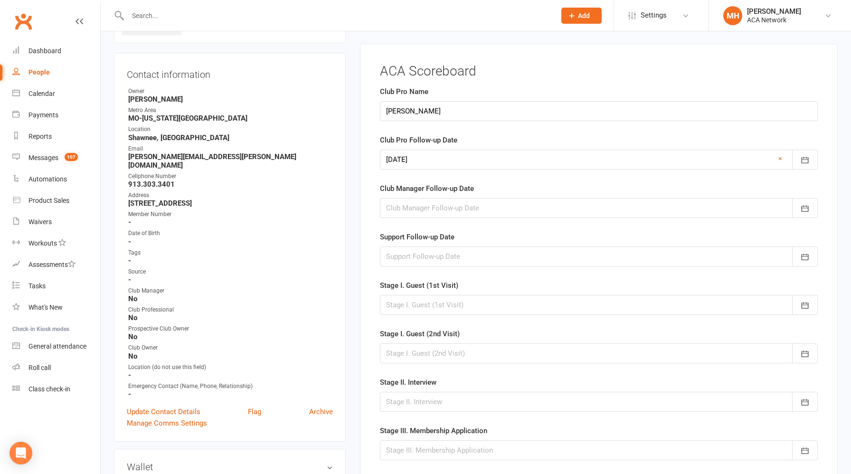
scroll to position [84, 0]
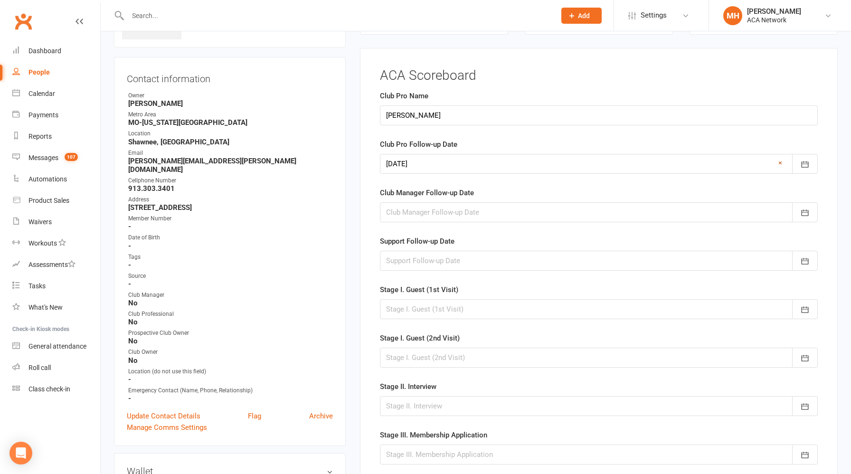
click at [780, 164] on link "×" at bounding box center [781, 162] width 4 height 11
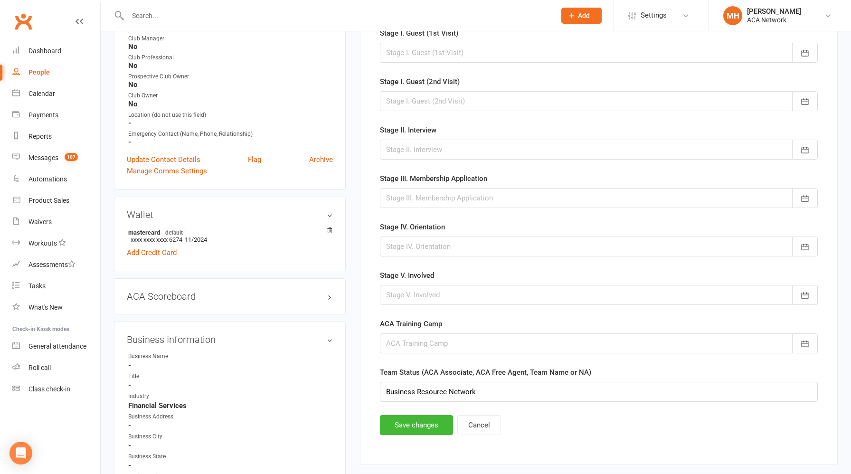
scroll to position [361, 0]
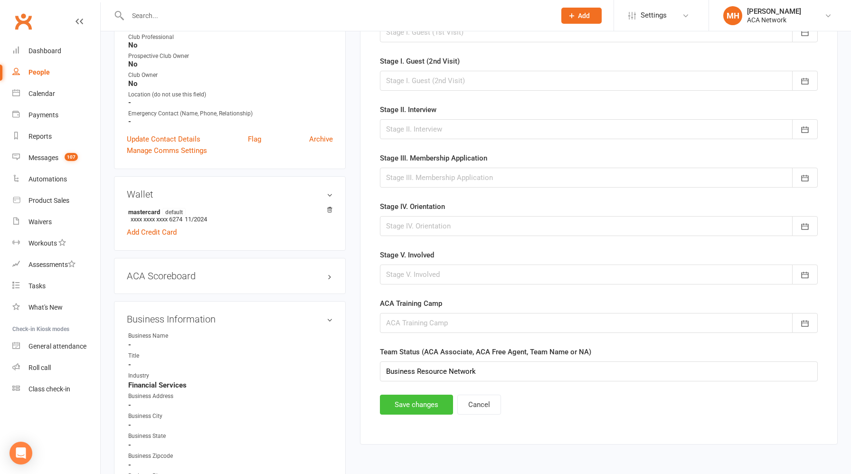
click at [411, 405] on button "Save changes" at bounding box center [416, 405] width 73 height 20
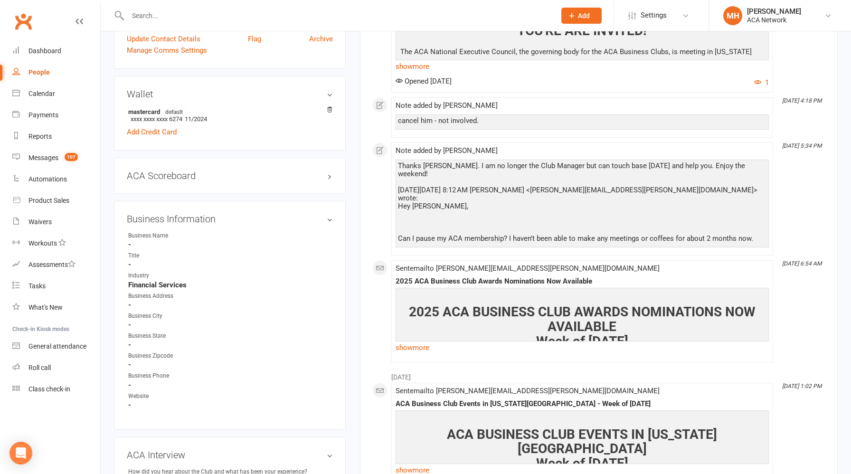
scroll to position [435, 0]
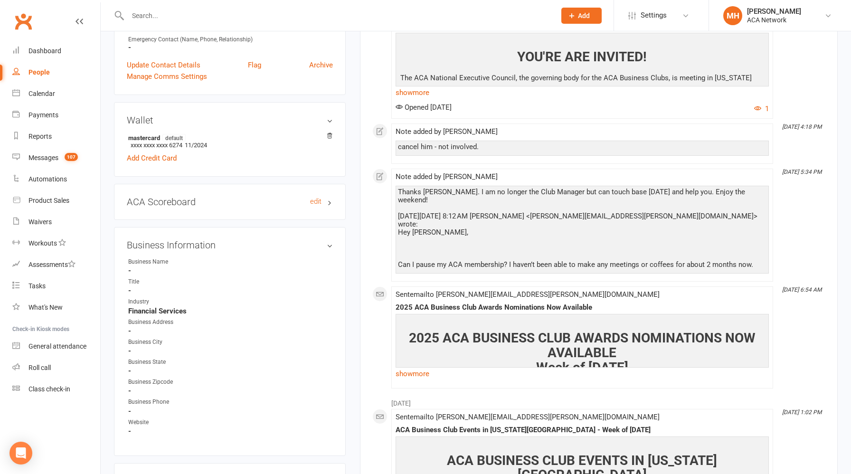
click at [304, 197] on h3 "ACA Scoreboard edit" at bounding box center [230, 202] width 206 height 10
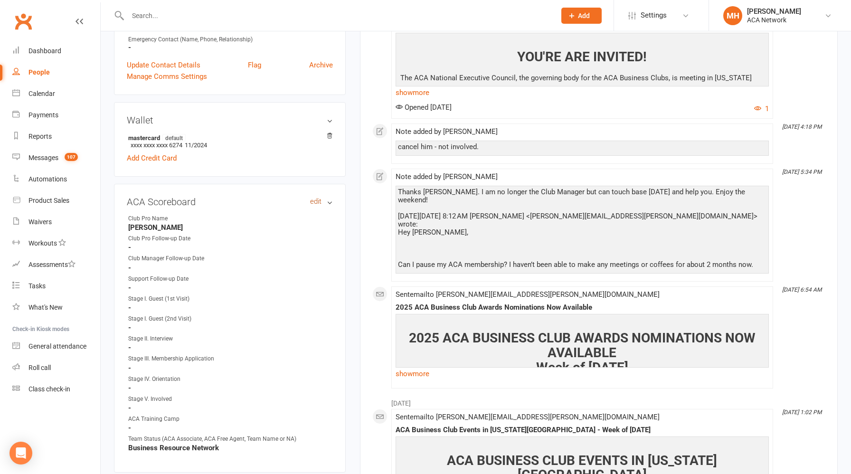
click at [314, 198] on link "edit" at bounding box center [315, 202] width 11 height 8
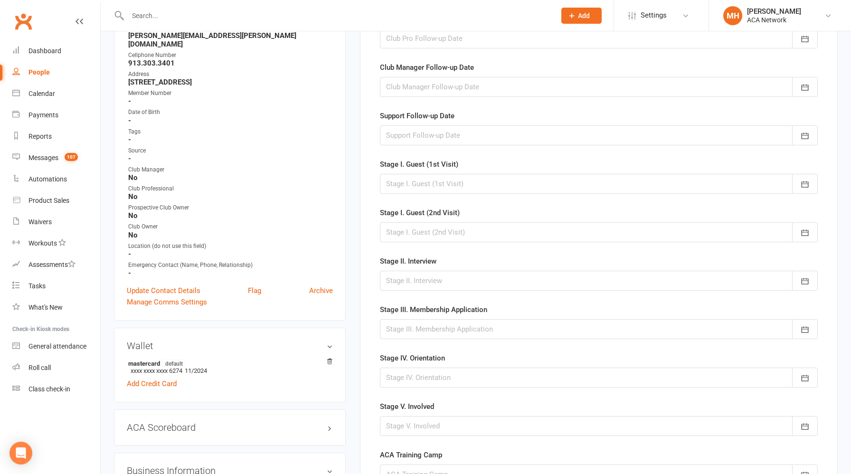
scroll to position [455, 0]
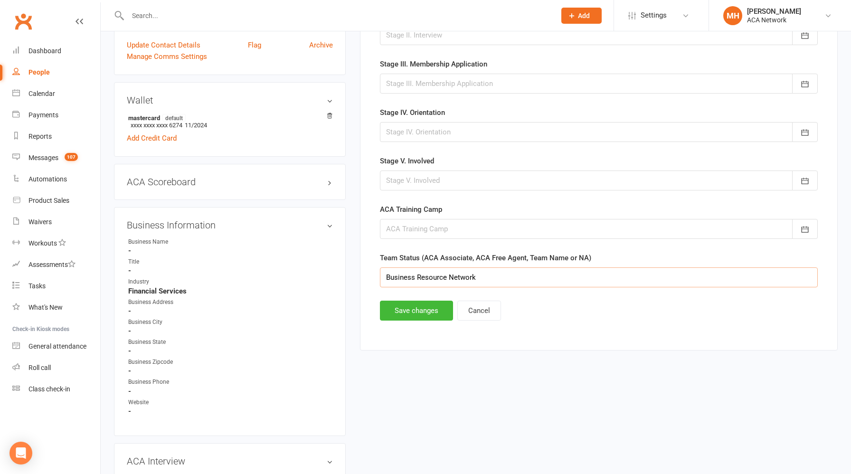
drag, startPoint x: 488, startPoint y: 278, endPoint x: 320, endPoint y: 278, distance: 168.6
click at [320, 278] on div "upload photo [PERSON_NAME] Activated [DATE] Added [DATE] Cancelled member Conta…" at bounding box center [476, 312] width 738 height 1422
click at [400, 314] on button "Save changes" at bounding box center [416, 311] width 73 height 20
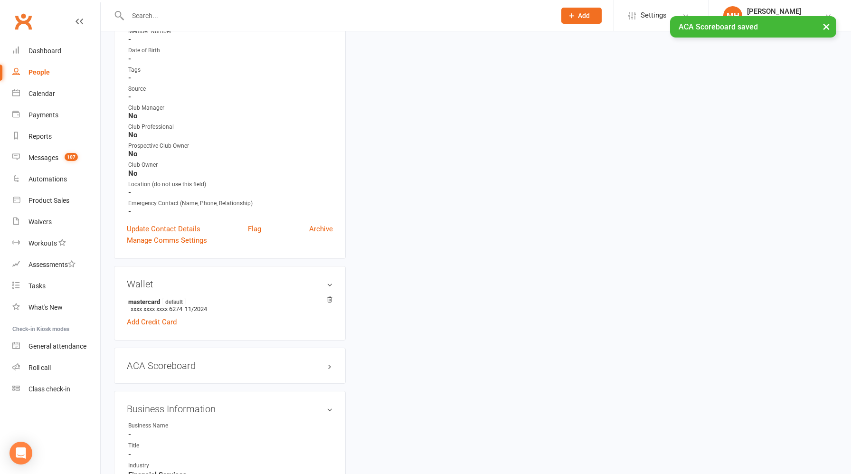
scroll to position [0, 0]
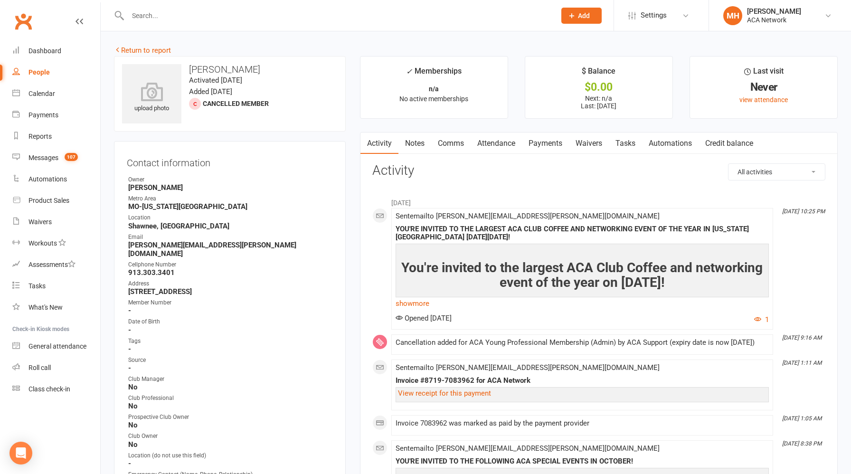
click at [263, 21] on input "text" at bounding box center [337, 15] width 424 height 13
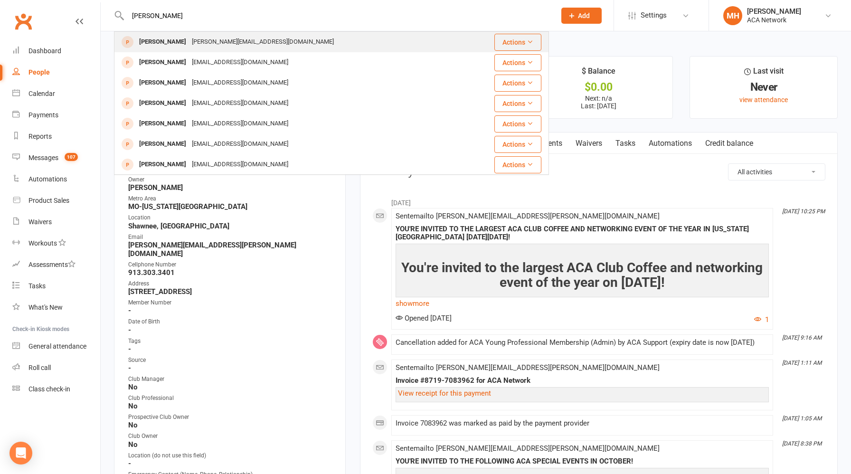
type input "[PERSON_NAME]"
click at [205, 42] on div "[PERSON_NAME][EMAIL_ADDRESS][DOMAIN_NAME]" at bounding box center [263, 42] width 148 height 14
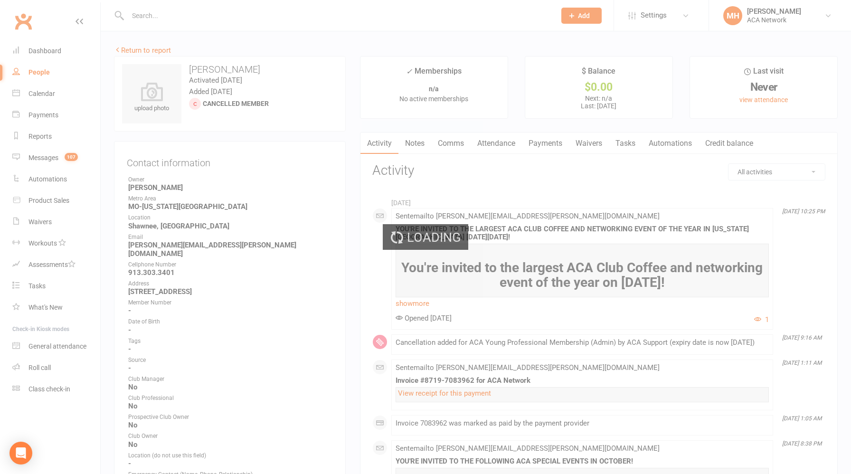
click at [205, 42] on div "Loading" at bounding box center [425, 237] width 851 height 474
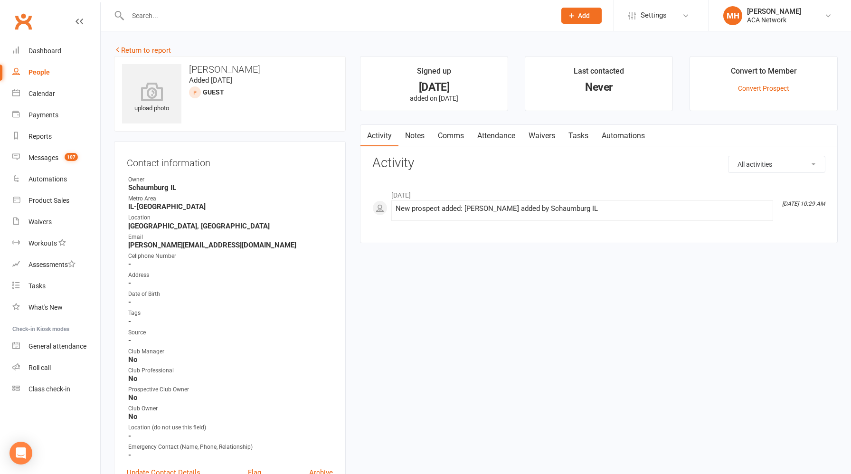
click at [417, 137] on link "Notes" at bounding box center [415, 136] width 33 height 22
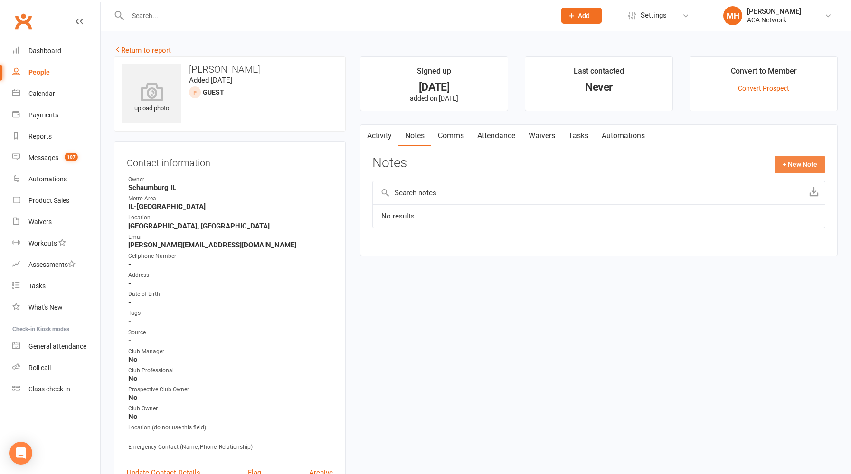
click at [789, 170] on button "+ New Note" at bounding box center [800, 164] width 51 height 17
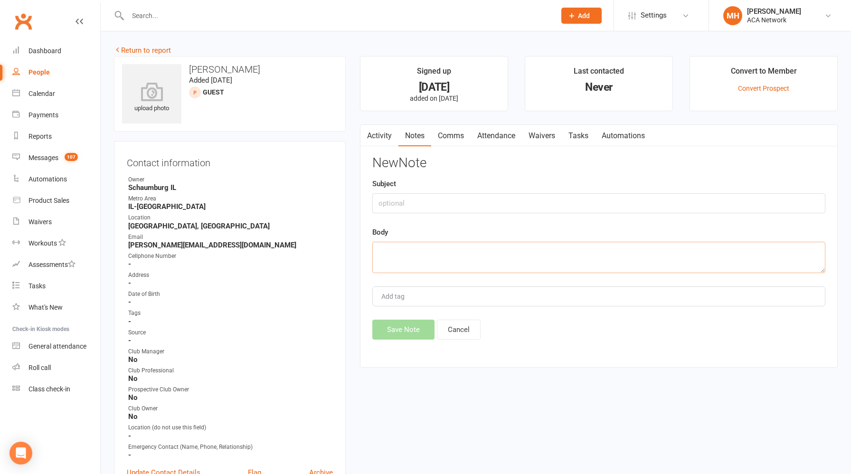
click at [422, 249] on textarea at bounding box center [598, 257] width 453 height 31
paste textarea "Thank you! [PERSON_NAME] and [PERSON_NAME] you are enjoying your trip to [US_ST…"
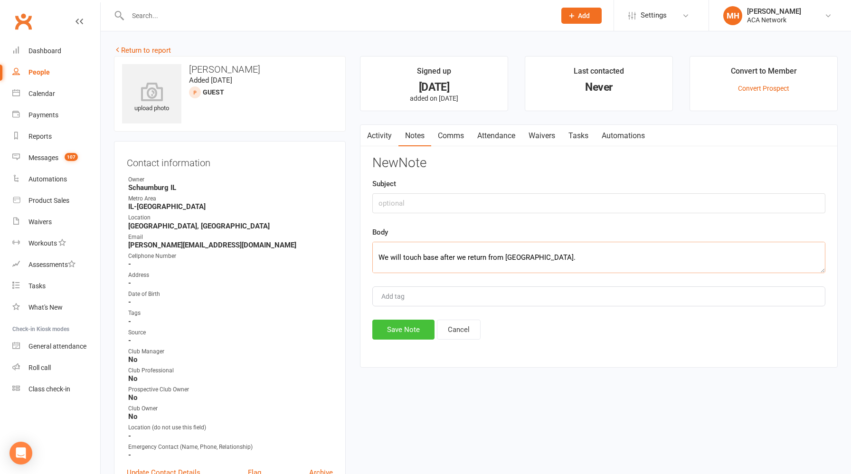
type textarea "Thank you! [PERSON_NAME] and [PERSON_NAME] you are enjoying your trip to [US_ST…"
click at [398, 332] on button "Save Note" at bounding box center [403, 330] width 62 height 20
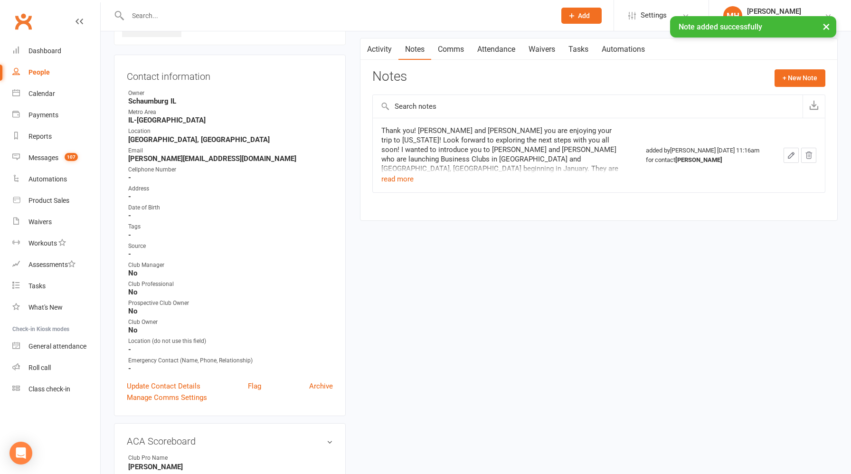
scroll to position [0, 0]
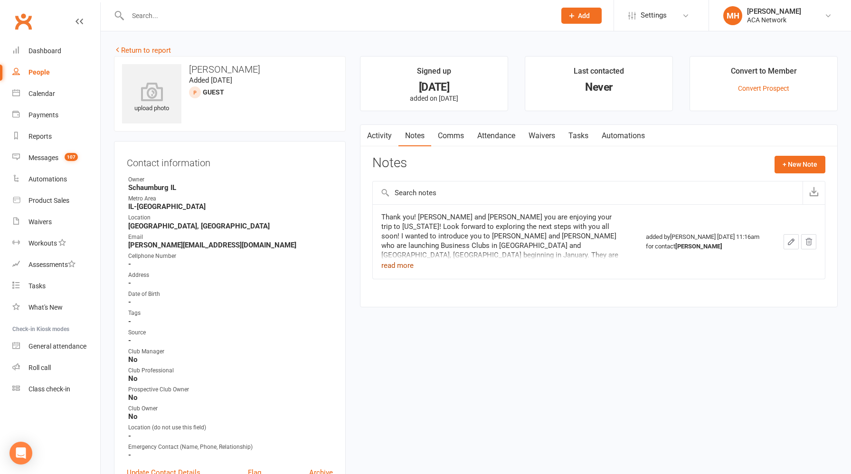
click at [396, 267] on button "read more" at bounding box center [397, 265] width 32 height 11
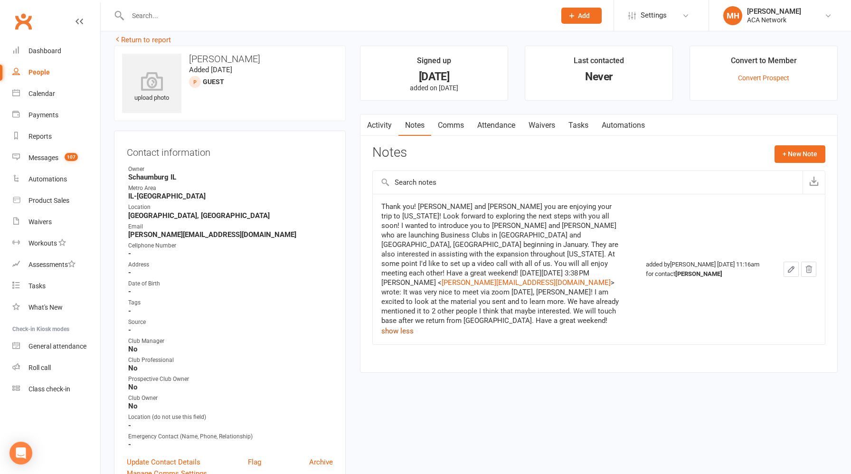
scroll to position [12, 0]
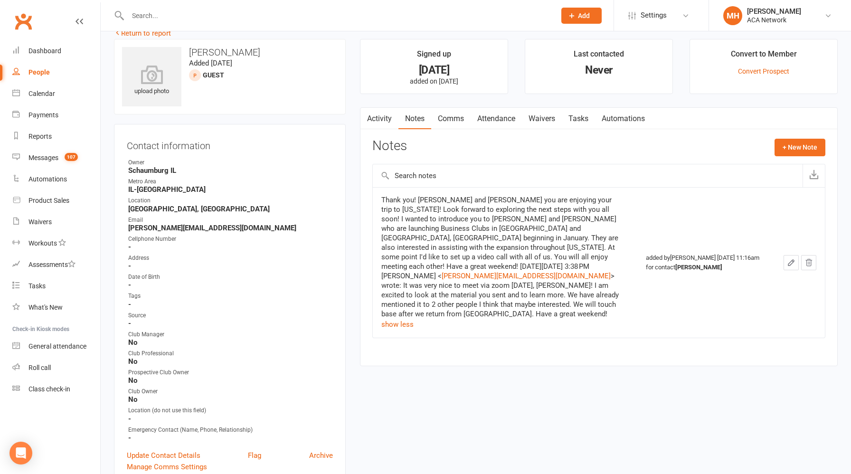
scroll to position [0, 0]
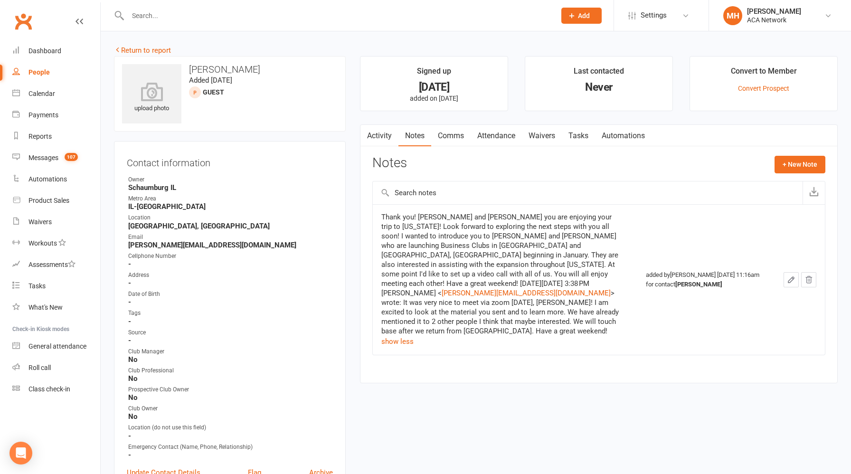
click at [245, 16] on input "text" at bounding box center [337, 15] width 424 height 13
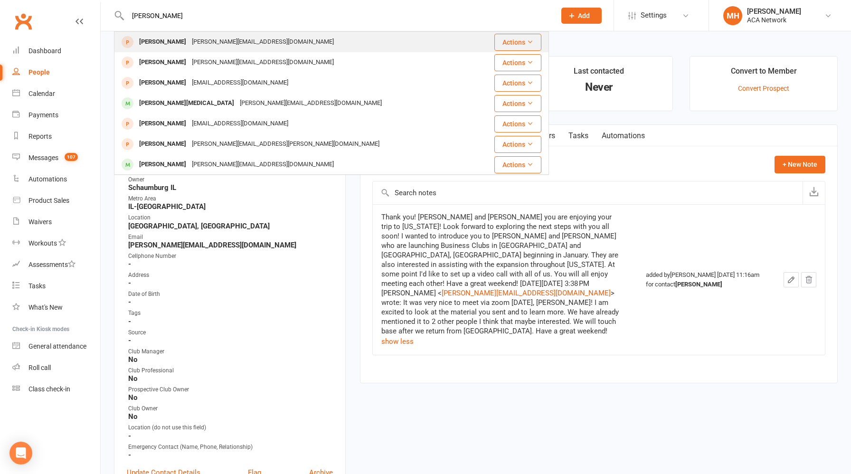
type input "[PERSON_NAME]"
click at [216, 42] on div "[PERSON_NAME][EMAIL_ADDRESS][DOMAIN_NAME]" at bounding box center [263, 42] width 148 height 14
click at [0, 0] on div "Loading" at bounding box center [0, 0] width 0 height 0
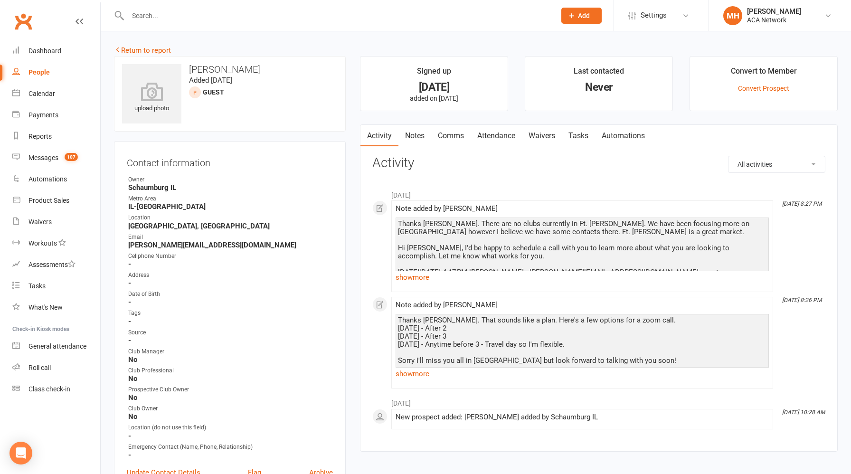
click at [578, 16] on span "Add" at bounding box center [584, 16] width 12 height 8
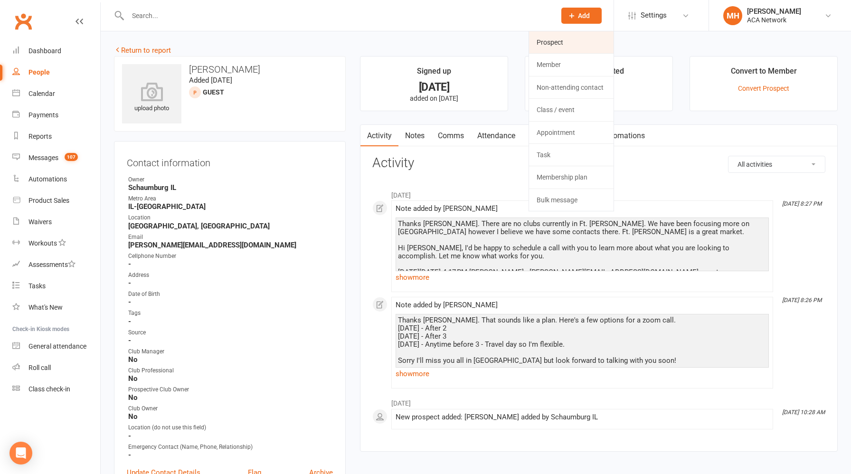
click at [563, 43] on link "Prospect" at bounding box center [571, 42] width 85 height 22
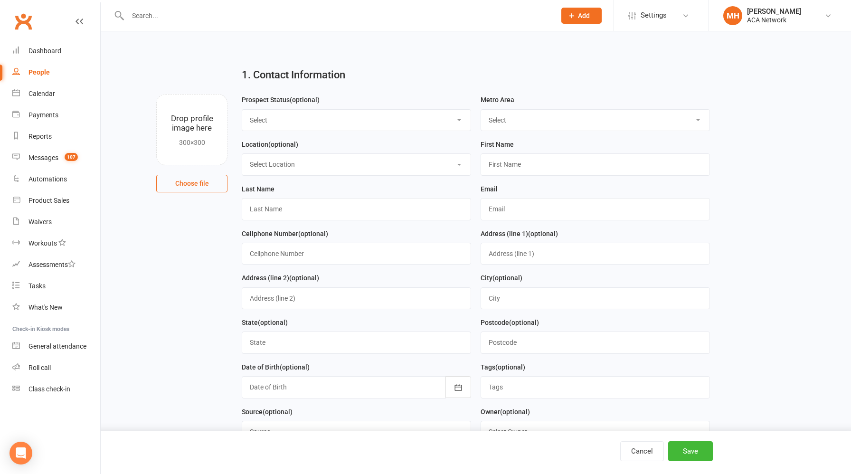
click at [513, 123] on select "Select ACA AL-[GEOGRAPHIC_DATA] [GEOGRAPHIC_DATA]-Mobile [GEOGRAPHIC_DATA]-Ft. …" at bounding box center [595, 120] width 229 height 21
select select "FL-[GEOGRAPHIC_DATA]"
click at [481, 110] on select "Select ACA AL-[GEOGRAPHIC_DATA] [GEOGRAPHIC_DATA]-Mobile [GEOGRAPHIC_DATA]-Ft. …" at bounding box center [595, 120] width 229 height 21
click at [507, 169] on input "text" at bounding box center [595, 164] width 229 height 22
type input "[PERSON_NAME]"
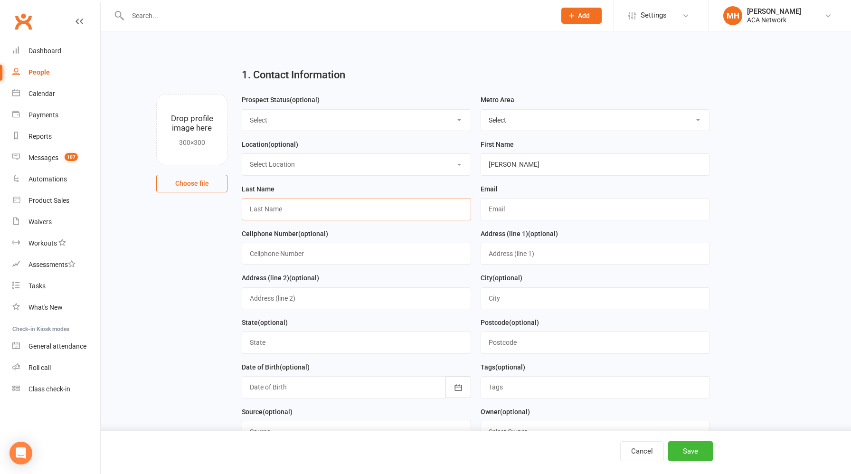
click at [391, 215] on input "text" at bounding box center [356, 209] width 229 height 22
type input "s"
type input "Small"
click at [528, 212] on input "text" at bounding box center [595, 209] width 229 height 22
paste input "[PERSON_NAME][EMAIL_ADDRESS][DOMAIN_NAME]"
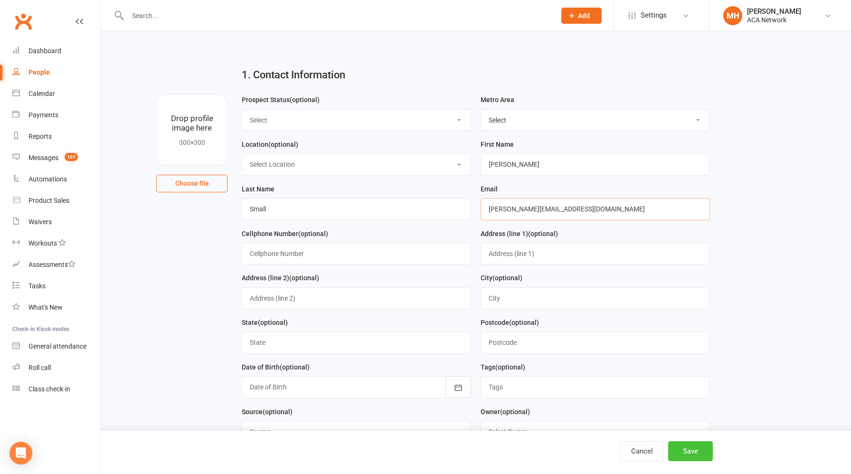
type input "[PERSON_NAME][EMAIL_ADDRESS][DOMAIN_NAME]"
click at [683, 448] on button "Save" at bounding box center [690, 451] width 45 height 20
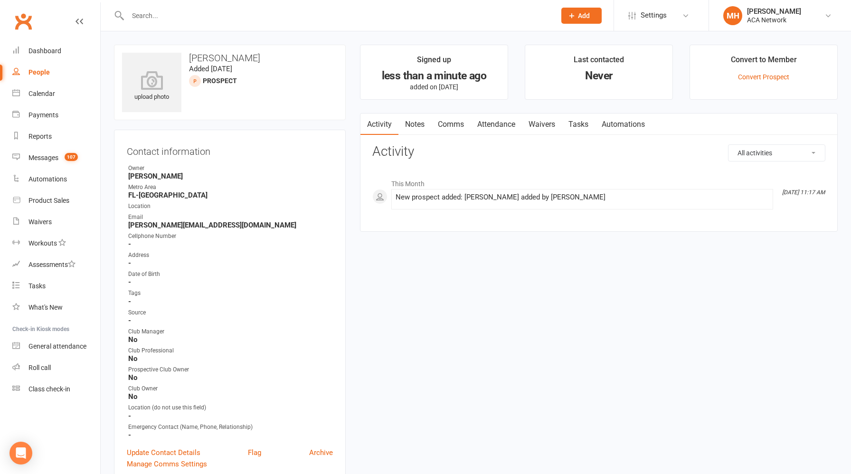
click at [416, 127] on link "Notes" at bounding box center [415, 125] width 33 height 22
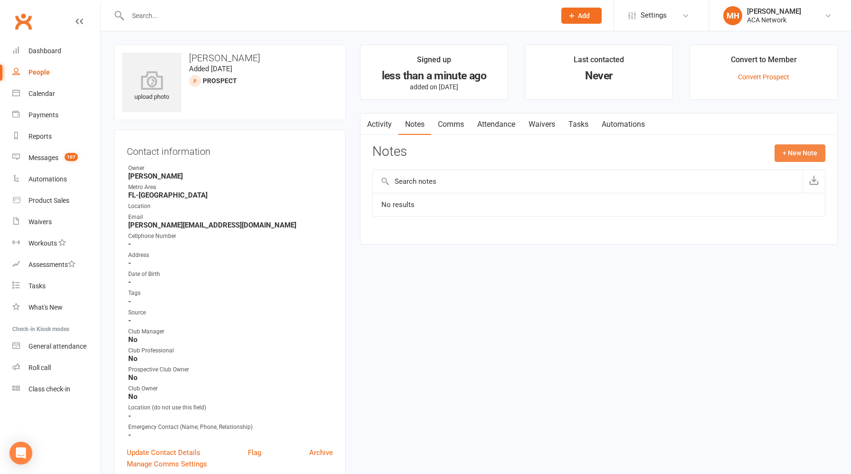
click at [804, 156] on button "+ New Note" at bounding box center [800, 152] width 51 height 17
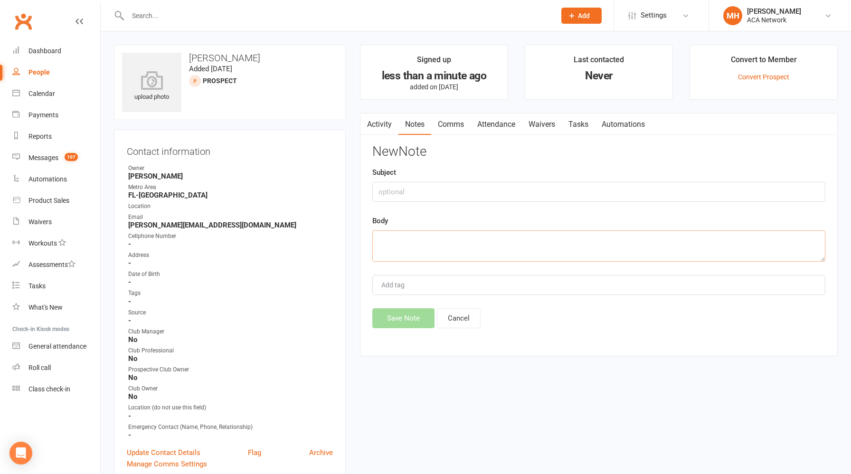
click at [441, 241] on textarea at bounding box center [598, 245] width 453 height 31
paste textarea "Thank you! [PERSON_NAME] and [PERSON_NAME] you are enjoying your trip to [US_ST…"
type textarea "Thank you! [PERSON_NAME] and [PERSON_NAME] you are enjoying your trip to [US_ST…"
click at [408, 320] on button "Save Note" at bounding box center [403, 318] width 62 height 20
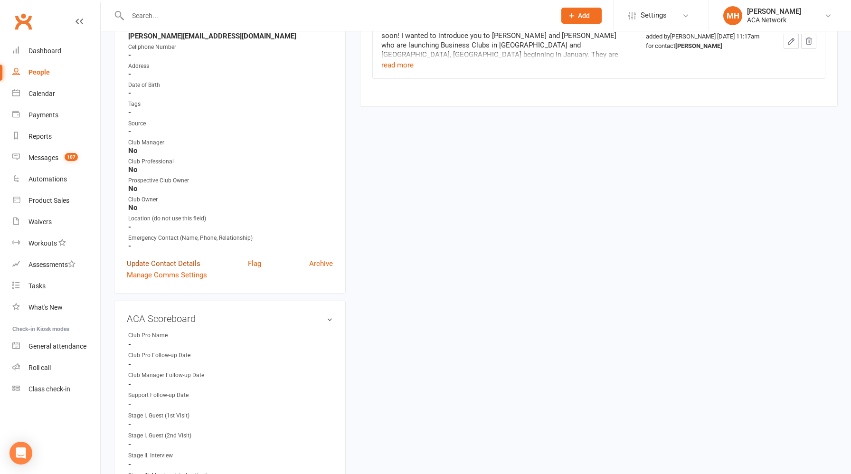
scroll to position [190, 0]
click at [319, 317] on link "edit" at bounding box center [315, 318] width 11 height 8
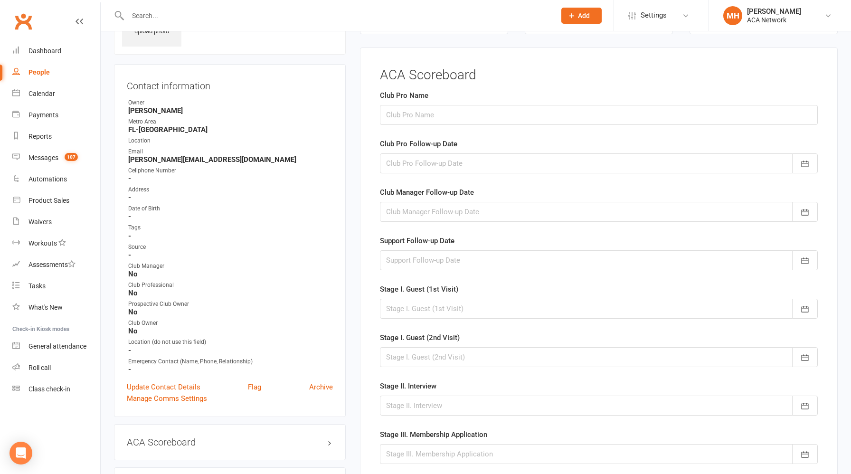
scroll to position [65, 0]
click at [423, 115] on input "text" at bounding box center [599, 115] width 438 height 20
type input "[PERSON_NAME]"
click at [429, 167] on div at bounding box center [599, 164] width 438 height 20
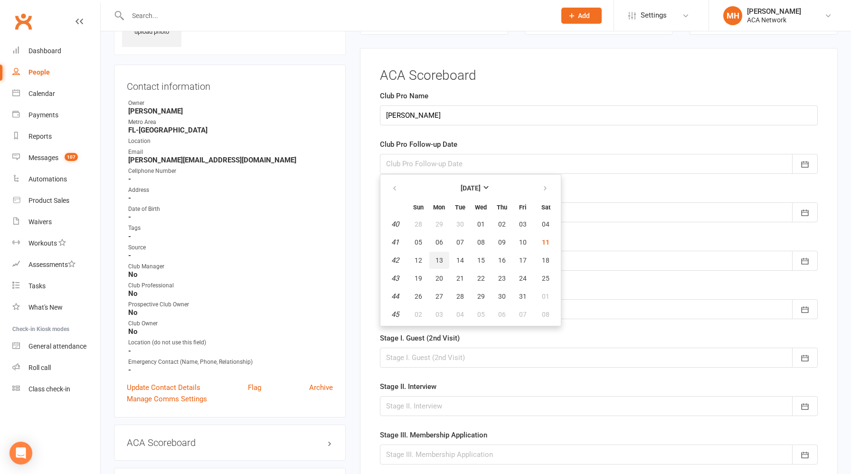
drag, startPoint x: 437, startPoint y: 261, endPoint x: 464, endPoint y: 269, distance: 27.8
click at [464, 269] on table "[DATE] Sun Mon Tue Wed Thu Fri Sat 40 28 29 30 01 02 03 04 41 05 06 07 08 09 10…" at bounding box center [470, 250] width 177 height 147
click at [441, 296] on span "27" at bounding box center [440, 297] width 8 height 8
type input "[DATE]"
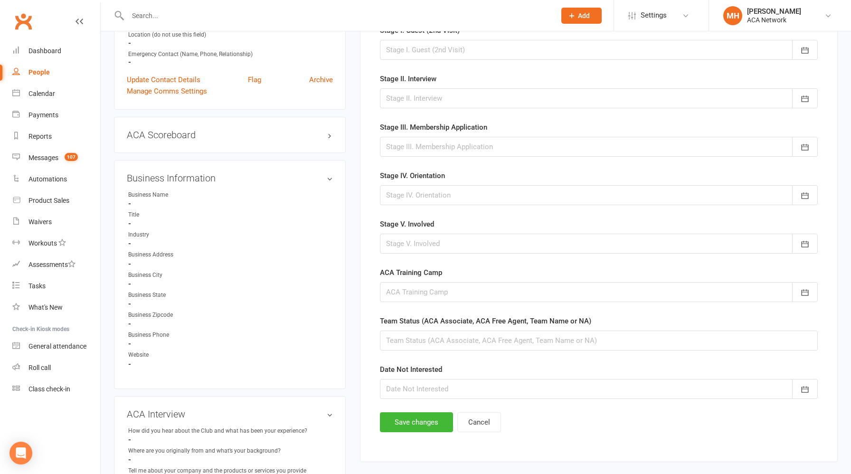
scroll to position [406, 0]
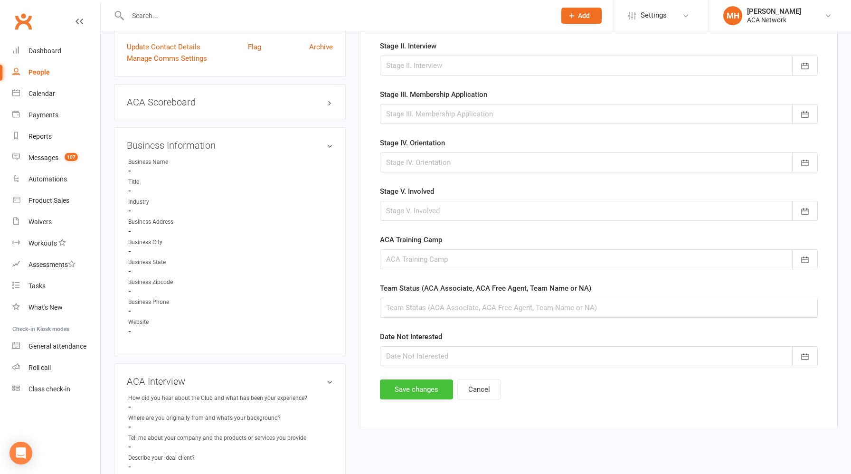
click at [421, 384] on button "Save changes" at bounding box center [416, 390] width 73 height 20
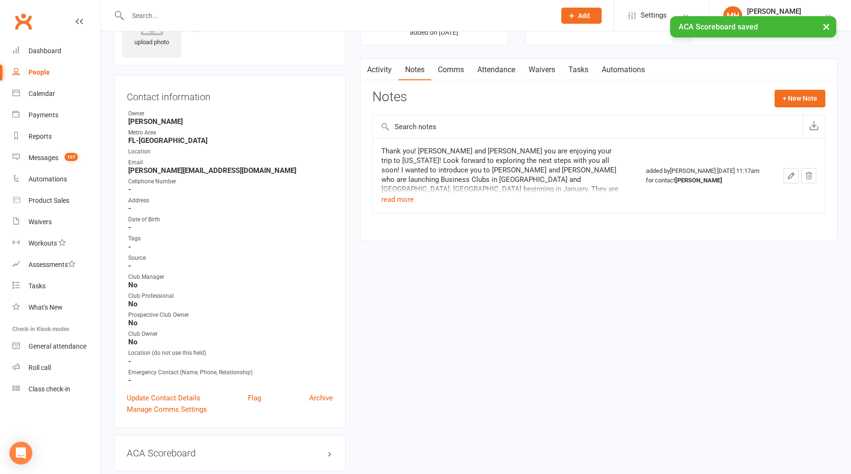
scroll to position [0, 0]
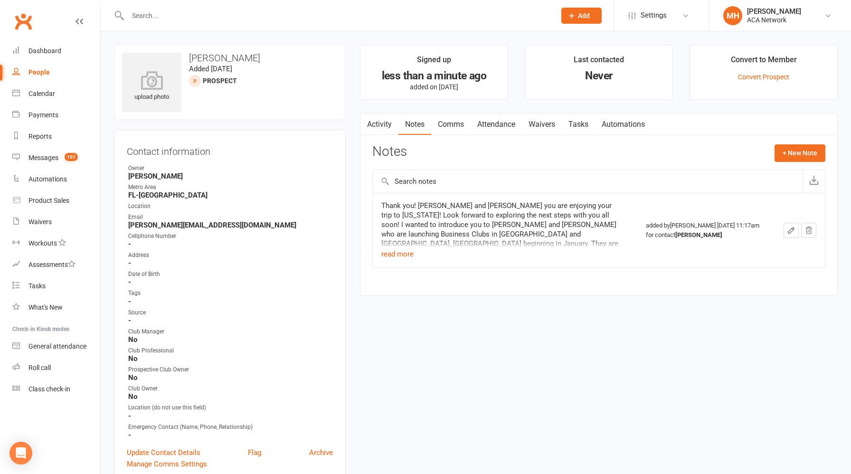
click at [437, 229] on div "Thank you! [PERSON_NAME] and [PERSON_NAME] you are enjoying your trip to [US_ST…" at bounding box center [500, 263] width 238 height 124
click at [163, 449] on link "Update Contact Details" at bounding box center [164, 452] width 74 height 11
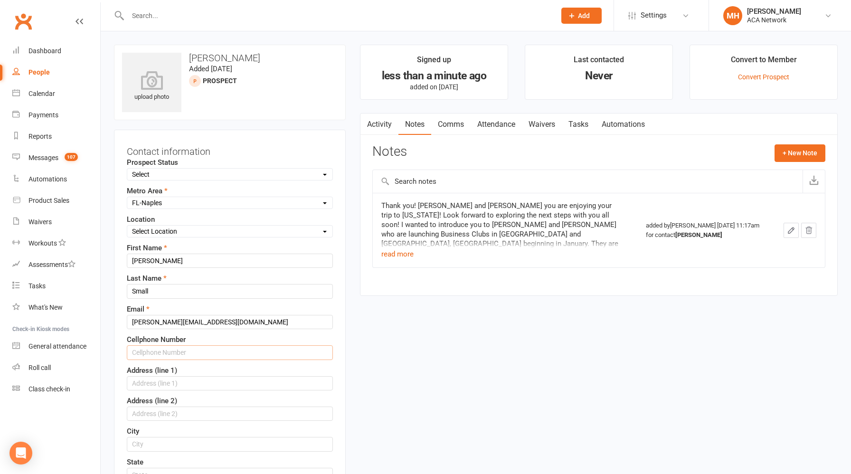
click at [192, 355] on input "text" at bounding box center [230, 352] width 206 height 14
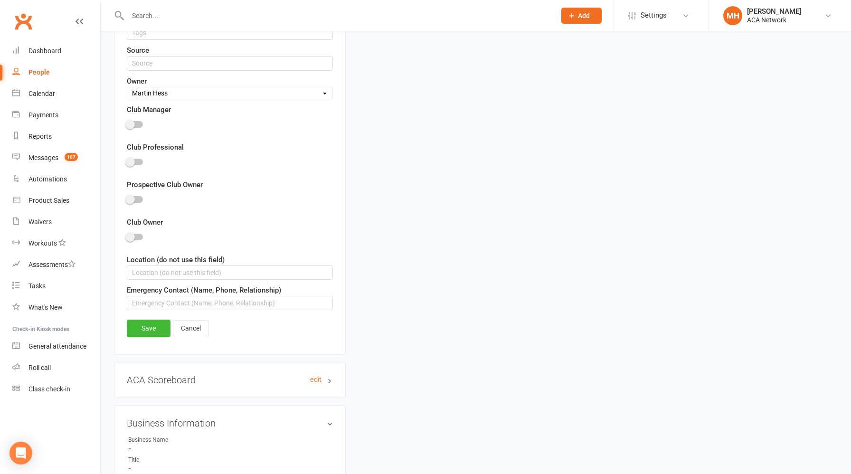
scroll to position [541, 0]
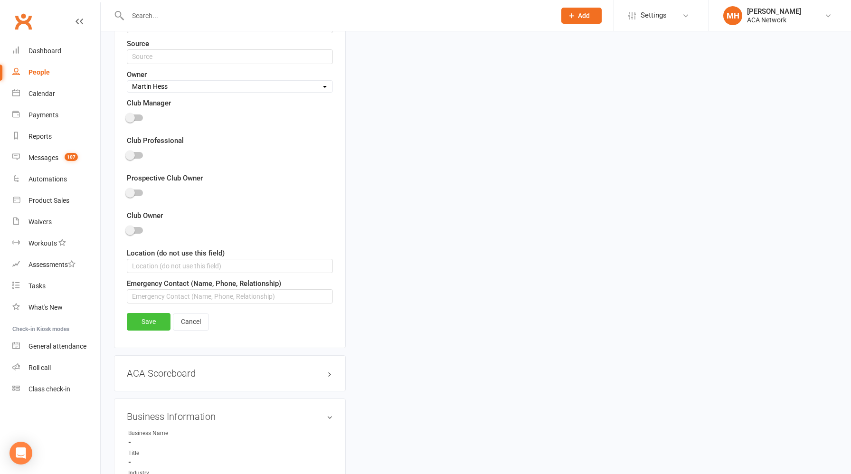
type input "[PHONE_NUMBER]"
click at [157, 325] on link "Save" at bounding box center [149, 321] width 44 height 17
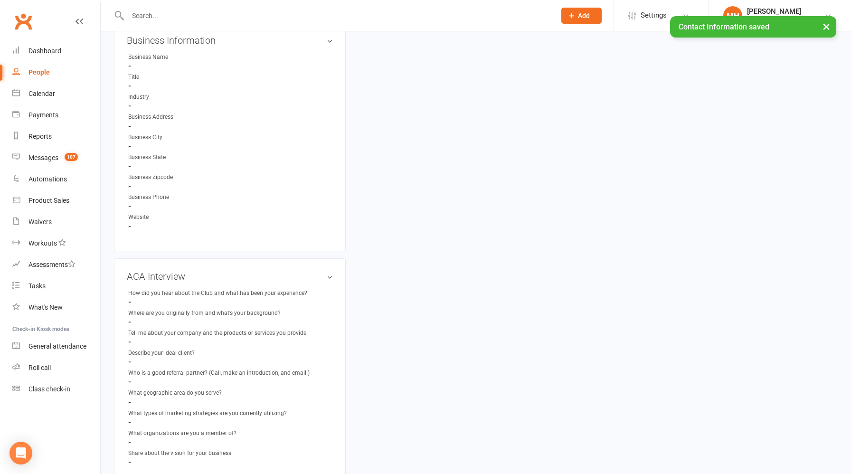
scroll to position [337, 0]
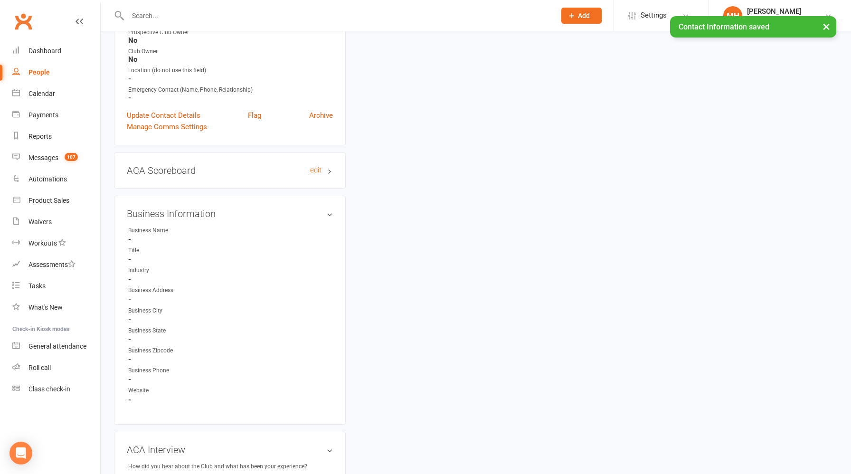
click at [276, 165] on h3 "ACA Scoreboard edit" at bounding box center [230, 170] width 206 height 10
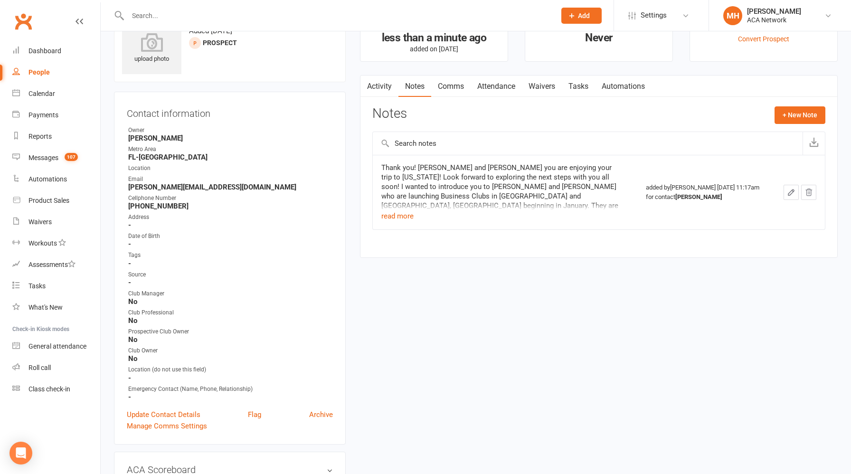
scroll to position [0, 0]
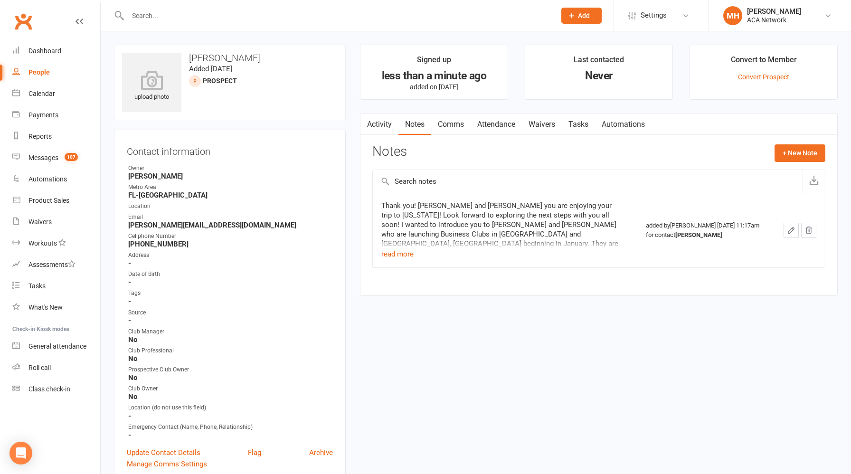
click at [416, 128] on link "Notes" at bounding box center [415, 125] width 33 height 22
click at [799, 150] on button "+ New Note" at bounding box center [800, 152] width 51 height 17
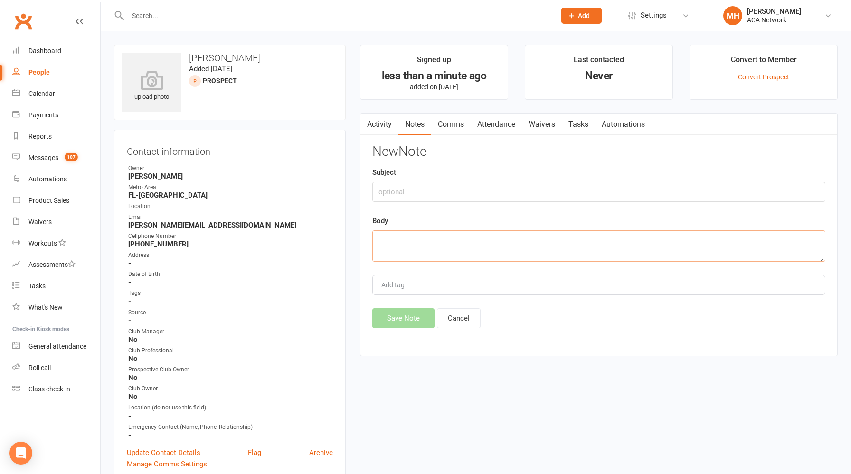
click at [409, 248] on textarea at bounding box center [598, 245] width 453 height 31
paste textarea "Hi [PERSON_NAME], So glad that we had the chance to meet this morning. Looking …"
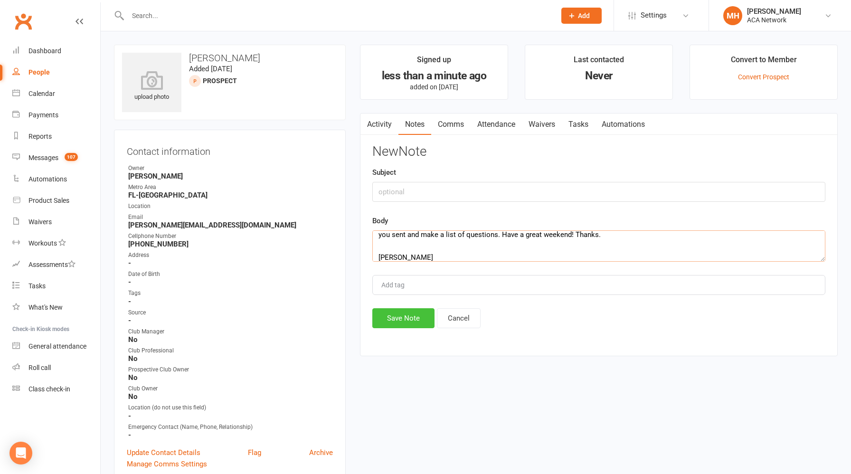
type textarea "Hi [PERSON_NAME], So glad that we had the chance to meet this morning. Looking …"
click at [403, 317] on button "Save Note" at bounding box center [403, 318] width 62 height 20
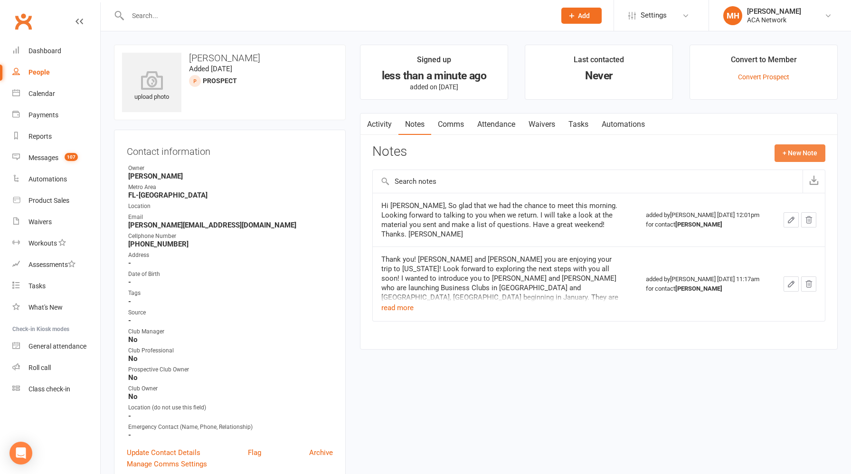
click at [791, 155] on button "+ New Note" at bounding box center [800, 152] width 51 height 17
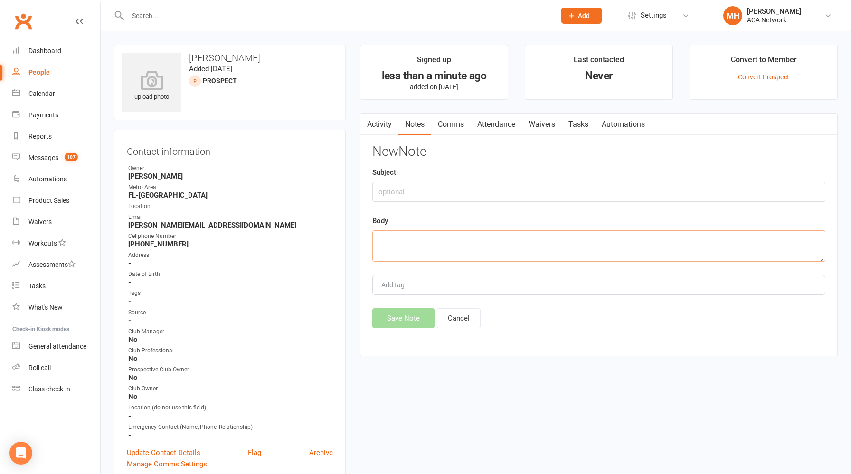
click at [461, 238] on textarea at bounding box center [598, 245] width 453 height 31
paste textarea "[PERSON_NAME] and [PERSON_NAME], I really enjoyed meeting with you both [DATE]!…"
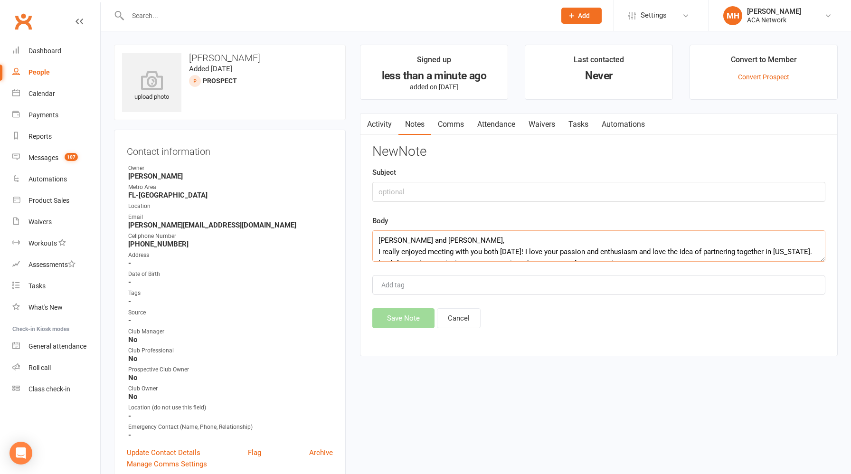
scroll to position [120, 0]
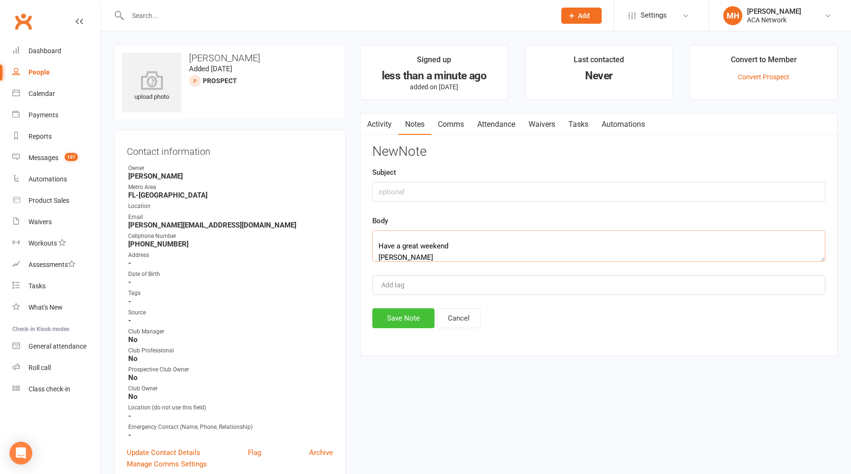
type textarea "[PERSON_NAME] and [PERSON_NAME], I really enjoyed meeting with you both [DATE]!…"
click at [409, 317] on button "Save Note" at bounding box center [403, 318] width 62 height 20
